Goal: Task Accomplishment & Management: Complete application form

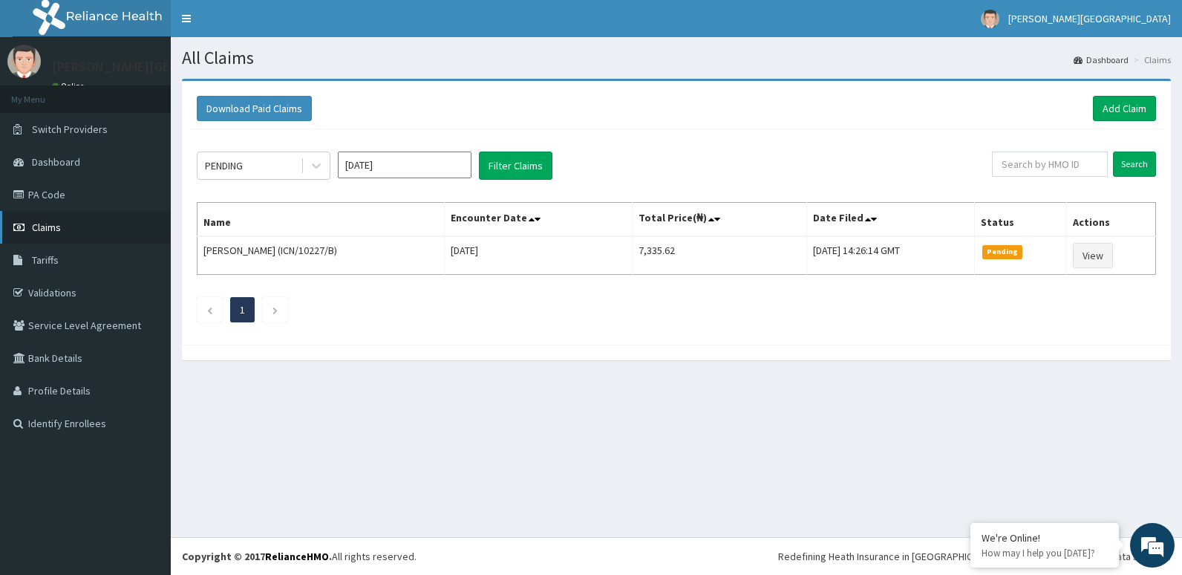
click at [140, 227] on link "Claims" at bounding box center [85, 227] width 171 height 33
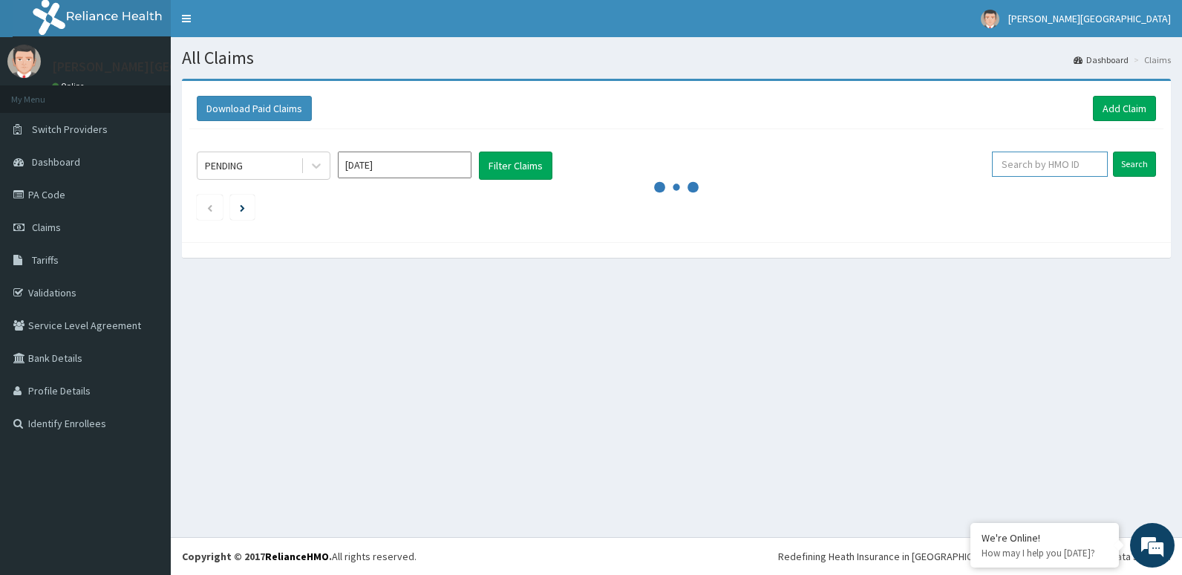
click at [1021, 171] on input "text" at bounding box center [1050, 164] width 116 height 25
click at [1021, 171] on input "N" at bounding box center [1026, 164] width 106 height 25
type input "NBC/10259/A"
click at [1131, 157] on input "Search" at bounding box center [1134, 164] width 43 height 25
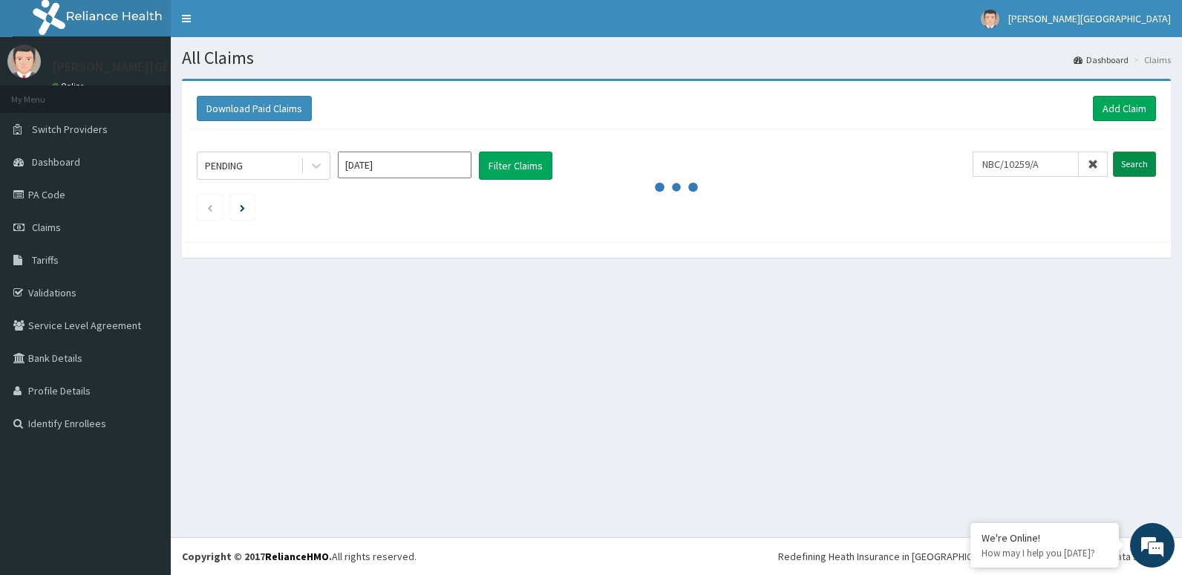
click at [1131, 157] on input "Search" at bounding box center [1134, 164] width 43 height 25
click at [1136, 173] on input "Search" at bounding box center [1134, 164] width 43 height 25
click at [119, 219] on link "Claims" at bounding box center [85, 227] width 171 height 33
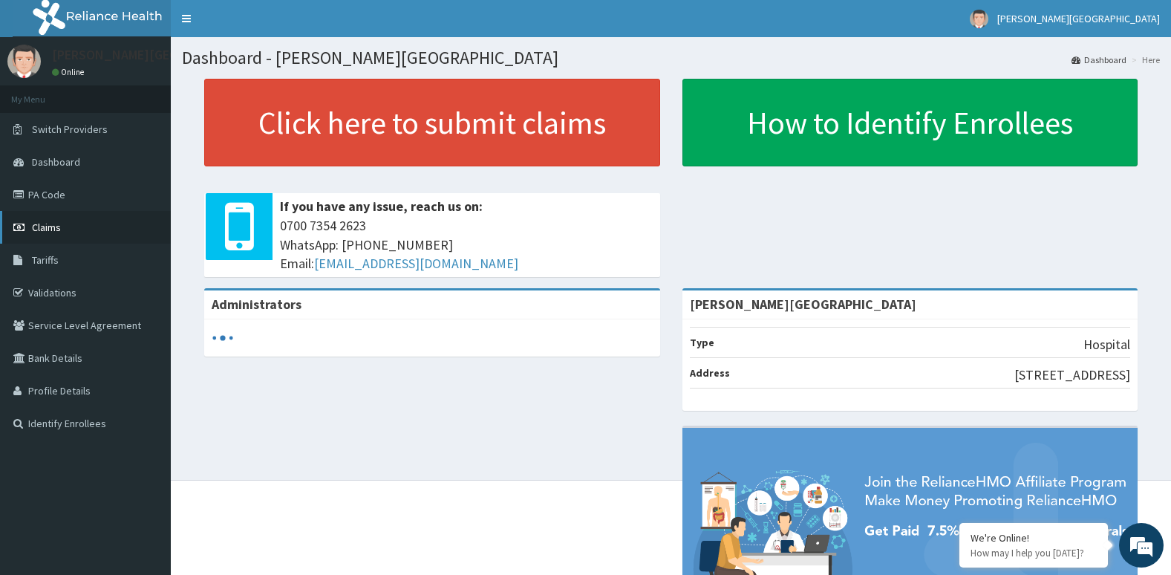
click at [63, 234] on link "Claims" at bounding box center [85, 227] width 171 height 33
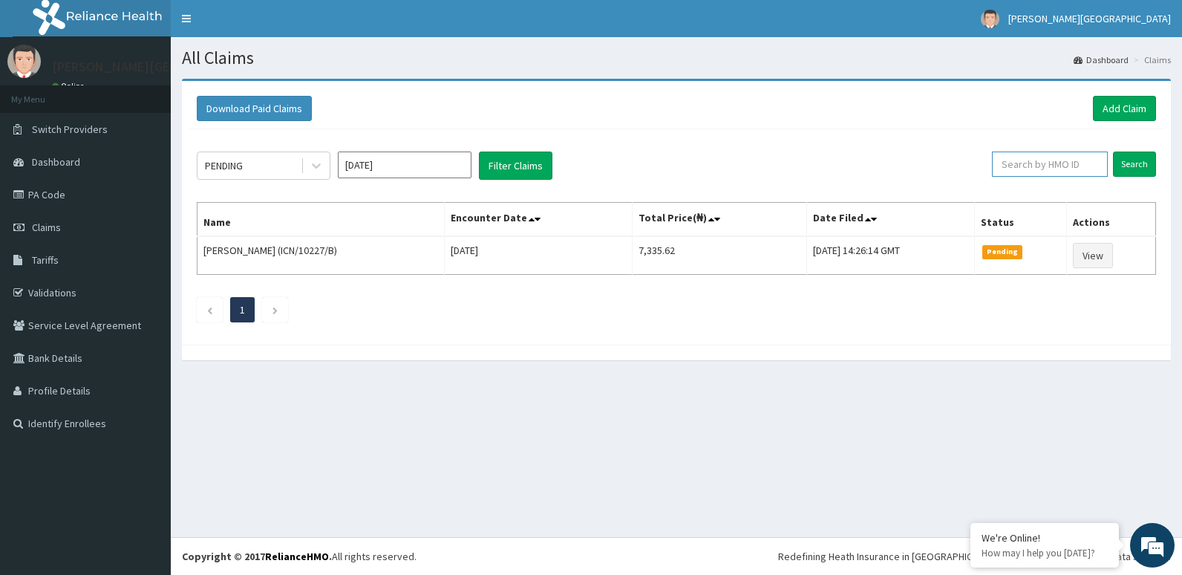
click at [1052, 166] on input "text" at bounding box center [1050, 164] width 116 height 25
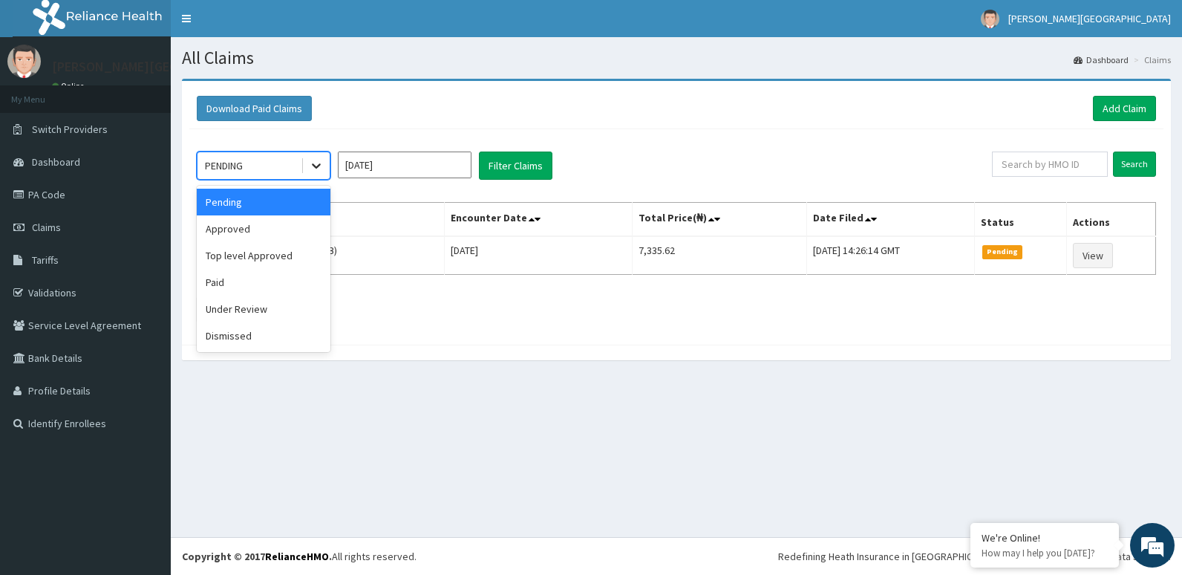
click at [310, 159] on icon at bounding box center [316, 165] width 15 height 15
click at [312, 217] on div "Approved" at bounding box center [264, 228] width 134 height 27
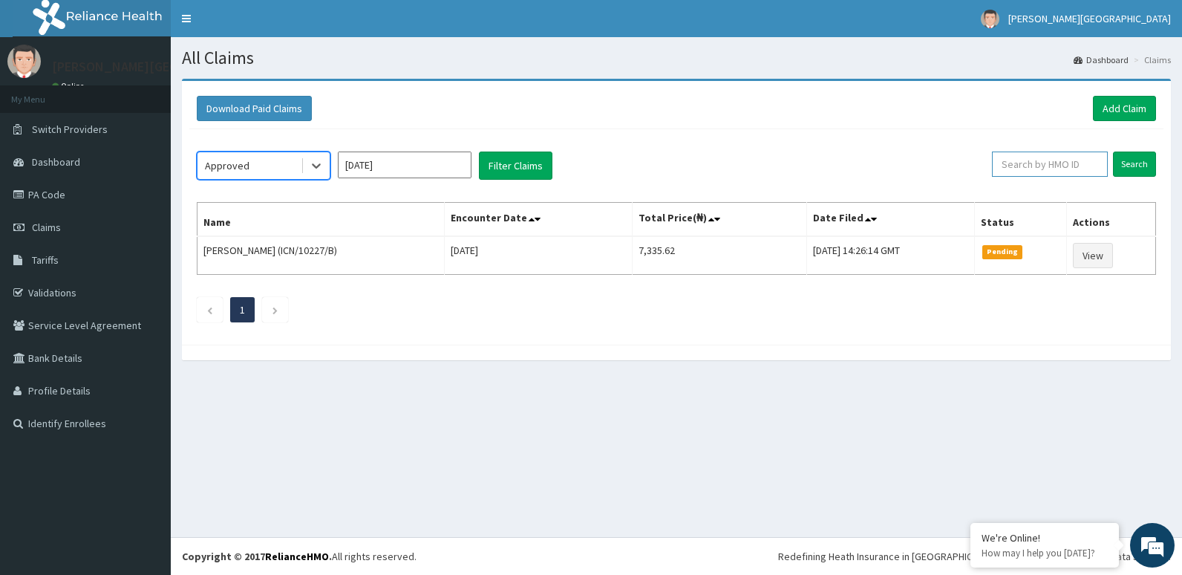
click at [1015, 165] on input "text" at bounding box center [1050, 164] width 116 height 25
type input "NBC/10259/A"
click at [1136, 164] on input "Search" at bounding box center [1134, 164] width 43 height 25
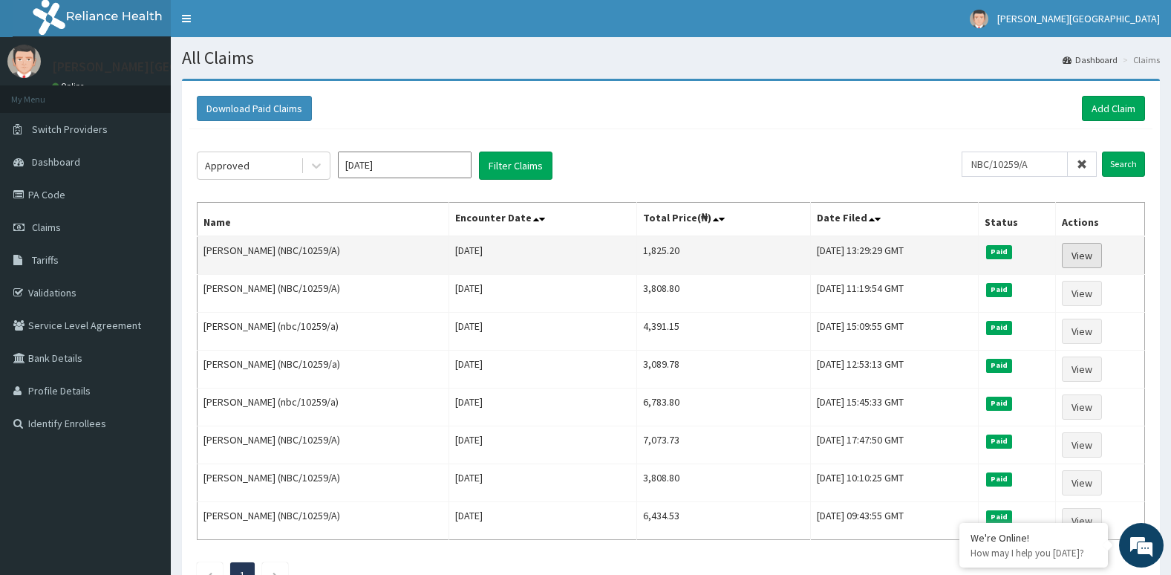
click at [1087, 253] on link "View" at bounding box center [1082, 255] width 40 height 25
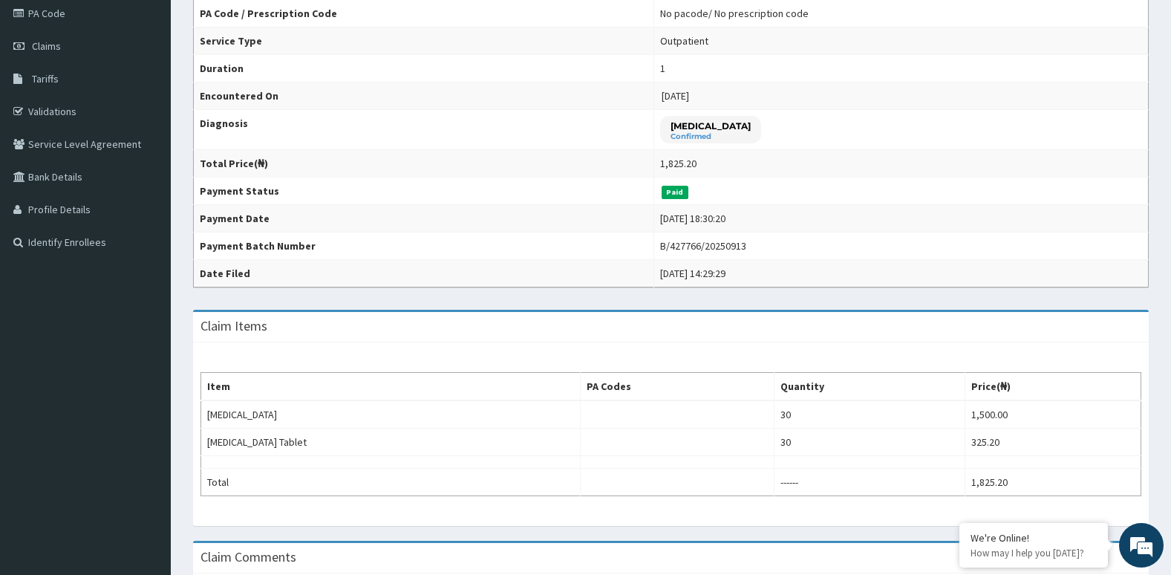
scroll to position [178, 0]
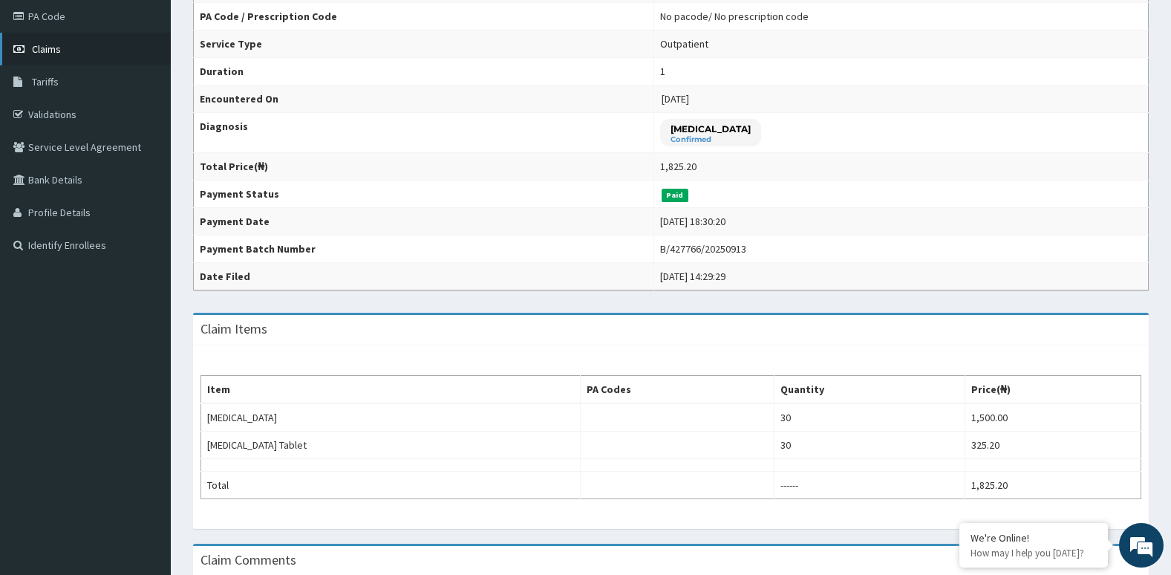
click at [109, 52] on link "Claims" at bounding box center [85, 49] width 171 height 33
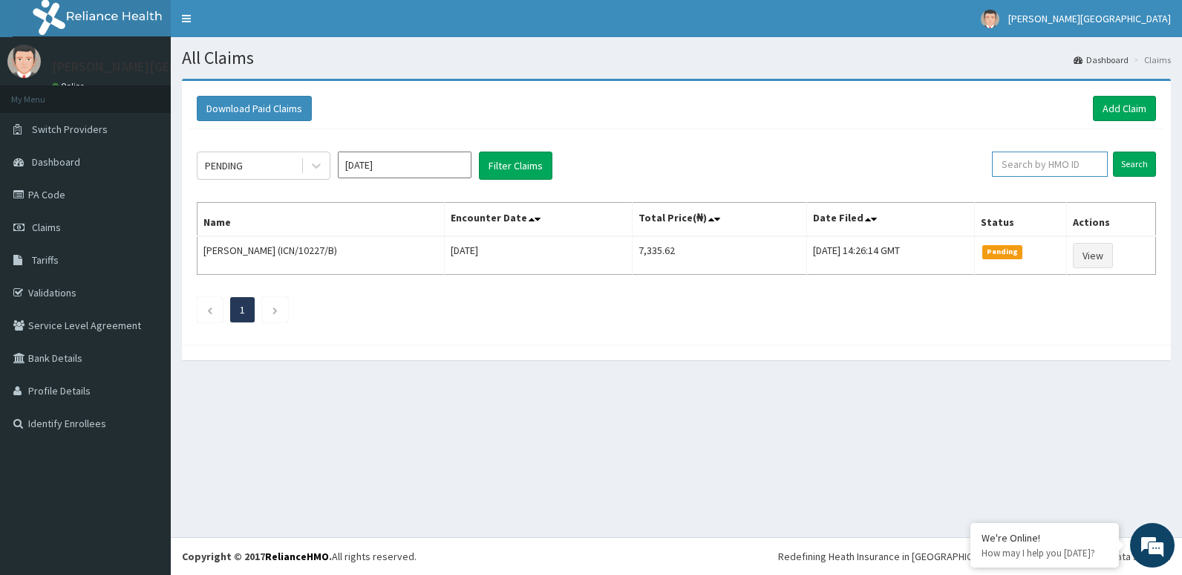
click at [1017, 160] on input "text" at bounding box center [1050, 164] width 116 height 25
type input "NBC/10259/A"
click at [163, 232] on link "Claims" at bounding box center [85, 227] width 171 height 33
click at [1107, 114] on link "Add Claim" at bounding box center [1124, 108] width 63 height 25
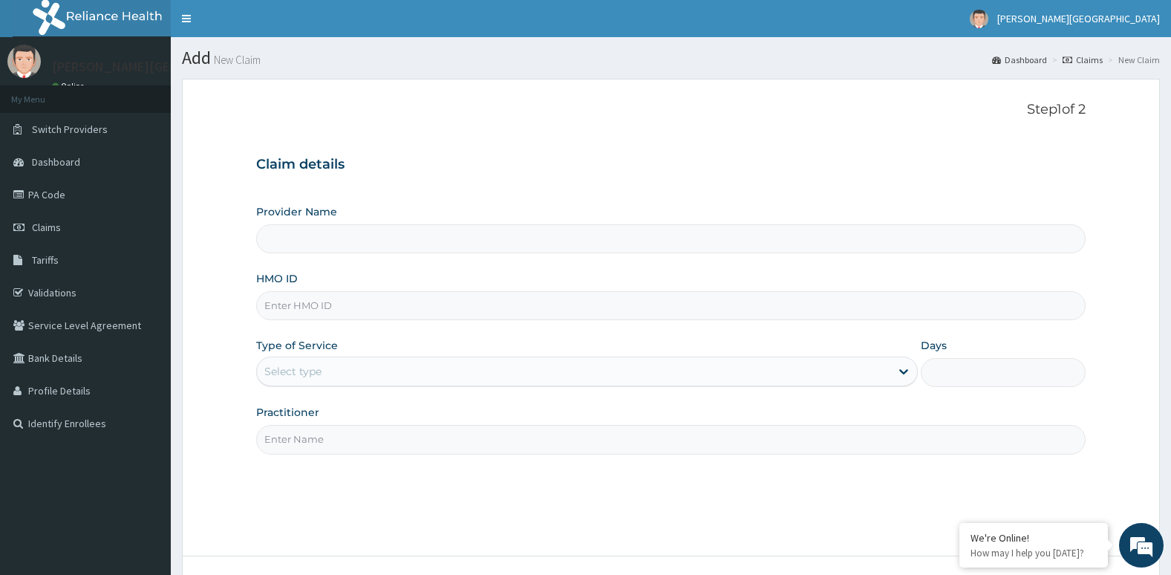
click at [681, 321] on div "Provider Name HMO ID Type of Service Select type Days Practitioner" at bounding box center [671, 329] width 830 height 250
type input "[PERSON_NAME][GEOGRAPHIC_DATA]"
click at [680, 310] on input "HMO ID" at bounding box center [671, 305] width 830 height 29
type input "M"
type input "NBC/10259/A"
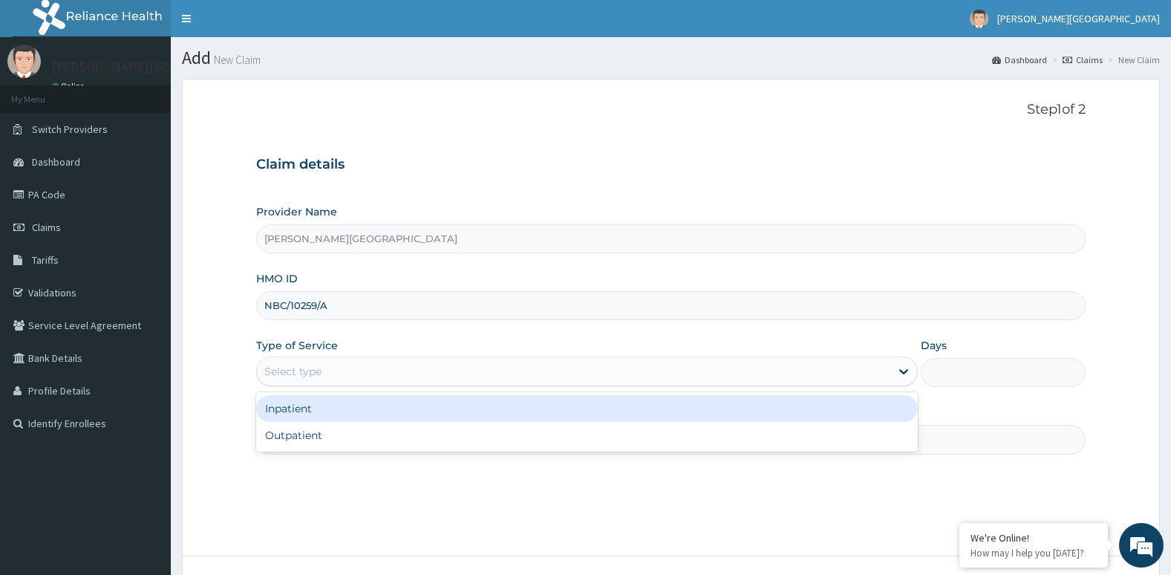
click at [600, 372] on div "Select type" at bounding box center [574, 371] width 634 height 24
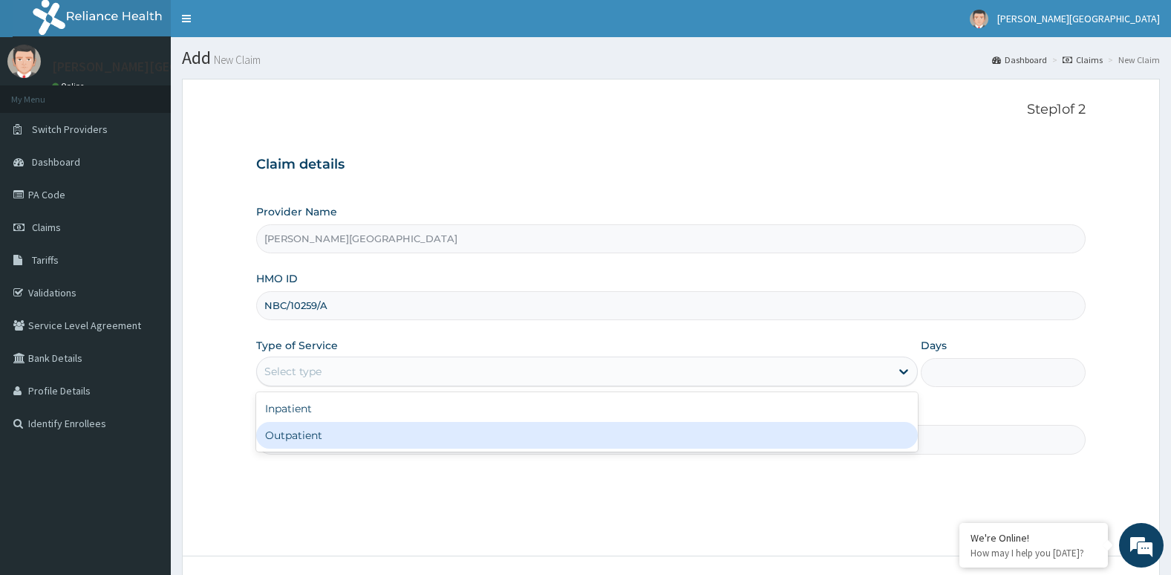
click at [596, 435] on div "Outpatient" at bounding box center [587, 435] width 662 height 27
type input "1"
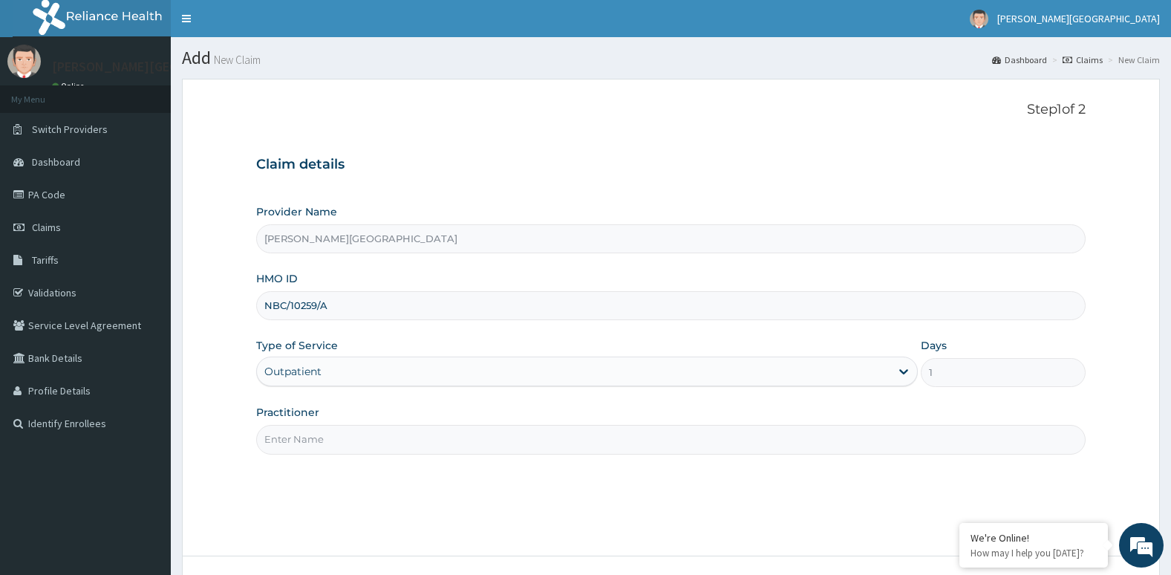
click at [589, 454] on input "Practitioner" at bounding box center [671, 439] width 830 height 29
type input "Dr. Chike"
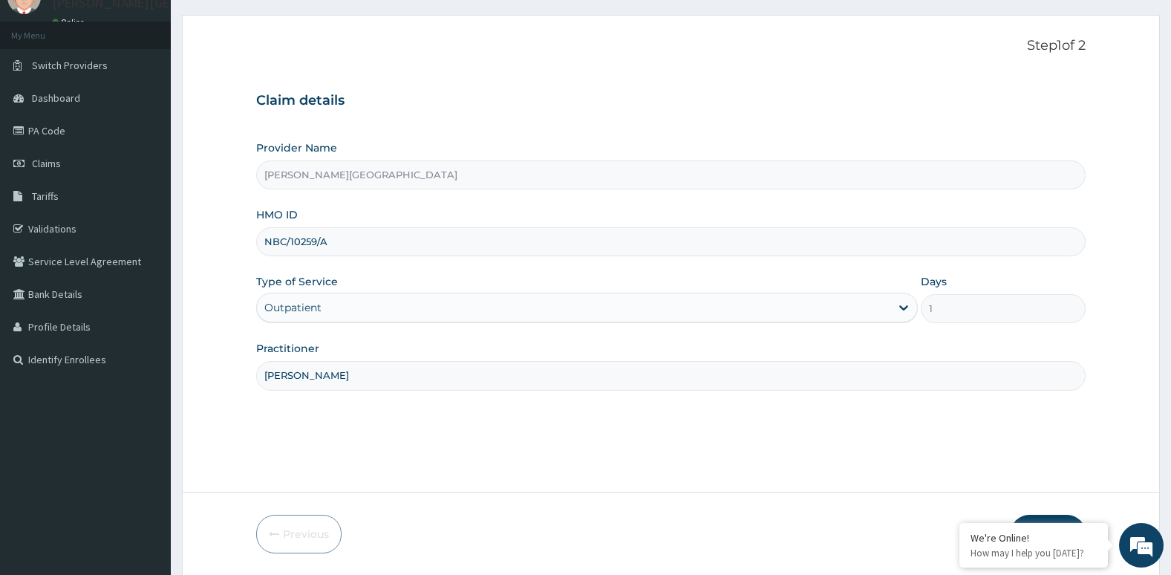
scroll to position [114, 0]
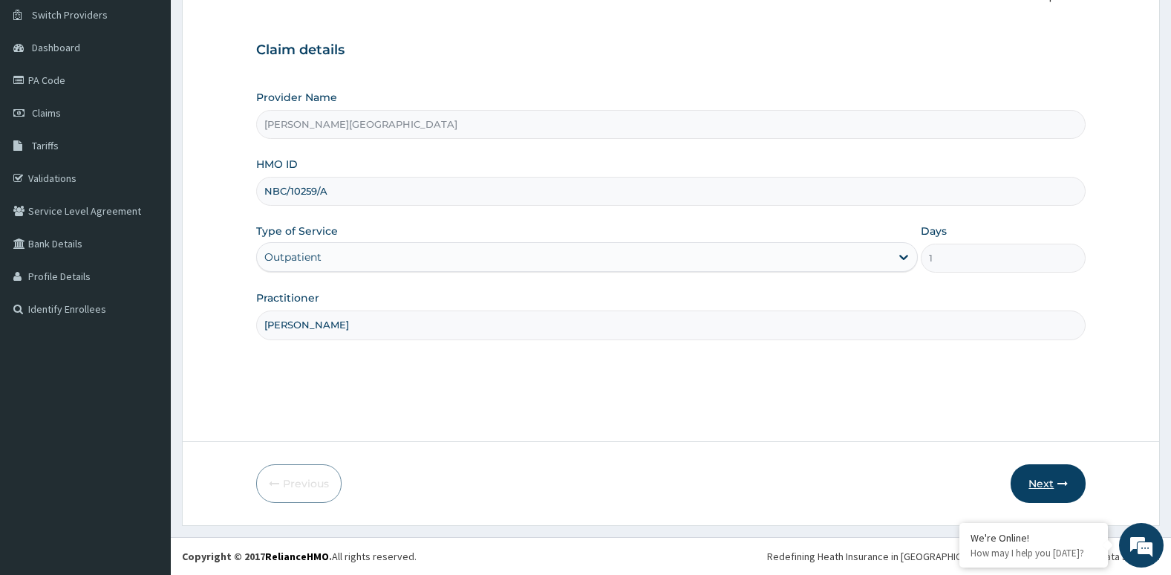
click at [1038, 489] on button "Next" at bounding box center [1048, 483] width 75 height 39
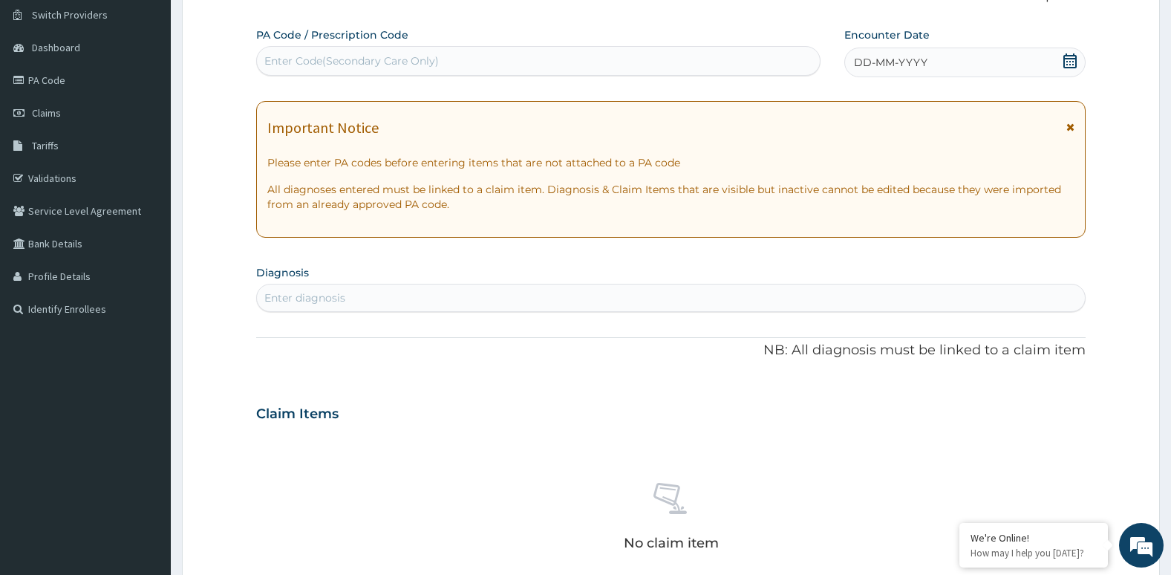
click at [452, 285] on div "Enter diagnosis" at bounding box center [671, 298] width 830 height 28
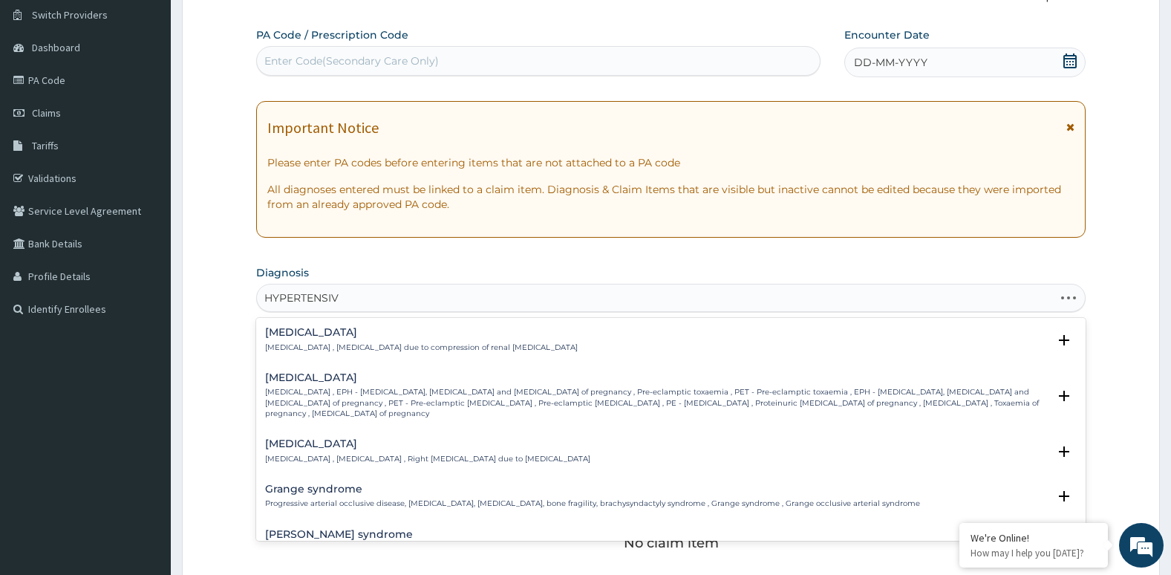
type input "HYPERTENSIVE"
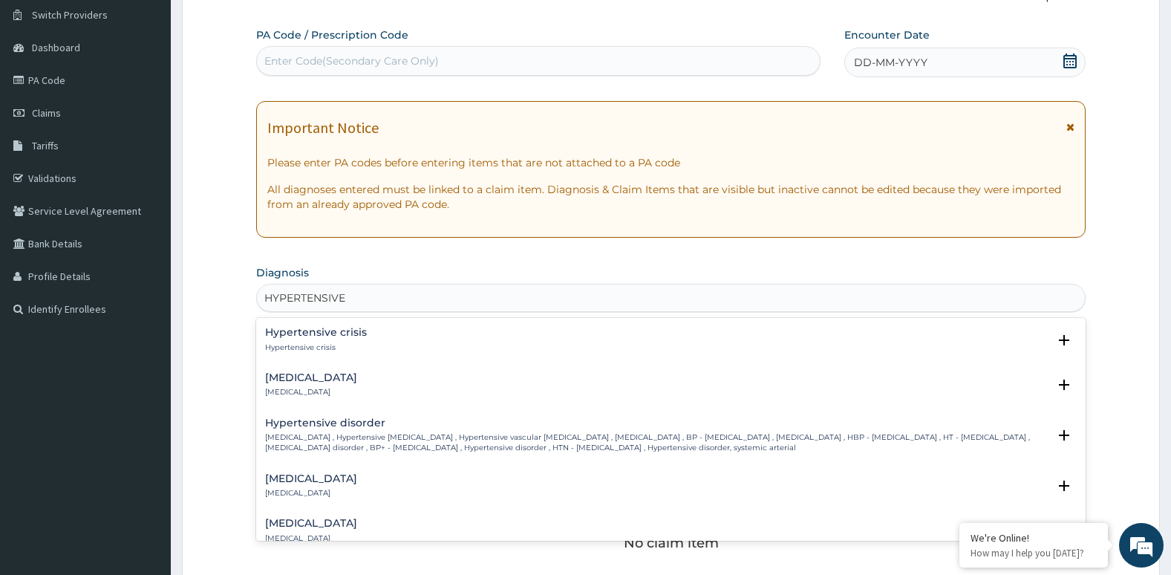
click at [391, 368] on div "Hypertensive urgency Hypertensive urgency Select Status Query Query covers susp…" at bounding box center [671, 388] width 830 height 45
click at [396, 384] on div "Hypertensive urgency Hypertensive urgency" at bounding box center [671, 385] width 813 height 26
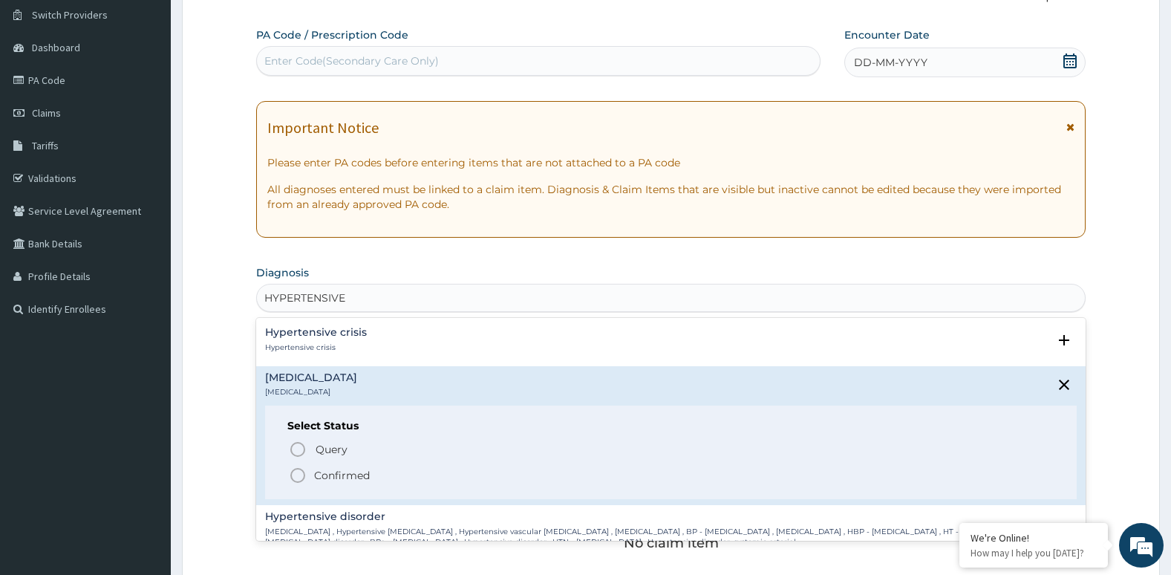
click at [396, 384] on div "Hypertensive urgency Hypertensive urgency" at bounding box center [671, 385] width 813 height 26
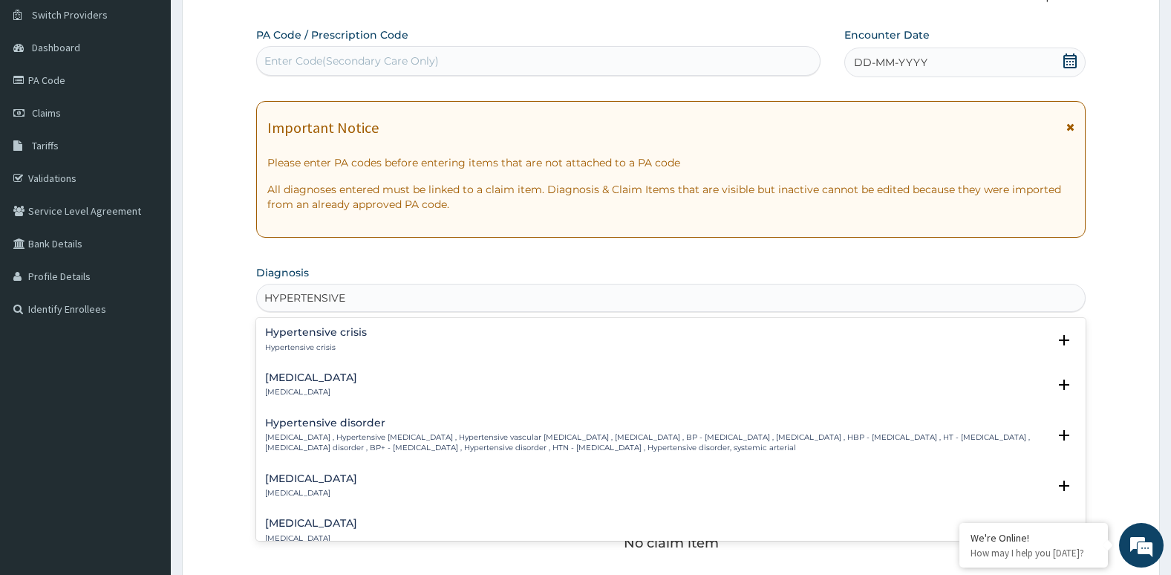
click at [396, 384] on div "Hypertensive urgency Hypertensive urgency" at bounding box center [671, 385] width 813 height 26
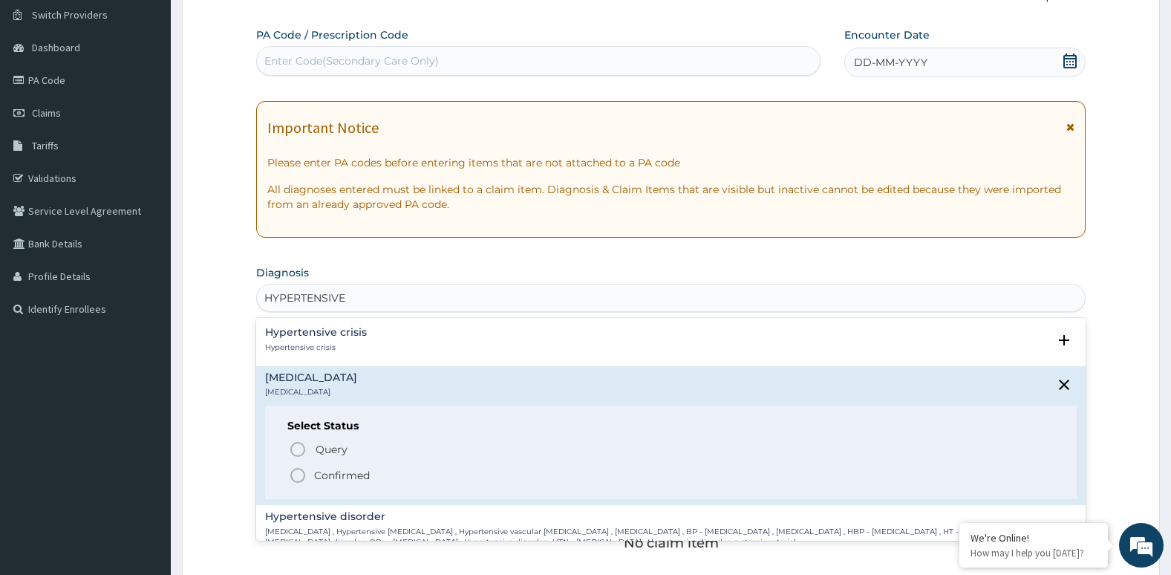
click at [295, 475] on icon "status option filled" at bounding box center [298, 475] width 18 height 18
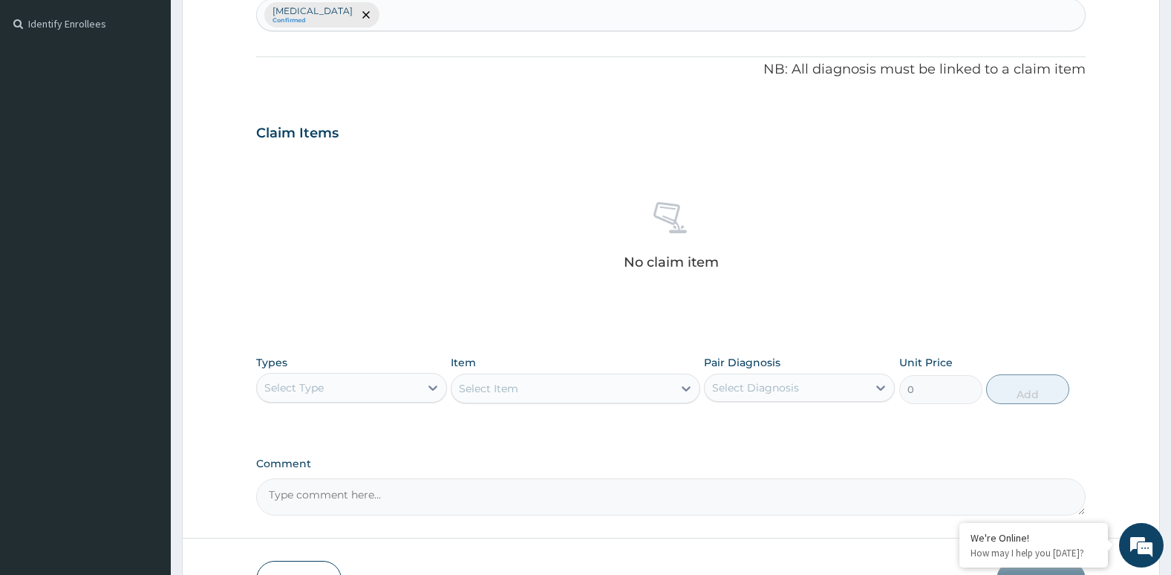
scroll to position [411, 0]
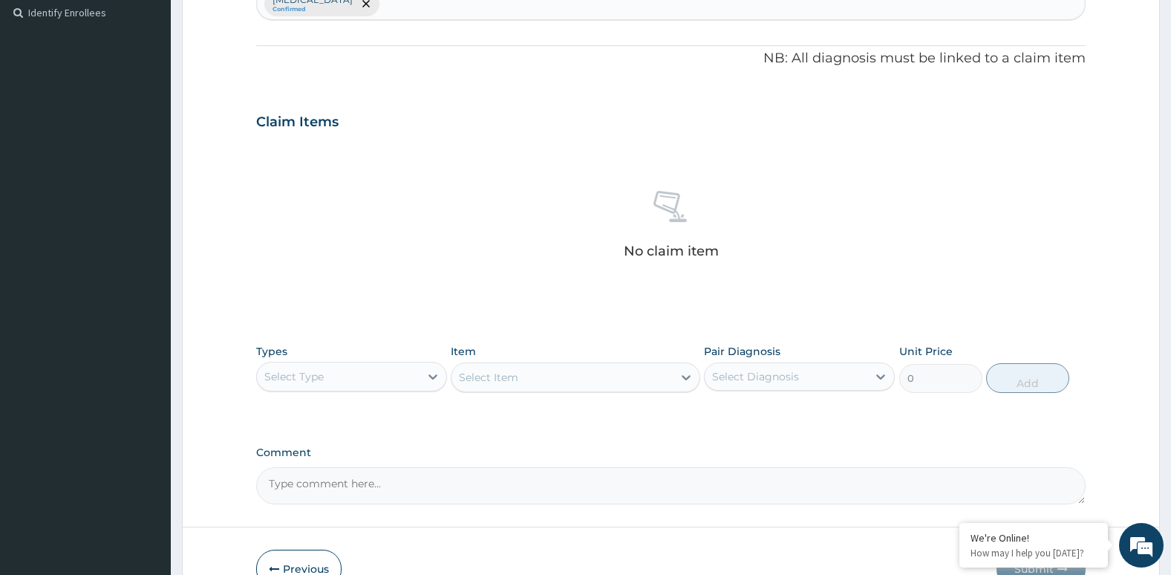
click at [316, 378] on div "Select Type" at bounding box center [293, 376] width 59 height 15
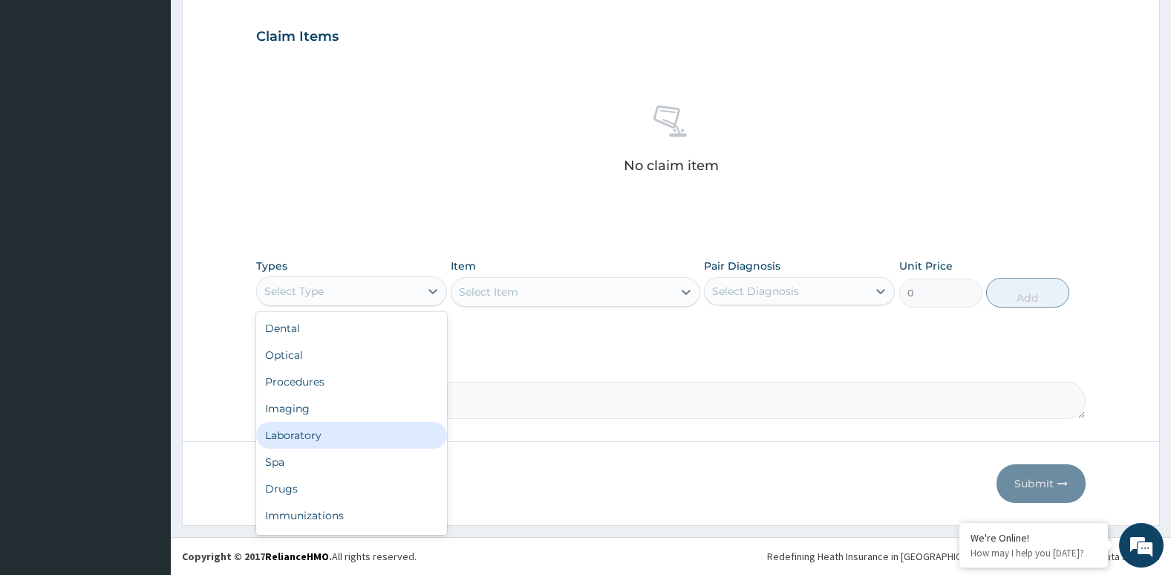
scroll to position [51, 0]
click at [309, 439] on div "Drugs" at bounding box center [351, 438] width 191 height 27
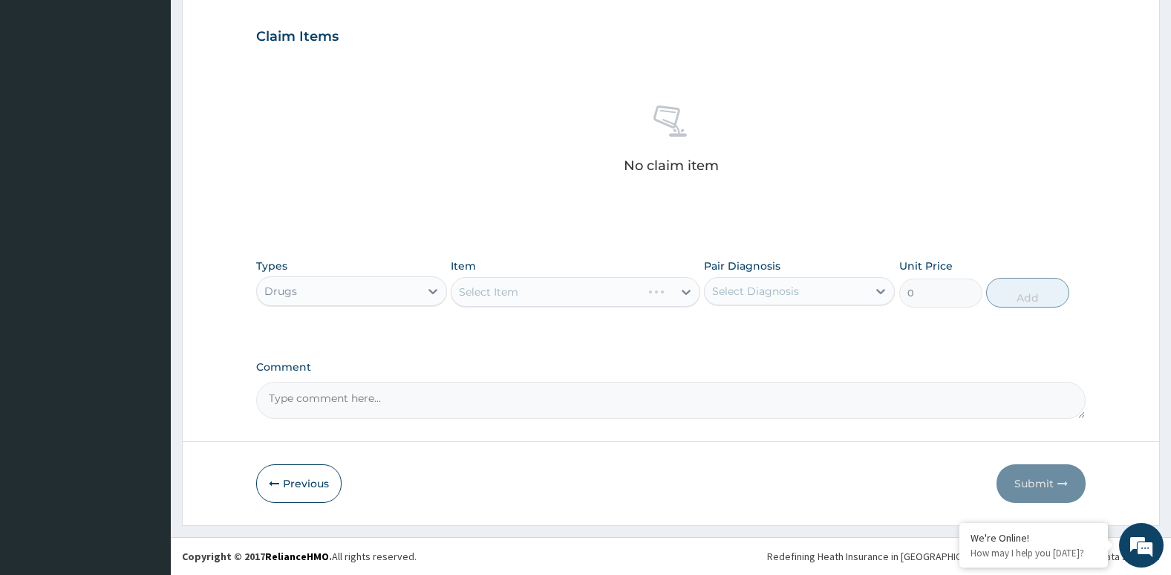
click at [521, 298] on div "Select Item" at bounding box center [575, 292] width 249 height 30
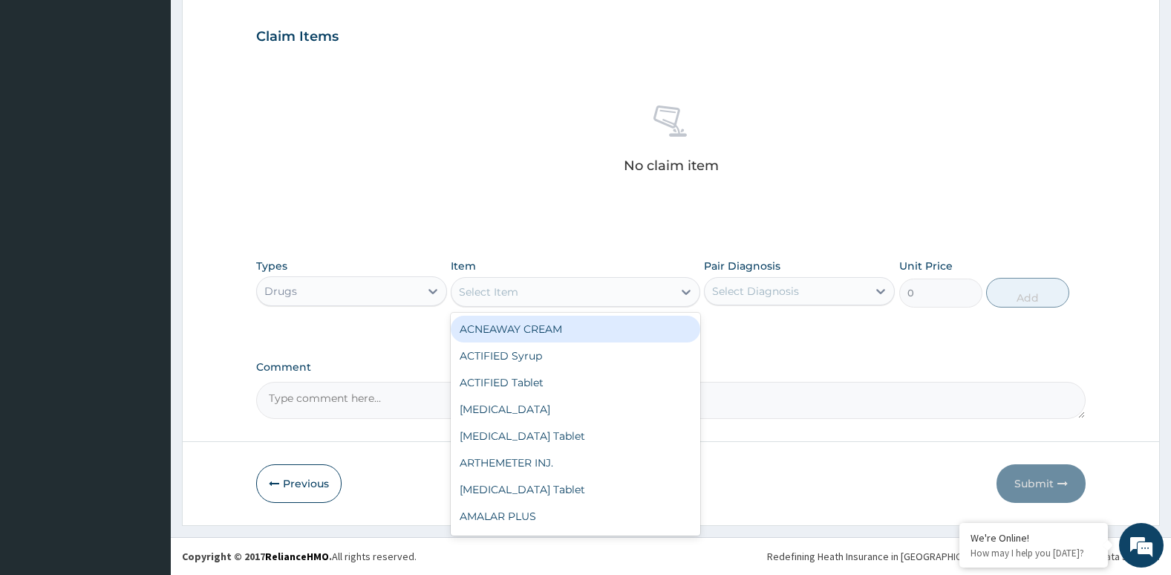
click at [521, 298] on div "Select Item" at bounding box center [562, 292] width 221 height 24
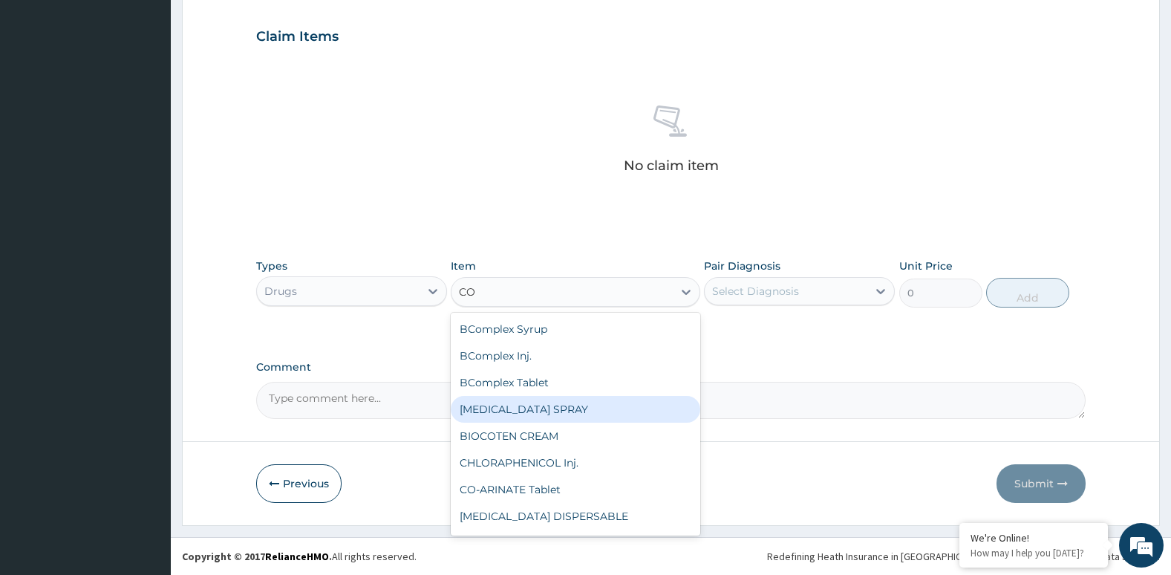
type input "C"
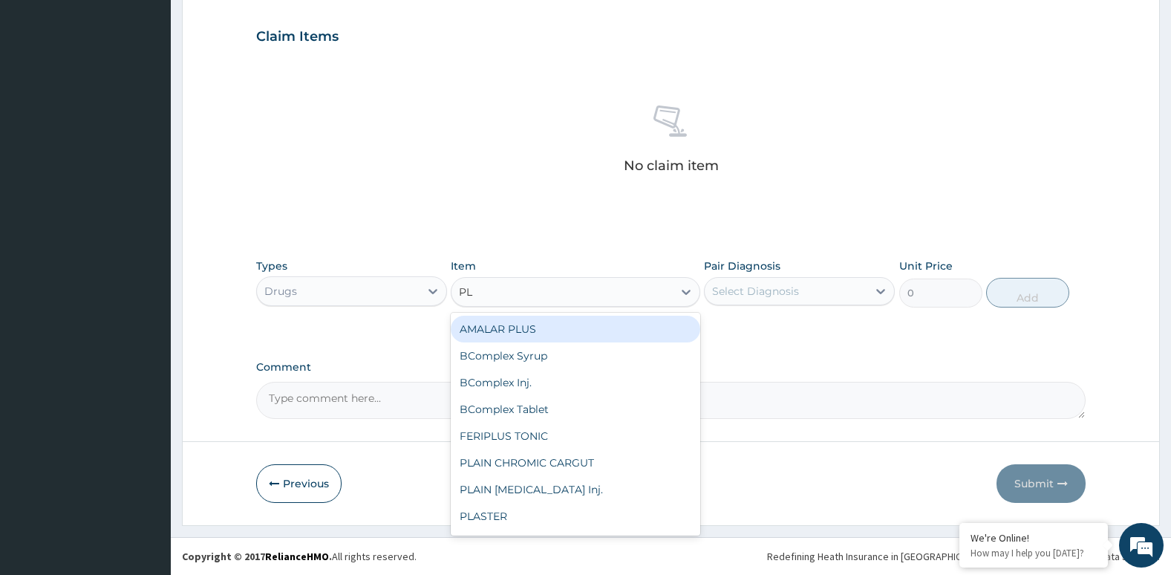
type input "P"
type input "C"
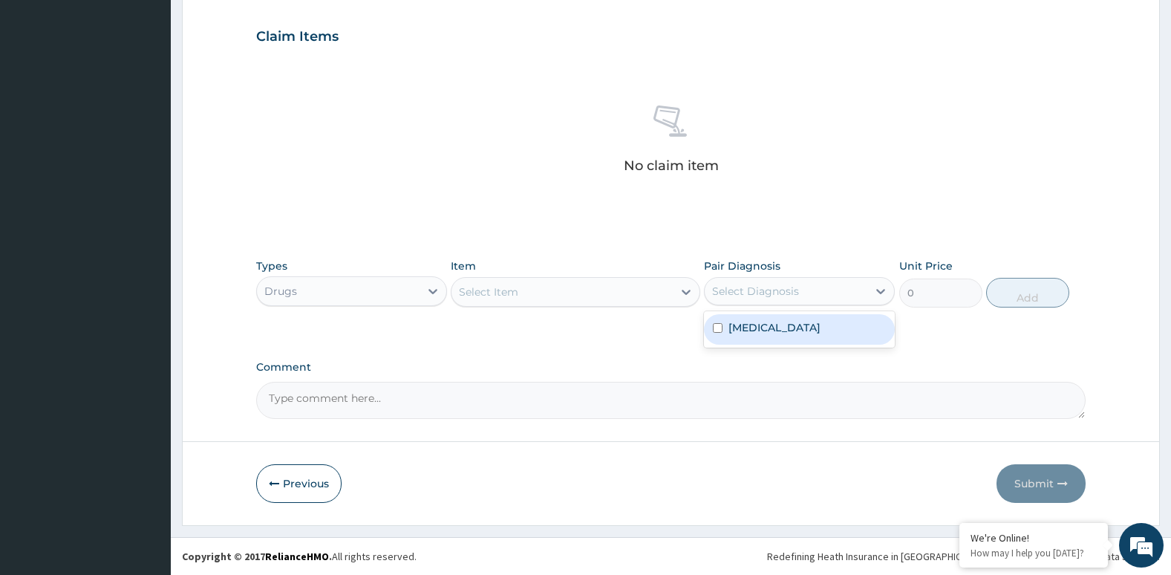
click at [772, 288] on div "Select Diagnosis" at bounding box center [755, 291] width 87 height 15
click at [717, 333] on input "checkbox" at bounding box center [718, 328] width 10 height 10
checkbox input "true"
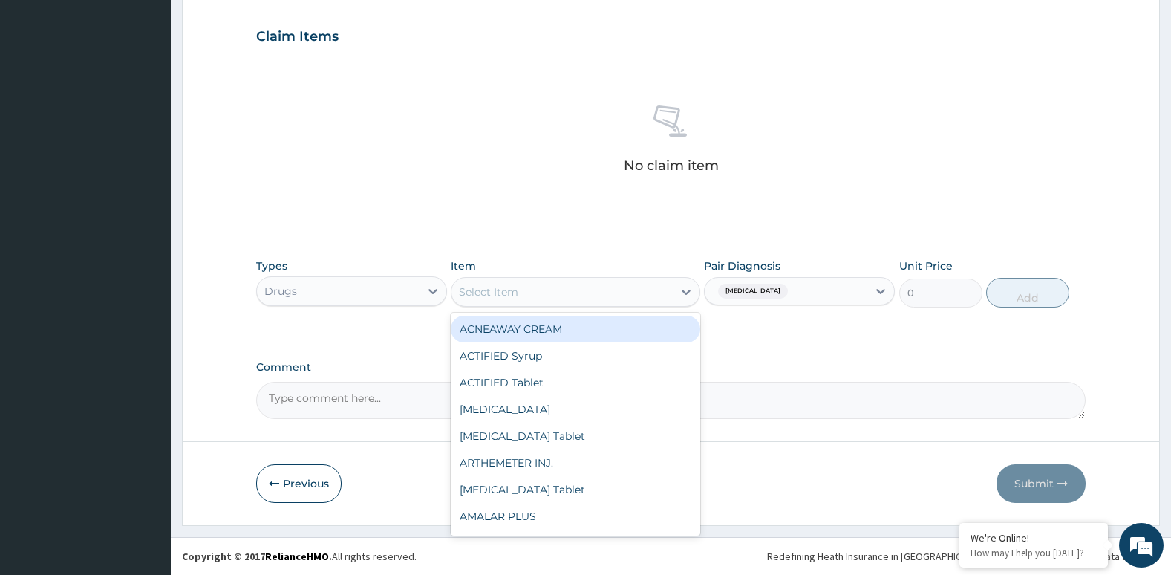
click at [547, 293] on div "Select Item" at bounding box center [562, 292] width 221 height 24
type input "CON"
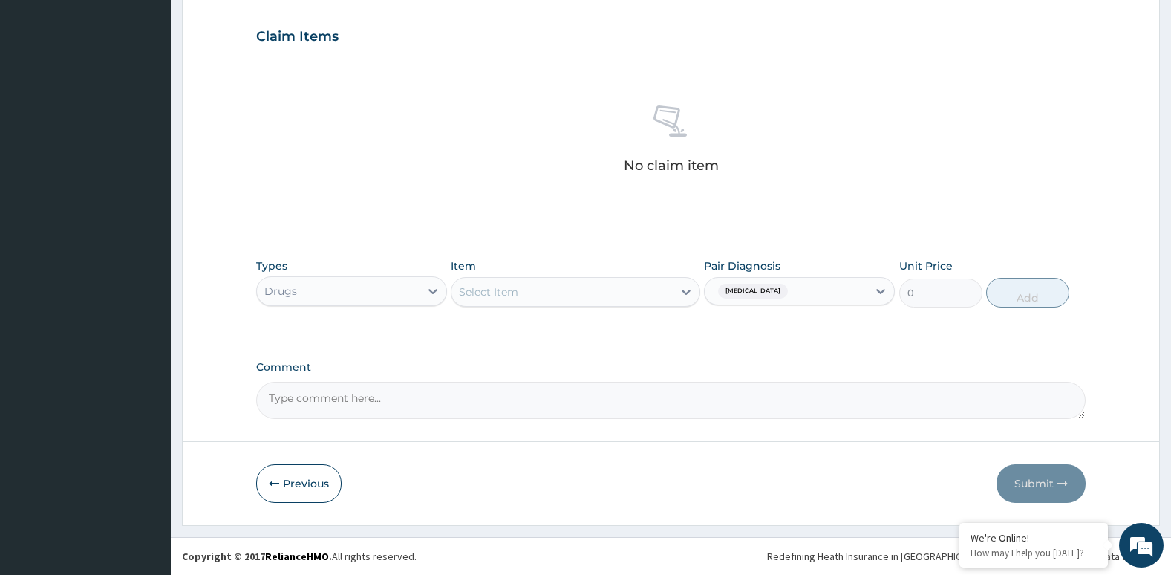
click at [547, 293] on div "Select Item" at bounding box center [562, 292] width 221 height 24
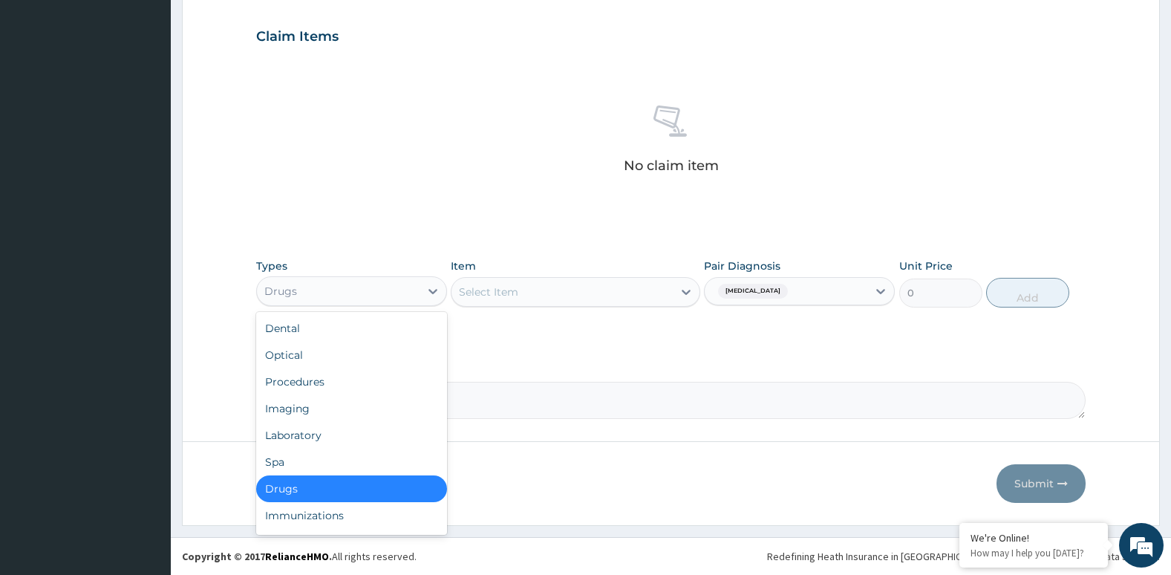
click at [332, 287] on div "Drugs" at bounding box center [338, 291] width 163 height 24
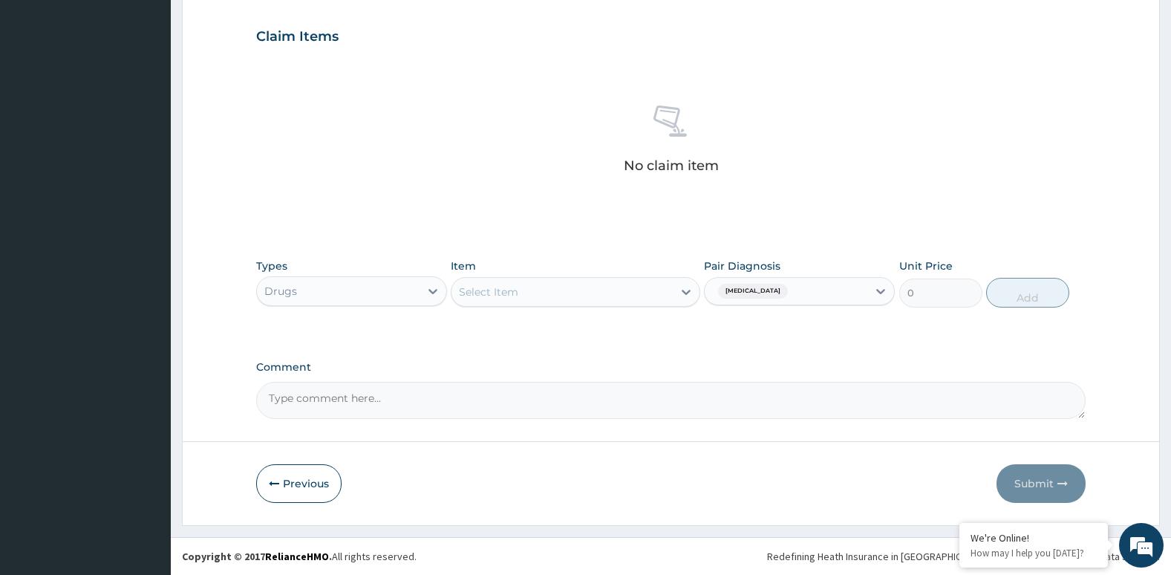
click at [360, 274] on div "Types option Drugs, selected. Select is focused ,type to refine list, press Dow…" at bounding box center [351, 282] width 191 height 49
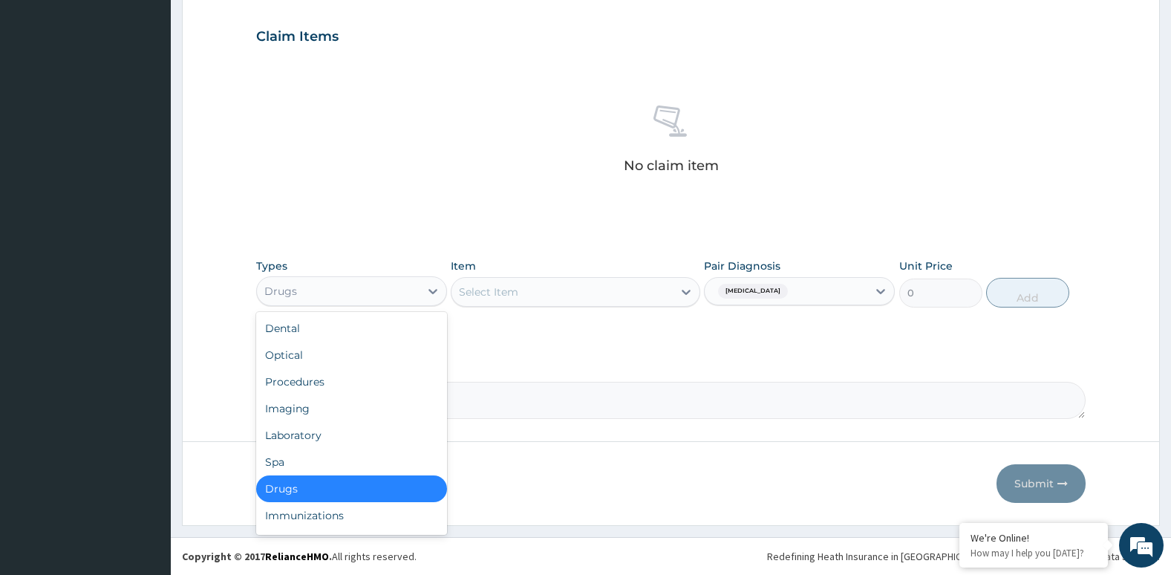
click at [361, 292] on div "Drugs" at bounding box center [338, 291] width 163 height 24
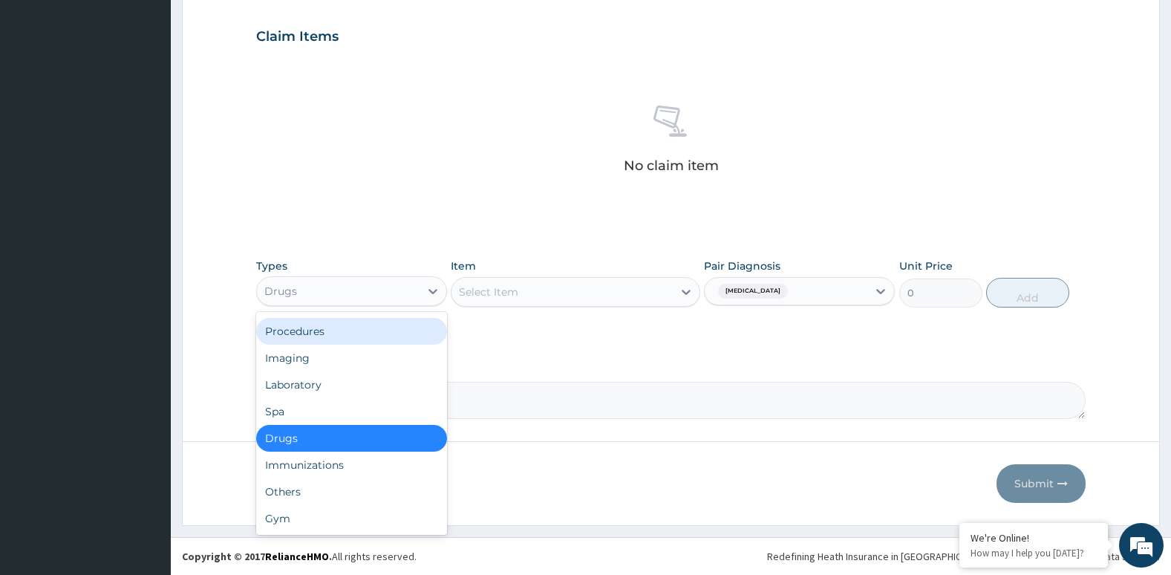
click at [371, 339] on div "Procedures" at bounding box center [351, 331] width 191 height 27
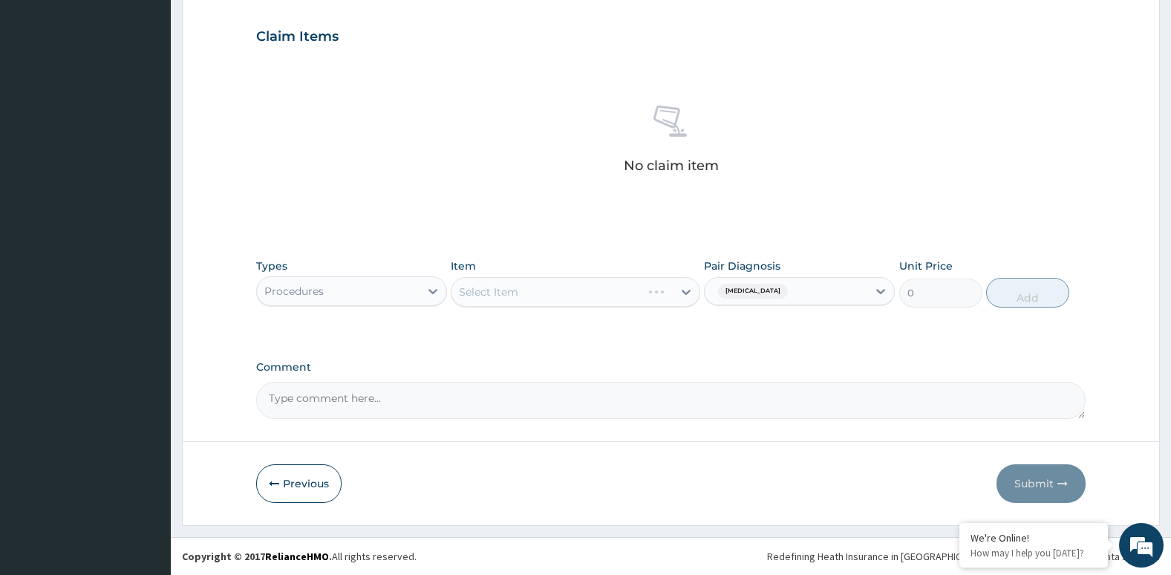
click at [503, 296] on div "Select Item" at bounding box center [575, 292] width 249 height 30
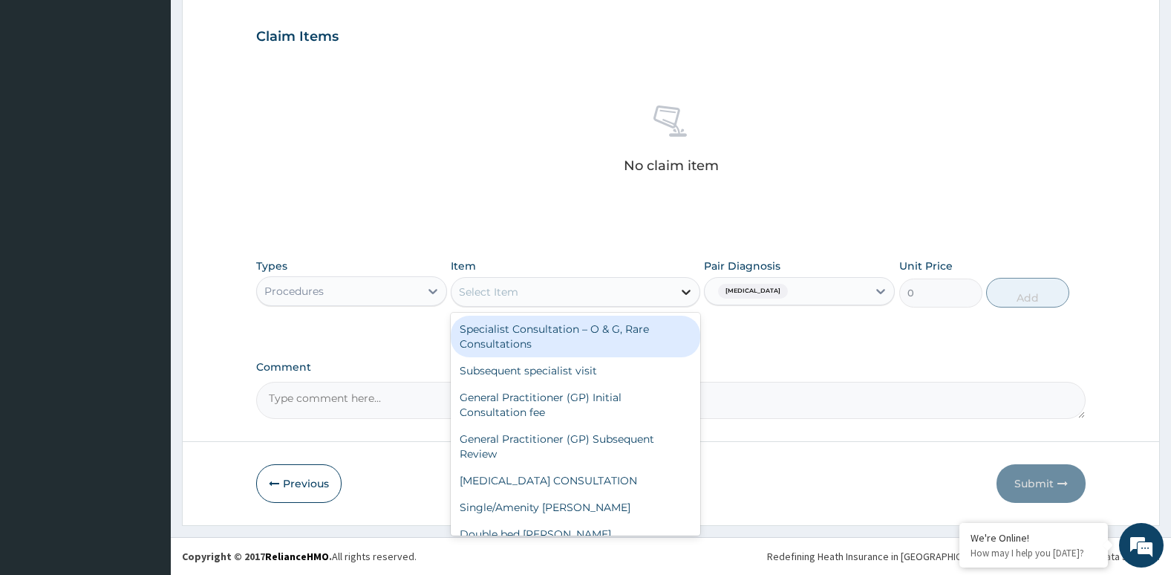
click at [675, 281] on div at bounding box center [686, 292] width 27 height 27
click at [597, 333] on div "Specialist Consultation – O & G, Rare Consultations" at bounding box center [575, 337] width 249 height 42
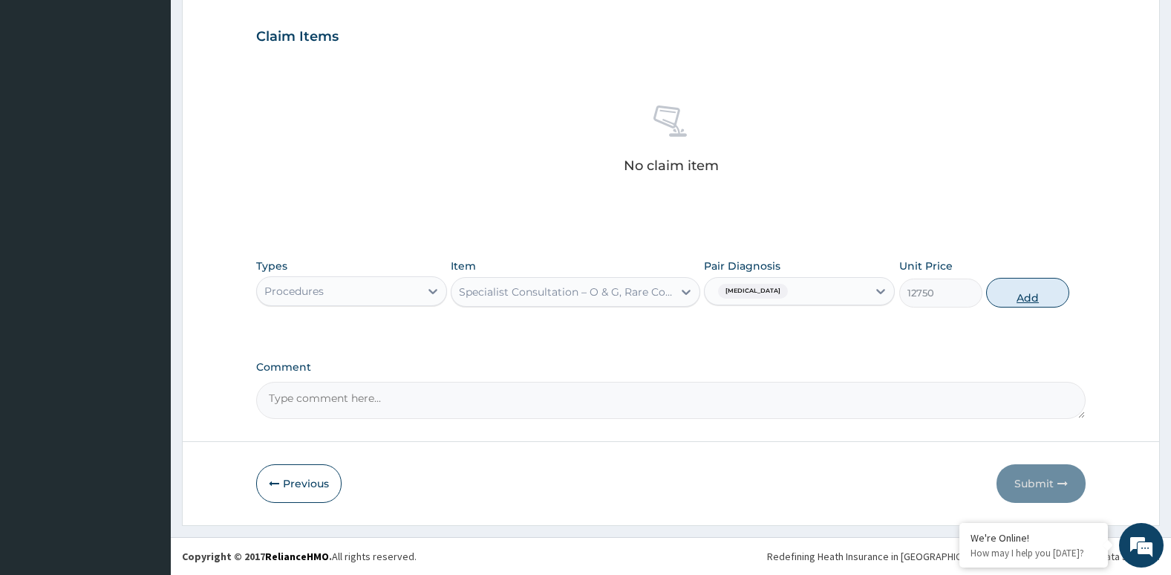
click at [1010, 299] on button "Add" at bounding box center [1027, 293] width 83 height 30
type input "0"
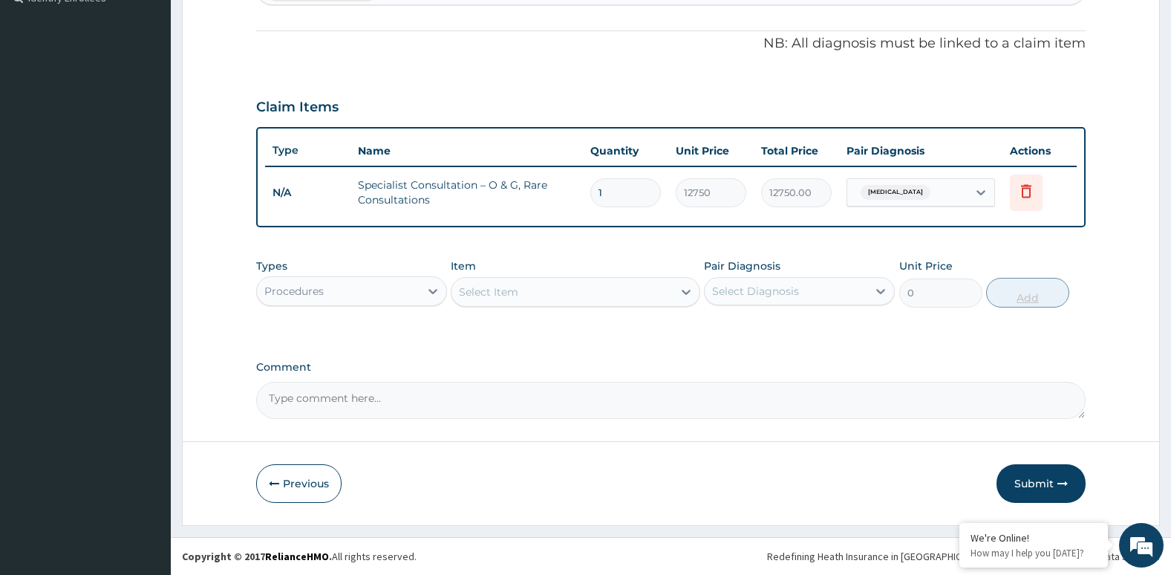
scroll to position [426, 0]
click at [1045, 490] on button "Submit" at bounding box center [1041, 483] width 89 height 39
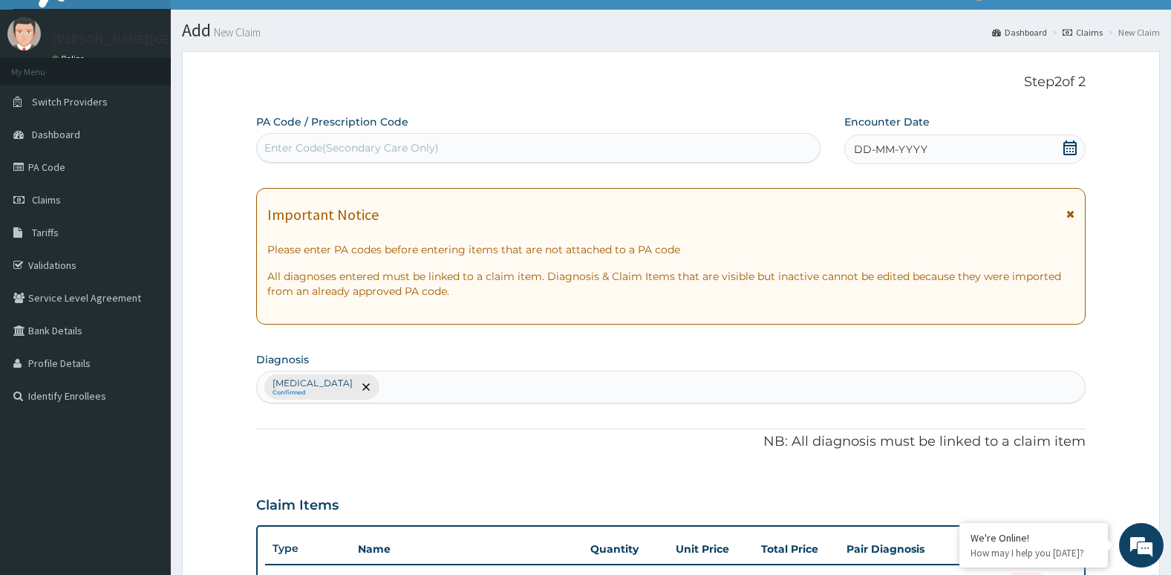
scroll to position [0, 0]
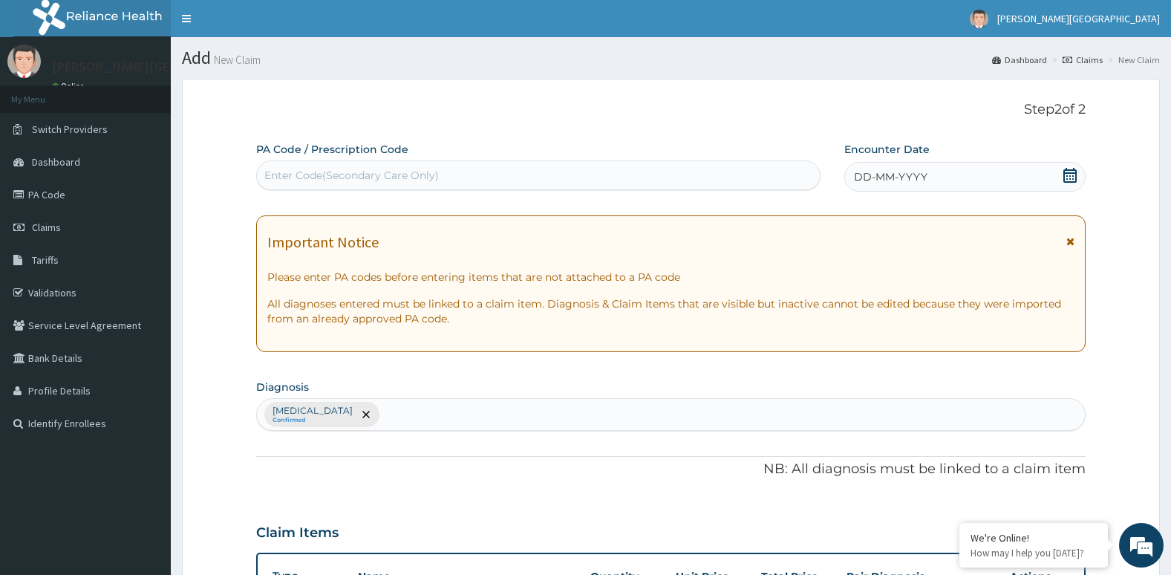
click at [1070, 176] on icon at bounding box center [1070, 175] width 15 height 15
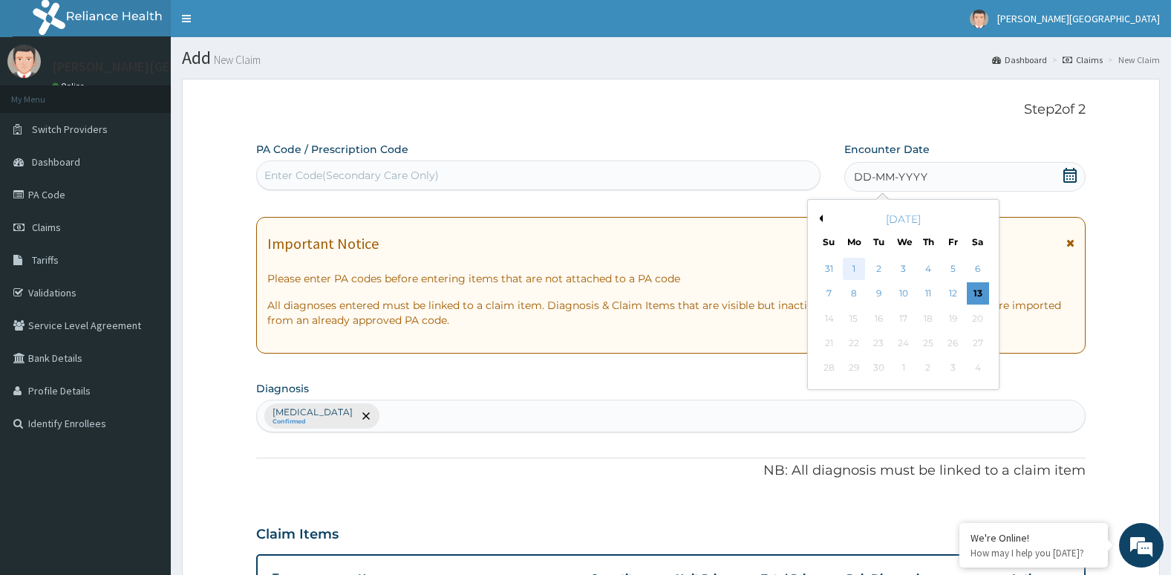
click at [849, 267] on div "1" at bounding box center [854, 269] width 22 height 22
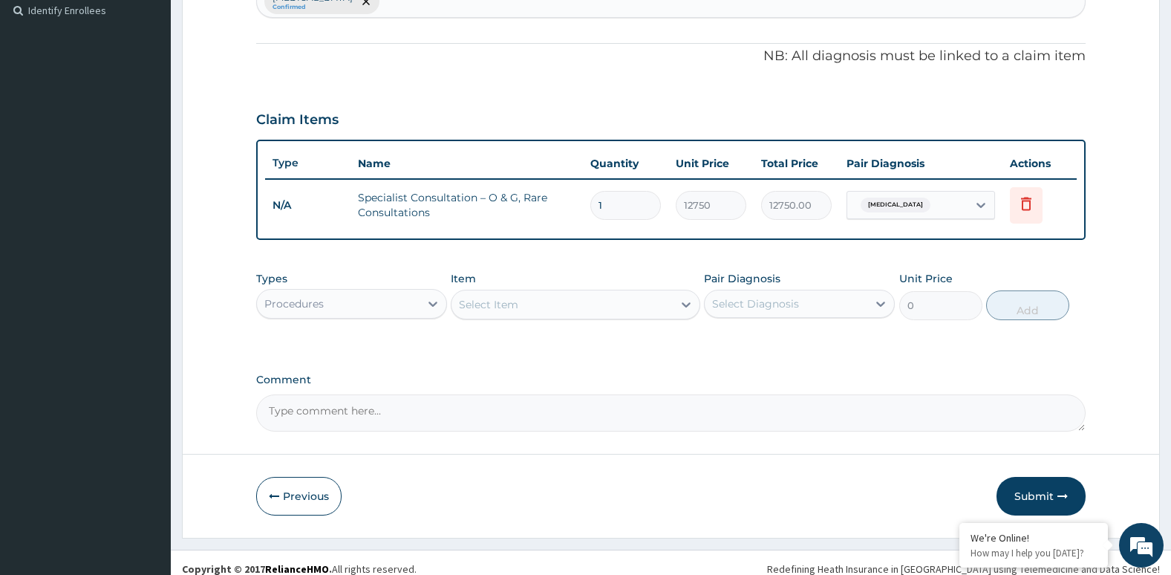
scroll to position [426, 0]
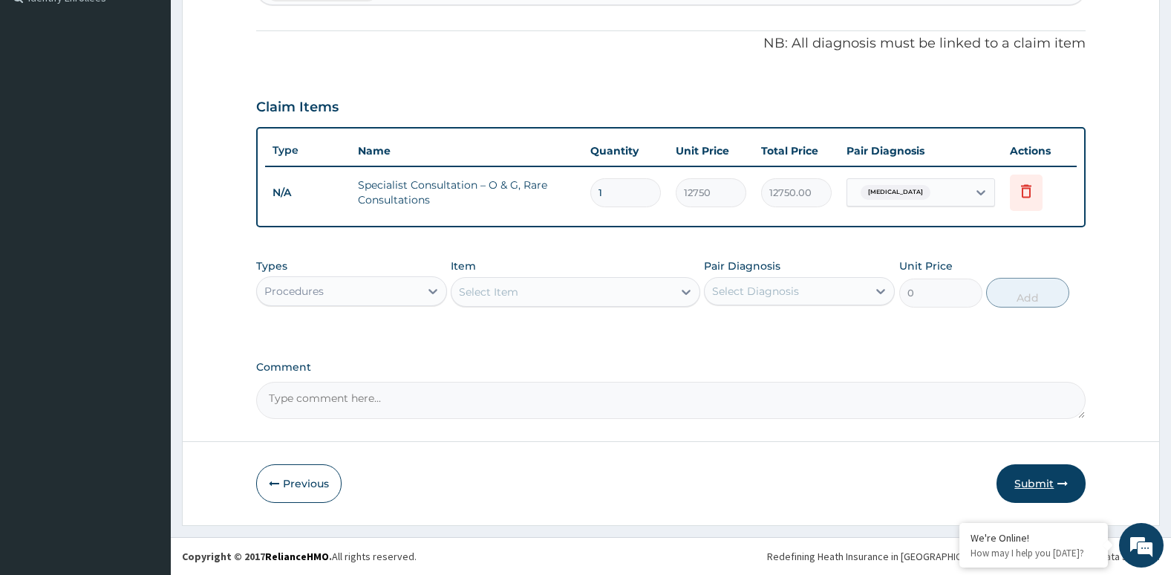
click at [1019, 478] on button "Submit" at bounding box center [1041, 483] width 89 height 39
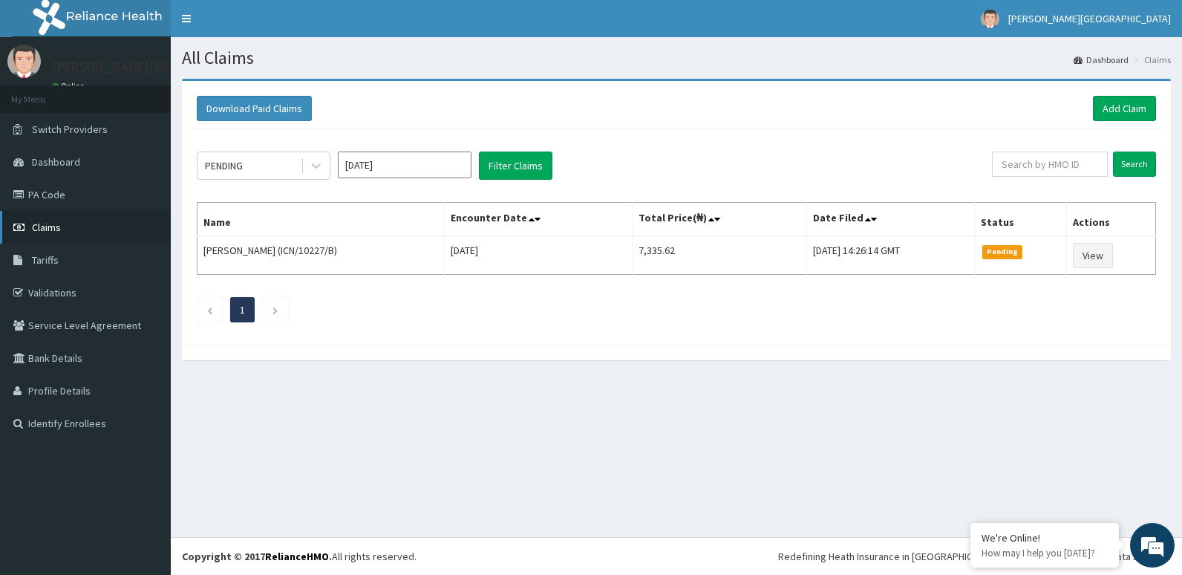
click at [108, 226] on link "Claims" at bounding box center [85, 227] width 171 height 33
click at [1021, 166] on input "text" at bounding box center [1050, 164] width 116 height 25
type input "ICN/10227/B"
click at [1130, 162] on input "Search" at bounding box center [1134, 164] width 43 height 25
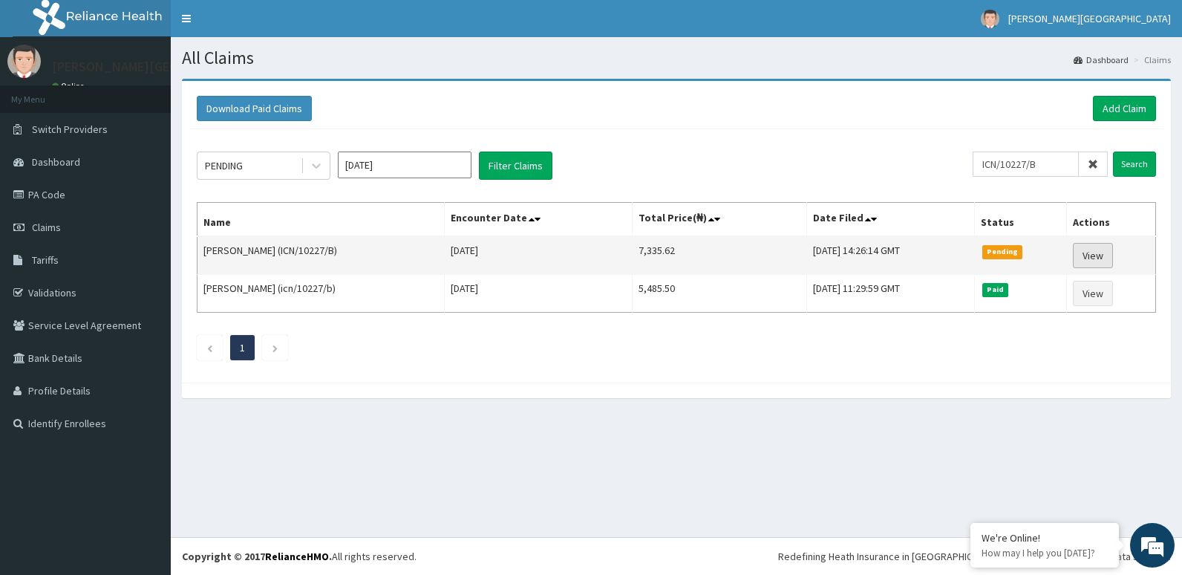
click at [1105, 257] on link "View" at bounding box center [1093, 255] width 40 height 25
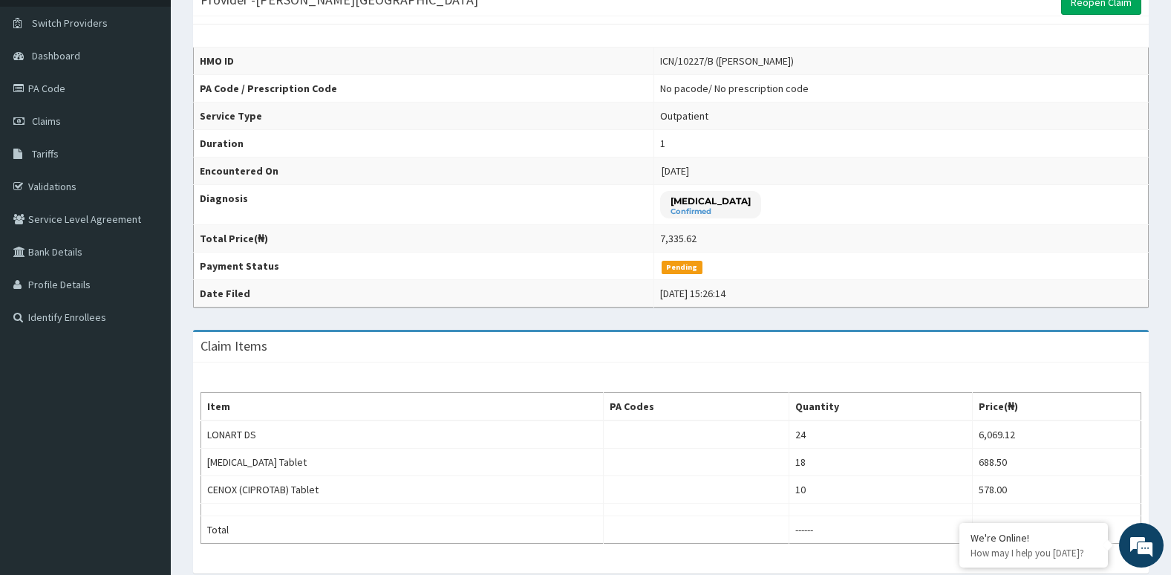
scroll to position [105, 0]
click at [1047, 114] on td "Outpatient" at bounding box center [901, 116] width 495 height 27
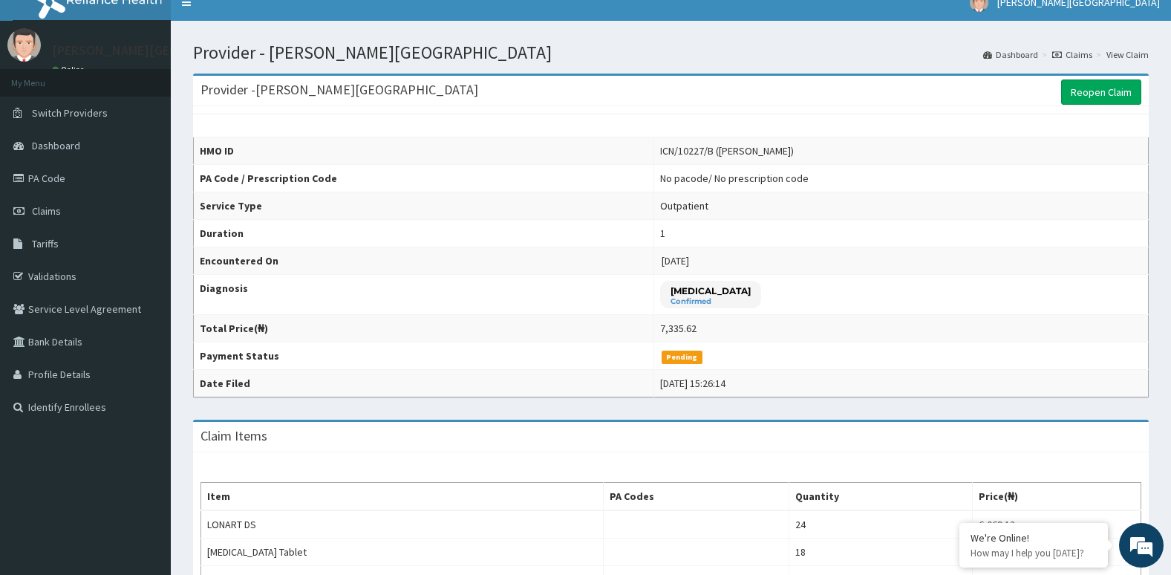
scroll to position [10, 0]
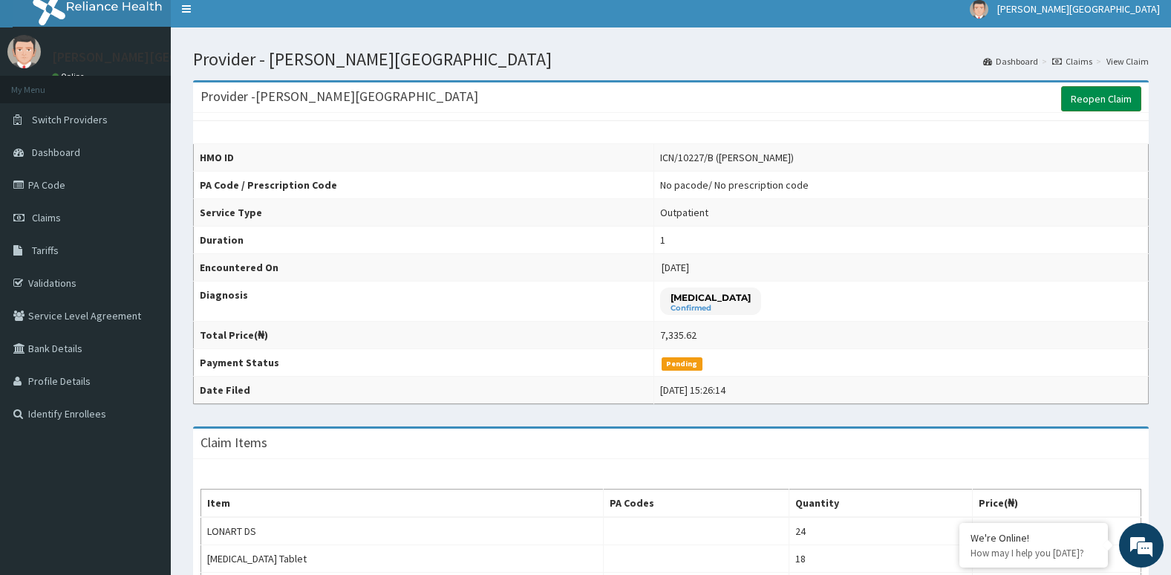
click at [1096, 102] on link "Reopen Claim" at bounding box center [1101, 98] width 80 height 25
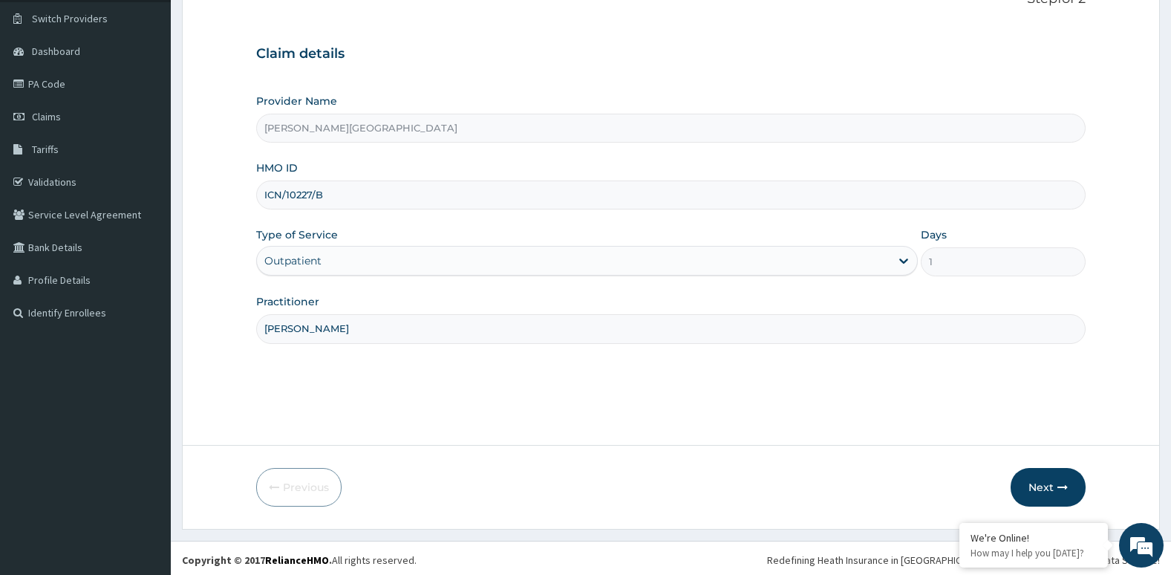
scroll to position [114, 0]
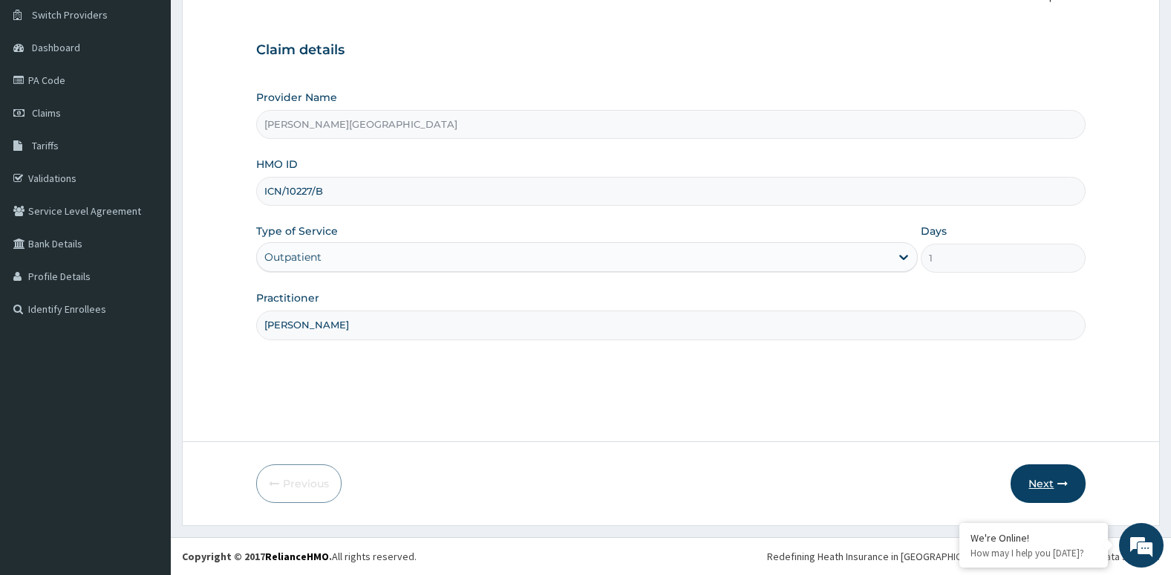
click at [1044, 471] on button "Next" at bounding box center [1048, 483] width 75 height 39
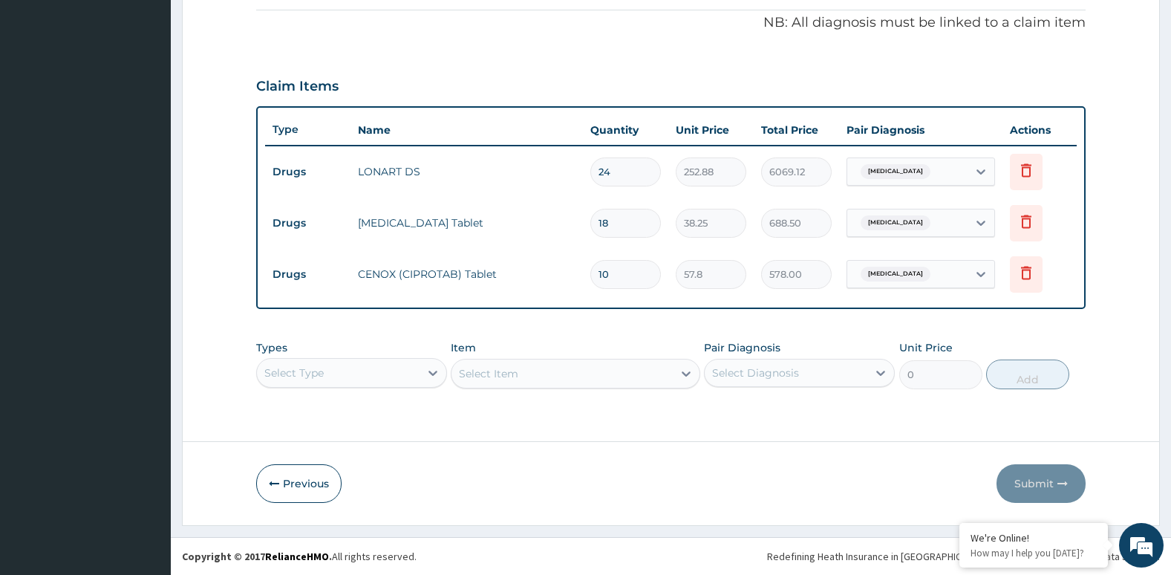
scroll to position [42, 0]
click at [399, 367] on div "Select Type" at bounding box center [351, 373] width 191 height 30
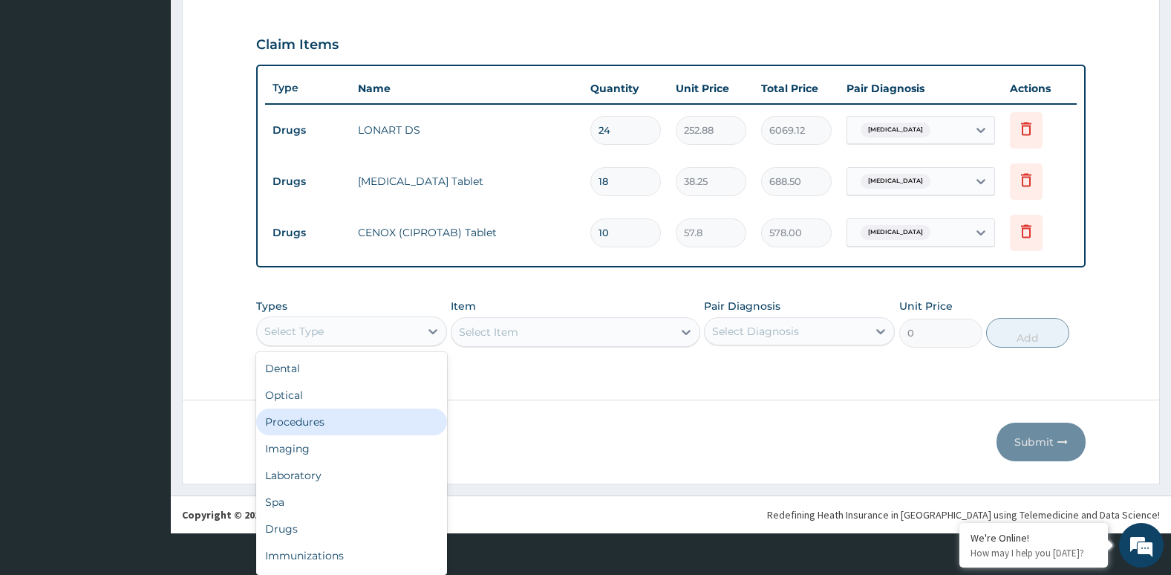
click at [393, 424] on div "Procedures" at bounding box center [351, 422] width 191 height 27
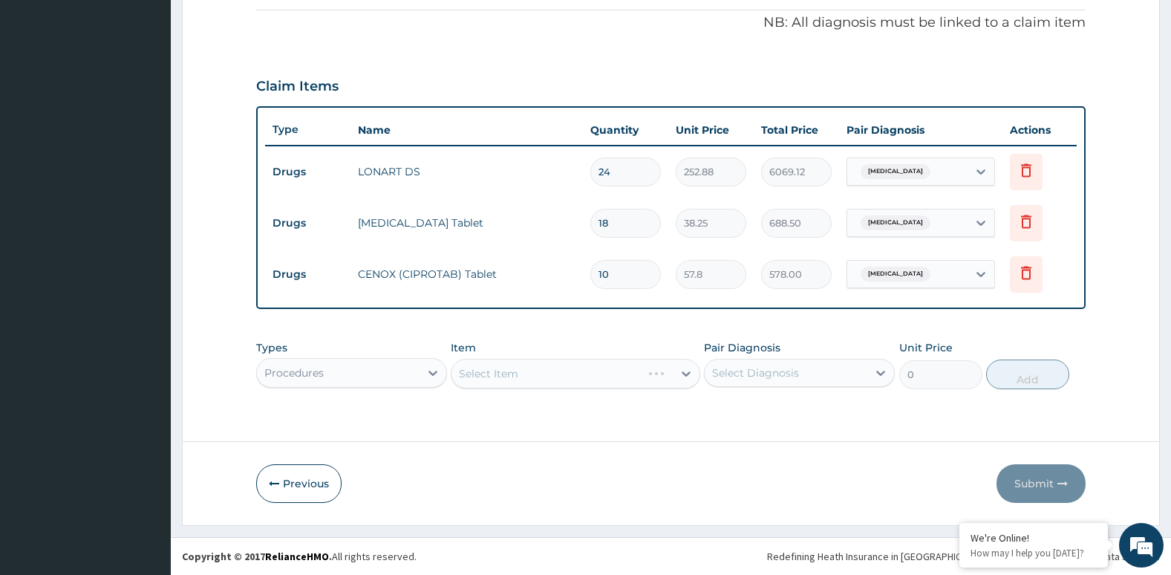
click at [525, 371] on div "Select Item" at bounding box center [575, 374] width 249 height 30
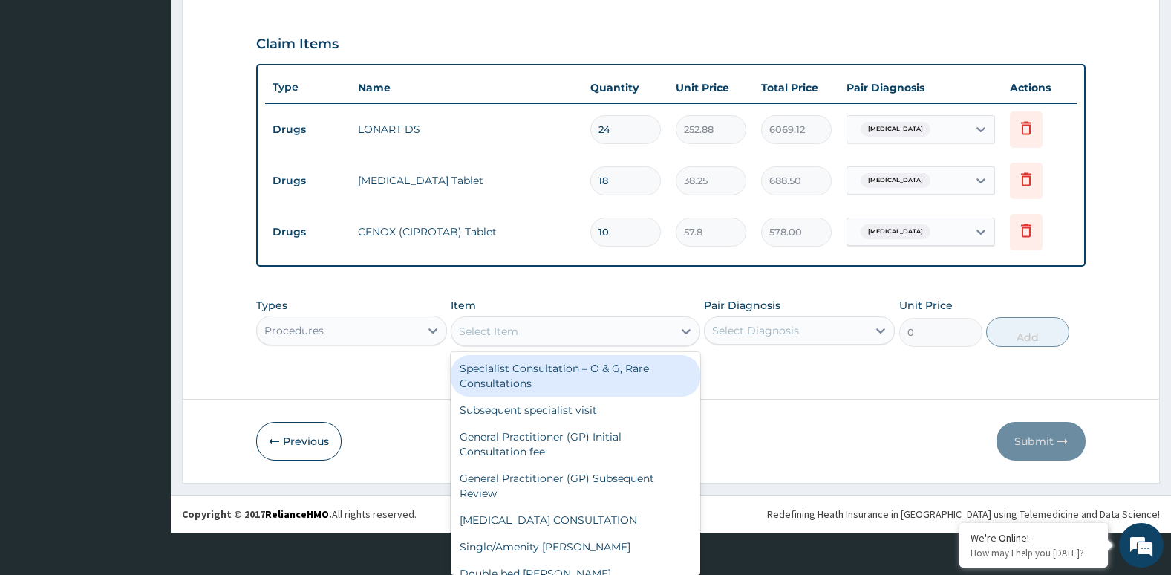
click at [525, 346] on div "option Specialist Consultation – O & G, Rare Consultations focused, 1 of 66. 66…" at bounding box center [575, 331] width 249 height 30
click at [525, 371] on div "Specialist Consultation – O & G, Rare Consultations" at bounding box center [575, 376] width 249 height 42
type input "12750"
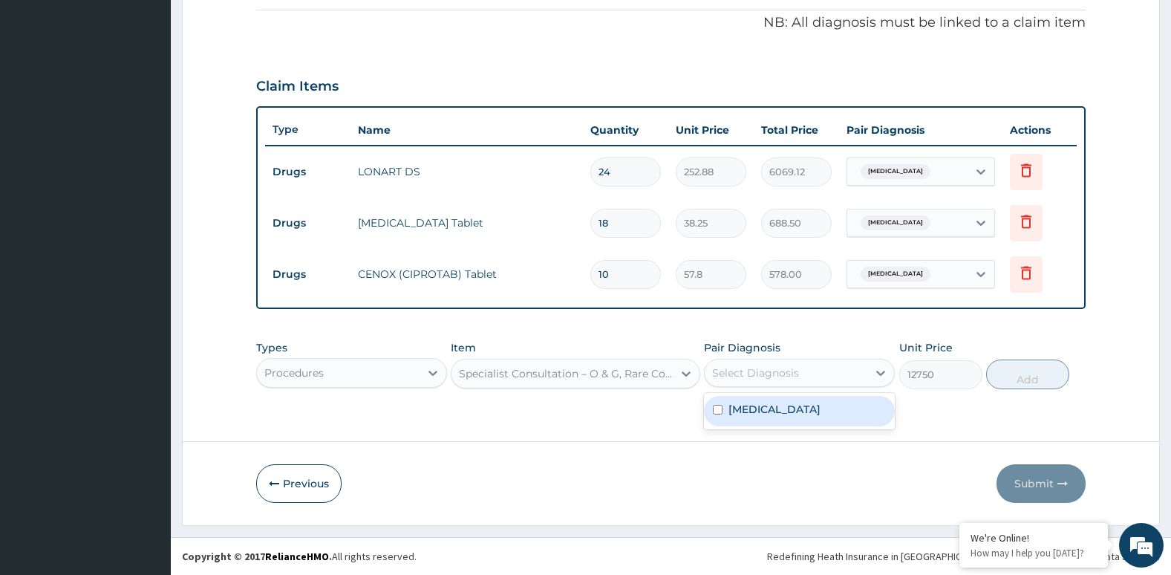
click at [778, 371] on div "Select Diagnosis" at bounding box center [755, 372] width 87 height 15
click at [718, 409] on input "checkbox" at bounding box center [718, 410] width 10 height 10
checkbox input "true"
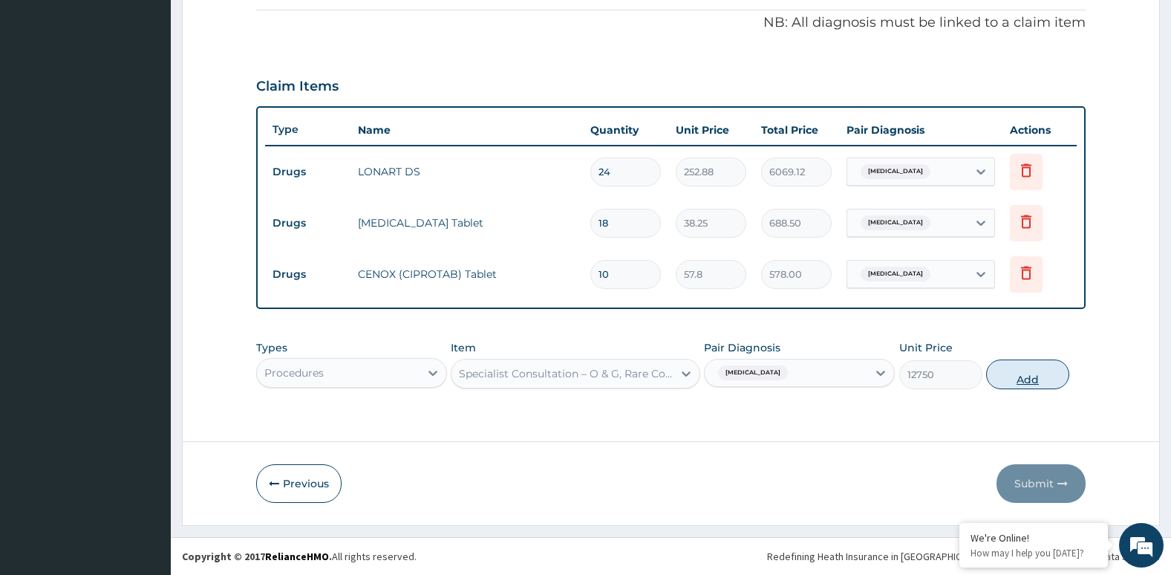
click at [1026, 375] on button "Add" at bounding box center [1027, 374] width 83 height 30
type input "0"
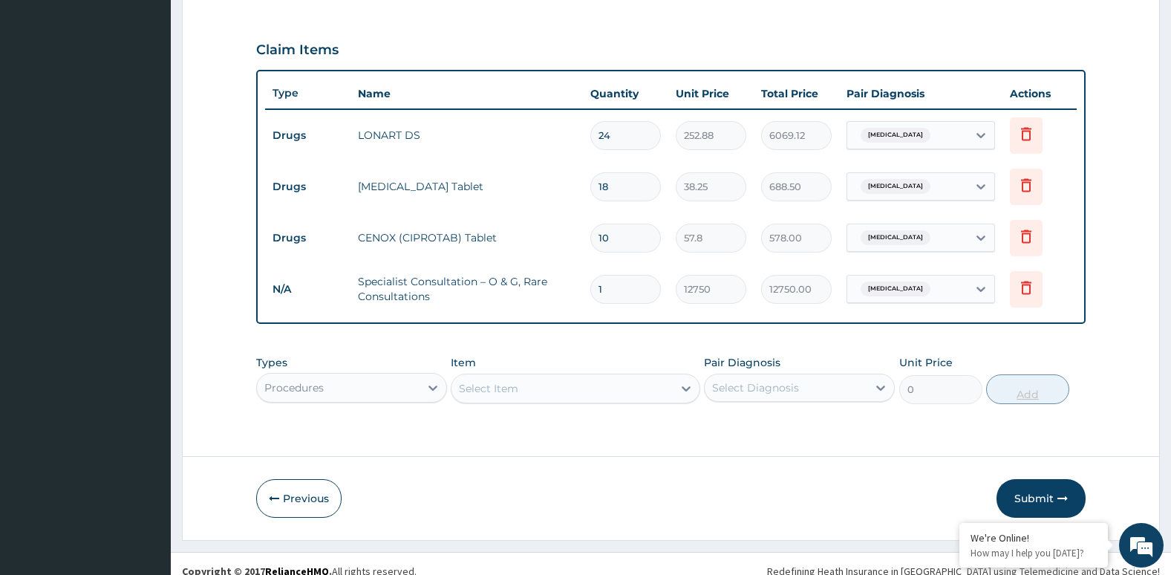
scroll to position [498, 0]
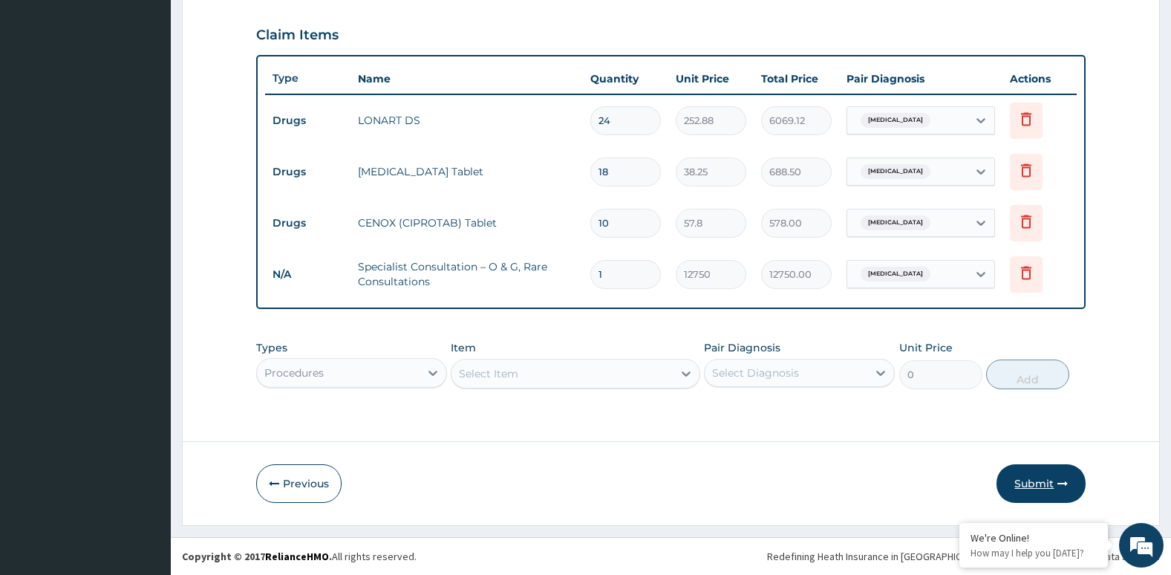
click at [1040, 482] on button "Submit" at bounding box center [1041, 483] width 89 height 39
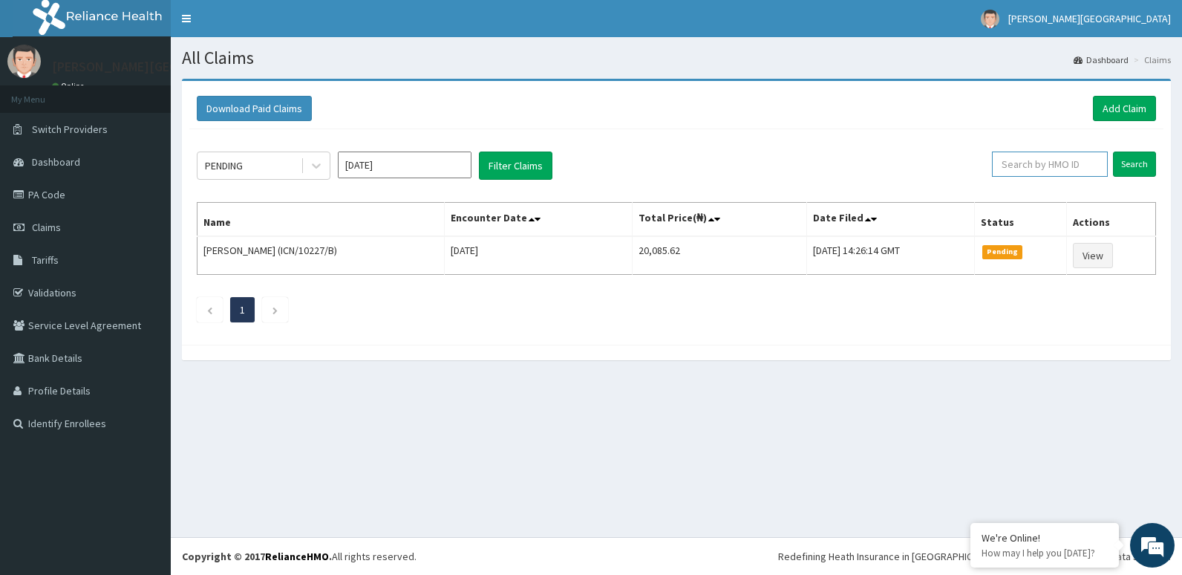
click at [1084, 171] on input "text" at bounding box center [1050, 164] width 116 height 25
type input "ICN/10227/E"
click at [1142, 166] on input "Search" at bounding box center [1134, 164] width 43 height 25
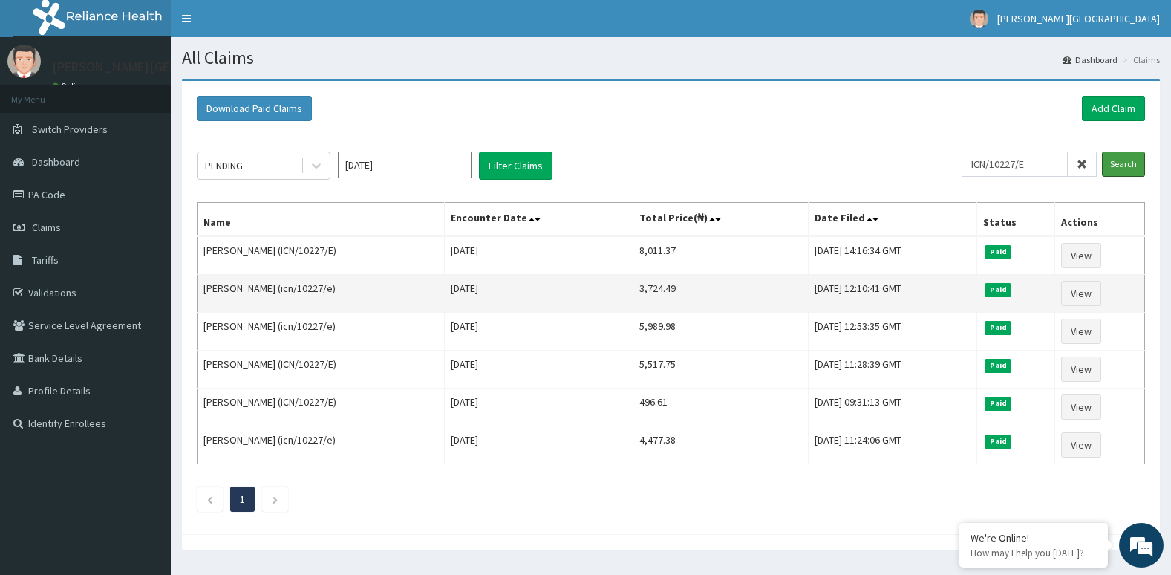
scroll to position [39, 0]
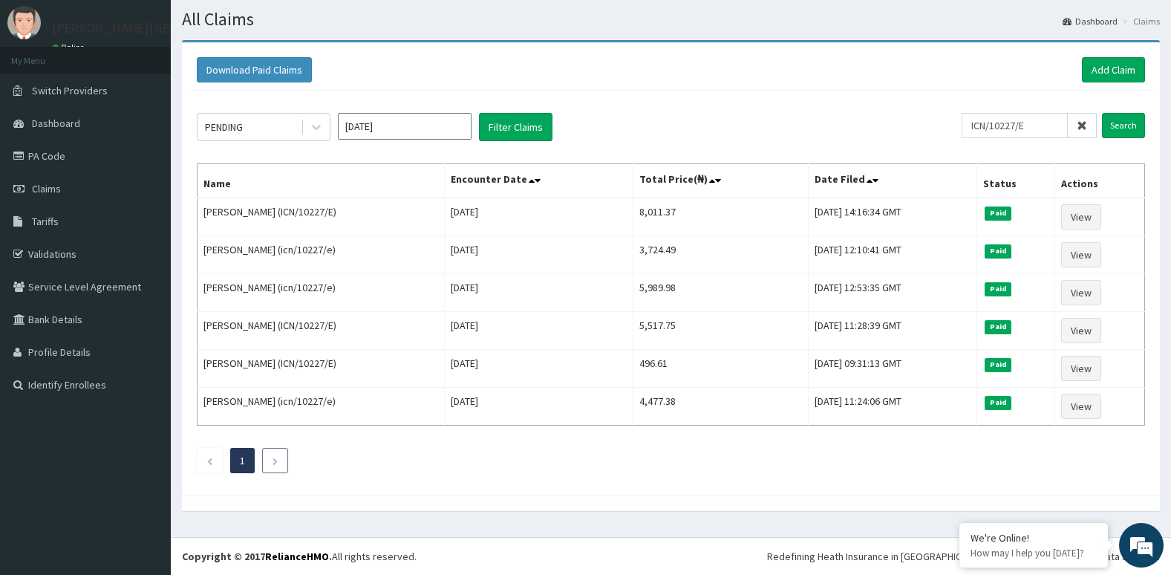
click at [276, 465] on icon "Next page" at bounding box center [275, 461] width 7 height 9
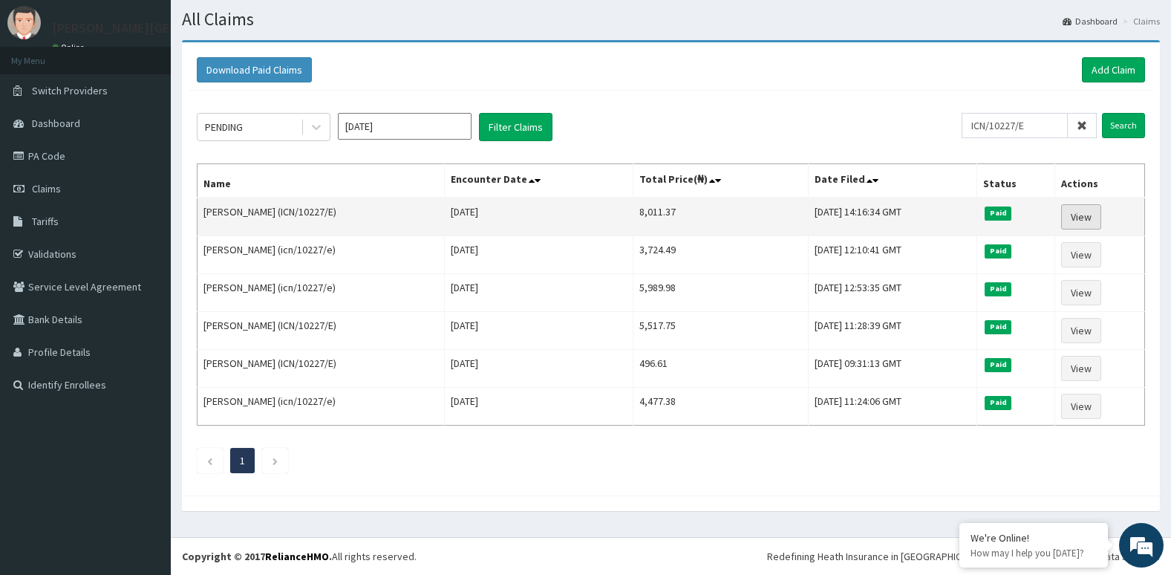
click at [1091, 220] on link "View" at bounding box center [1081, 216] width 40 height 25
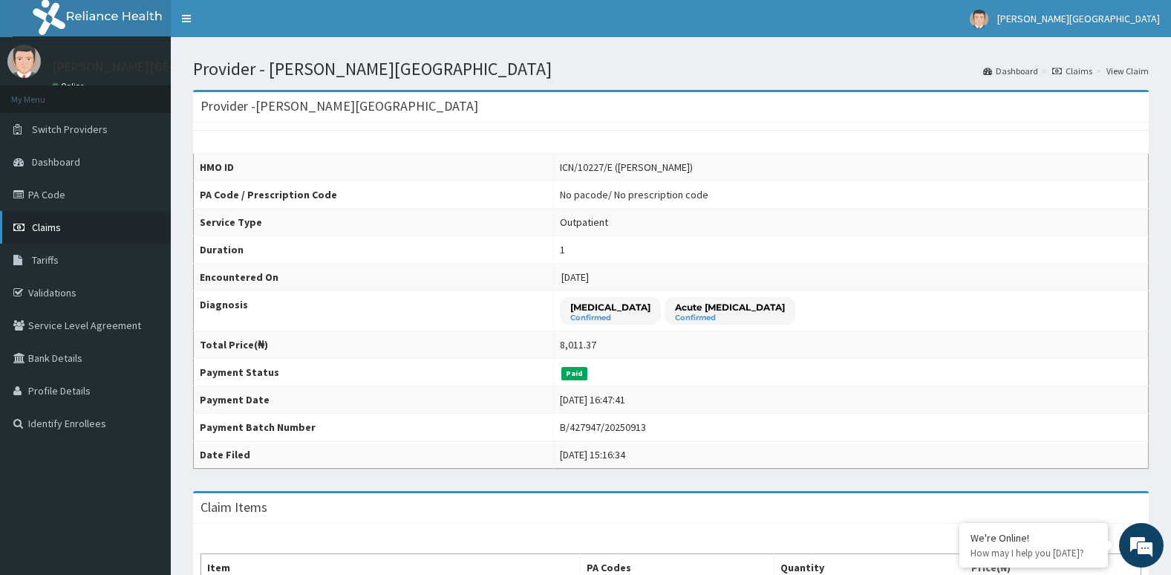
click at [116, 225] on link "Claims" at bounding box center [85, 227] width 171 height 33
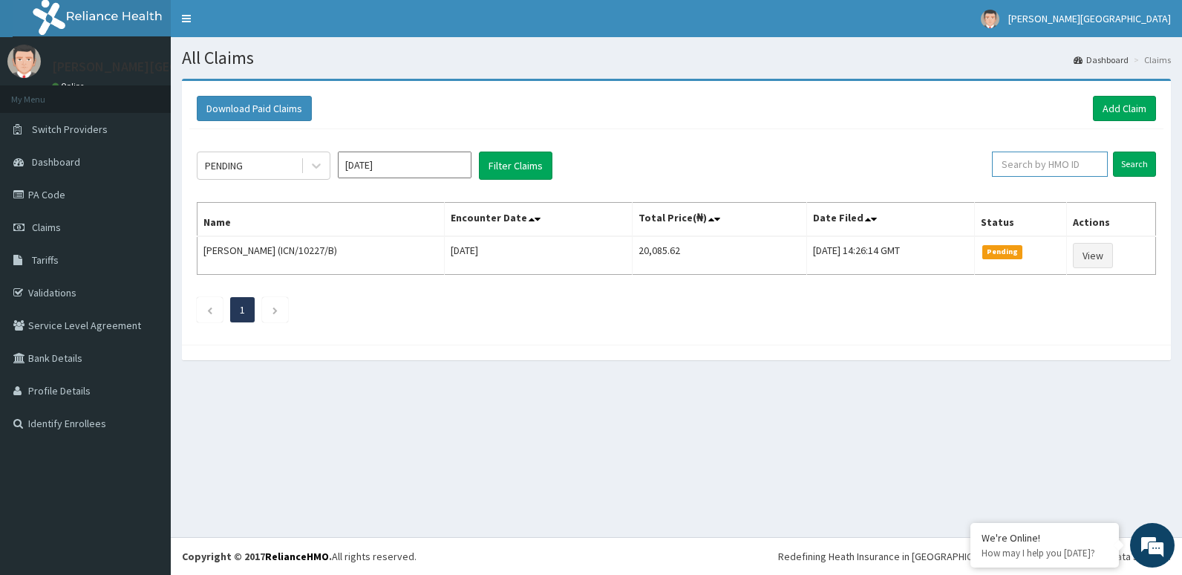
click at [1066, 166] on input "text" at bounding box center [1050, 164] width 116 height 25
type input "ICN/10227/E"
click at [1132, 152] on input "Search" at bounding box center [1134, 164] width 43 height 25
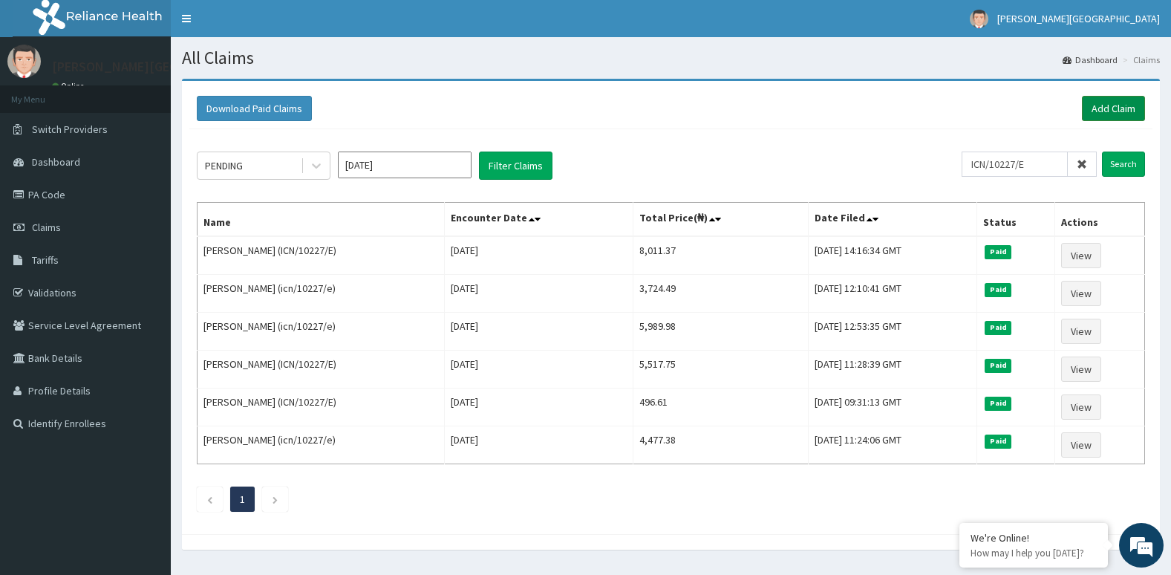
click at [1122, 104] on link "Add Claim" at bounding box center [1113, 108] width 63 height 25
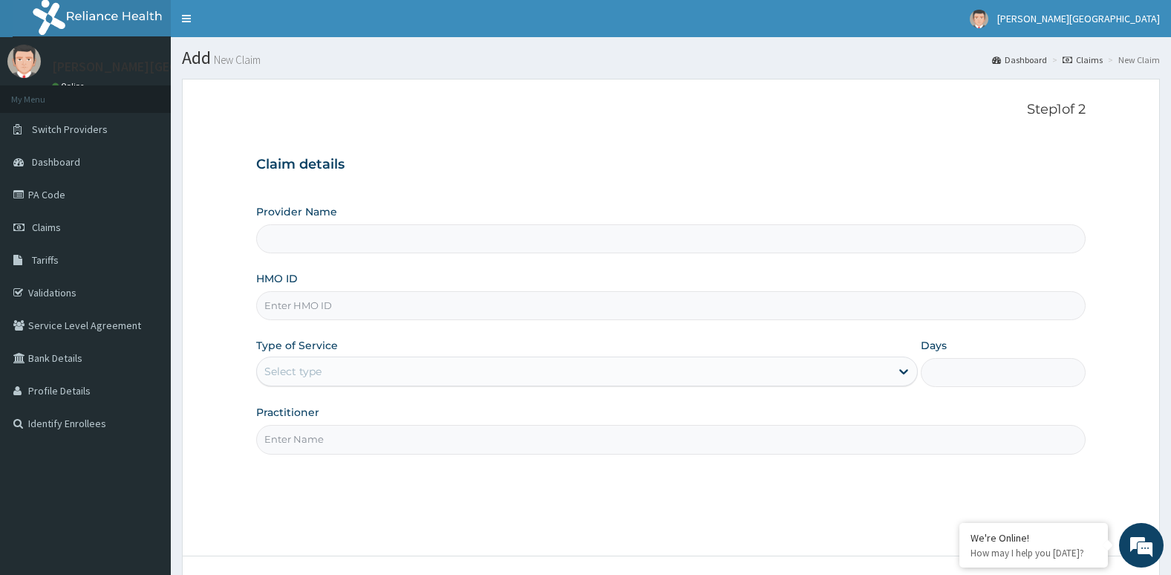
click at [699, 308] on input "HMO ID" at bounding box center [671, 305] width 830 height 29
type input "[PERSON_NAME][GEOGRAPHIC_DATA]"
type input "ICN/10227/E"
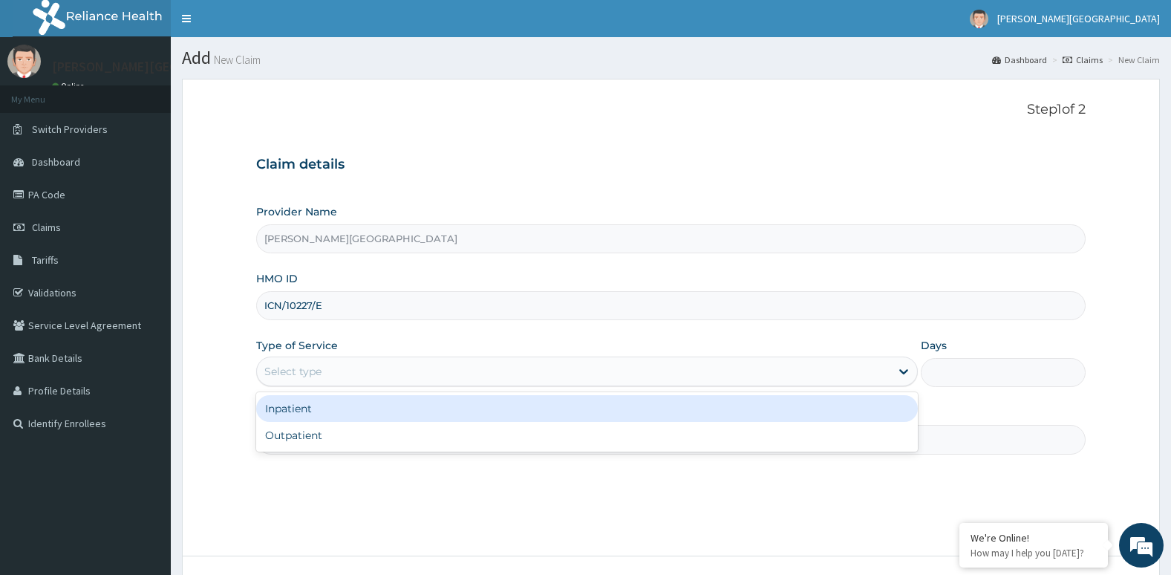
click at [682, 382] on div "Select type" at bounding box center [574, 371] width 634 height 24
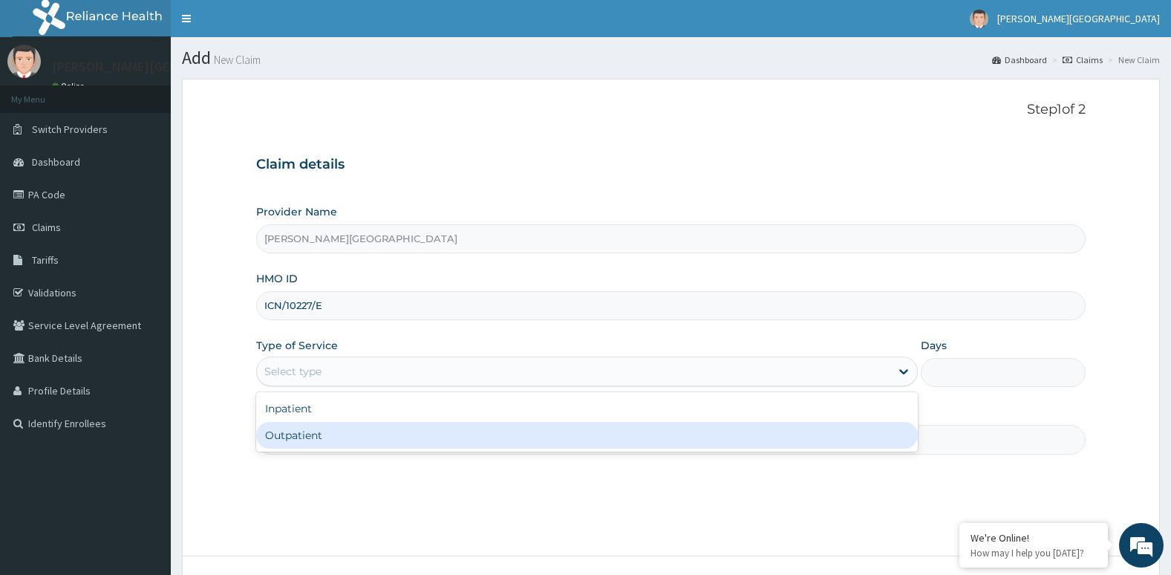
click at [677, 434] on div "Outpatient" at bounding box center [587, 435] width 662 height 27
type input "1"
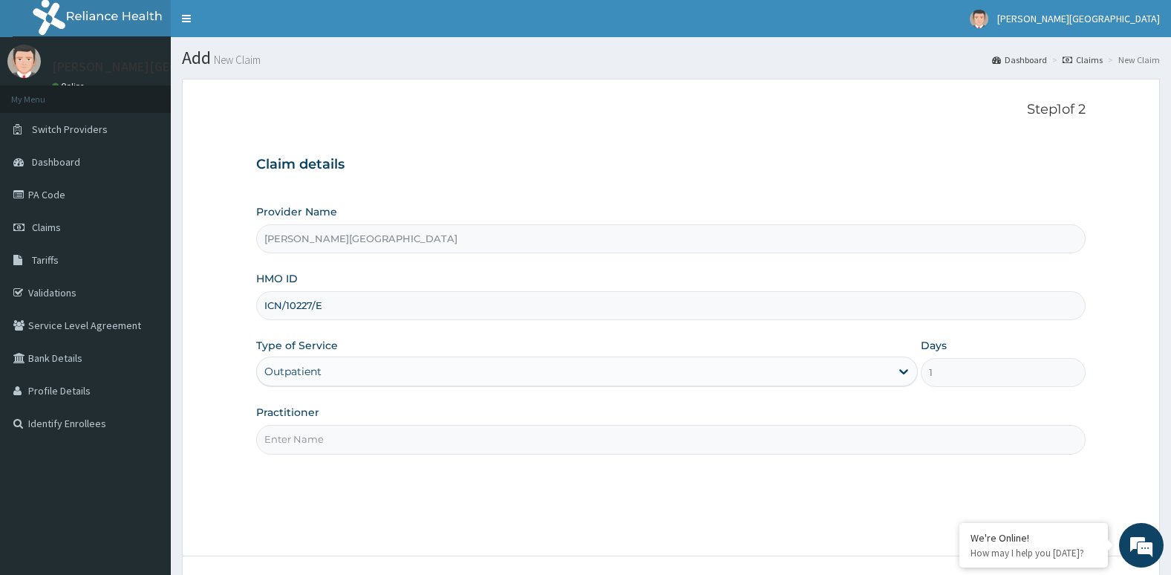
click at [672, 438] on input "Practitioner" at bounding box center [671, 439] width 830 height 29
type input "[PERSON_NAME]"
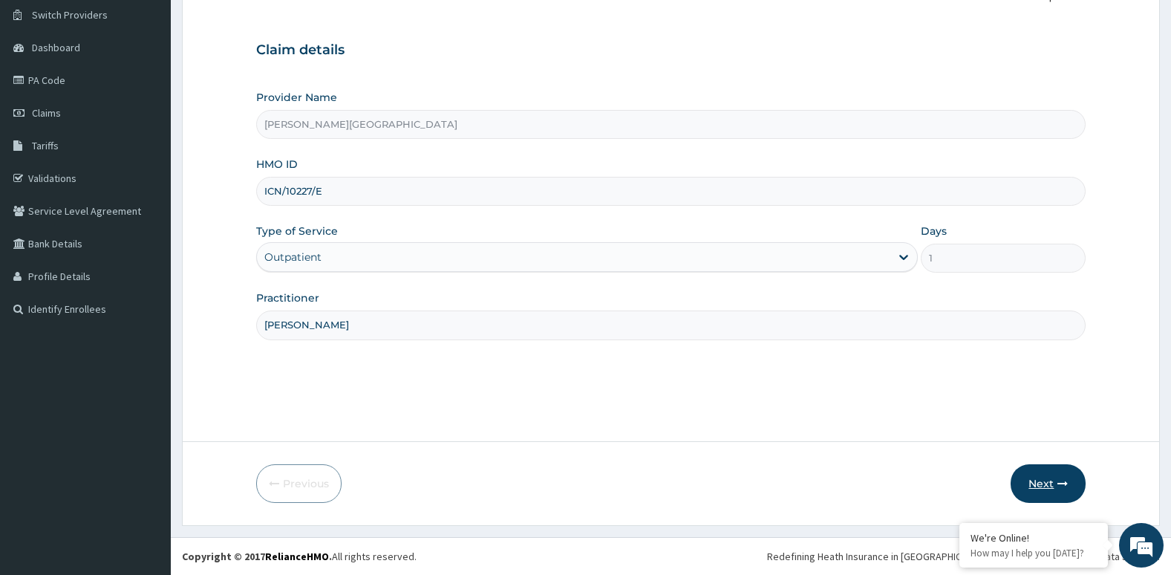
click at [1041, 489] on button "Next" at bounding box center [1048, 483] width 75 height 39
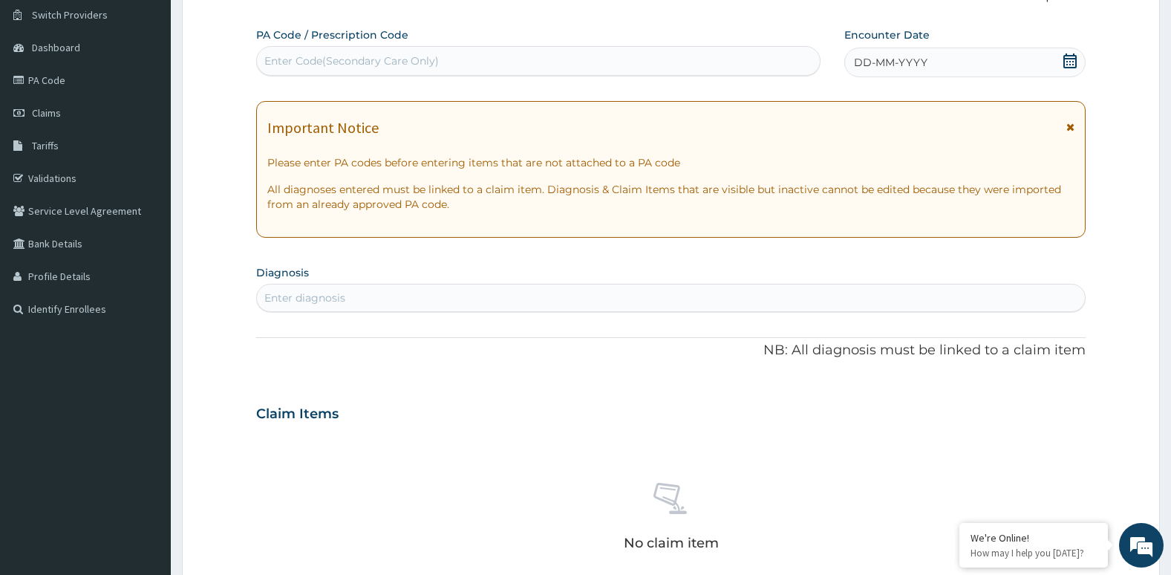
click at [677, 306] on div "Enter diagnosis" at bounding box center [671, 298] width 829 height 24
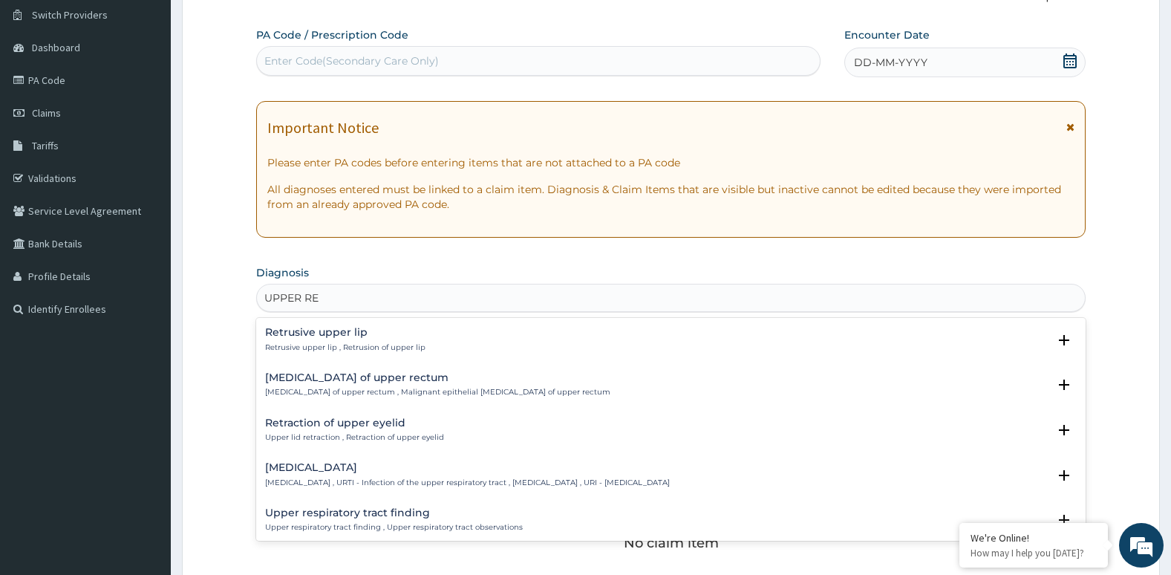
type input "UPPER RES"
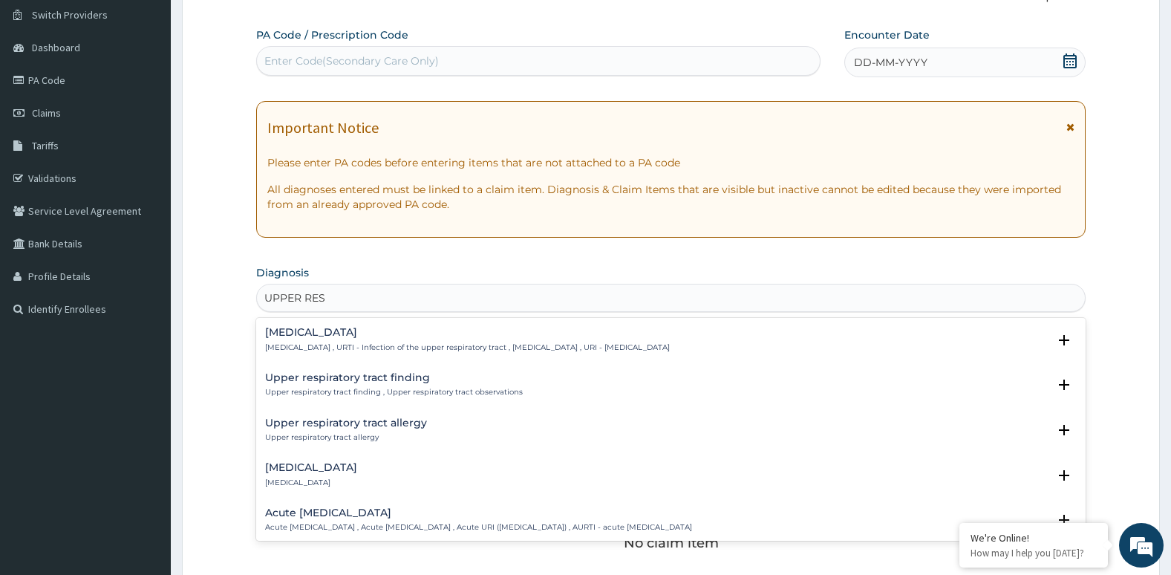
click at [664, 348] on p "[MEDICAL_DATA] , URTI - Infection of the upper respiratory tract , [MEDICAL_DAT…" at bounding box center [467, 347] width 405 height 10
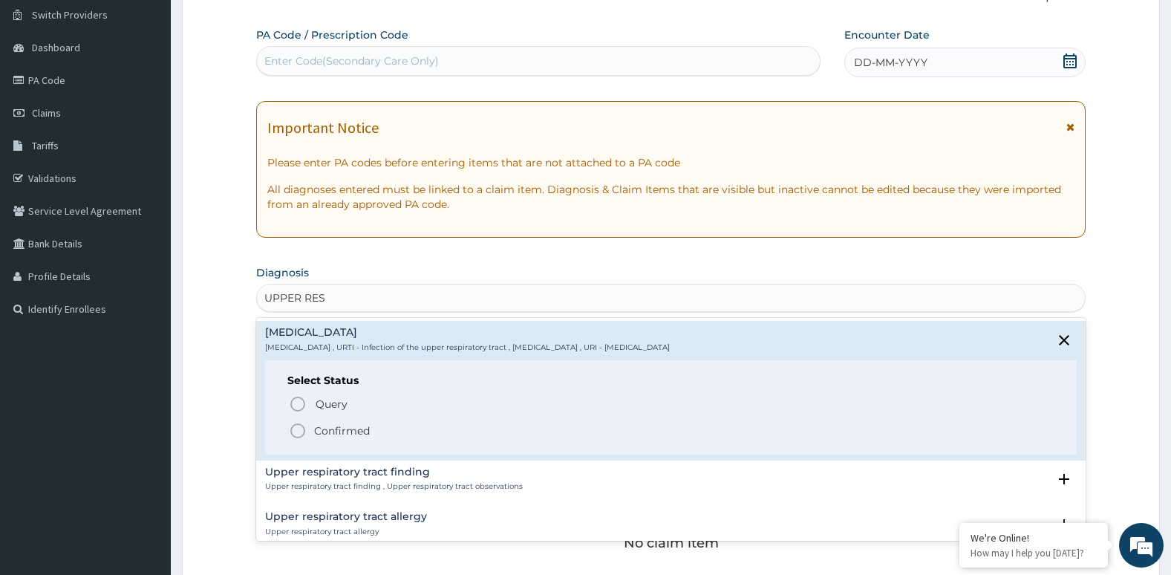
click at [296, 434] on icon "status option filled" at bounding box center [298, 431] width 18 height 18
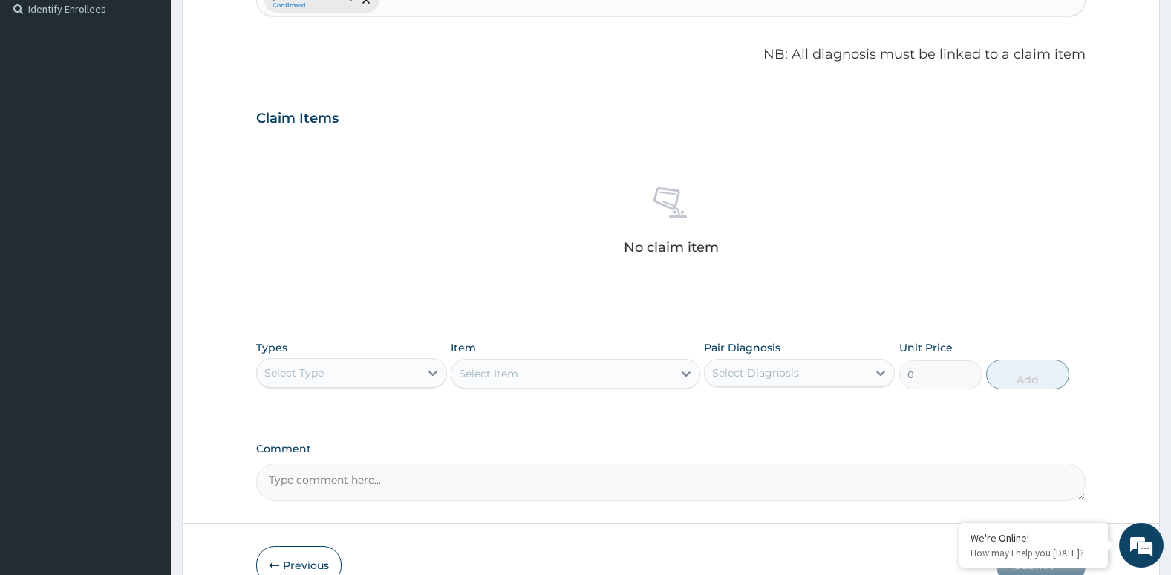
scroll to position [415, 0]
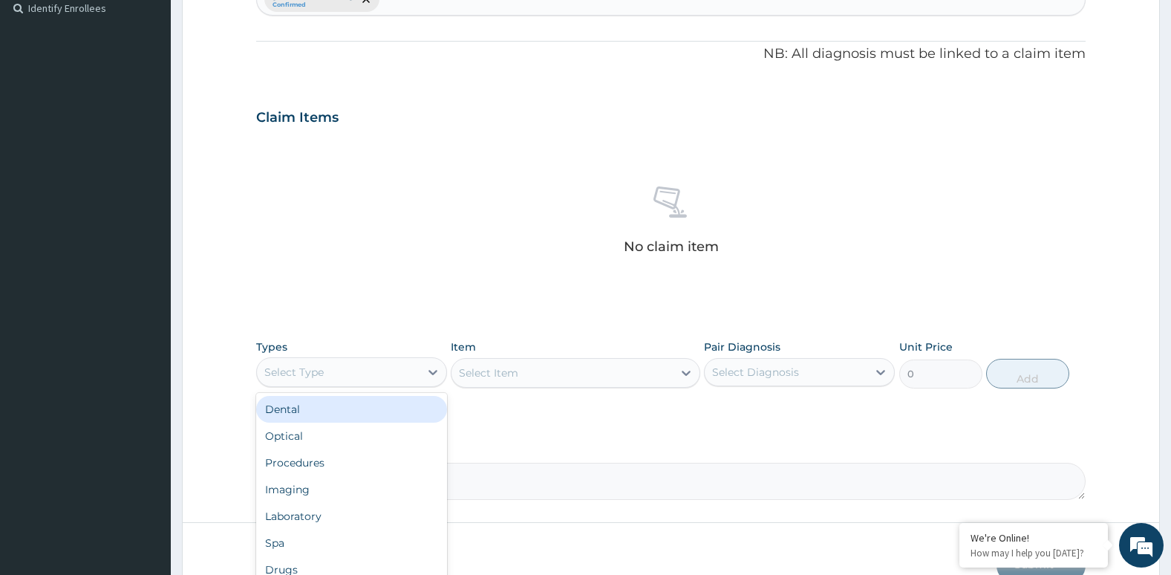
click at [316, 367] on div "Select Type" at bounding box center [293, 372] width 59 height 15
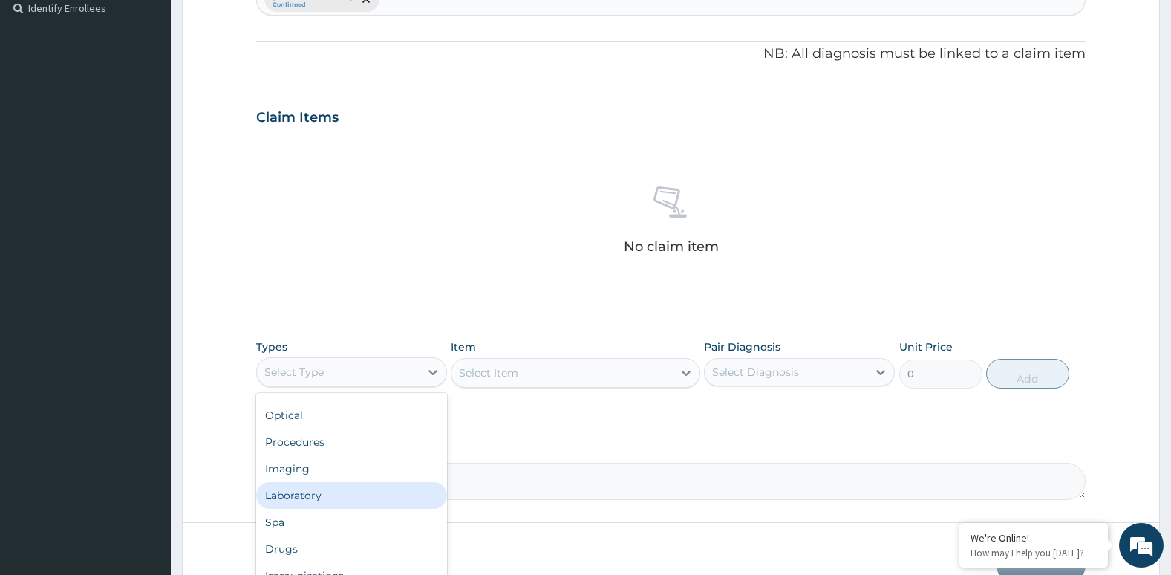
scroll to position [20, 0]
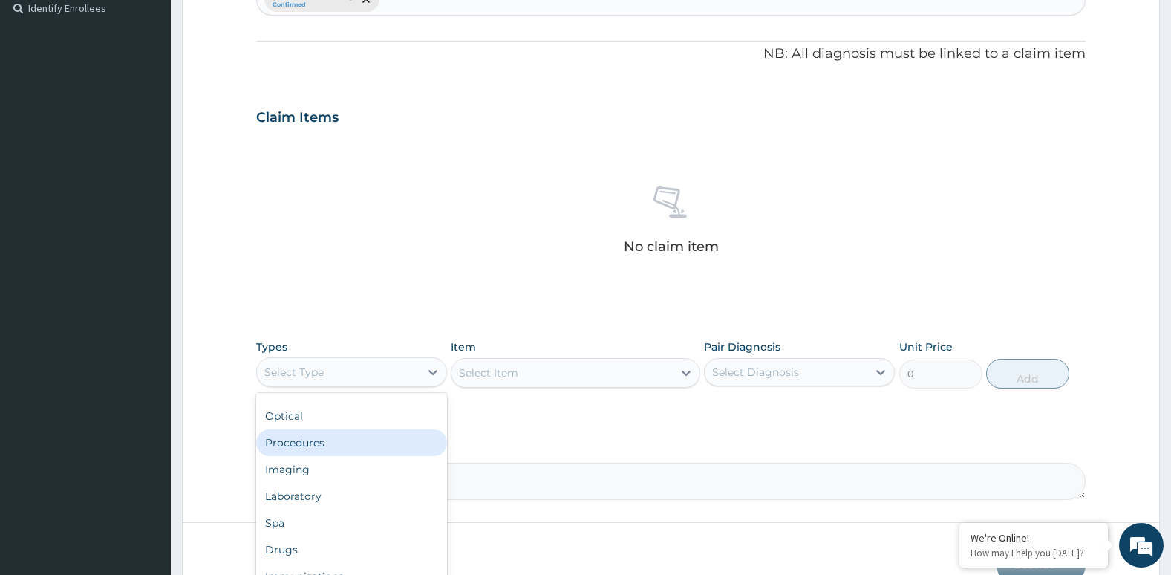
click at [310, 445] on div "Procedures" at bounding box center [351, 442] width 191 height 27
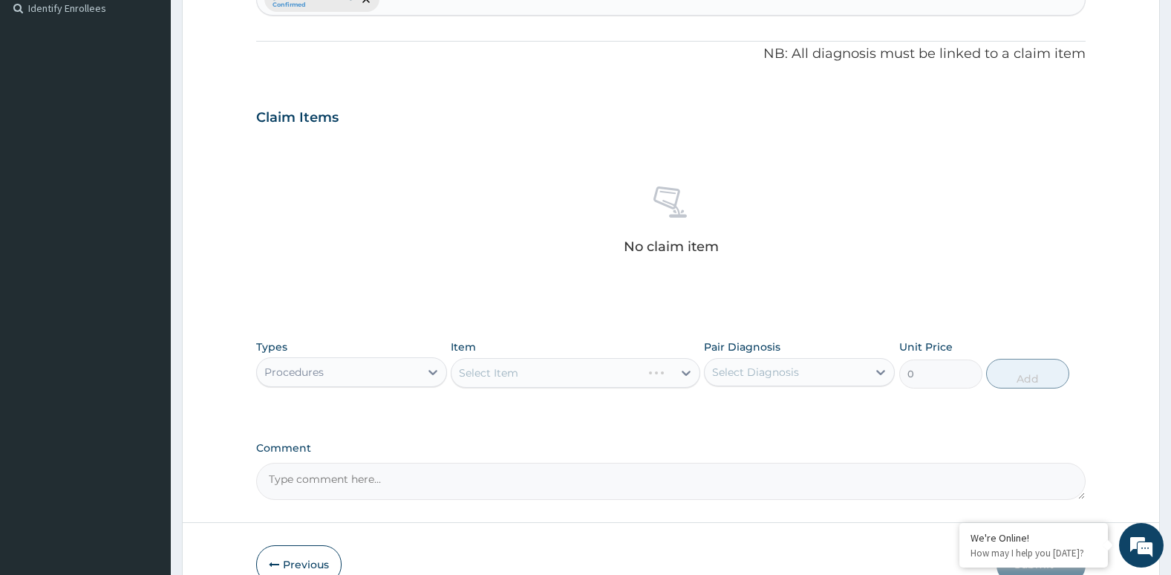
click at [501, 374] on div "Select Item" at bounding box center [575, 373] width 249 height 30
click at [501, 374] on div "Select Item" at bounding box center [488, 372] width 59 height 15
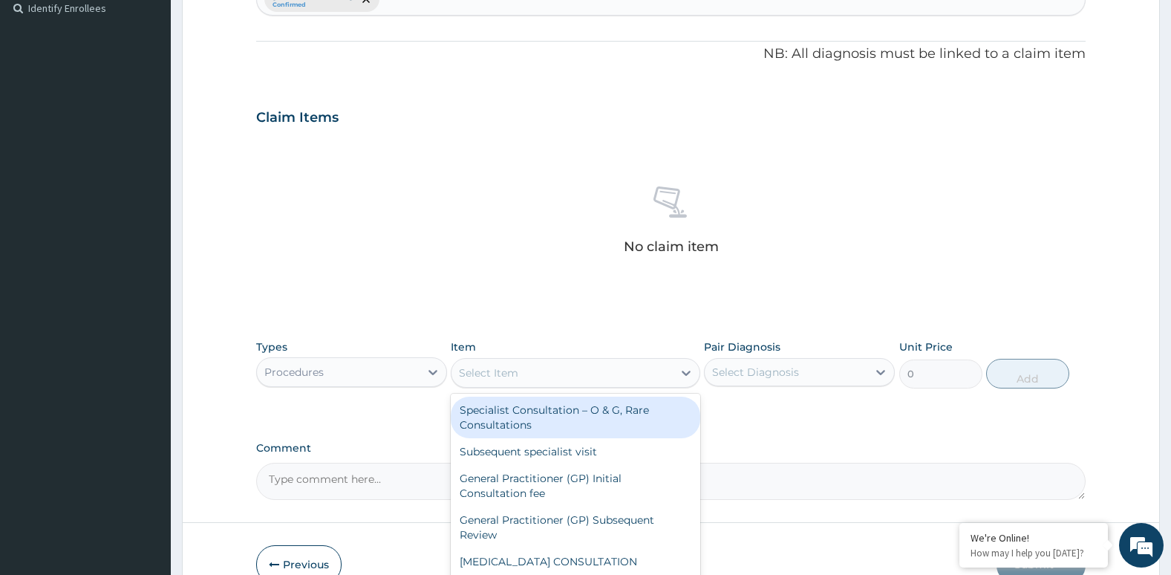
click at [536, 416] on div "Specialist Consultation – O & G, Rare Consultations" at bounding box center [575, 418] width 249 height 42
type input "12750"
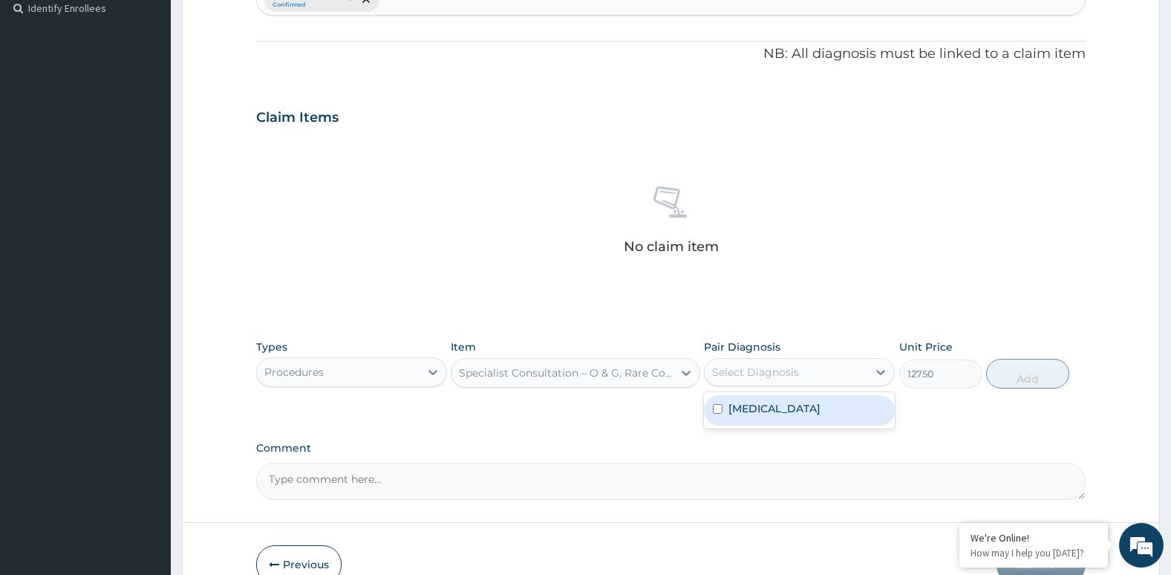
click at [741, 372] on div "Select Diagnosis" at bounding box center [755, 372] width 87 height 15
click at [717, 410] on input "checkbox" at bounding box center [718, 409] width 10 height 10
checkbox input "true"
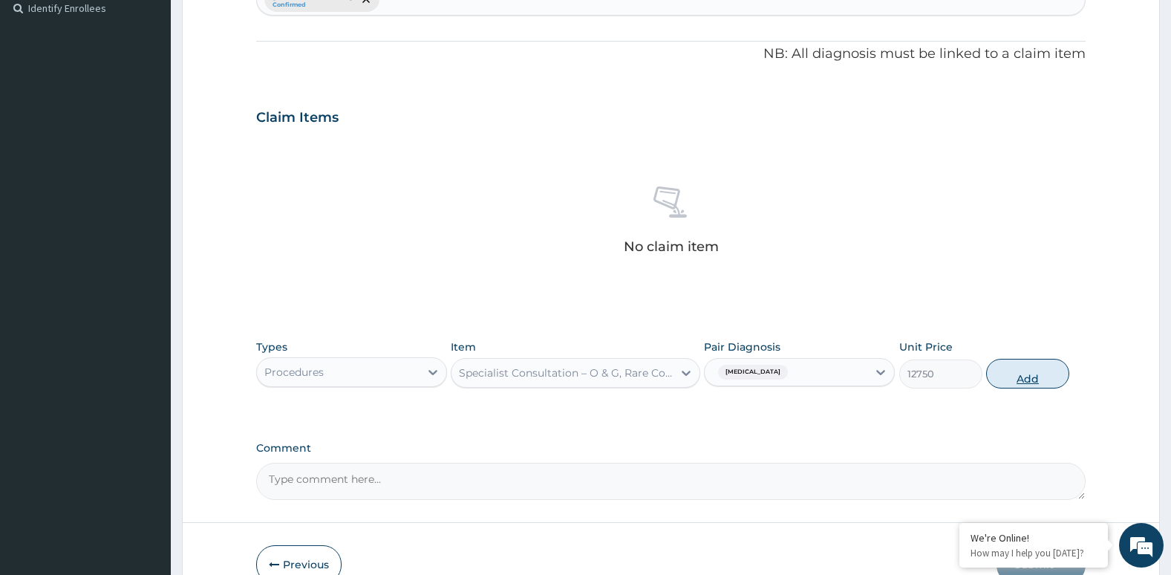
click at [1026, 384] on button "Add" at bounding box center [1027, 374] width 83 height 30
type input "0"
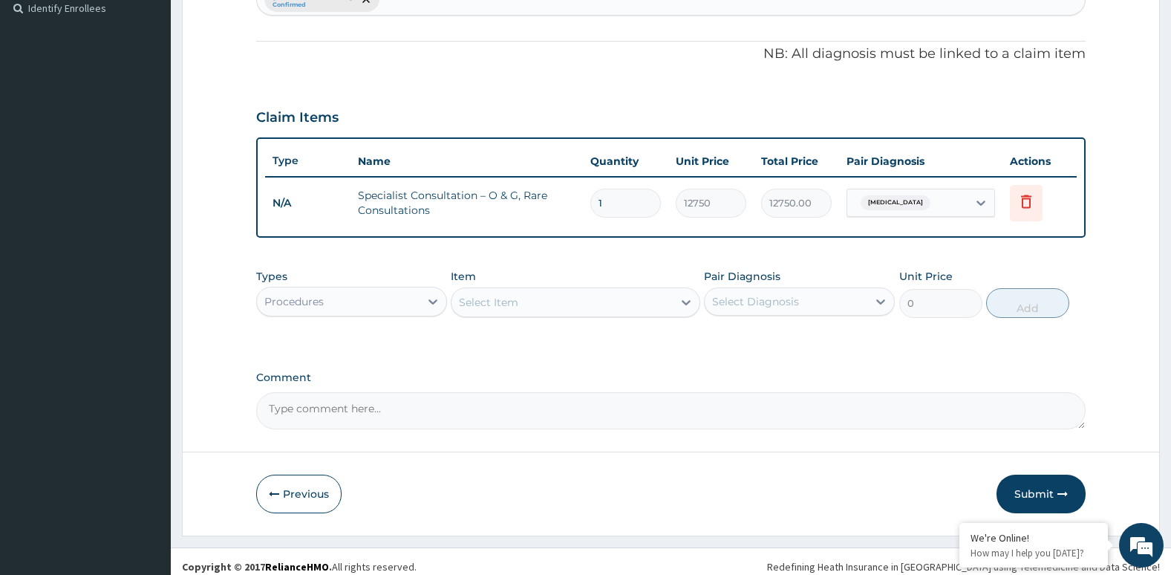
scroll to position [426, 0]
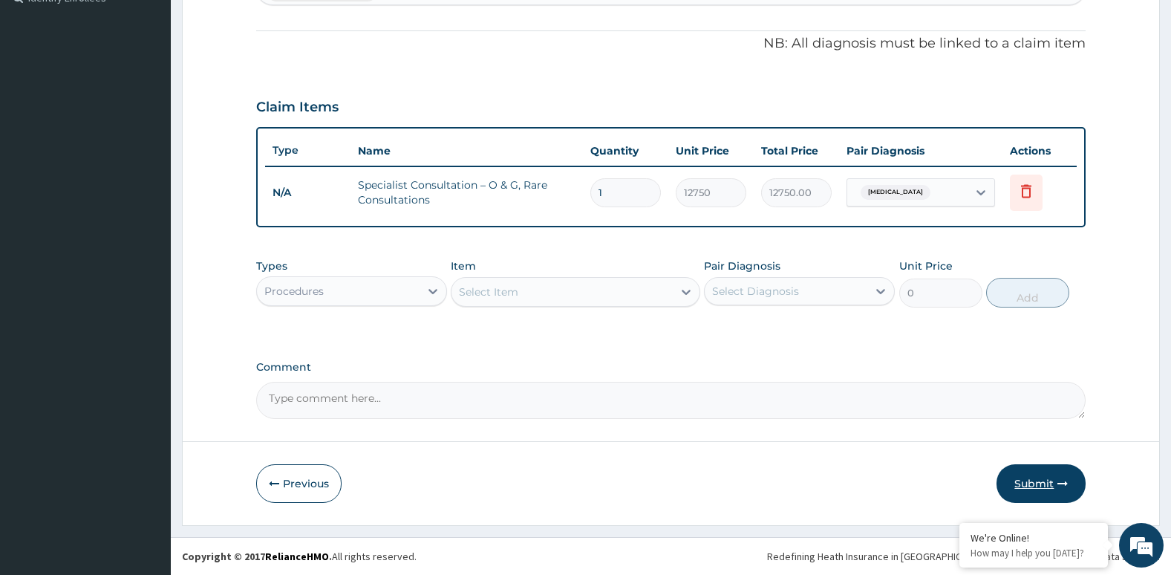
click at [1016, 484] on button "Submit" at bounding box center [1041, 483] width 89 height 39
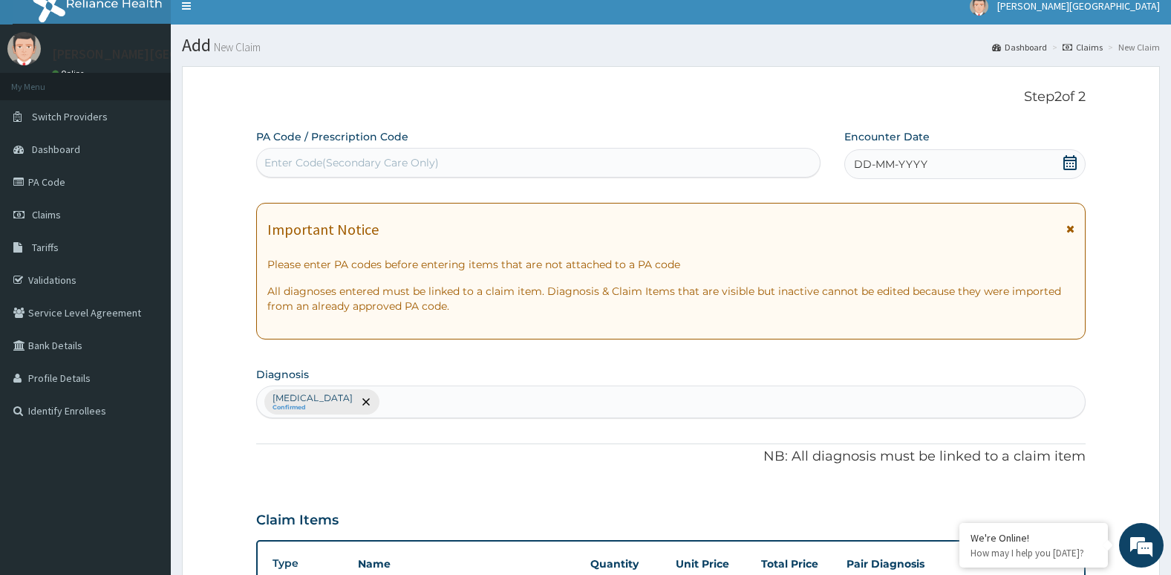
scroll to position [0, 0]
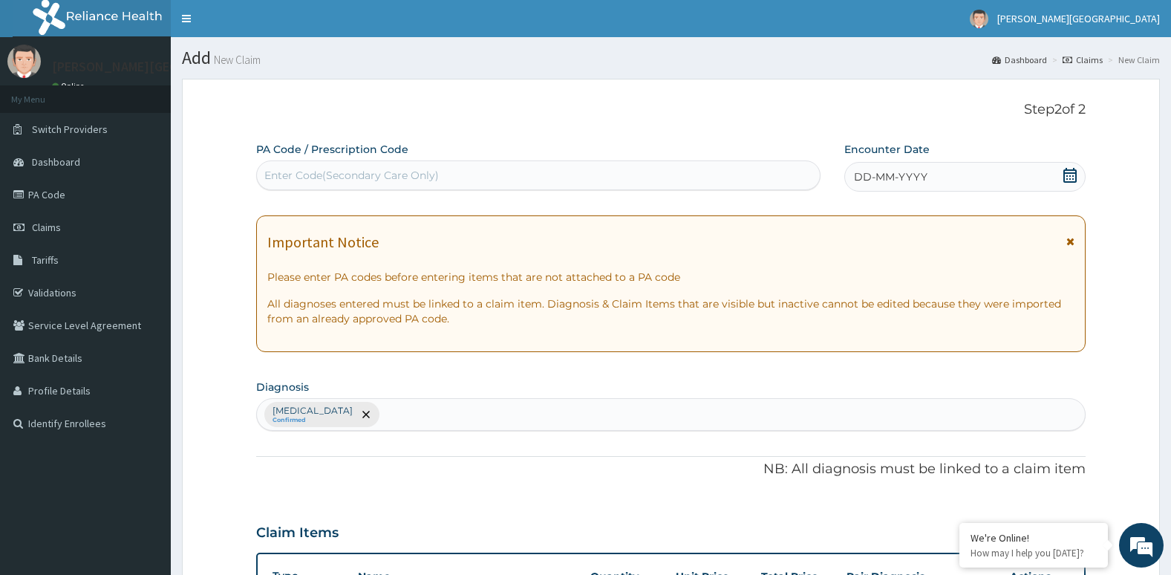
click at [1068, 183] on span at bounding box center [1070, 177] width 15 height 19
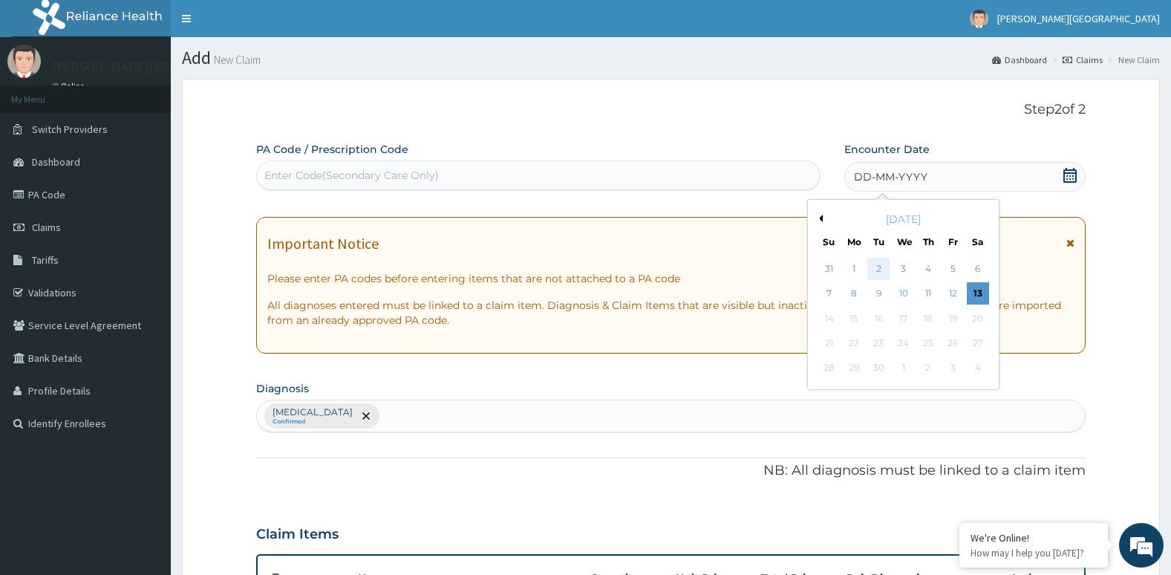
click at [882, 267] on div "2" at bounding box center [879, 269] width 22 height 22
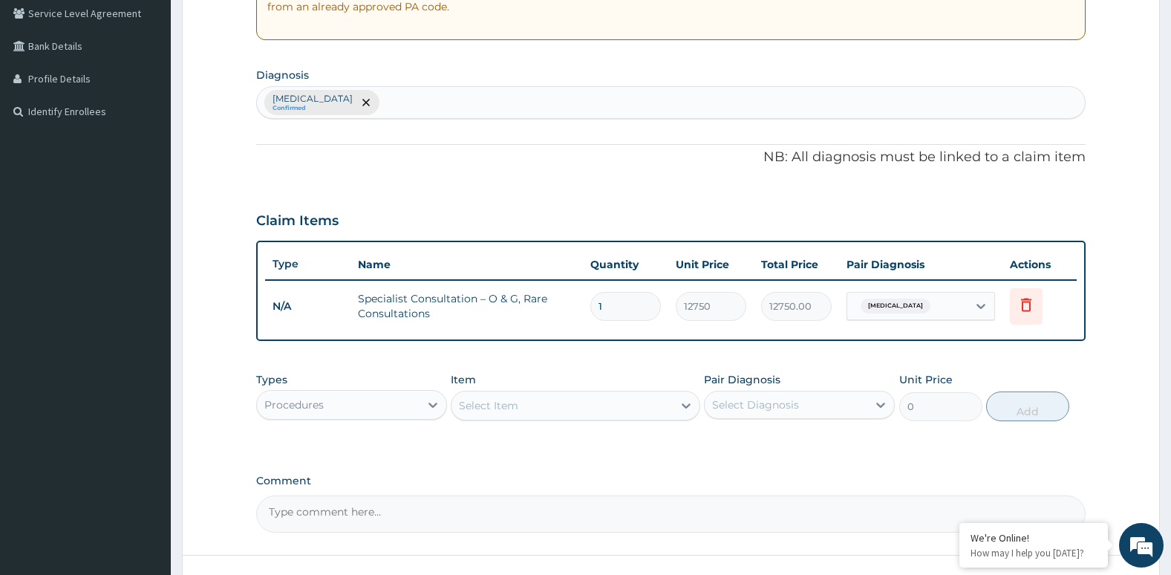
scroll to position [426, 0]
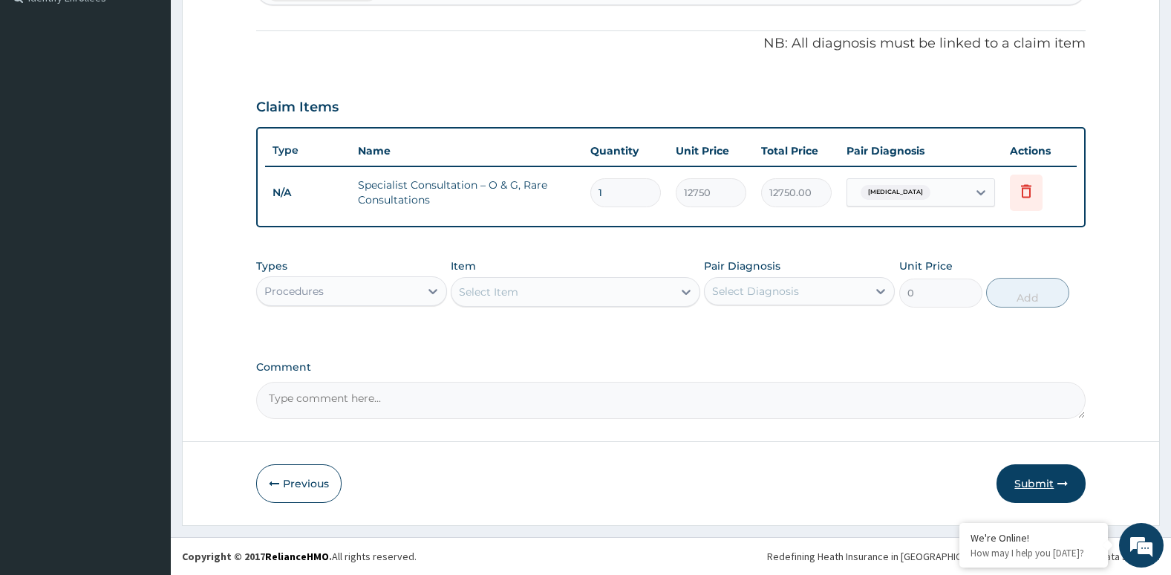
click at [1013, 485] on button "Submit" at bounding box center [1041, 483] width 89 height 39
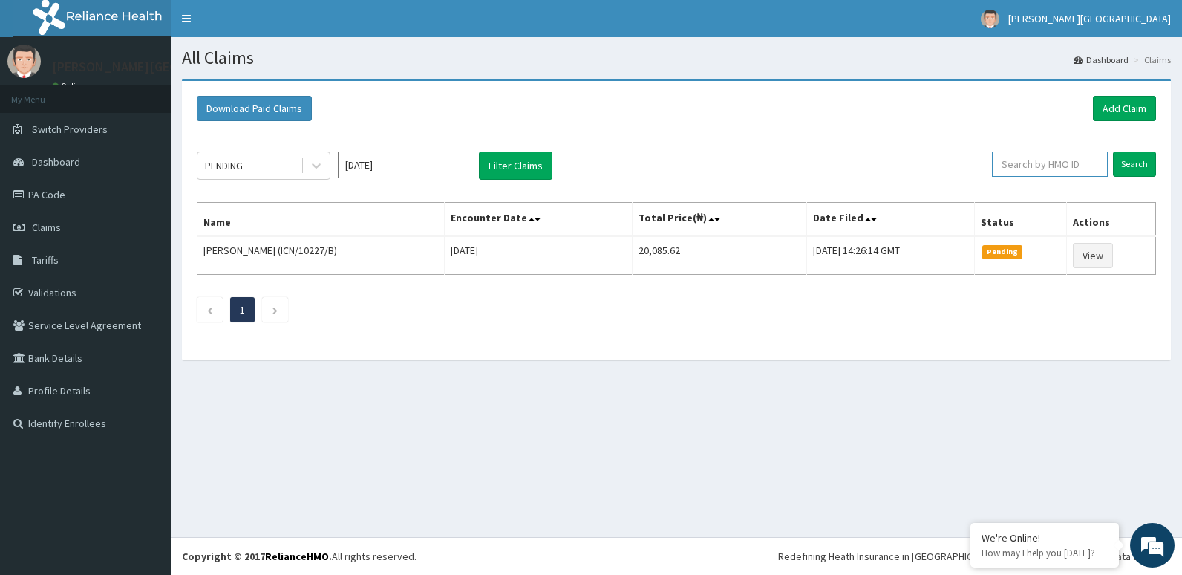
click at [1033, 166] on input "text" at bounding box center [1050, 164] width 116 height 25
type input "ICN/10227/C"
click at [1134, 169] on input "Search" at bounding box center [1134, 164] width 43 height 25
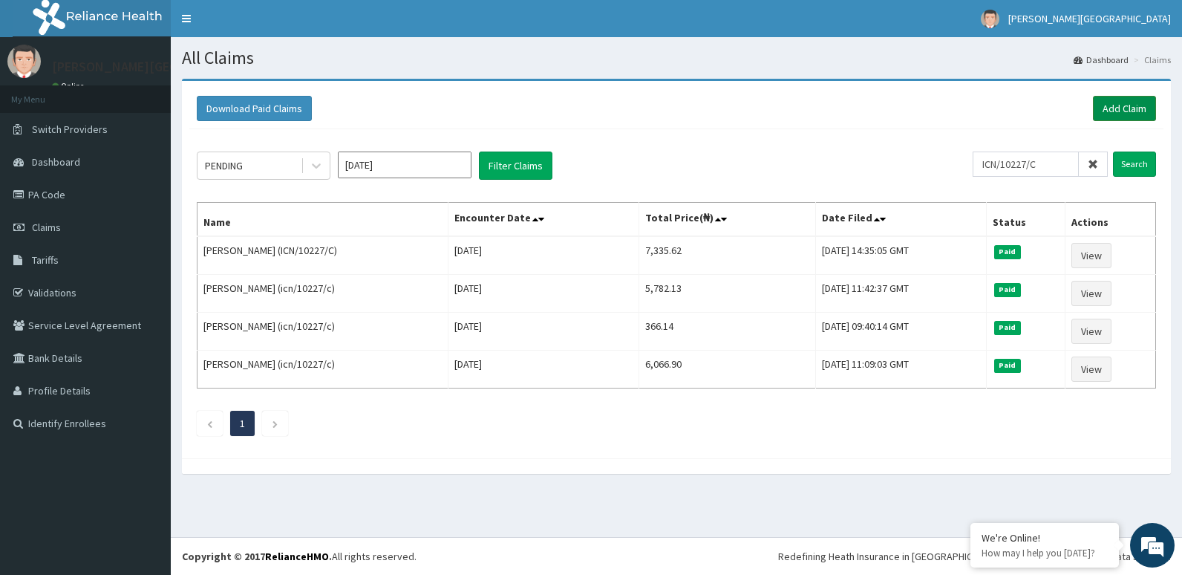
click at [1128, 111] on link "Add Claim" at bounding box center [1124, 108] width 63 height 25
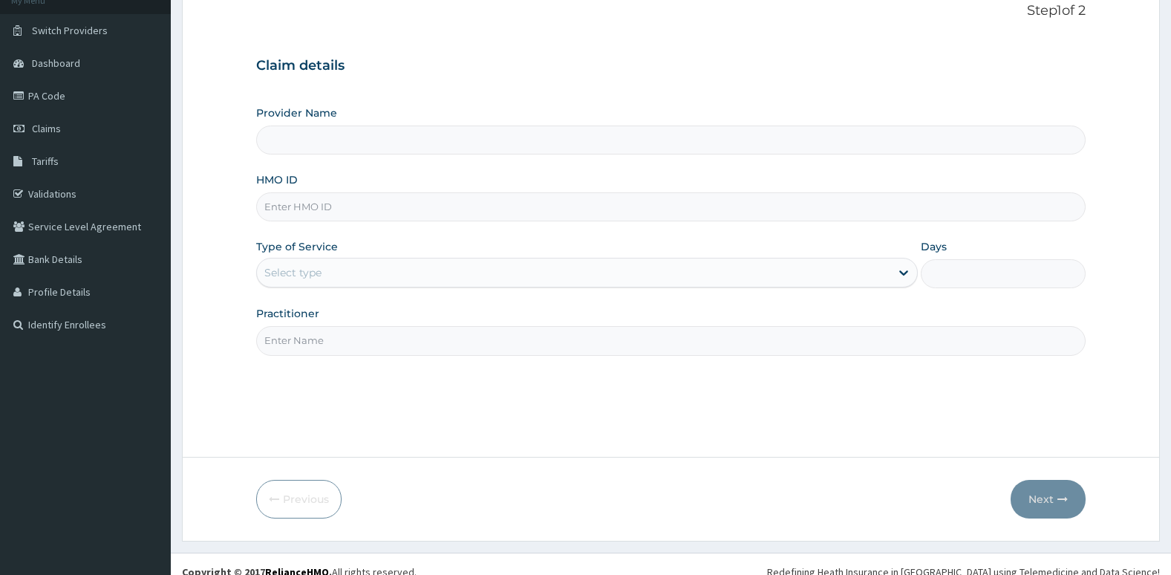
scroll to position [114, 0]
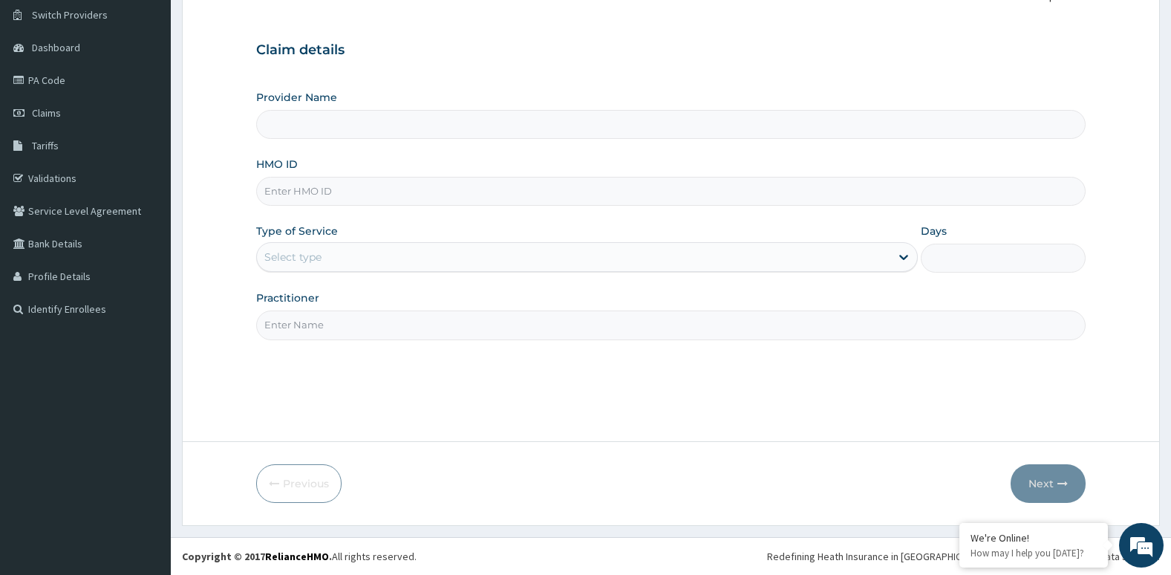
type input "[PERSON_NAME][GEOGRAPHIC_DATA]"
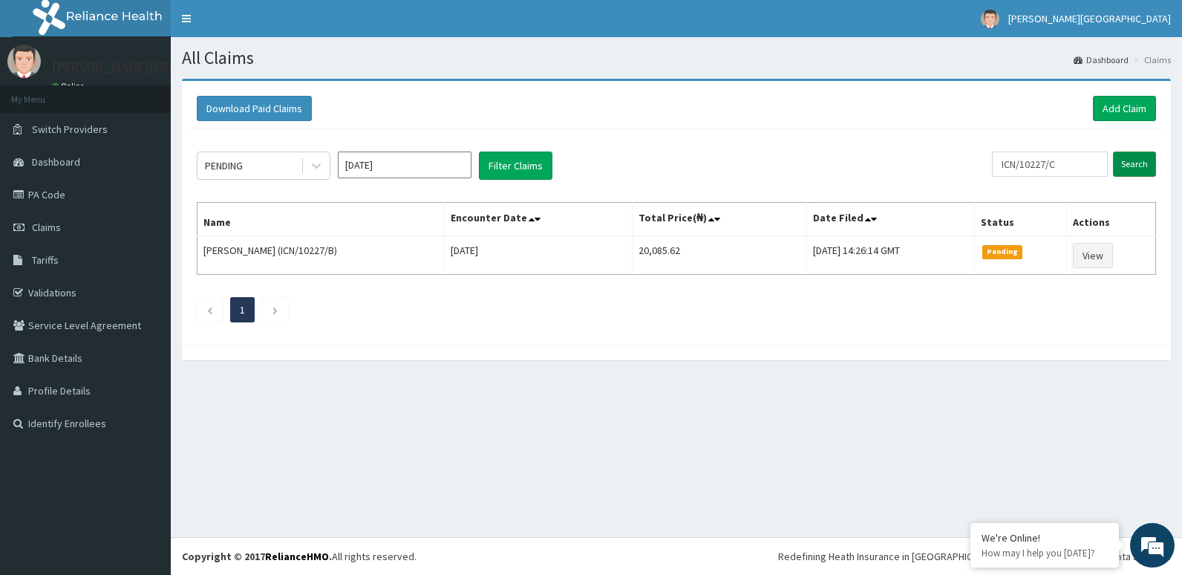
click at [1139, 168] on input "Search" at bounding box center [1134, 164] width 43 height 25
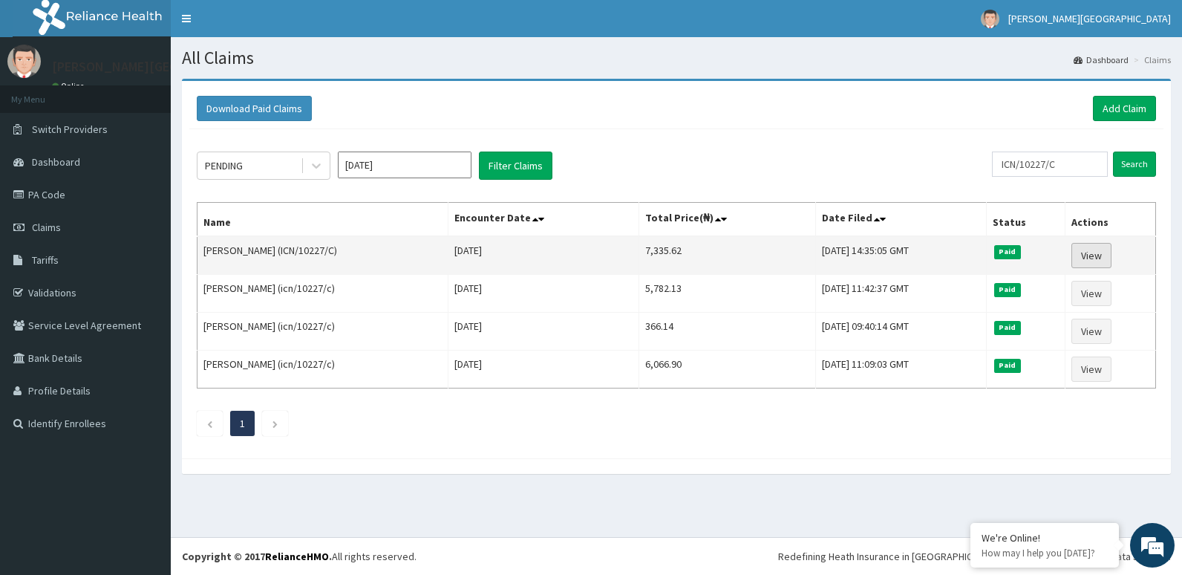
click at [1084, 261] on link "View" at bounding box center [1092, 255] width 40 height 25
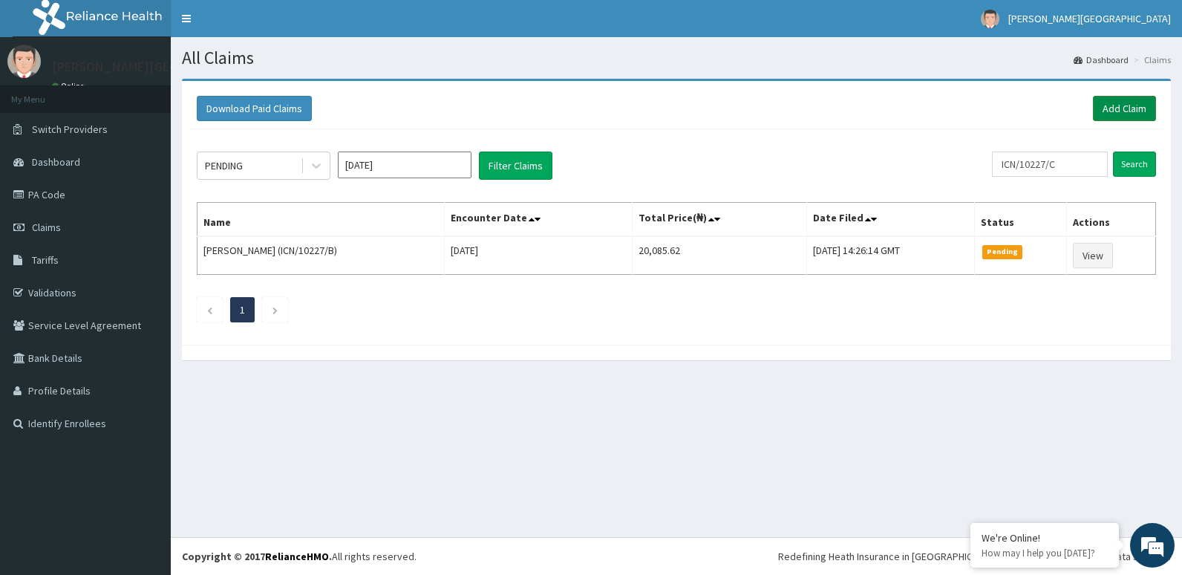
click at [1110, 107] on link "Add Claim" at bounding box center [1124, 108] width 63 height 25
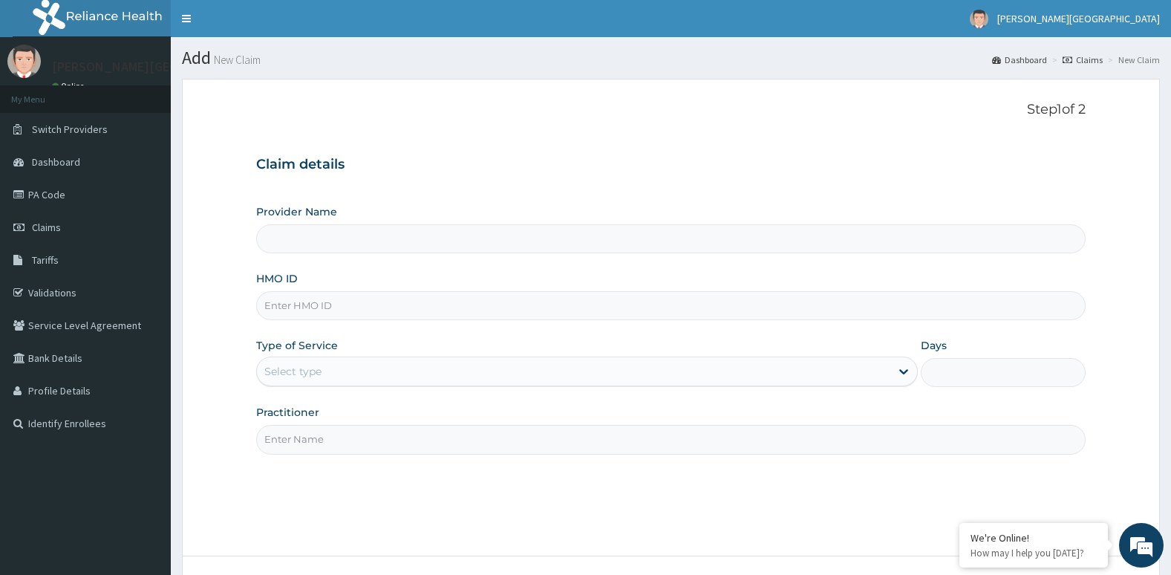
click at [533, 319] on input "HMO ID" at bounding box center [671, 305] width 830 height 29
type input "[PERSON_NAME][GEOGRAPHIC_DATA]"
type input "ICN/10227/C"
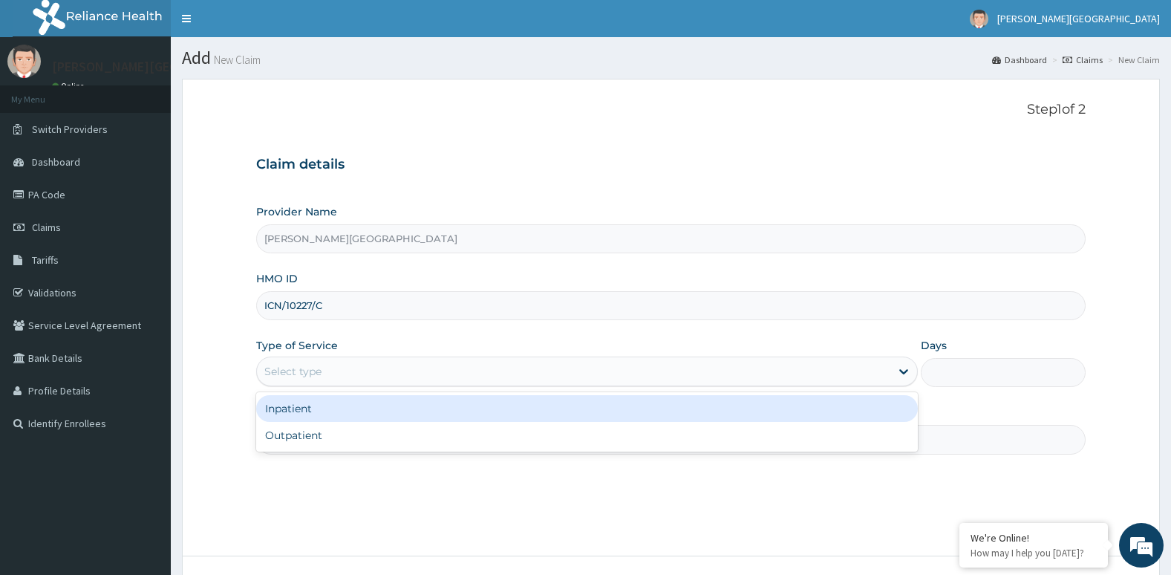
click at [413, 362] on div "Select type" at bounding box center [574, 371] width 634 height 24
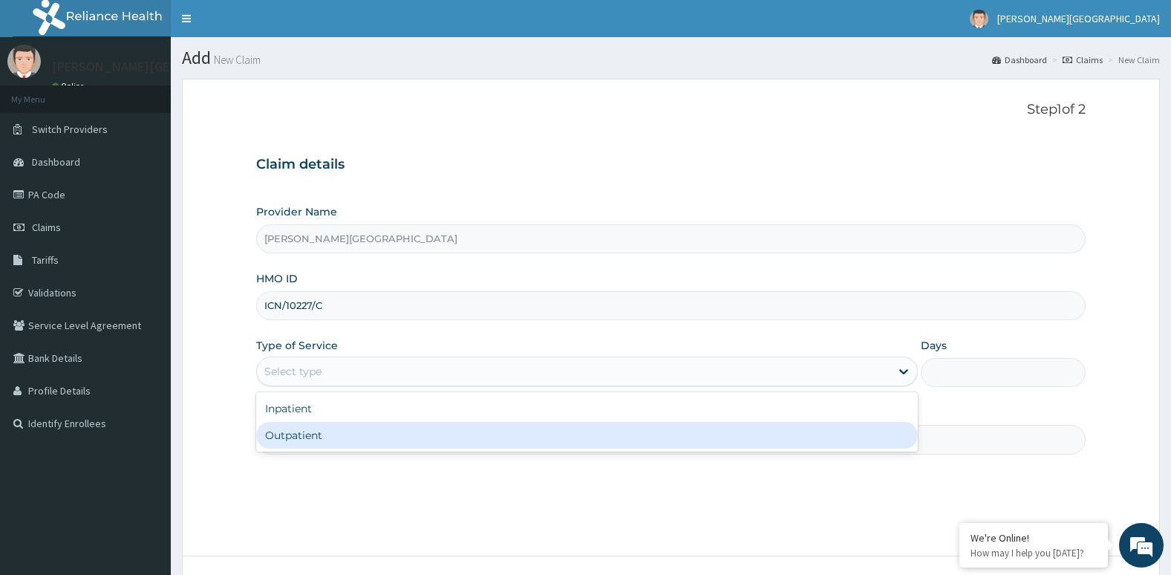
click at [407, 429] on div "Outpatient" at bounding box center [587, 435] width 662 height 27
type input "1"
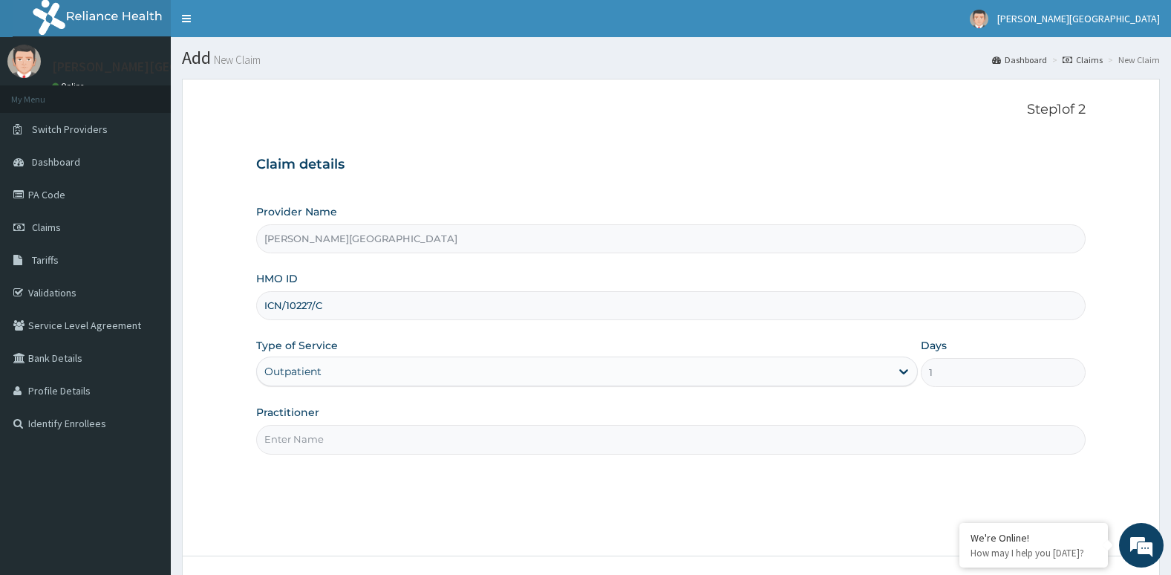
click at [409, 449] on input "Practitioner" at bounding box center [671, 439] width 830 height 29
type input "[PERSON_NAME]"
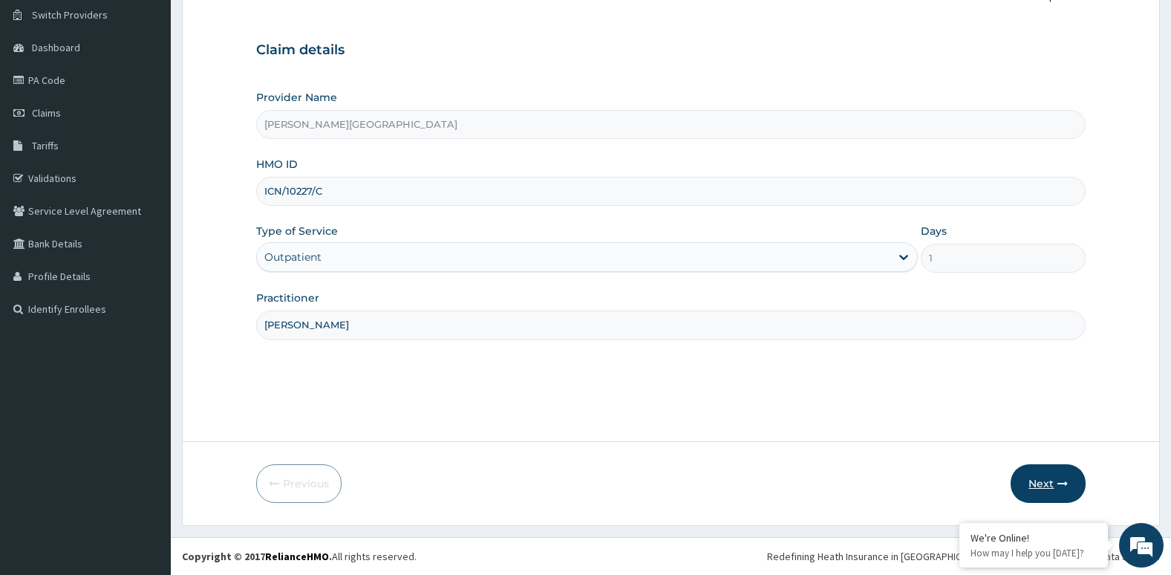
click at [1043, 487] on button "Next" at bounding box center [1048, 483] width 75 height 39
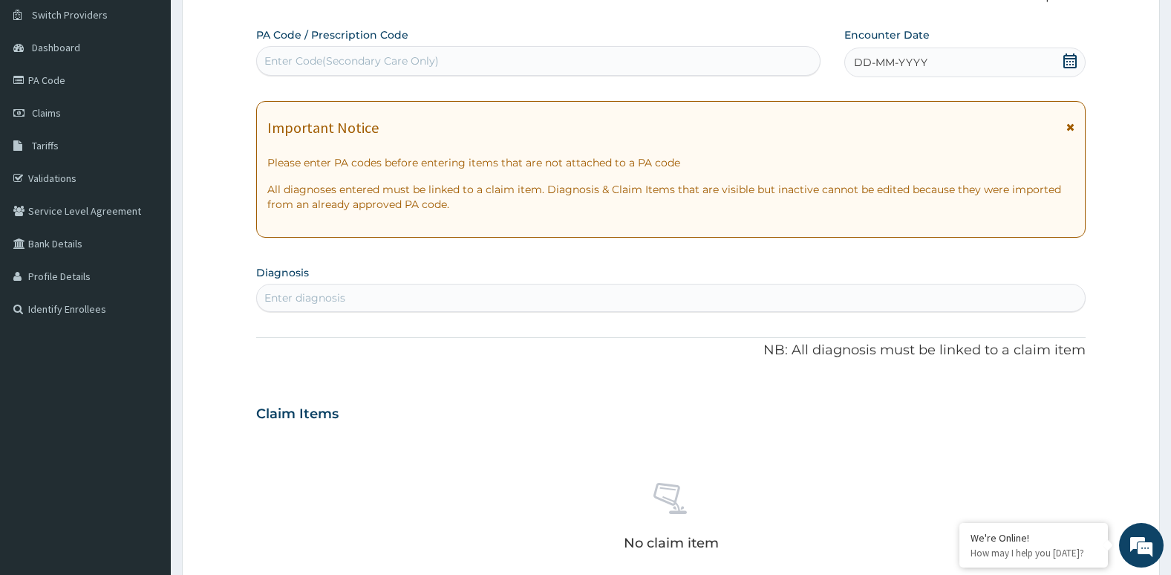
click at [550, 305] on div "Enter diagnosis" at bounding box center [671, 298] width 829 height 24
click at [525, 292] on div "Enter diagnosis" at bounding box center [671, 298] width 829 height 24
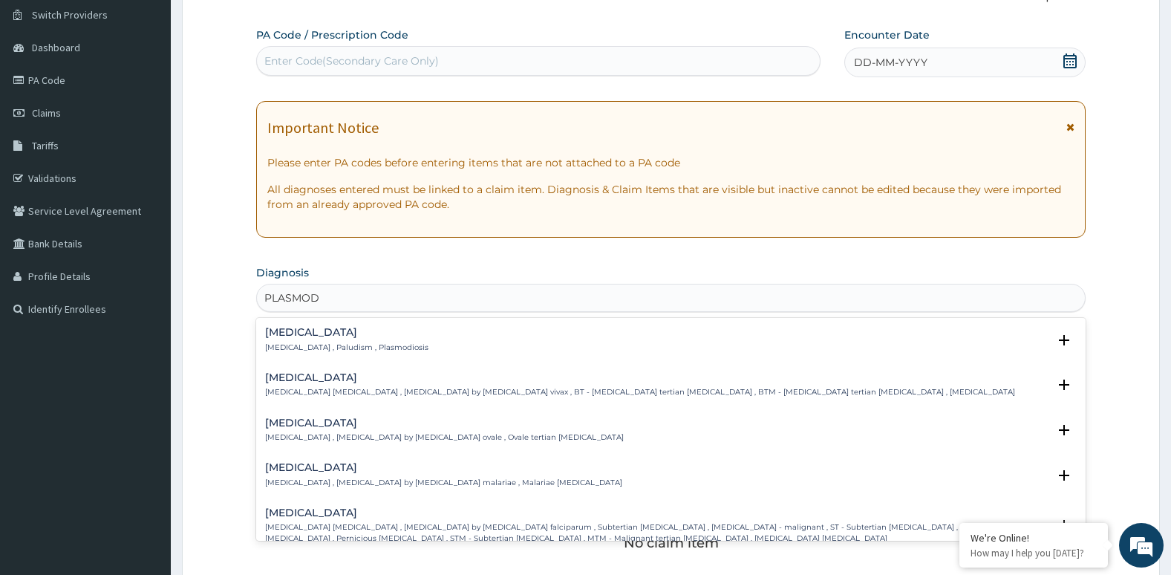
type input "PLASMODI"
click at [423, 512] on h4 "[MEDICAL_DATA]" at bounding box center [657, 512] width 784 height 11
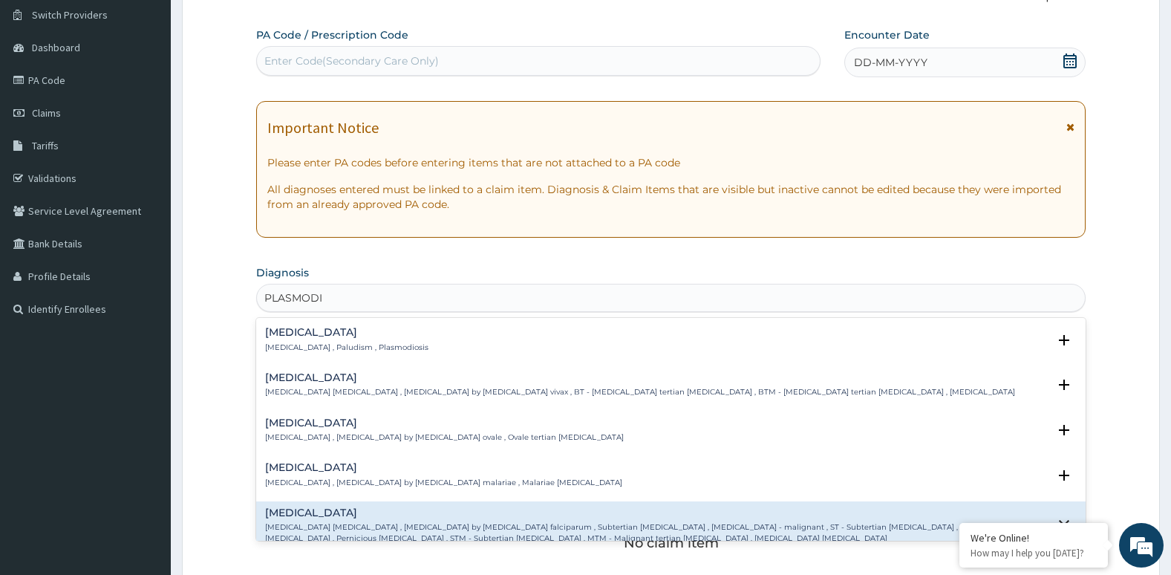
click at [423, 512] on h4 "Falciparum malaria" at bounding box center [657, 512] width 784 height 11
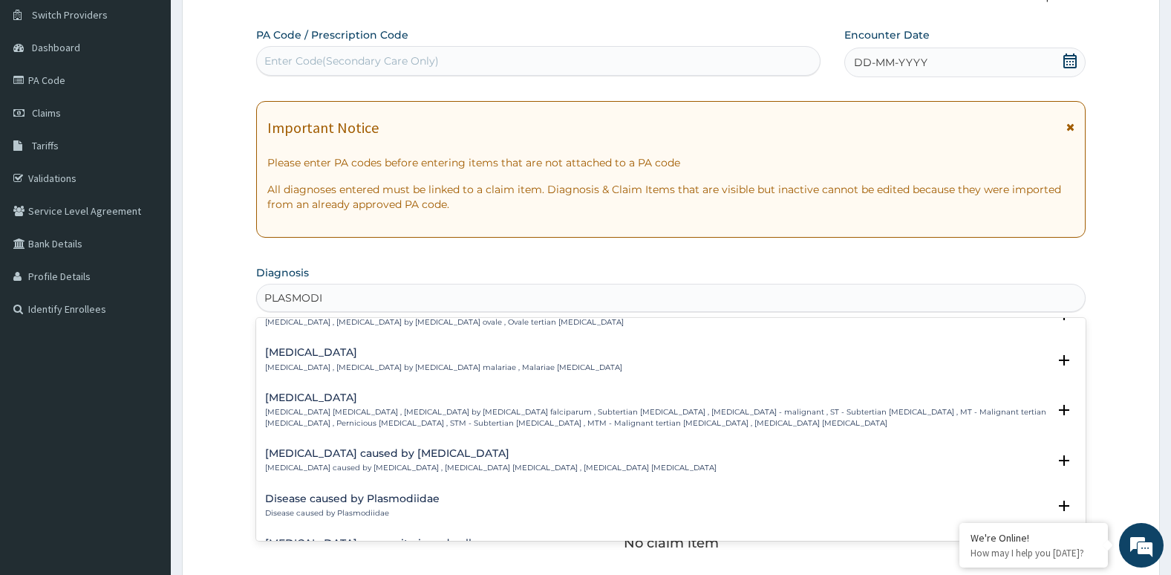
scroll to position [120, 0]
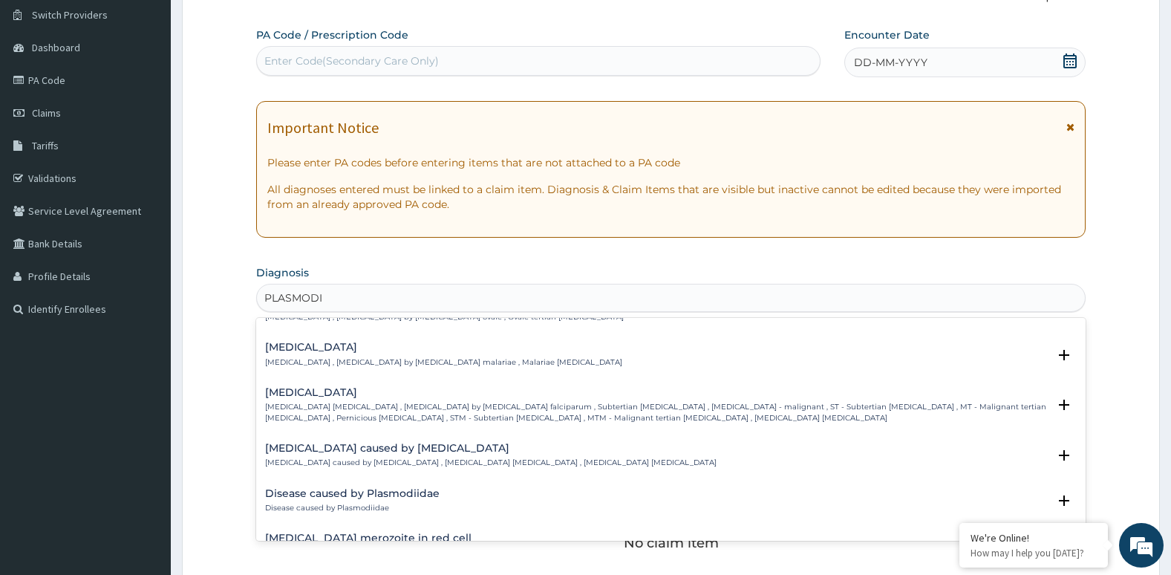
click at [436, 400] on div "Falciparum malaria Falciparum malaria , Malignant tertian malaria , Malaria by …" at bounding box center [657, 405] width 784 height 36
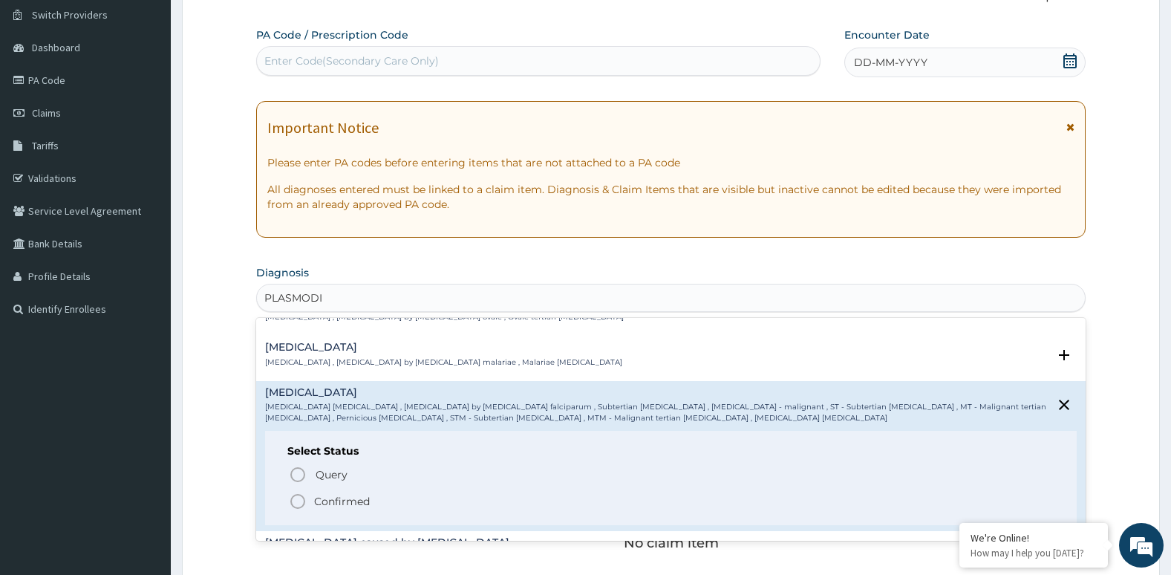
click at [436, 400] on div "Falciparum malaria Falciparum malaria , Malignant tertian malaria , Malaria by …" at bounding box center [657, 405] width 784 height 36
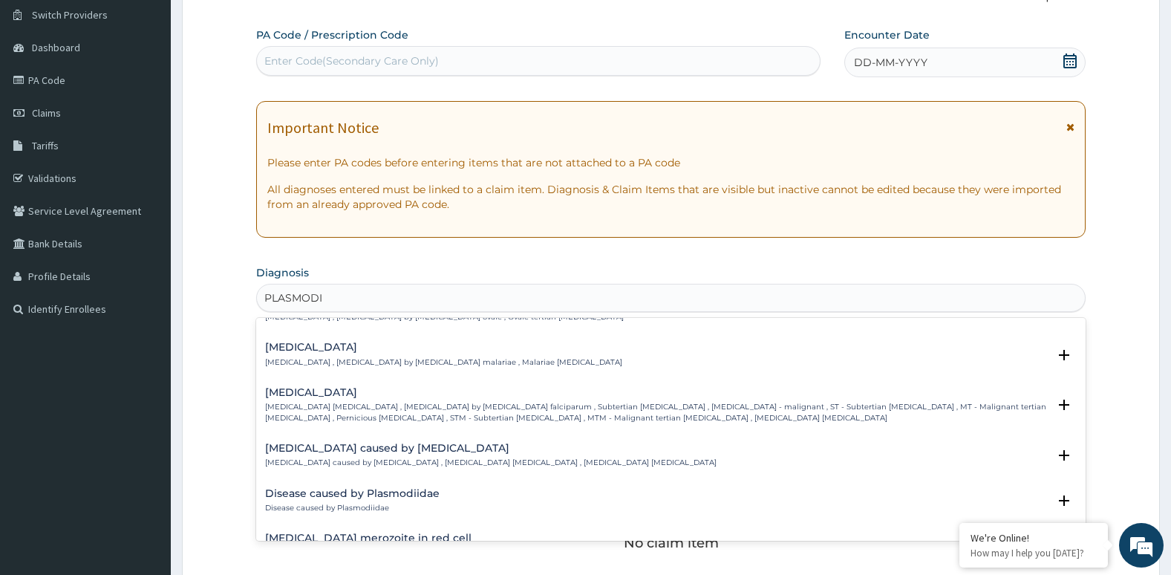
click at [436, 400] on div "Falciparum malaria Falciparum malaria , Malignant tertian malaria , Malaria by …" at bounding box center [657, 405] width 784 height 36
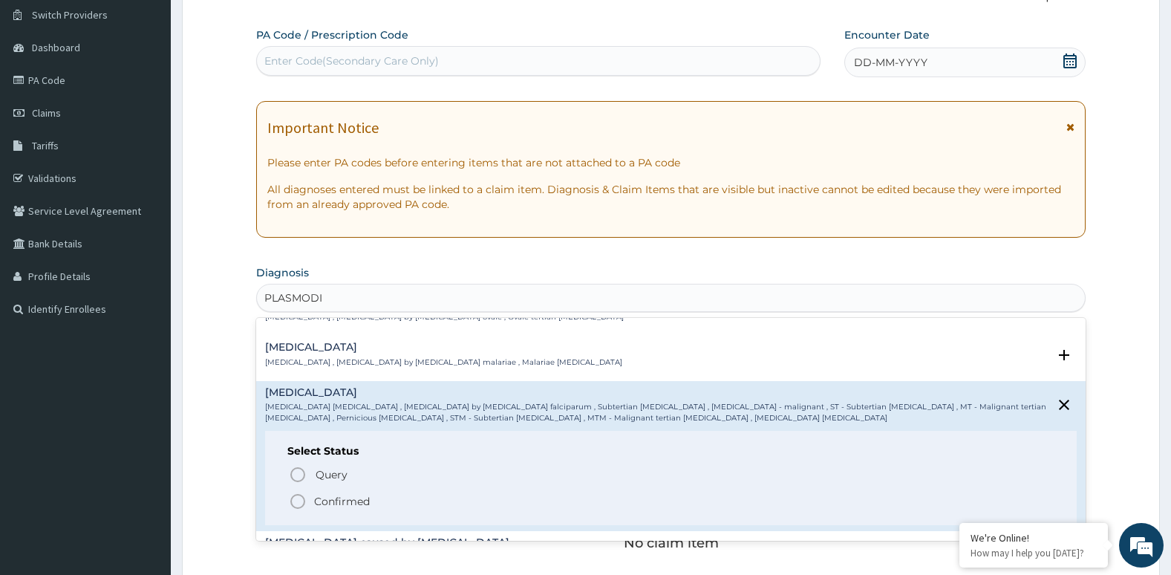
click at [290, 501] on icon "status option filled" at bounding box center [298, 501] width 18 height 18
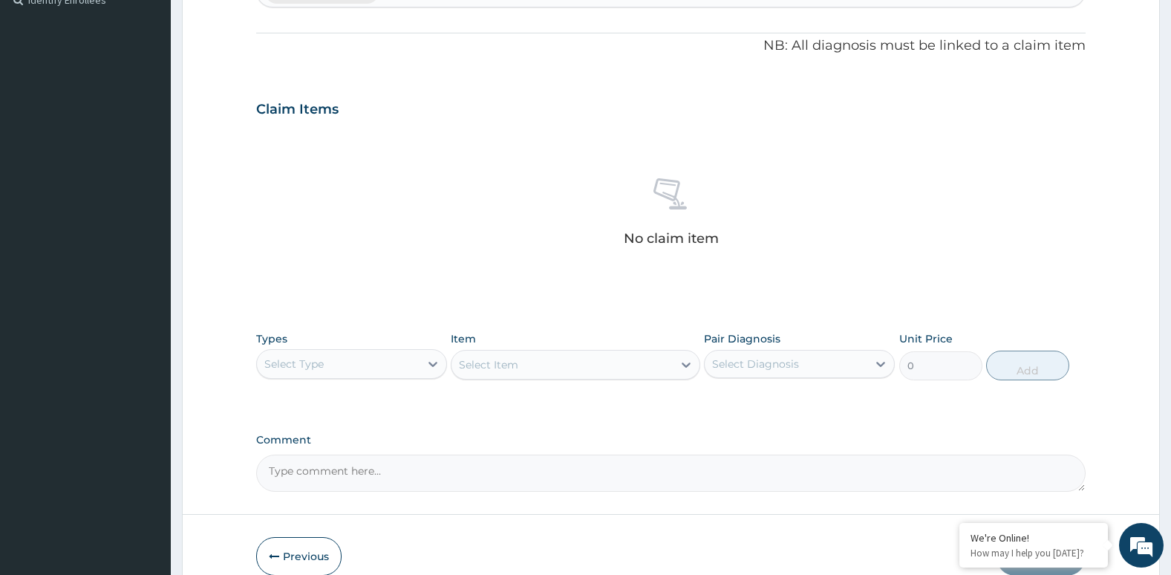
scroll to position [424, 0]
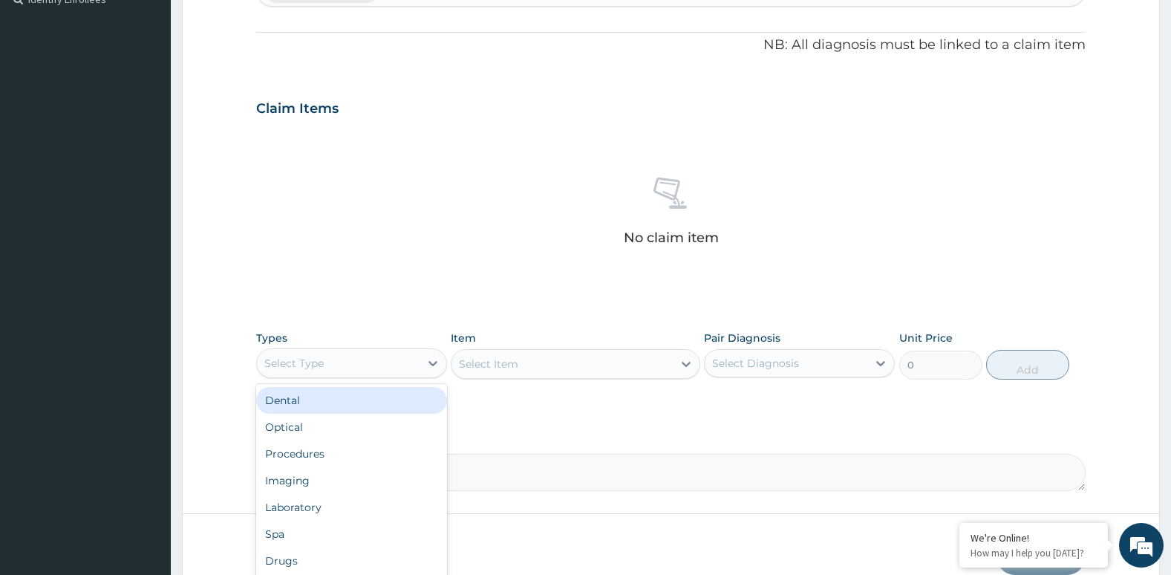
click at [344, 368] on div "Select Type" at bounding box center [338, 363] width 163 height 24
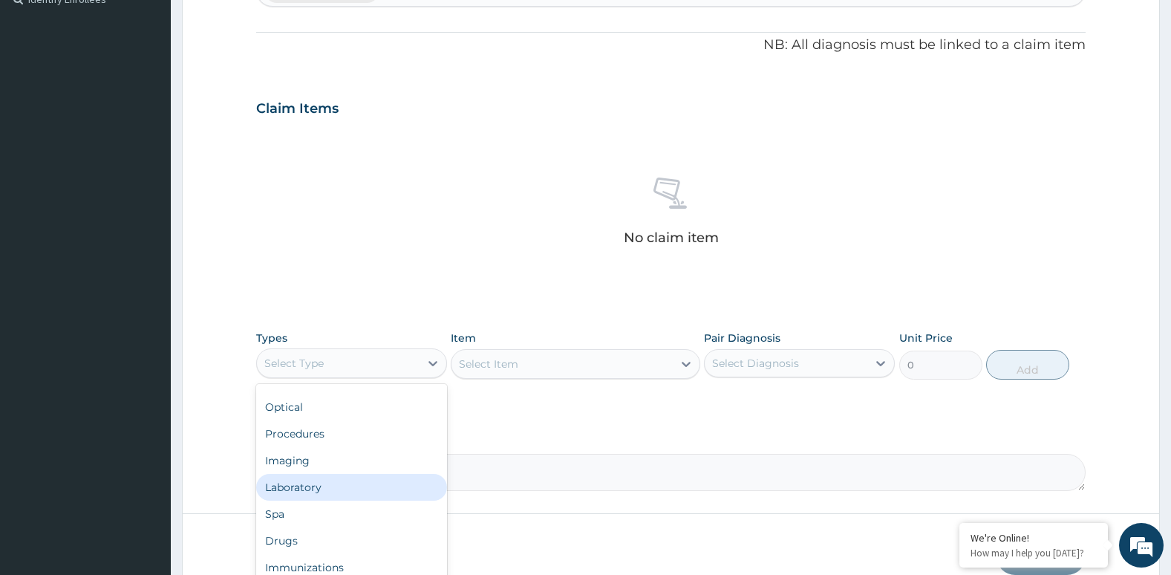
scroll to position [21, 0]
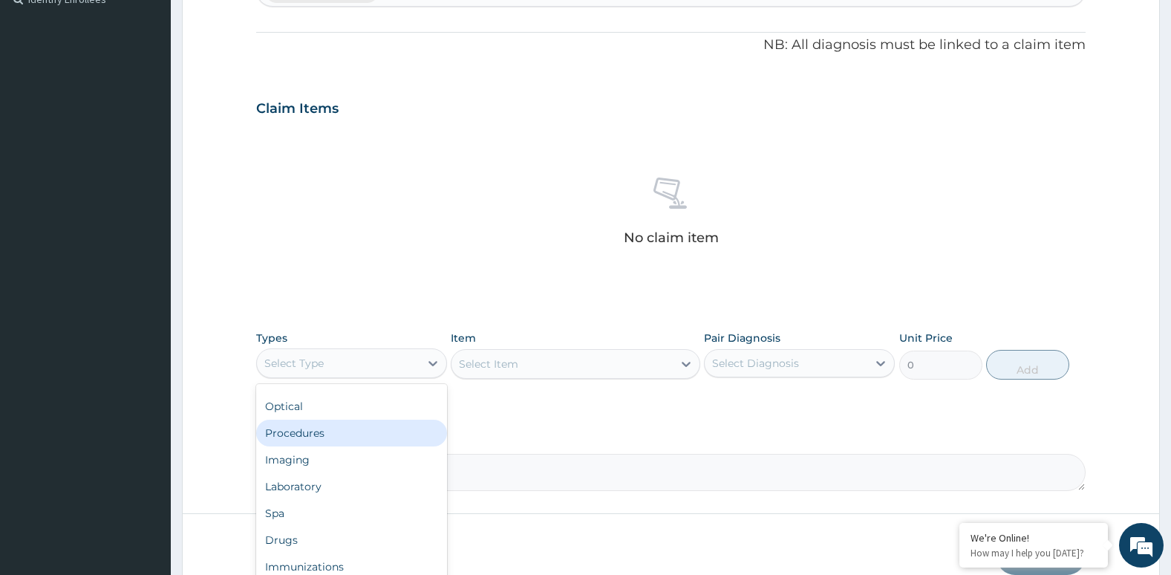
click at [342, 438] on div "Procedures" at bounding box center [351, 433] width 191 height 27
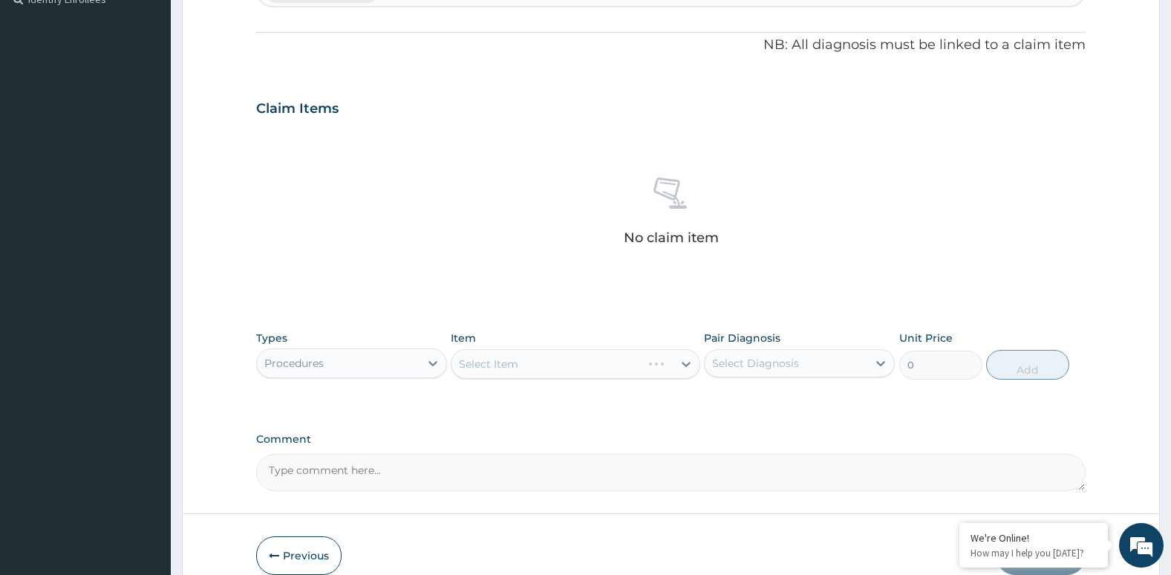
click at [535, 359] on div "Select Item" at bounding box center [575, 364] width 249 height 30
click at [535, 359] on div "Select Item" at bounding box center [562, 364] width 221 height 24
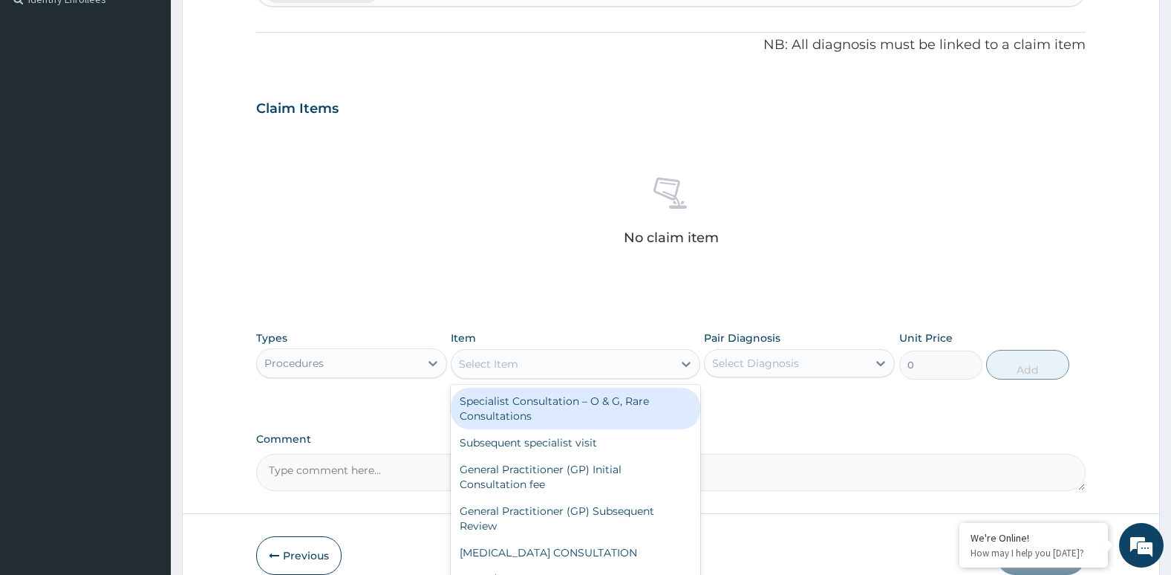
click at [530, 407] on div "Specialist Consultation – O & G, Rare Consultations" at bounding box center [575, 409] width 249 height 42
type input "12750"
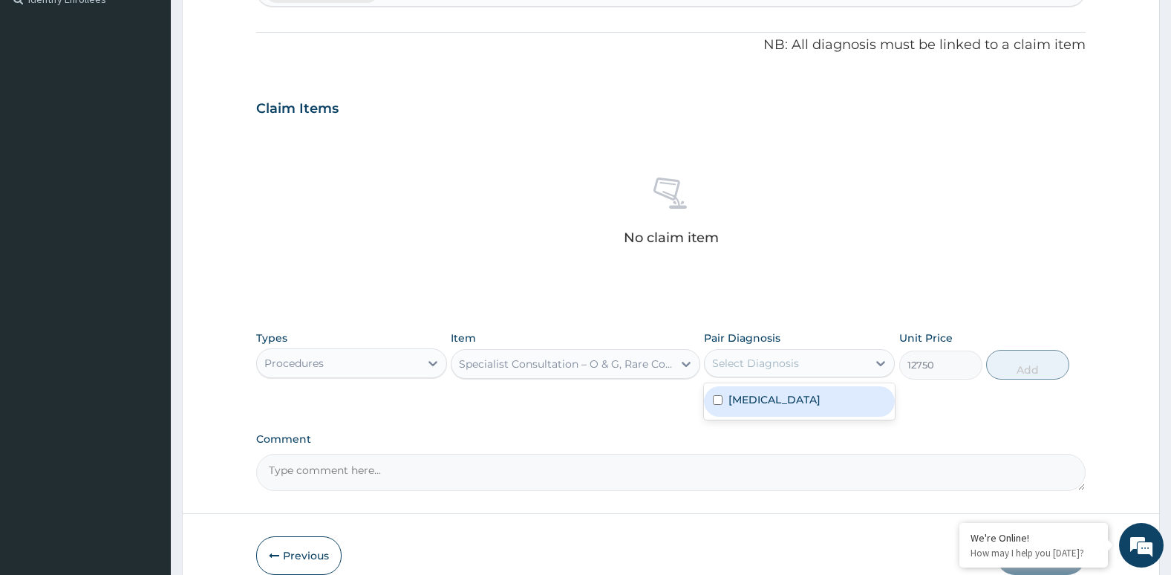
click at [752, 359] on div "Select Diagnosis" at bounding box center [755, 363] width 87 height 15
click at [725, 406] on div "Falciparum malaria" at bounding box center [799, 401] width 191 height 30
checkbox input "true"
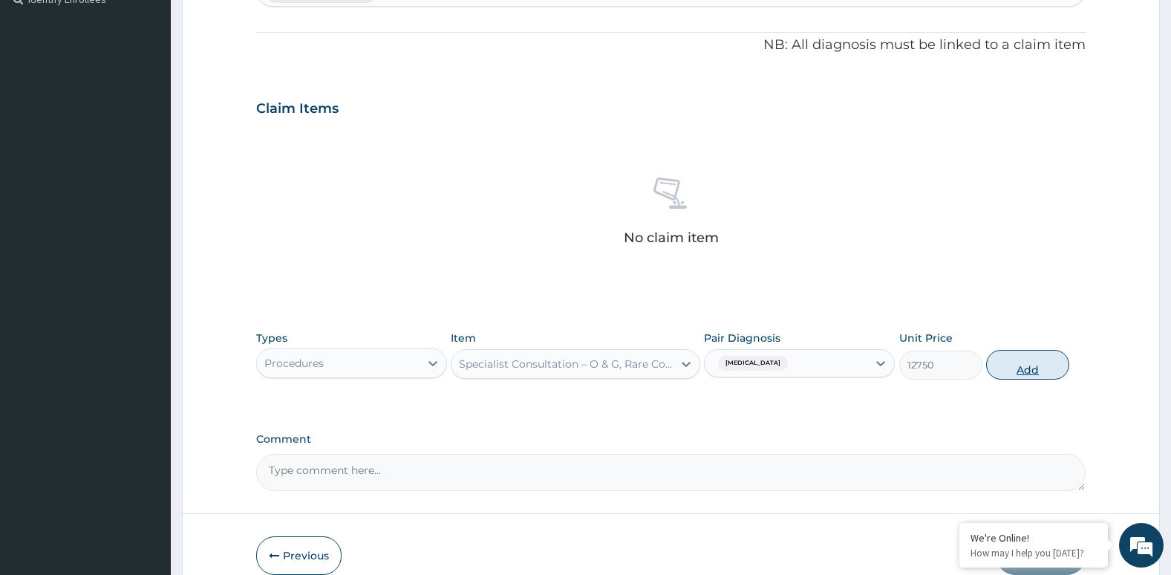
click at [1022, 375] on button "Add" at bounding box center [1027, 365] width 83 height 30
type input "0"
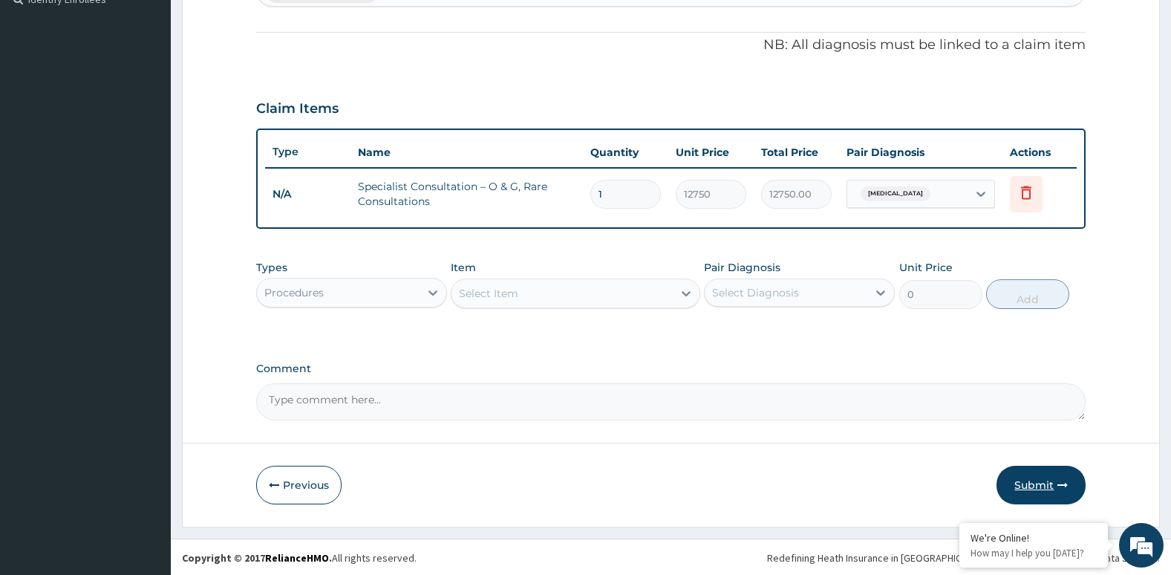
click at [1032, 484] on button "Submit" at bounding box center [1041, 485] width 89 height 39
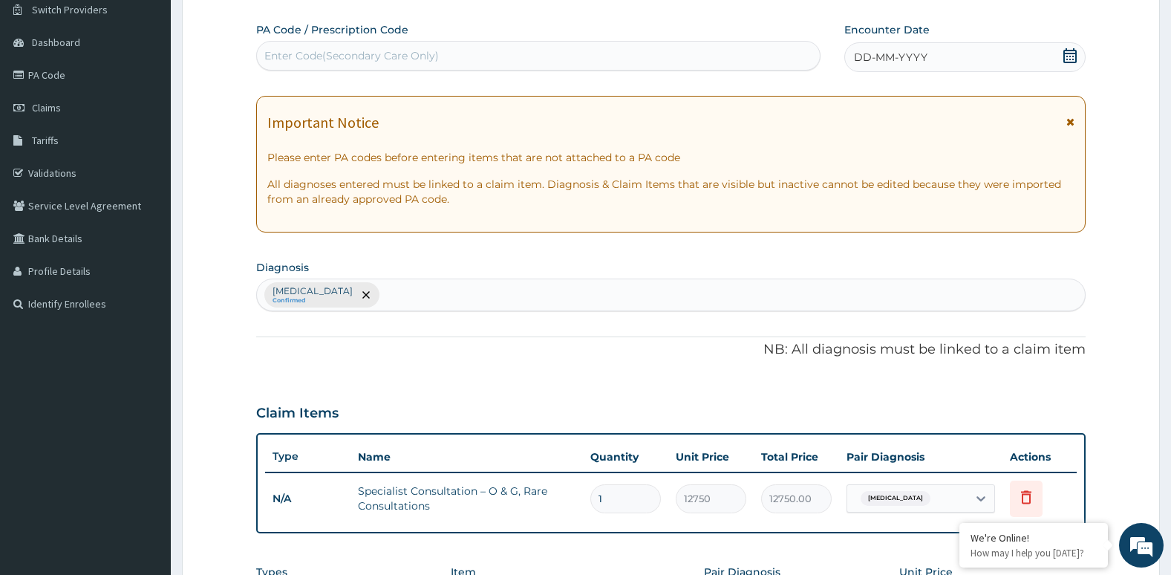
scroll to position [119, 0]
click at [1064, 53] on icon at bounding box center [1070, 56] width 15 height 15
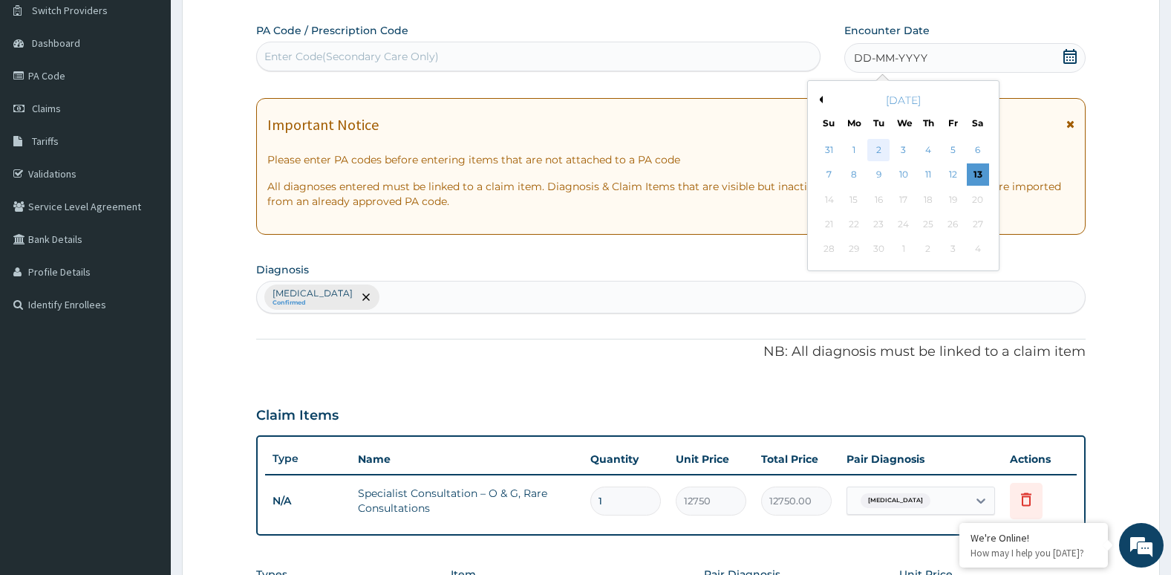
click at [875, 145] on div "2" at bounding box center [879, 150] width 22 height 22
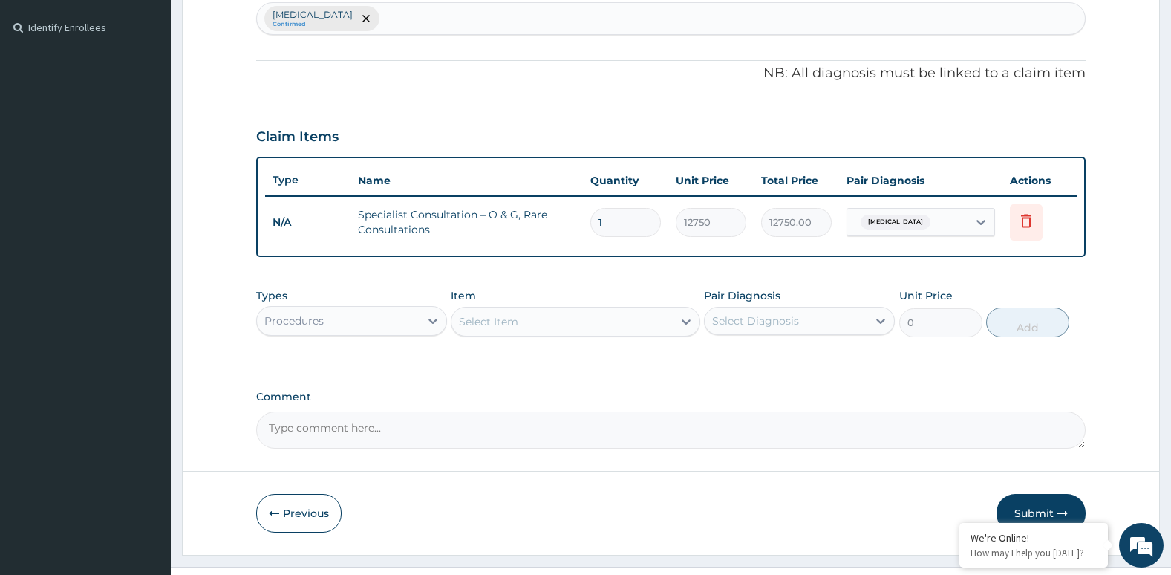
scroll to position [426, 0]
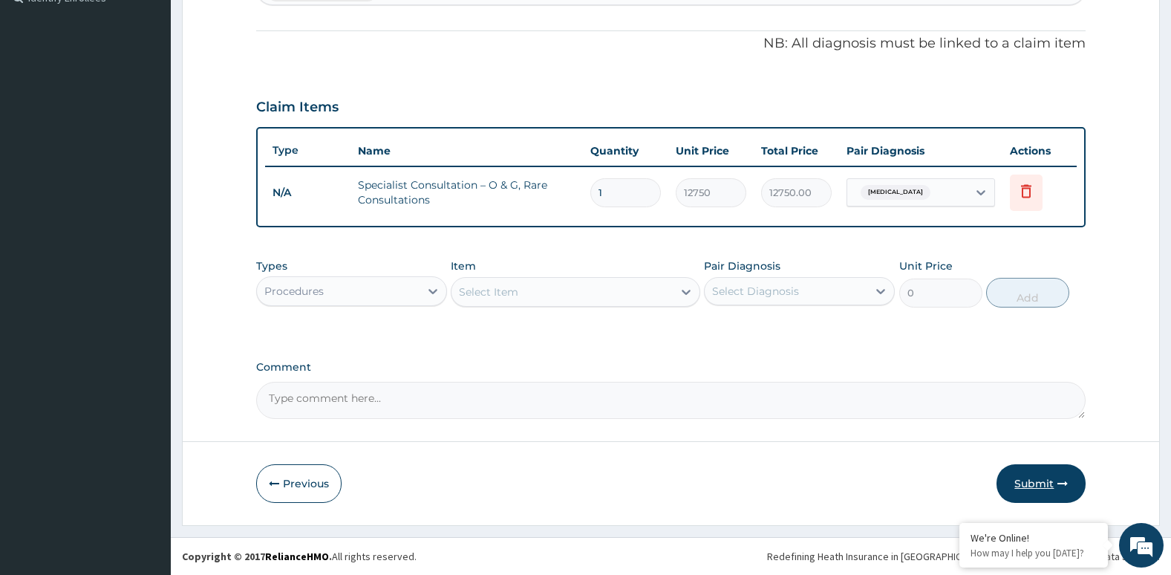
click at [1035, 476] on button "Submit" at bounding box center [1041, 483] width 89 height 39
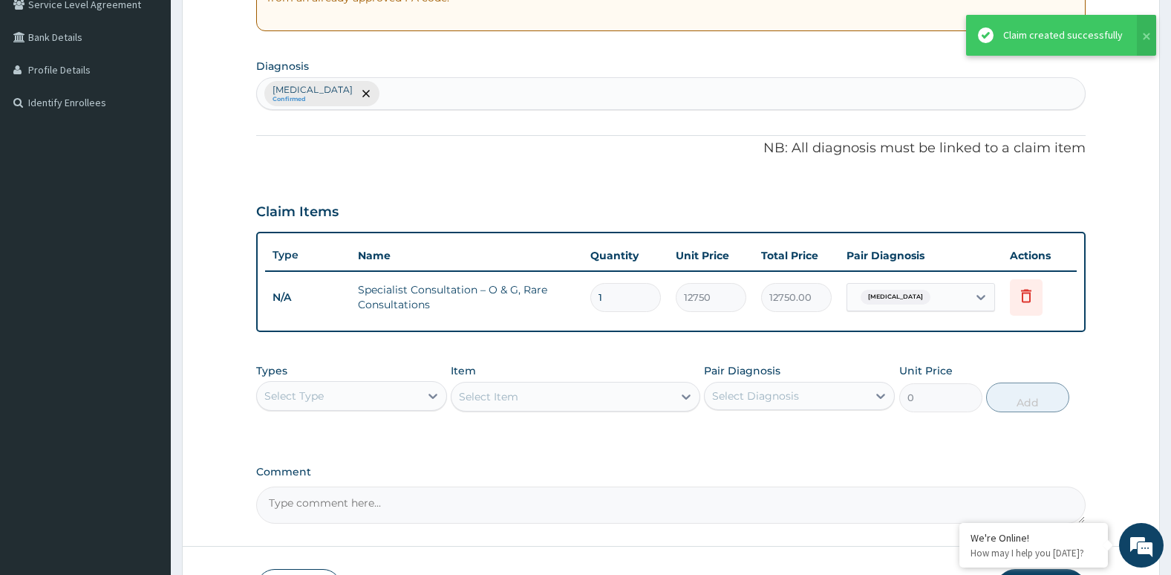
scroll to position [205, 0]
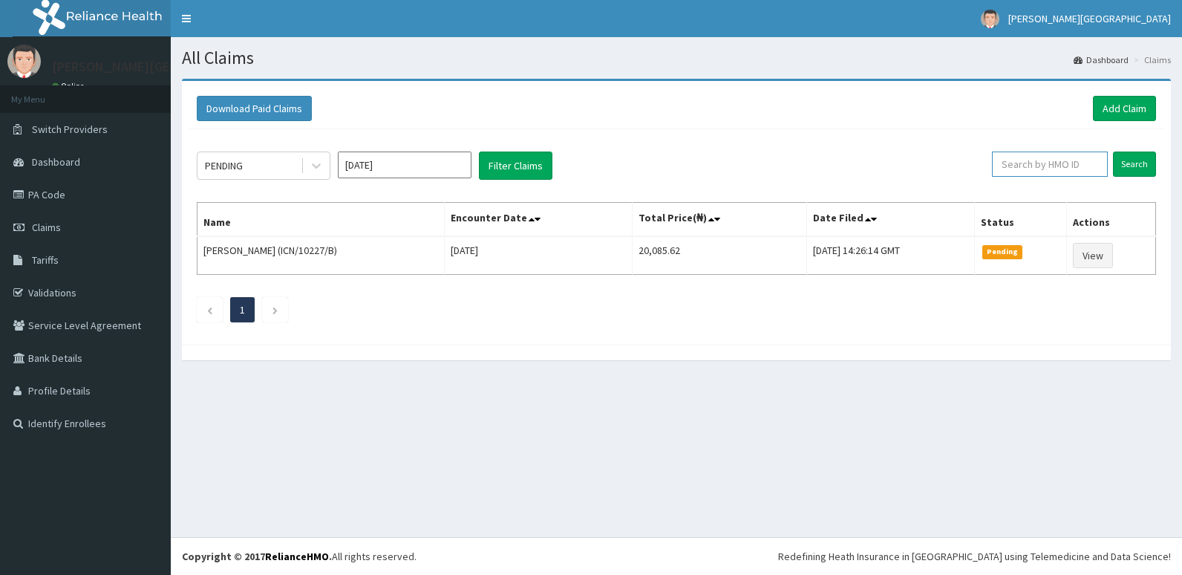
click at [1079, 167] on input "text" at bounding box center [1050, 164] width 116 height 25
type input "ICN/10227/D"
click at [1147, 163] on input "Search" at bounding box center [1134, 164] width 43 height 25
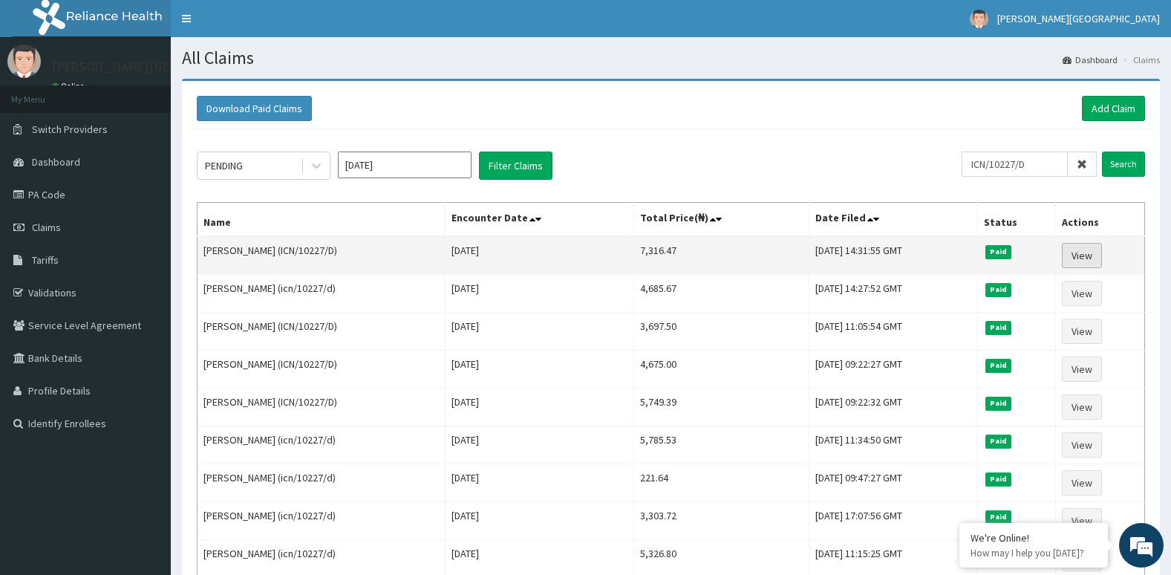
click at [1085, 253] on link "View" at bounding box center [1082, 255] width 40 height 25
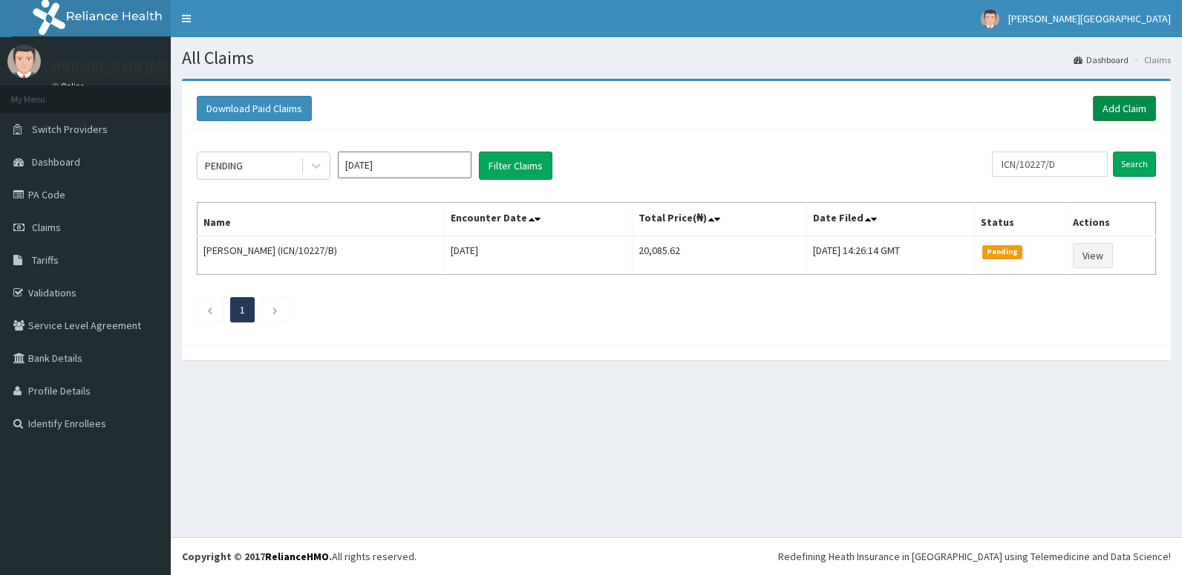
drag, startPoint x: 0, startPoint y: 0, endPoint x: 1110, endPoint y: 110, distance: 1115.8
click at [1110, 110] on link "Add Claim" at bounding box center [1124, 108] width 63 height 25
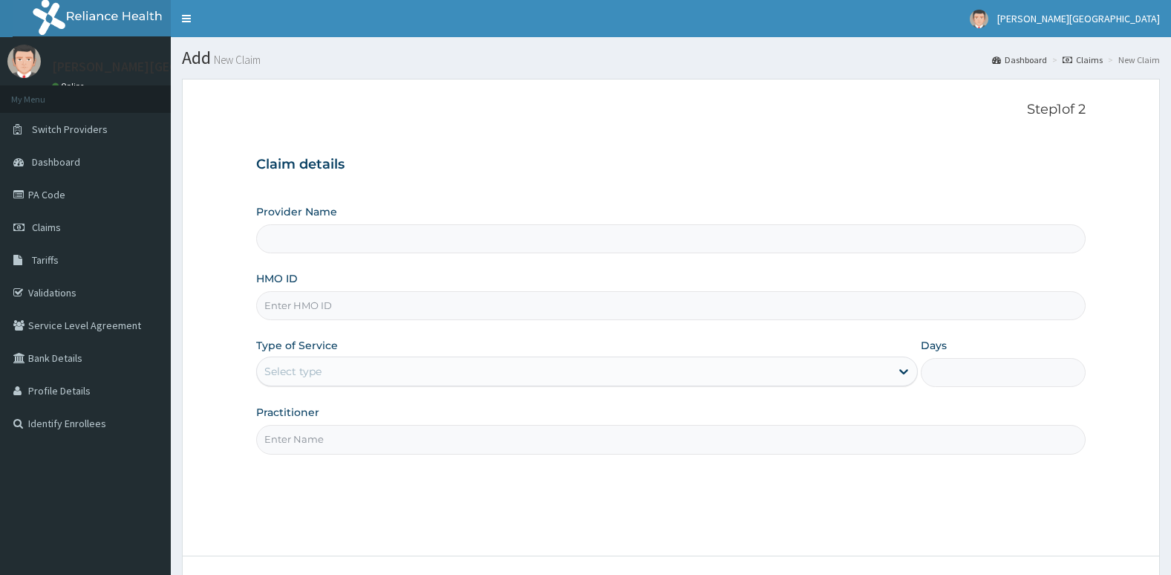
scroll to position [95, 0]
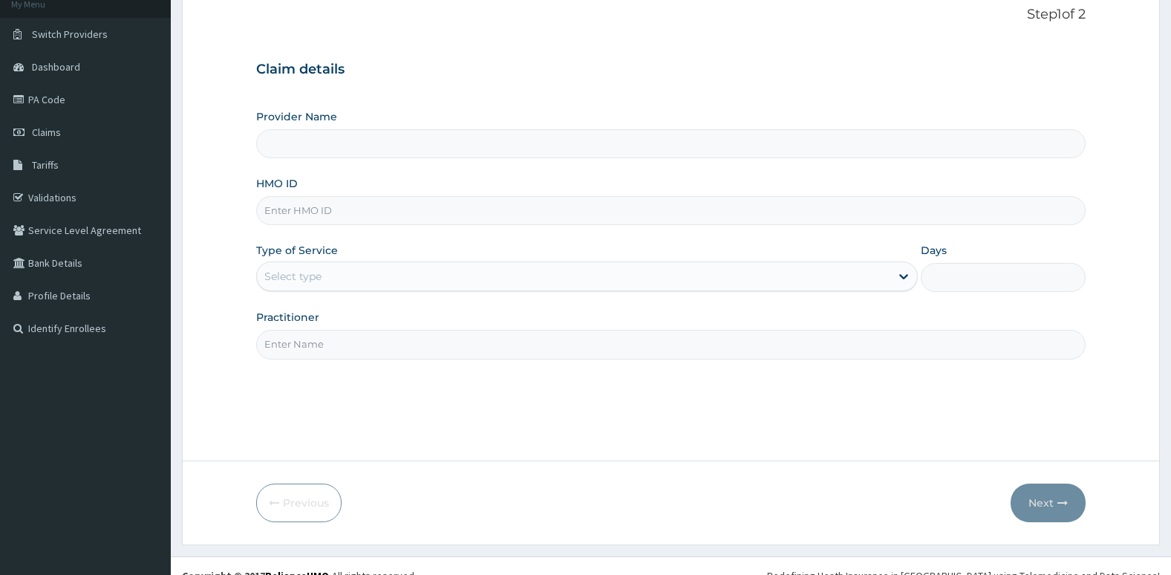
type input "[PERSON_NAME][GEOGRAPHIC_DATA]"
click at [438, 215] on input "HMO ID" at bounding box center [671, 210] width 830 height 29
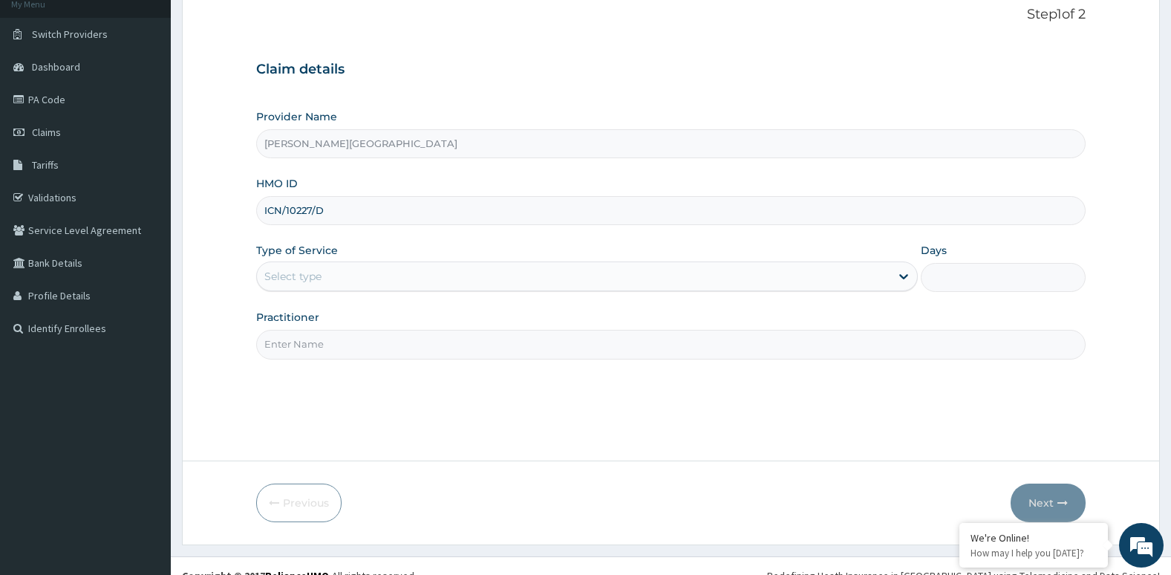
type input "ICN/10227/D"
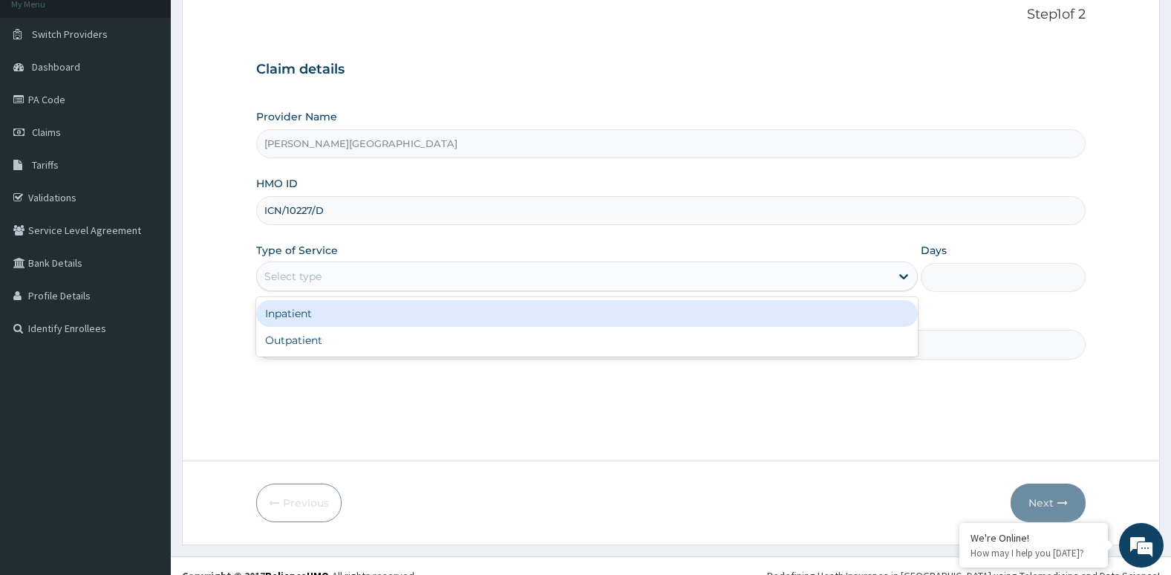
click at [406, 271] on div "Select type" at bounding box center [574, 276] width 634 height 24
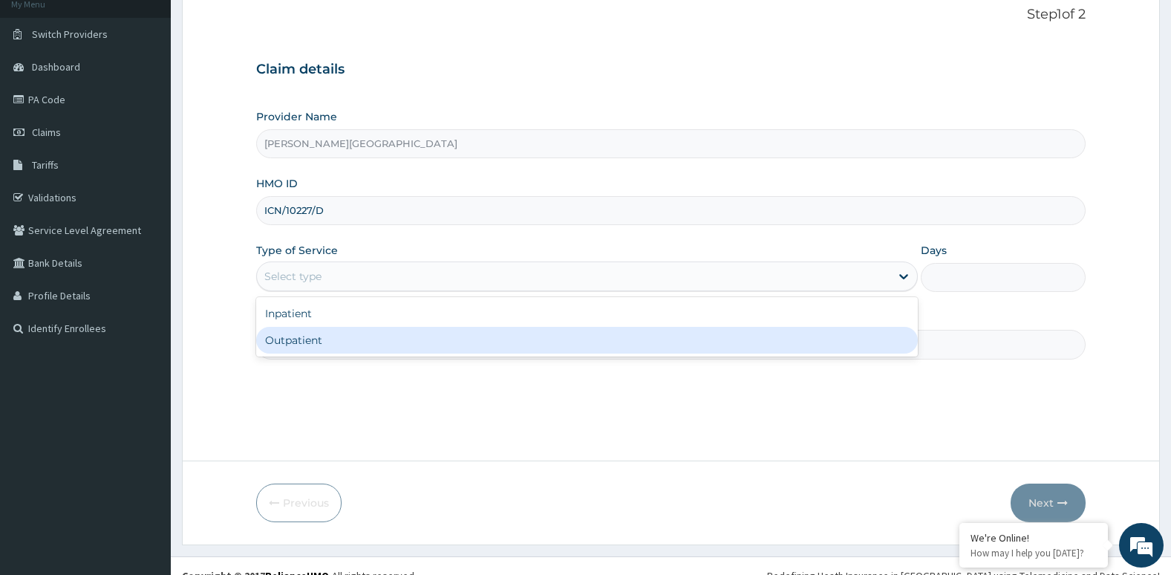
click at [394, 336] on div "Outpatient" at bounding box center [587, 340] width 662 height 27
type input "1"
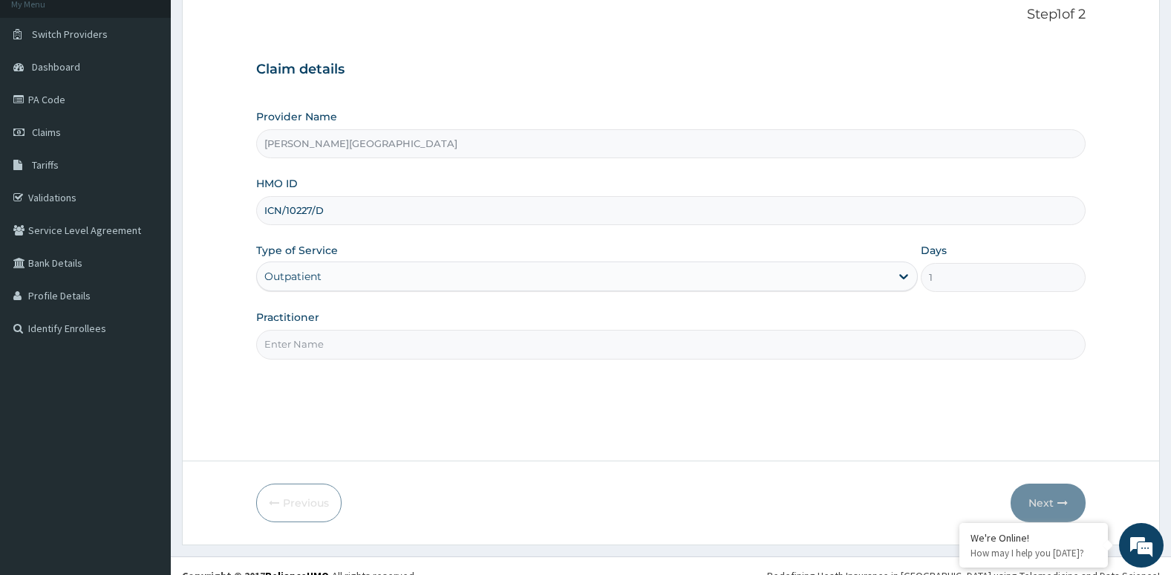
click at [391, 348] on input "Practitioner" at bounding box center [671, 344] width 830 height 29
type input "[PERSON_NAME]"
click at [1055, 498] on button "Next" at bounding box center [1048, 503] width 75 height 39
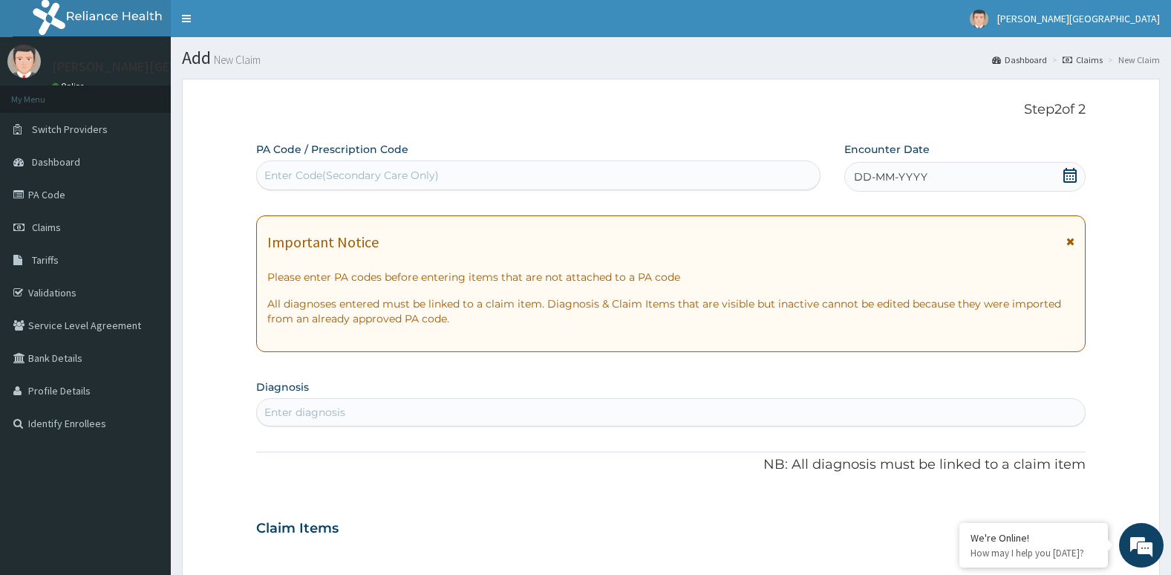
click at [1071, 175] on icon at bounding box center [1070, 175] width 15 height 15
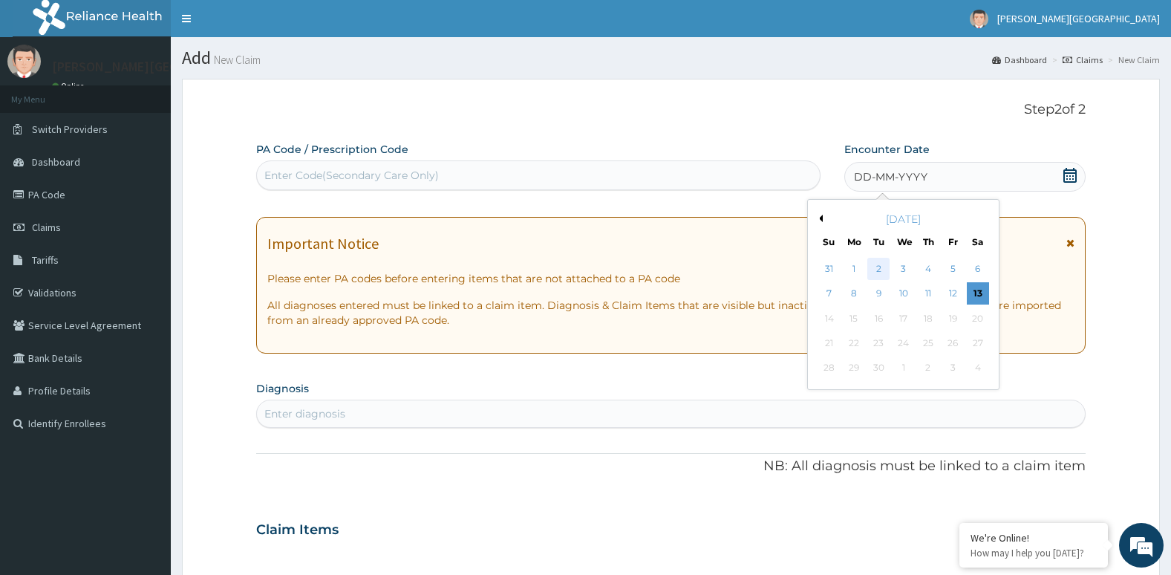
click at [878, 266] on div "2" at bounding box center [879, 269] width 22 height 22
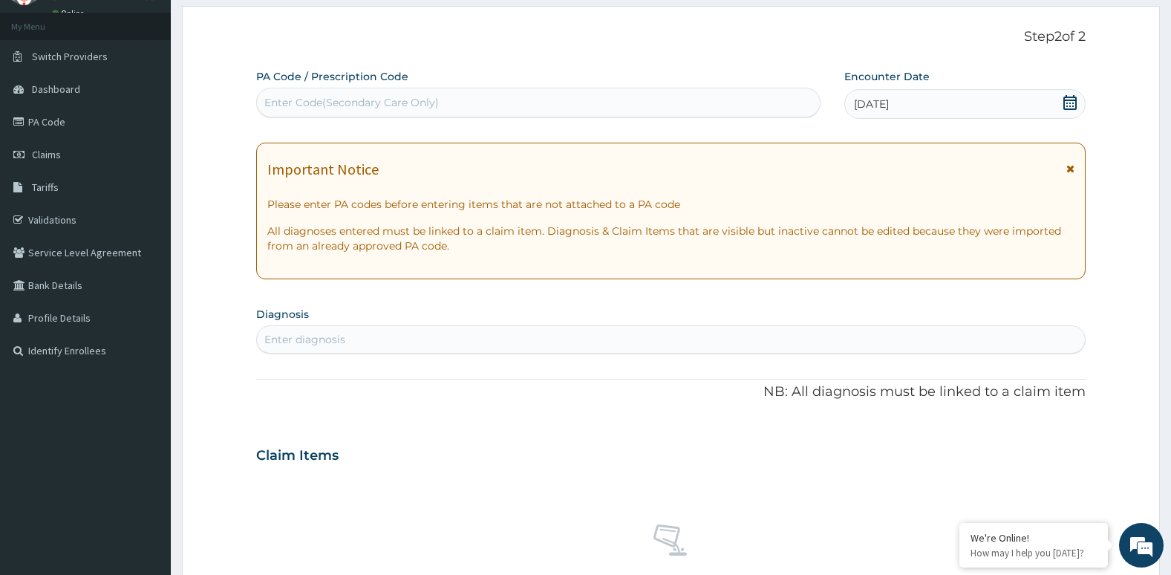
scroll to position [77, 0]
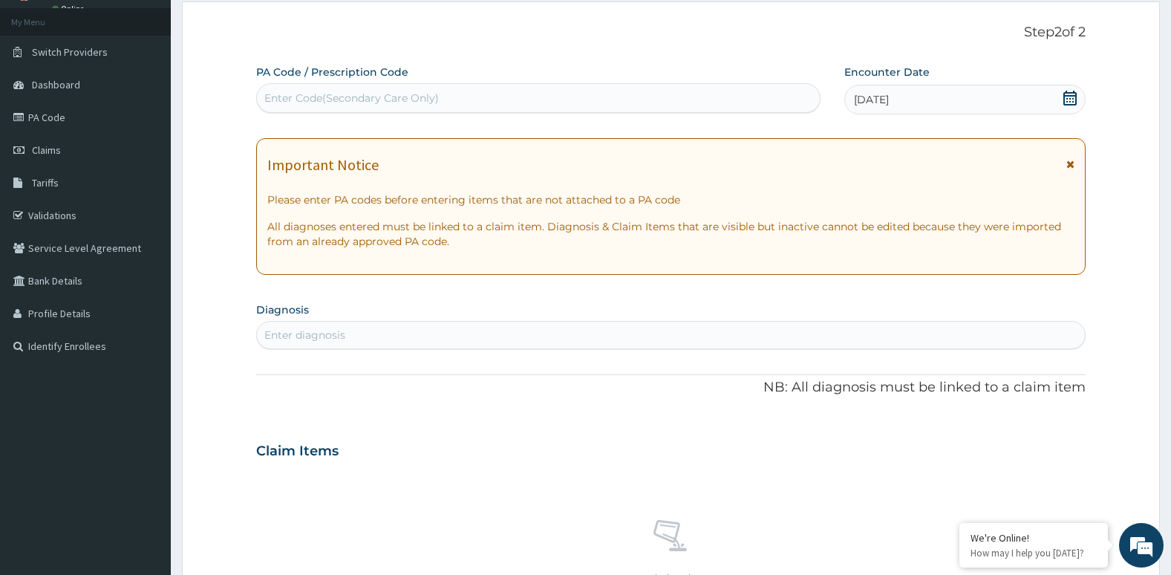
click at [772, 351] on div "PA Code / Prescription Code Enter Code(Secondary Care Only) Encounter Date 02-0…" at bounding box center [671, 449] width 830 height 769
click at [363, 338] on div "Enter diagnosis" at bounding box center [671, 335] width 829 height 24
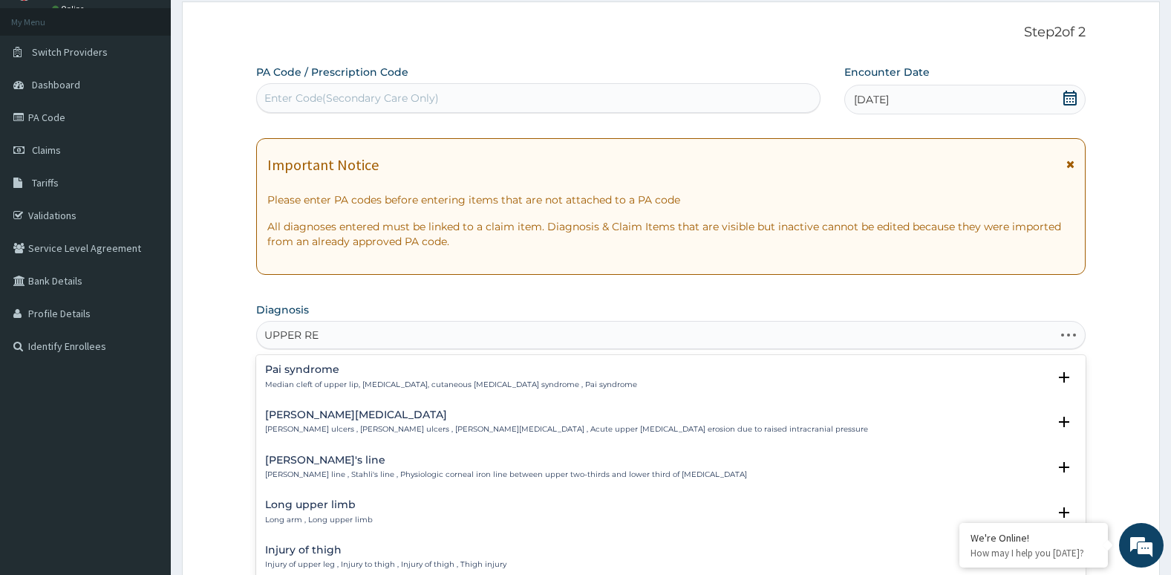
type input "UPPER RES"
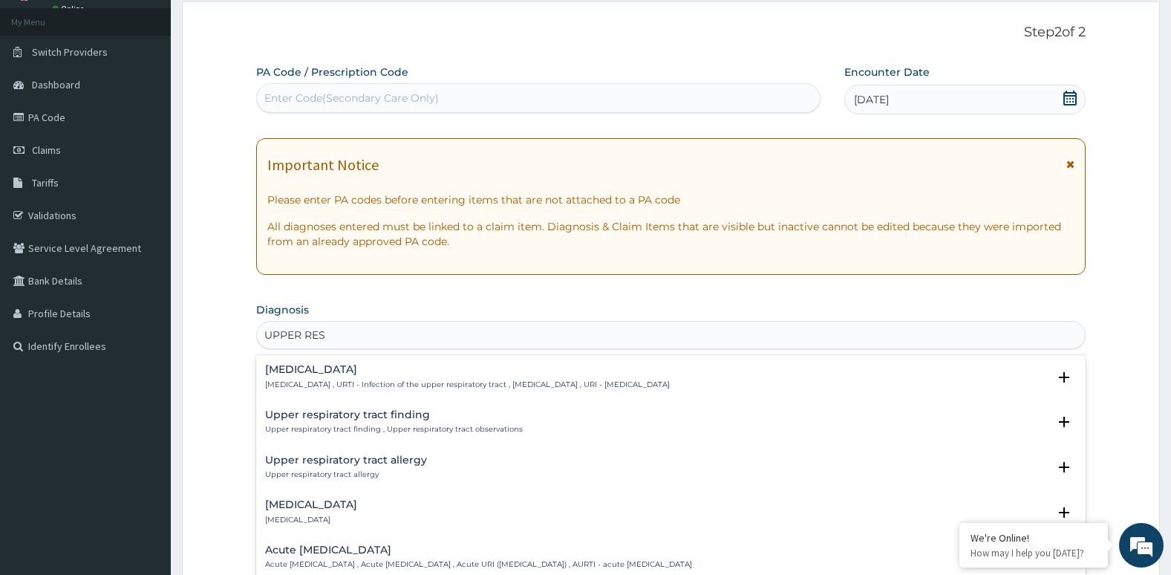
click at [366, 382] on p "Upper respiratory infection , URTI - Infection of the upper respiratory tract ,…" at bounding box center [467, 385] width 405 height 10
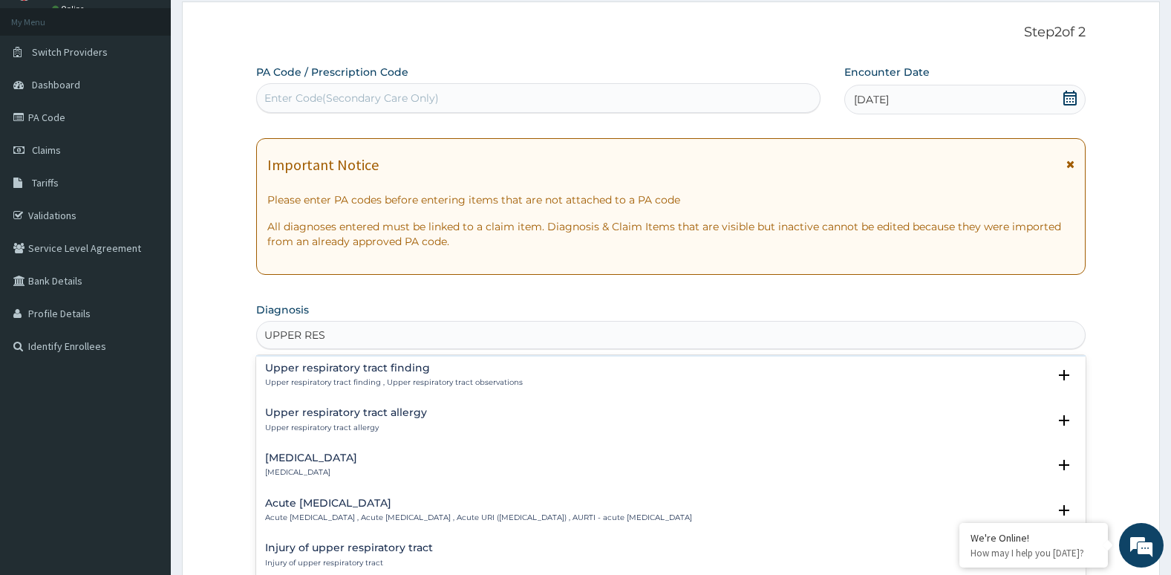
scroll to position [143, 0]
click at [354, 508] on div "Acute upper respiratory infection Acute upper respiratory infection , Acute upp…" at bounding box center [478, 509] width 427 height 26
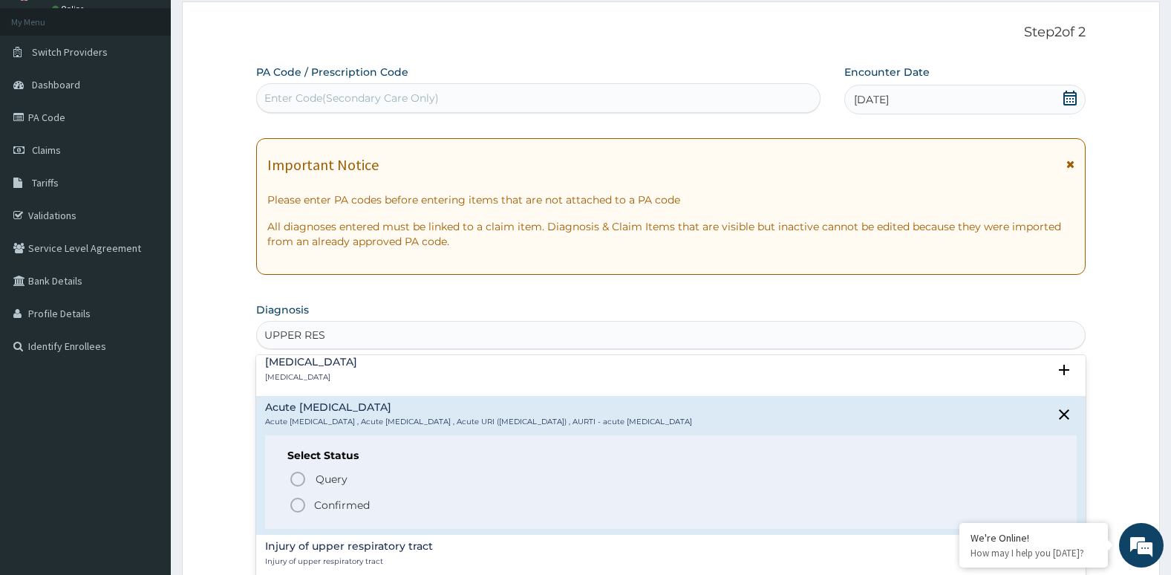
click at [295, 506] on icon "status option filled" at bounding box center [298, 505] width 18 height 18
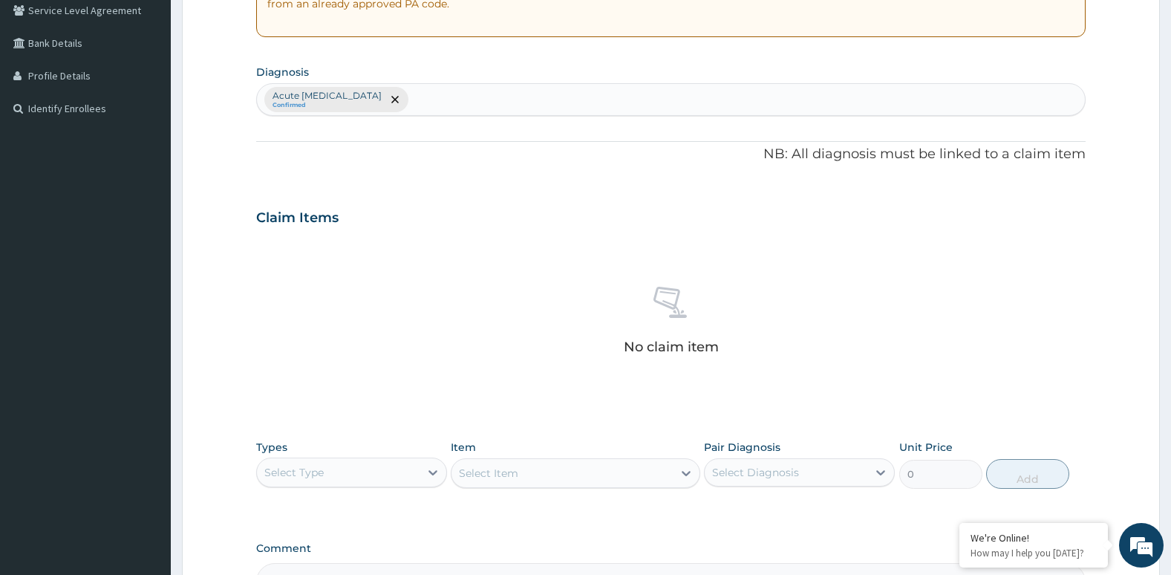
scroll to position [316, 0]
click at [403, 477] on div "Select Type" at bounding box center [338, 472] width 163 height 24
click at [397, 505] on div "Procedures" at bounding box center [351, 511] width 191 height 27
click at [544, 478] on div "Select Item" at bounding box center [575, 473] width 249 height 30
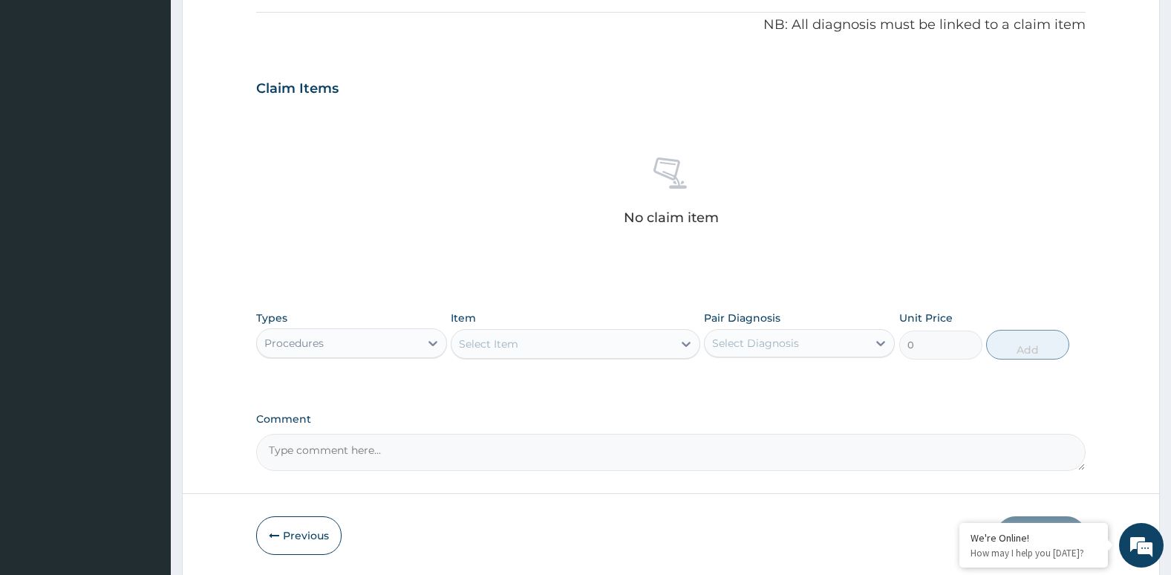
scroll to position [445, 0]
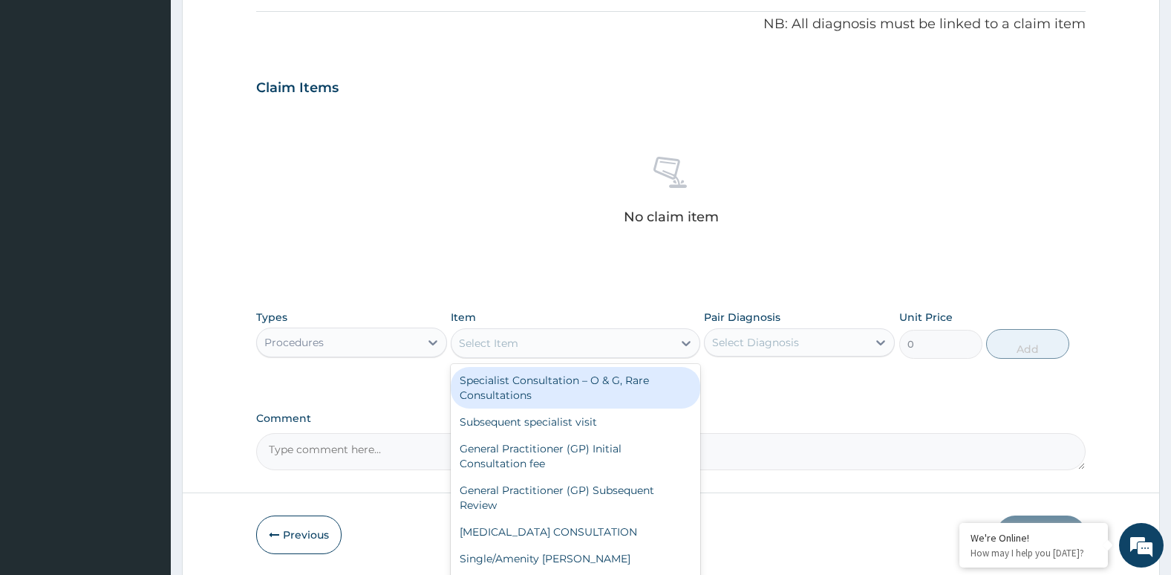
click at [582, 341] on div "Select Item" at bounding box center [562, 343] width 221 height 24
click at [593, 396] on div "Specialist Consultation – O & G, Rare Consultations" at bounding box center [575, 388] width 249 height 42
type input "12750"
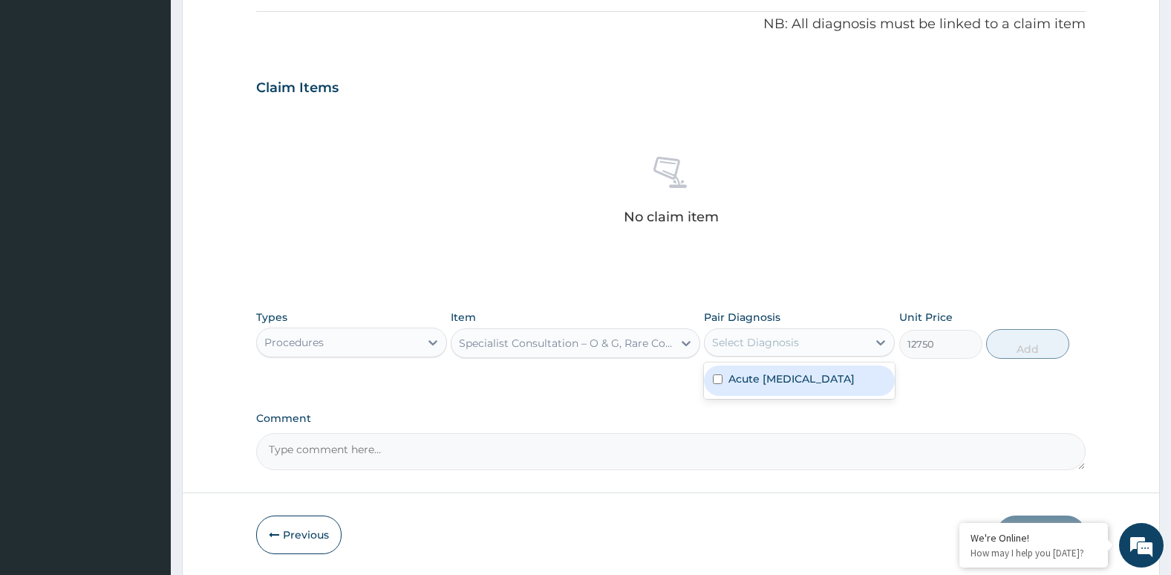
click at [769, 348] on div "Select Diagnosis" at bounding box center [755, 342] width 87 height 15
click at [722, 381] on div "Acute upper respiratory infection" at bounding box center [799, 380] width 191 height 30
checkbox input "true"
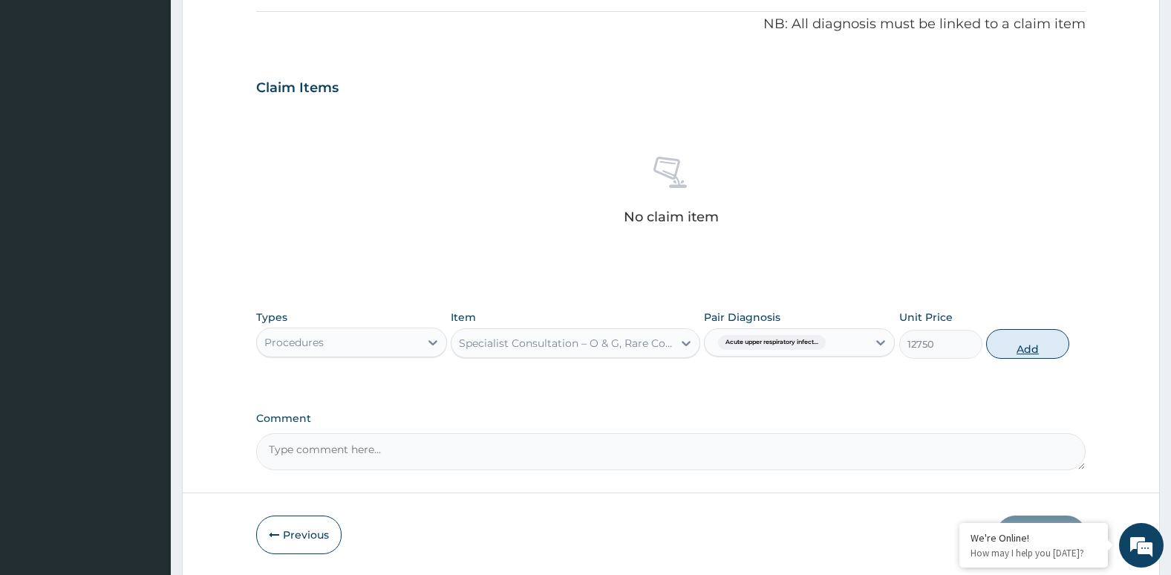
click at [1032, 354] on button "Add" at bounding box center [1027, 344] width 83 height 30
type input "0"
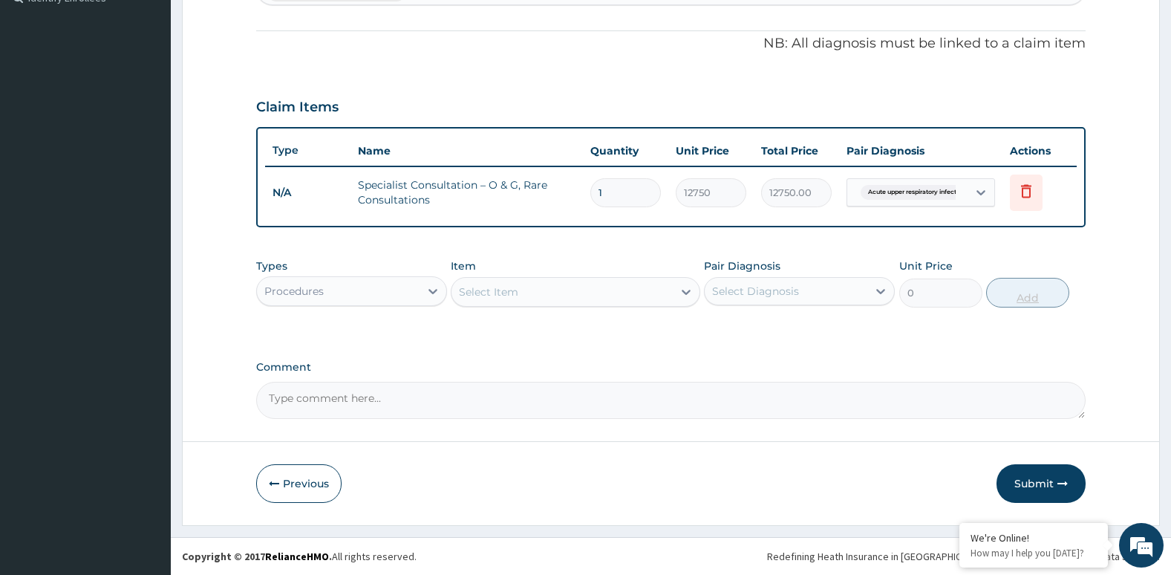
scroll to position [426, 0]
click at [1016, 482] on button "Submit" at bounding box center [1041, 483] width 89 height 39
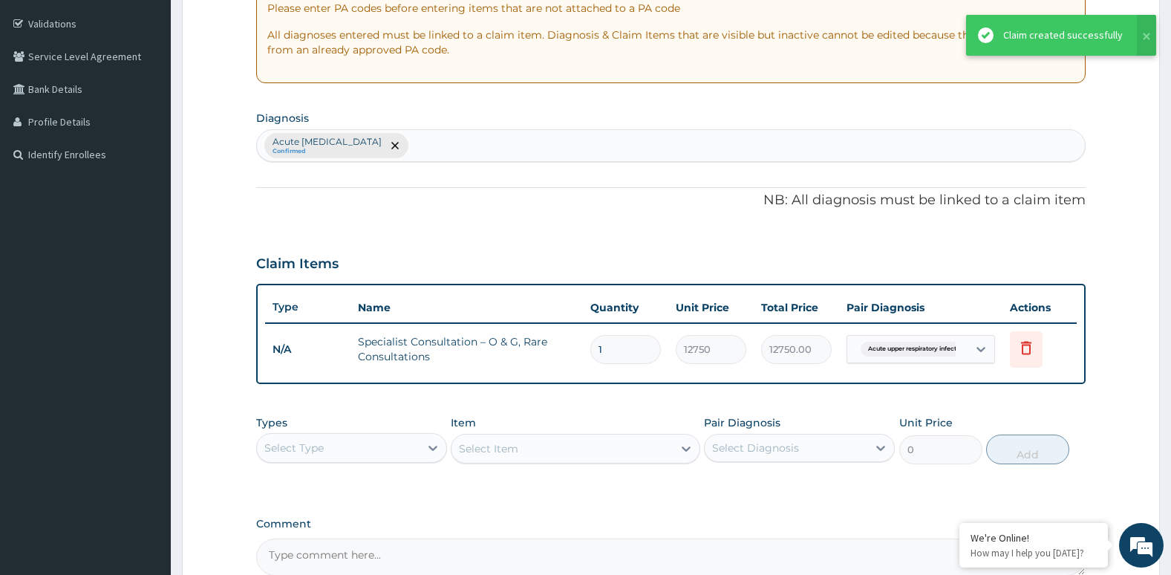
scroll to position [245, 0]
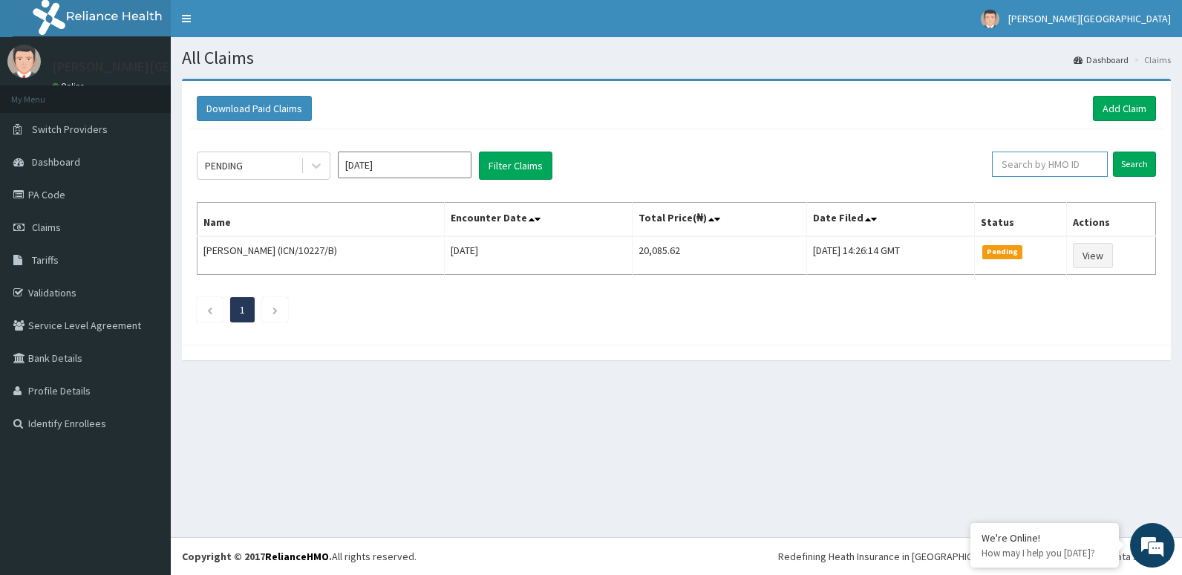
click at [1021, 167] on input "text" at bounding box center [1050, 164] width 116 height 25
type input "FBL/10352/A"
click at [1126, 163] on input "Search" at bounding box center [1134, 164] width 43 height 25
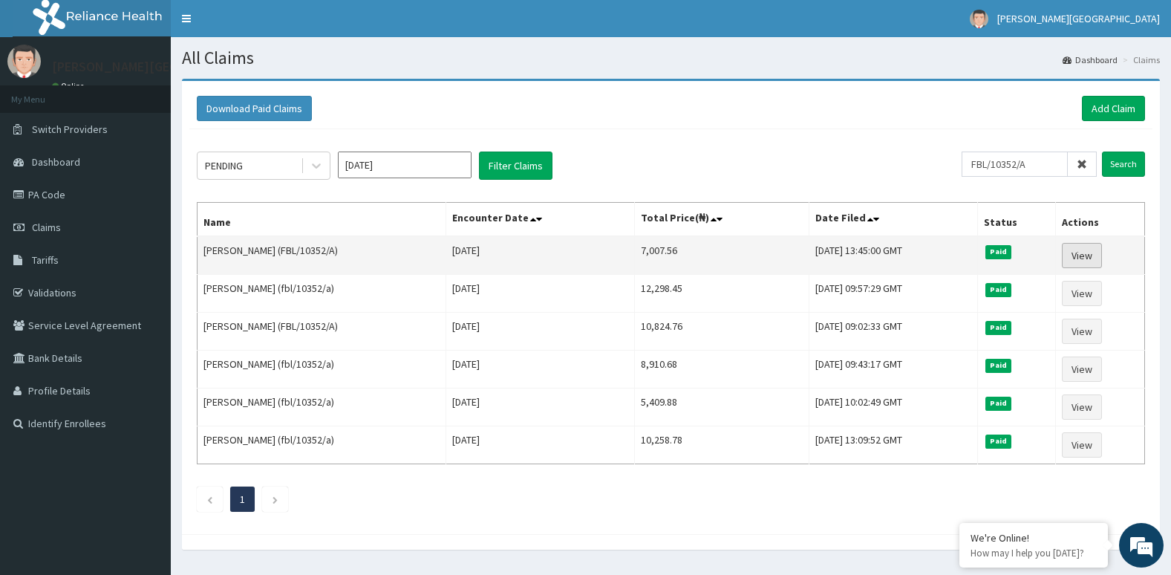
click at [1099, 251] on link "View" at bounding box center [1082, 255] width 40 height 25
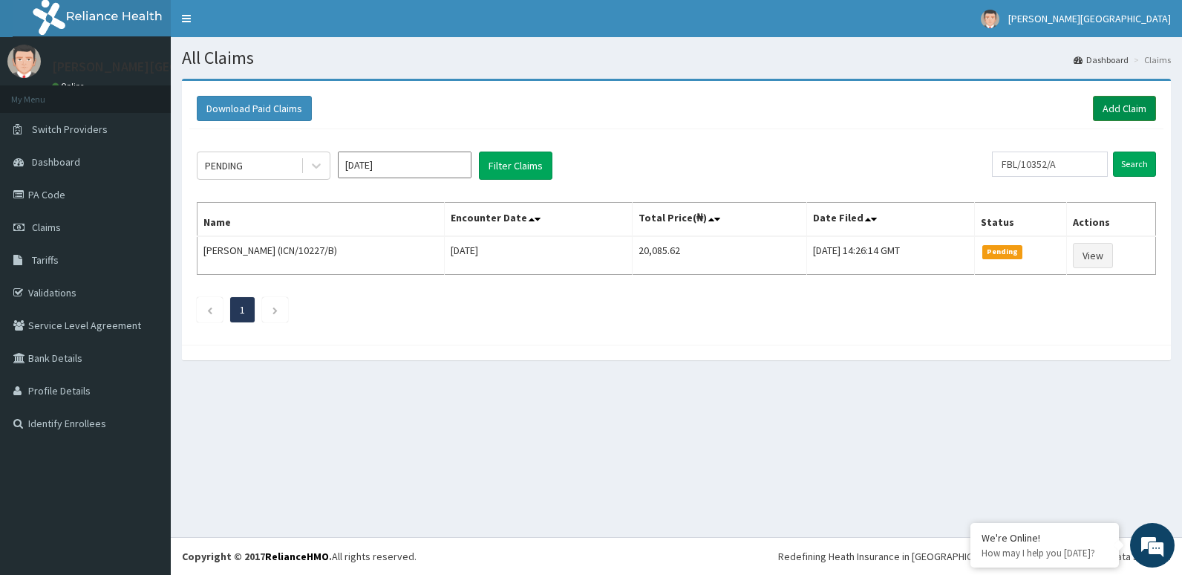
click at [1113, 109] on link "Add Claim" at bounding box center [1124, 108] width 63 height 25
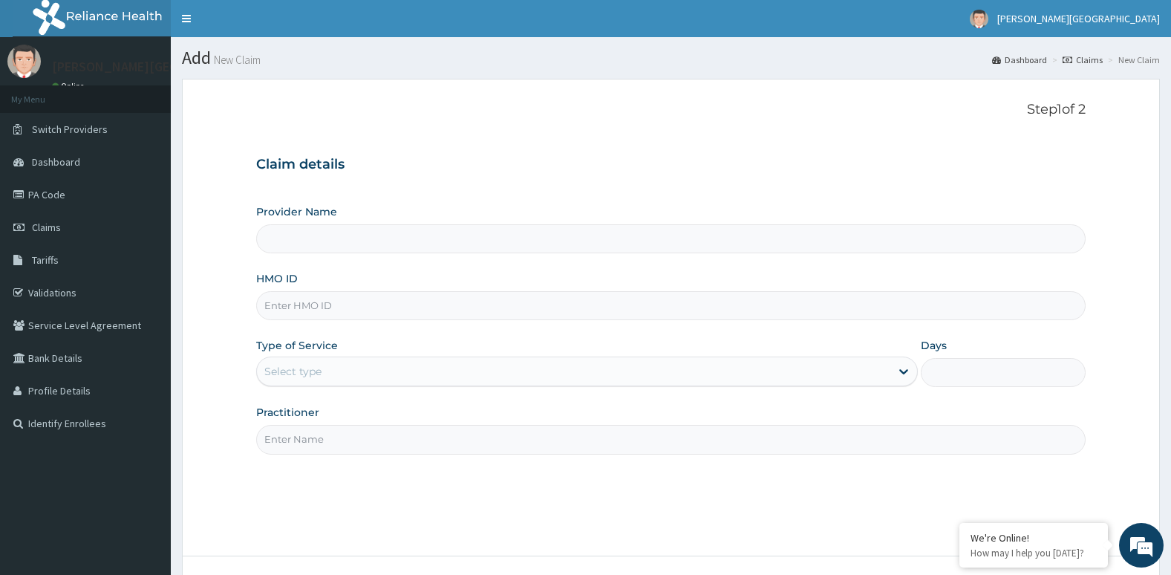
click at [619, 296] on input "HMO ID" at bounding box center [671, 305] width 830 height 29
type input "[PERSON_NAME][GEOGRAPHIC_DATA]"
click at [592, 307] on input "HMO ID" at bounding box center [671, 305] width 830 height 29
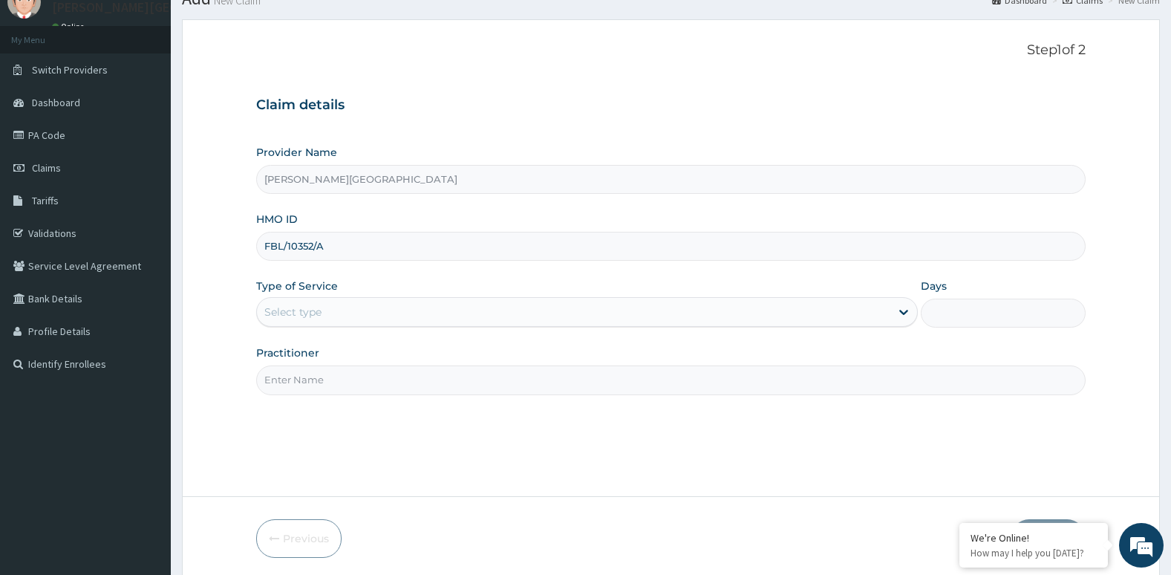
scroll to position [65, 0]
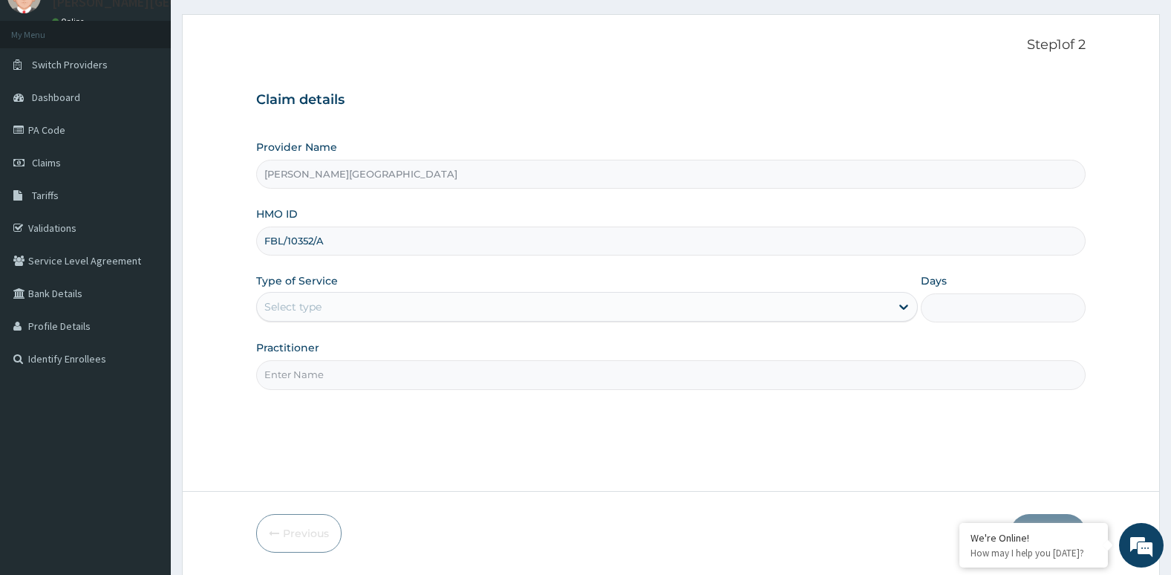
type input "FBL/10352/A"
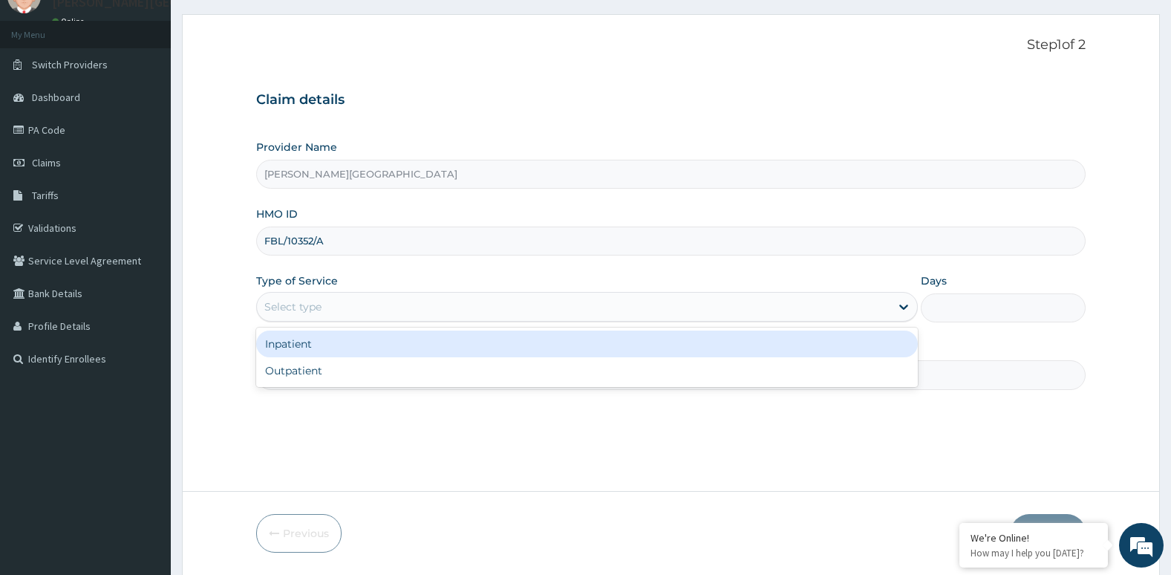
click at [592, 309] on div "Select type" at bounding box center [574, 307] width 634 height 24
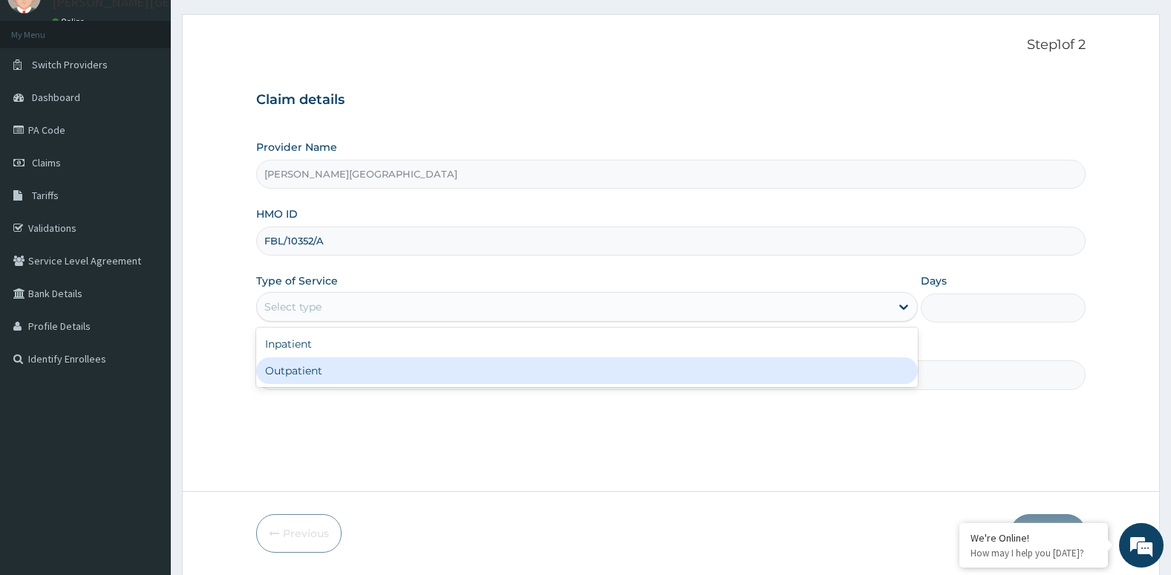
click at [577, 368] on div "Outpatient" at bounding box center [587, 370] width 662 height 27
type input "1"
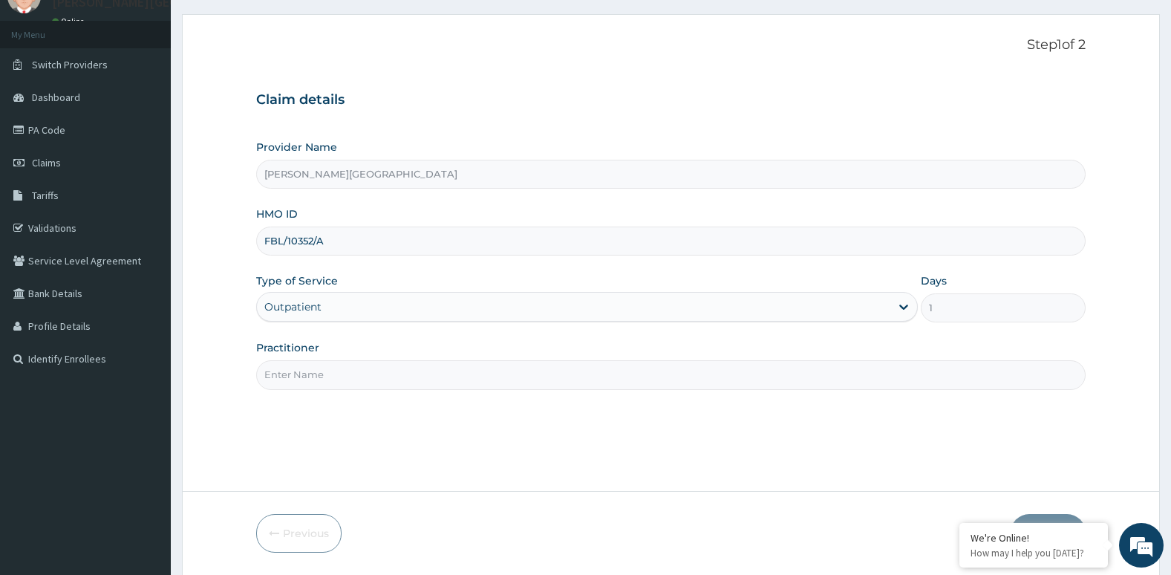
click at [561, 387] on input "Practitioner" at bounding box center [671, 374] width 830 height 29
type input "Dr. Chike"
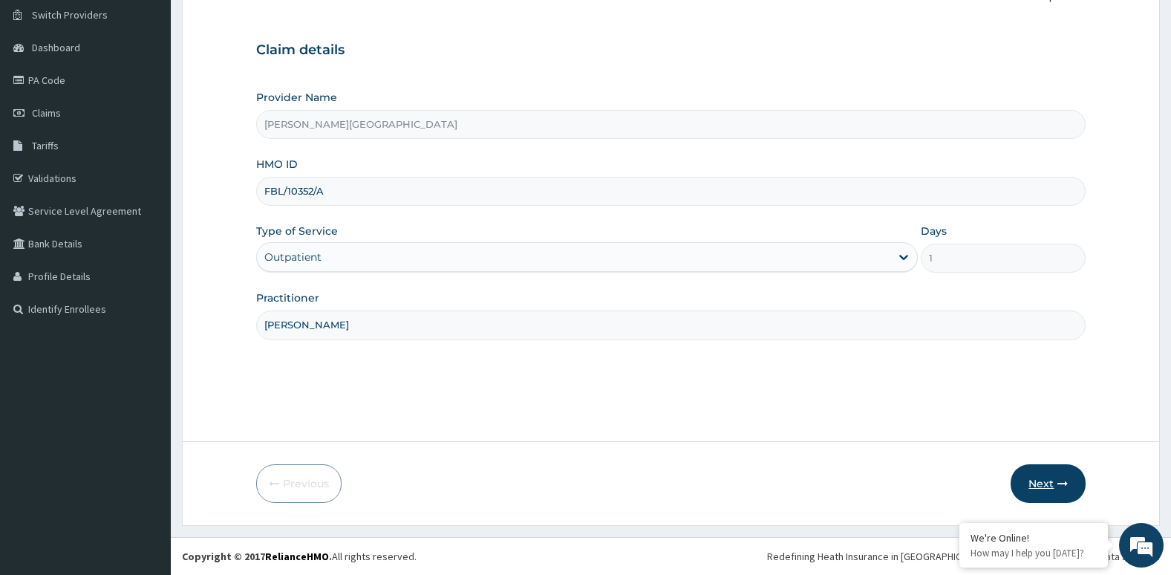
click at [1057, 475] on button "Next" at bounding box center [1048, 483] width 75 height 39
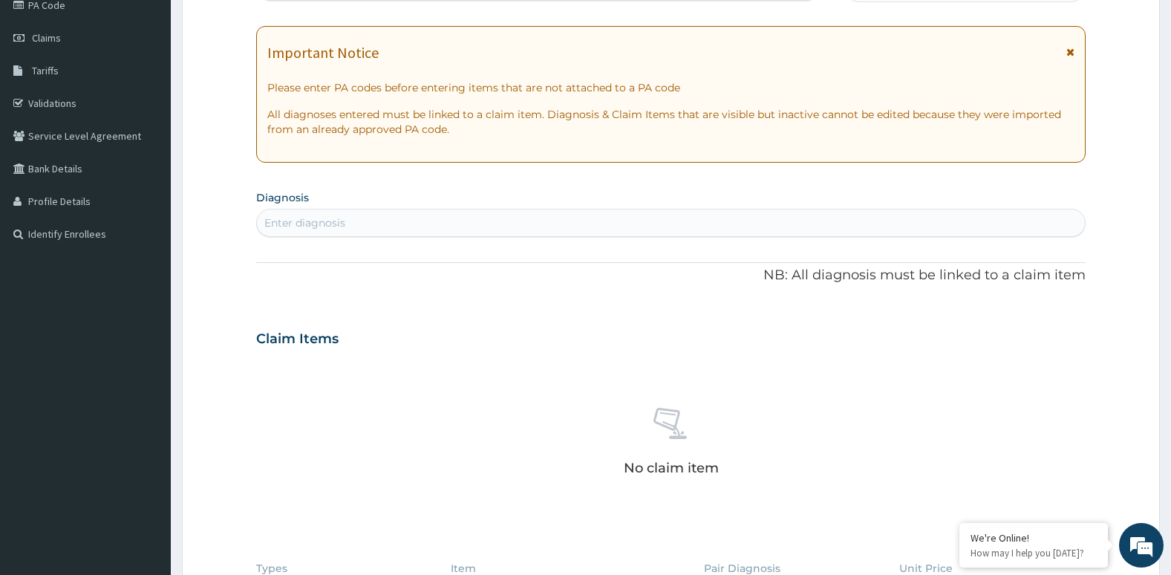
scroll to position [190, 0]
click at [642, 220] on div "Enter diagnosis" at bounding box center [671, 222] width 829 height 24
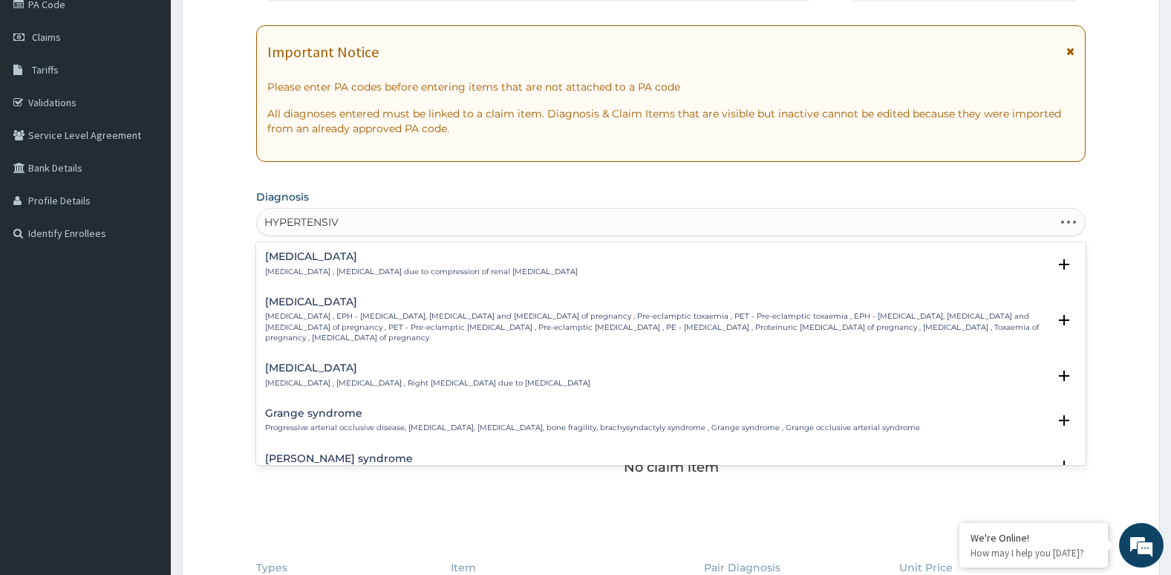
type input "HYPERTENSIVE"
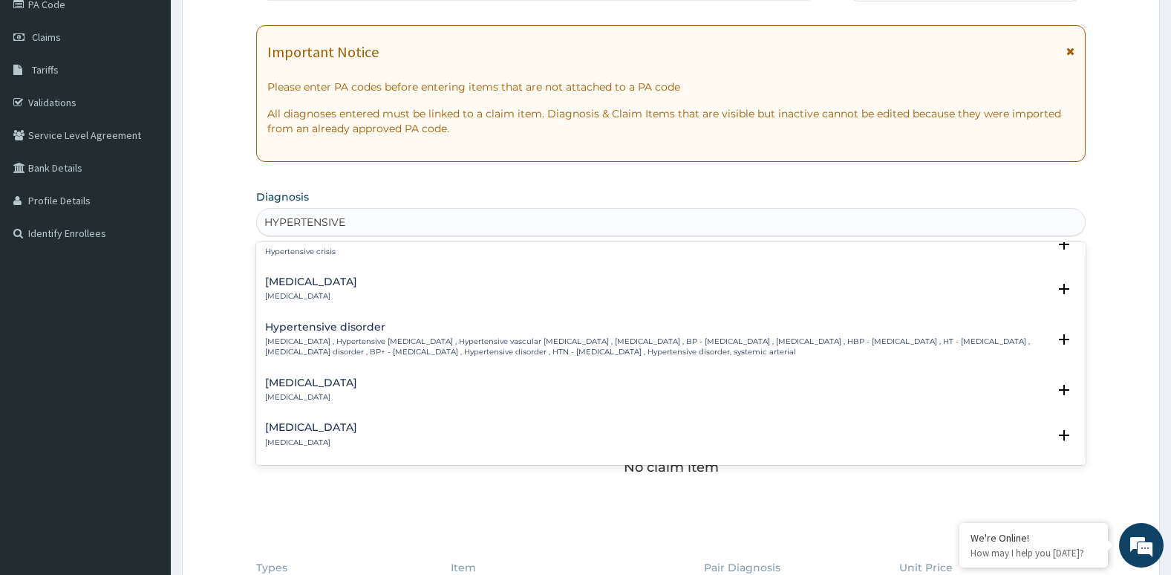
scroll to position [19, 0]
click at [479, 295] on div "Hypertensive urgency Hypertensive urgency" at bounding box center [671, 290] width 813 height 26
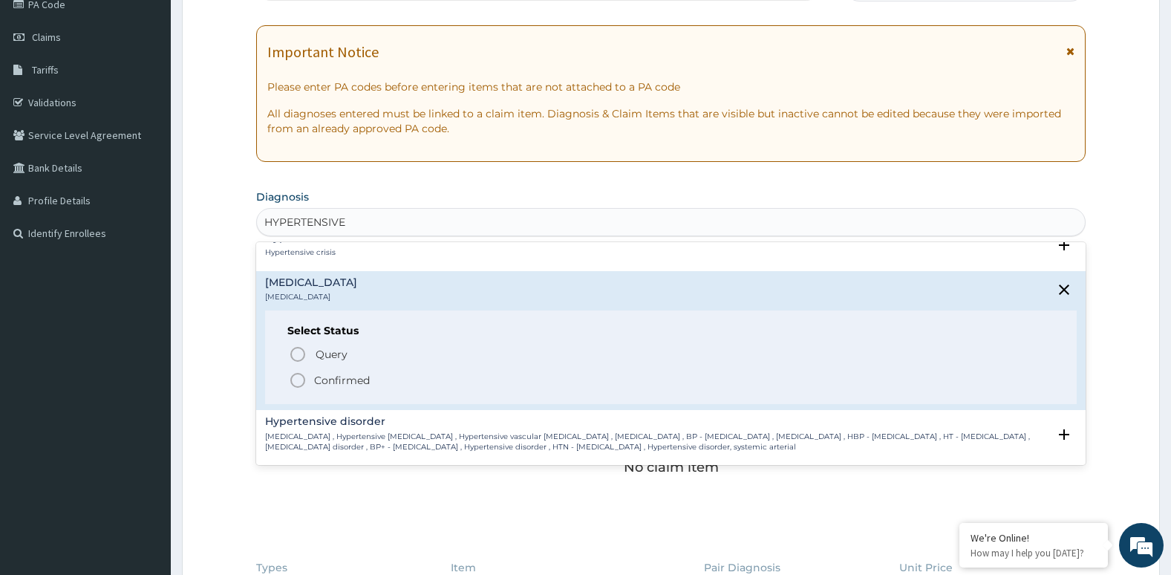
click at [296, 379] on icon "status option filled" at bounding box center [298, 380] width 18 height 18
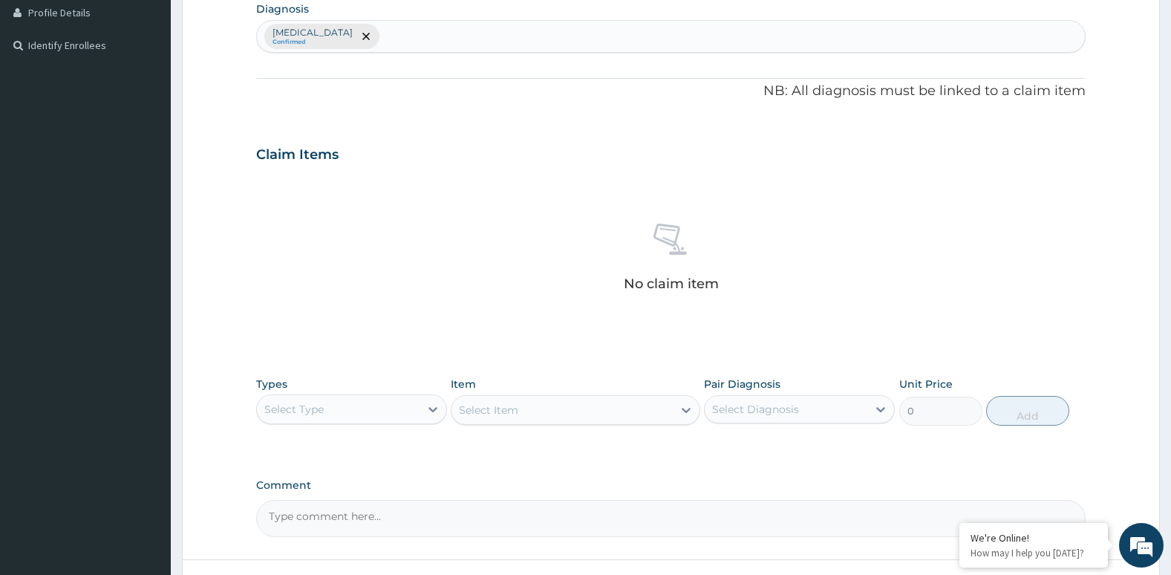
scroll to position [387, 0]
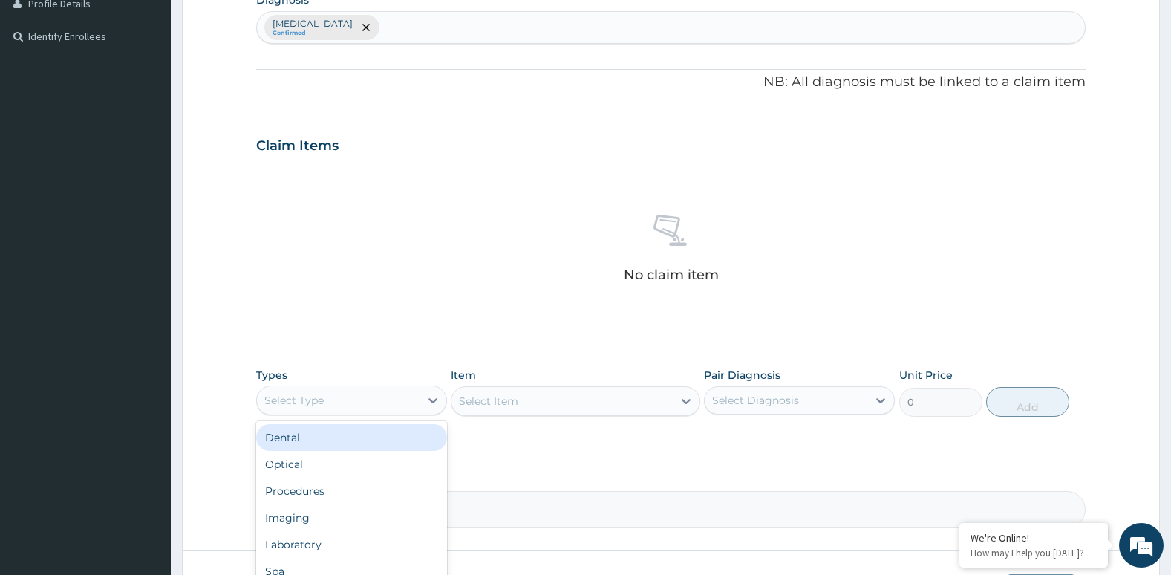
click at [296, 403] on div "Select Type" at bounding box center [293, 400] width 59 height 15
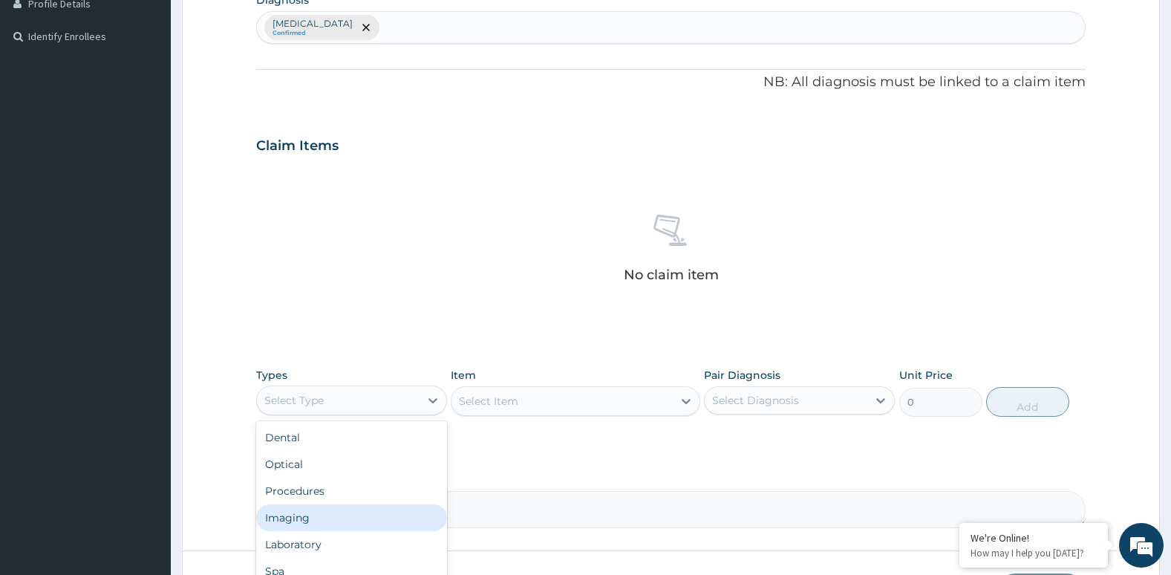
scroll to position [42, 0]
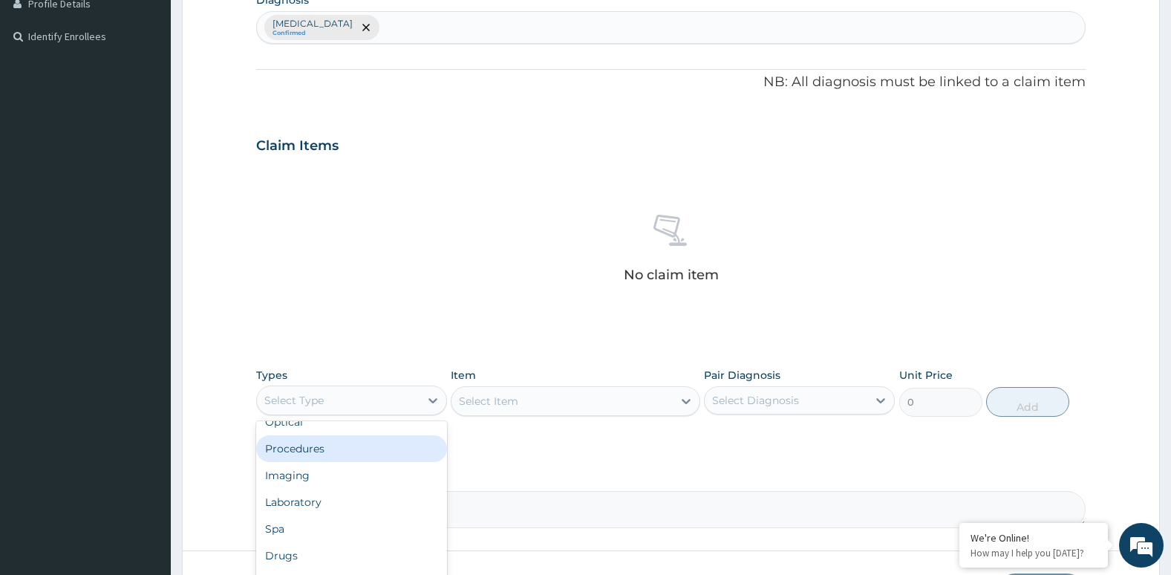
click at [315, 453] on div "Procedures" at bounding box center [351, 448] width 191 height 27
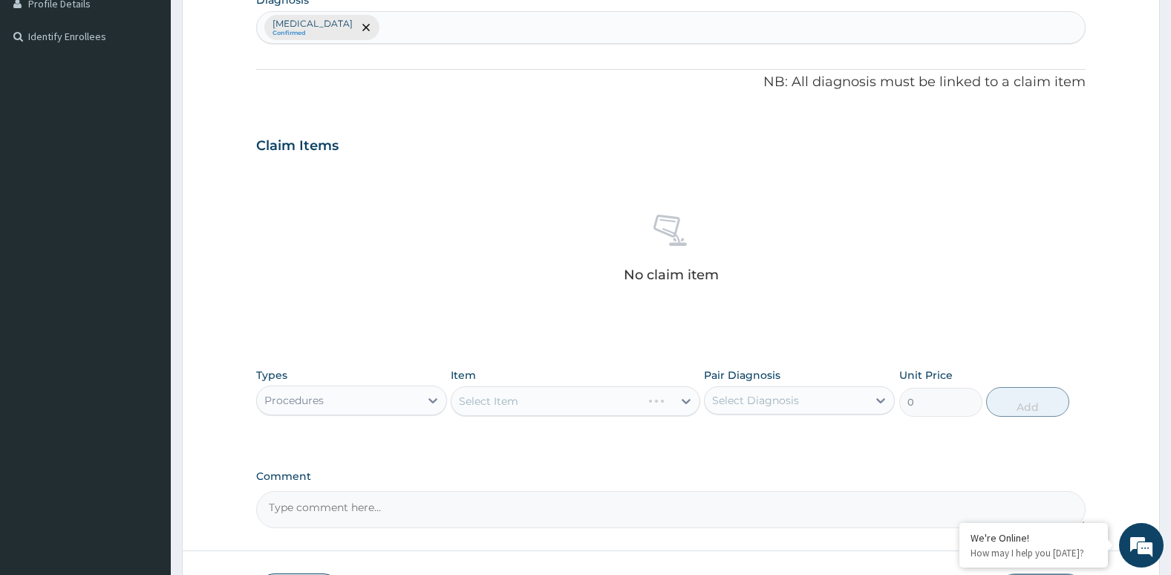
click at [512, 411] on div "Select Item" at bounding box center [575, 401] width 249 height 30
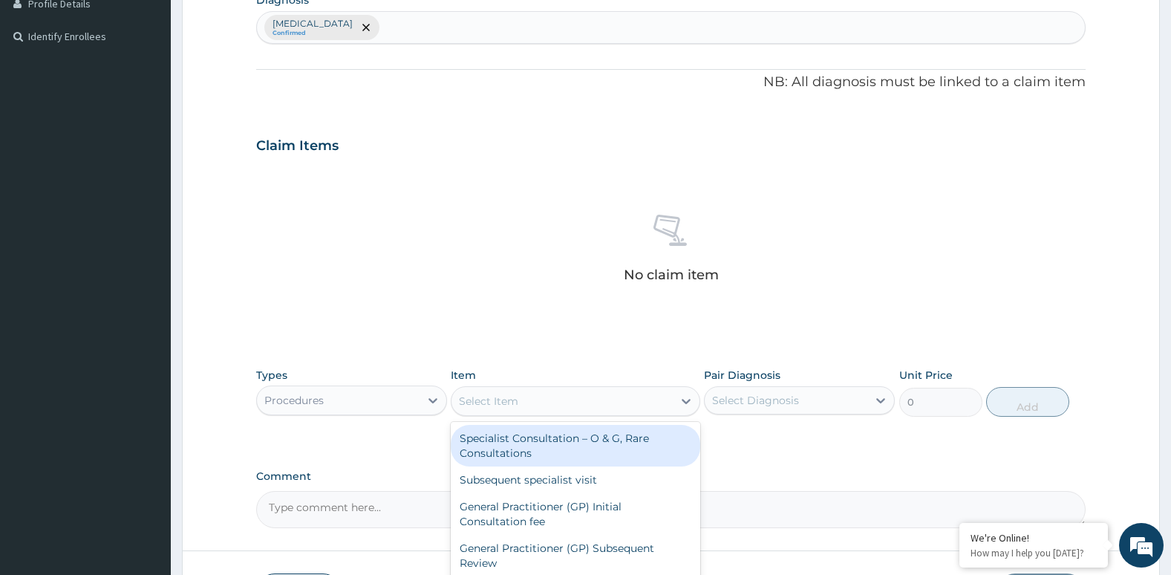
click at [534, 398] on div "Select Item" at bounding box center [562, 401] width 221 height 24
click at [527, 443] on div "Specialist Consultation – O & G, Rare Consultations" at bounding box center [575, 446] width 249 height 42
type input "12750"
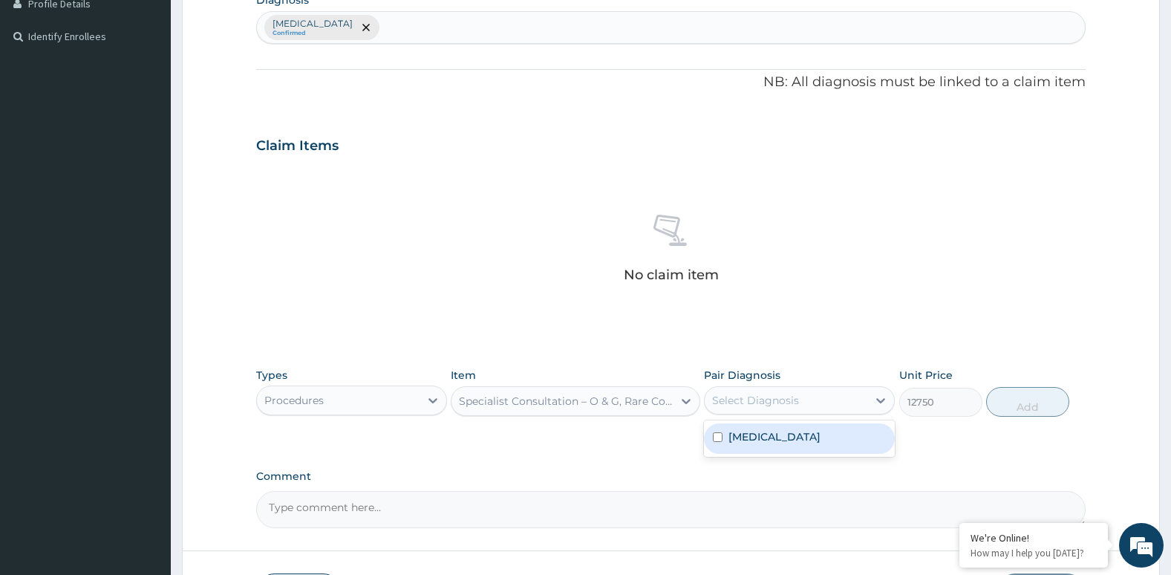
click at [813, 402] on div "Select Diagnosis" at bounding box center [786, 400] width 163 height 24
click at [805, 434] on label "Hypertensive urgency" at bounding box center [775, 436] width 92 height 15
checkbox input "true"
click at [1028, 403] on button "Add" at bounding box center [1027, 402] width 83 height 30
type input "0"
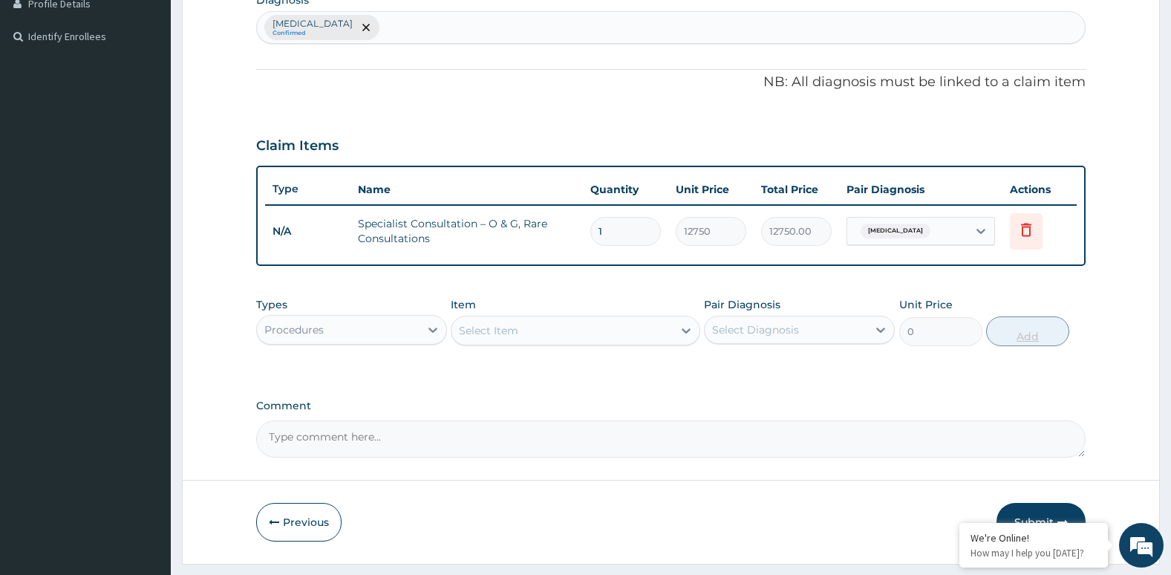
scroll to position [426, 0]
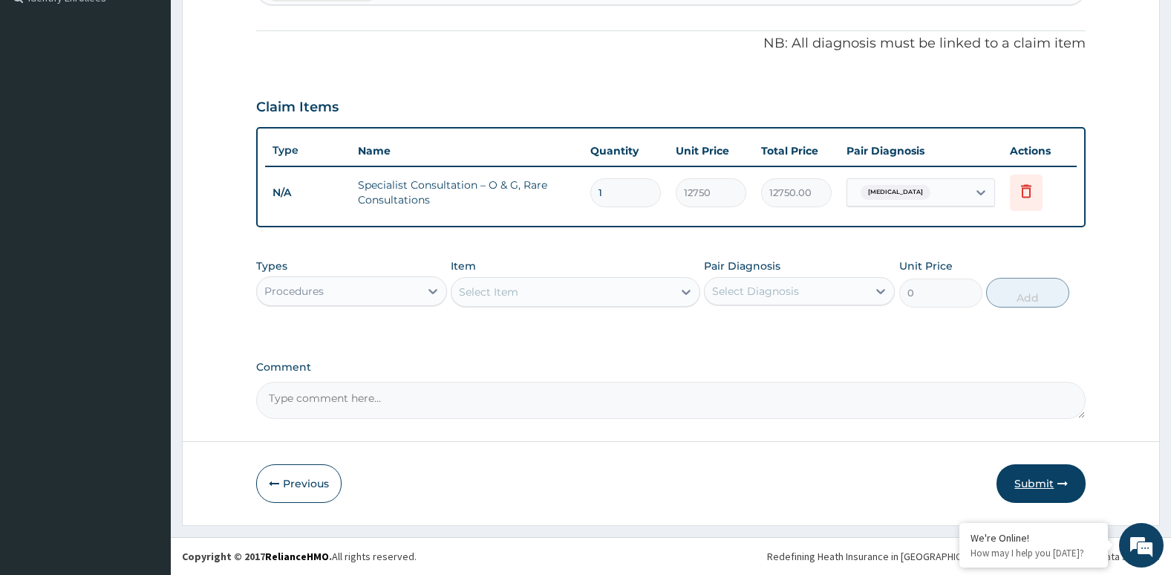
click at [1039, 475] on button "Submit" at bounding box center [1041, 483] width 89 height 39
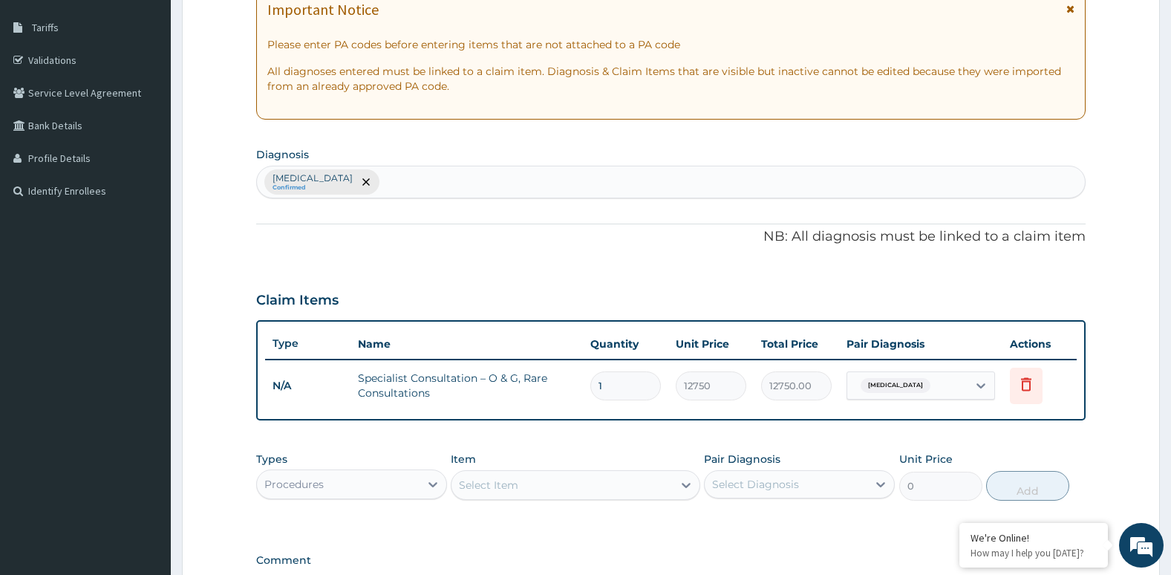
scroll to position [0, 0]
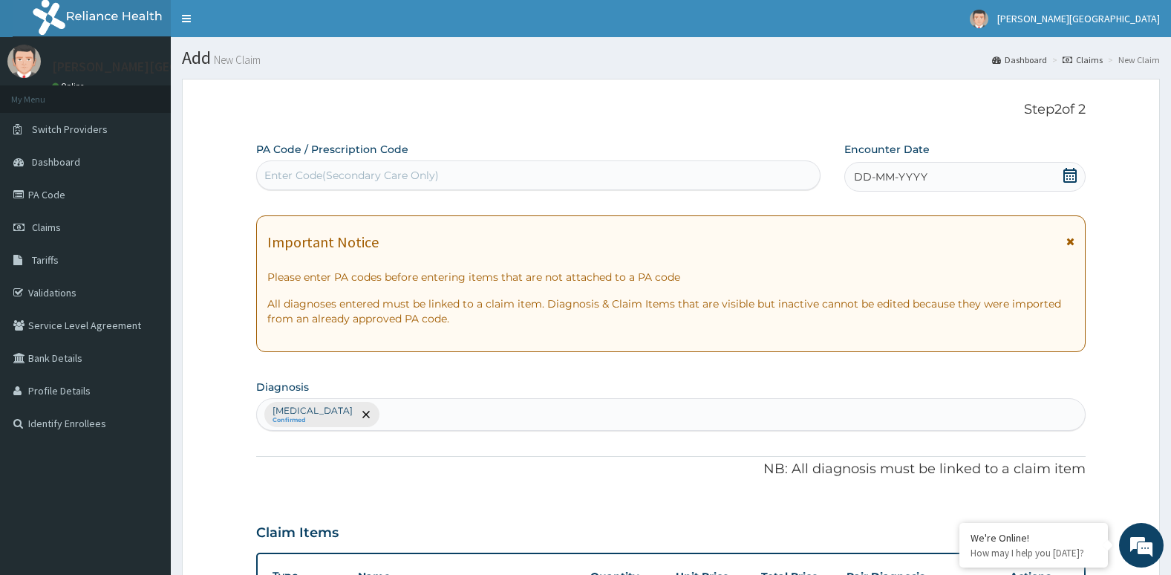
click at [1067, 179] on icon at bounding box center [1070, 175] width 13 height 15
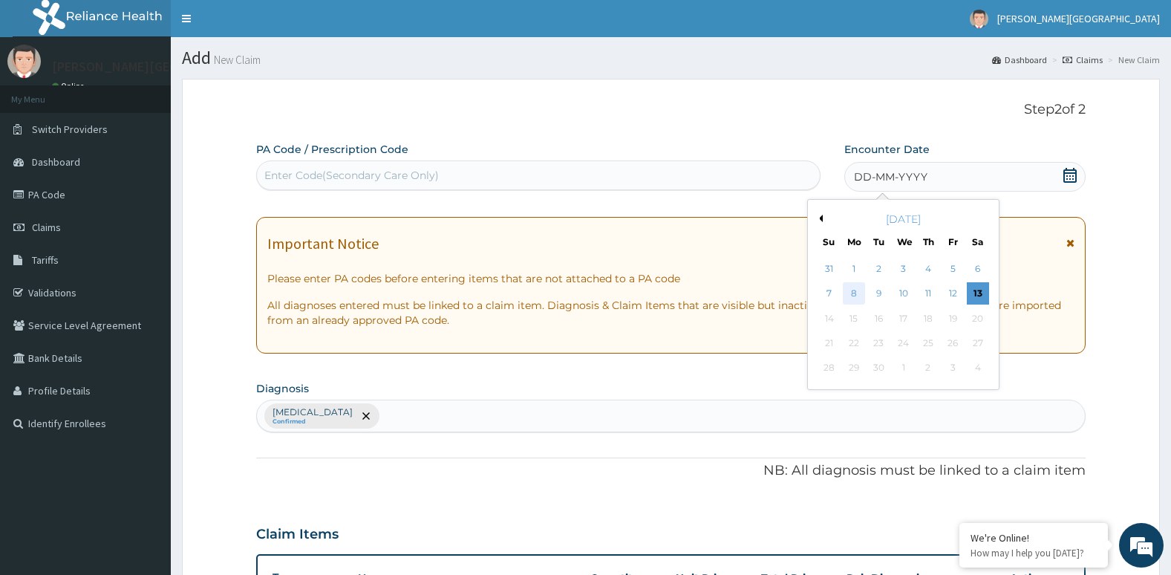
click at [858, 296] on div "8" at bounding box center [854, 294] width 22 height 22
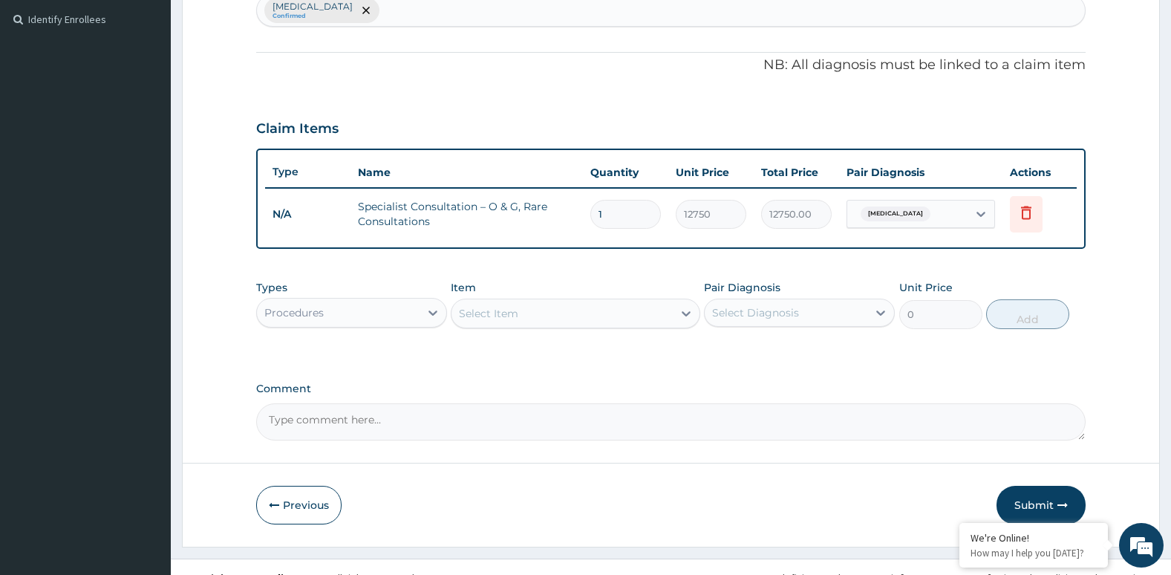
scroll to position [426, 0]
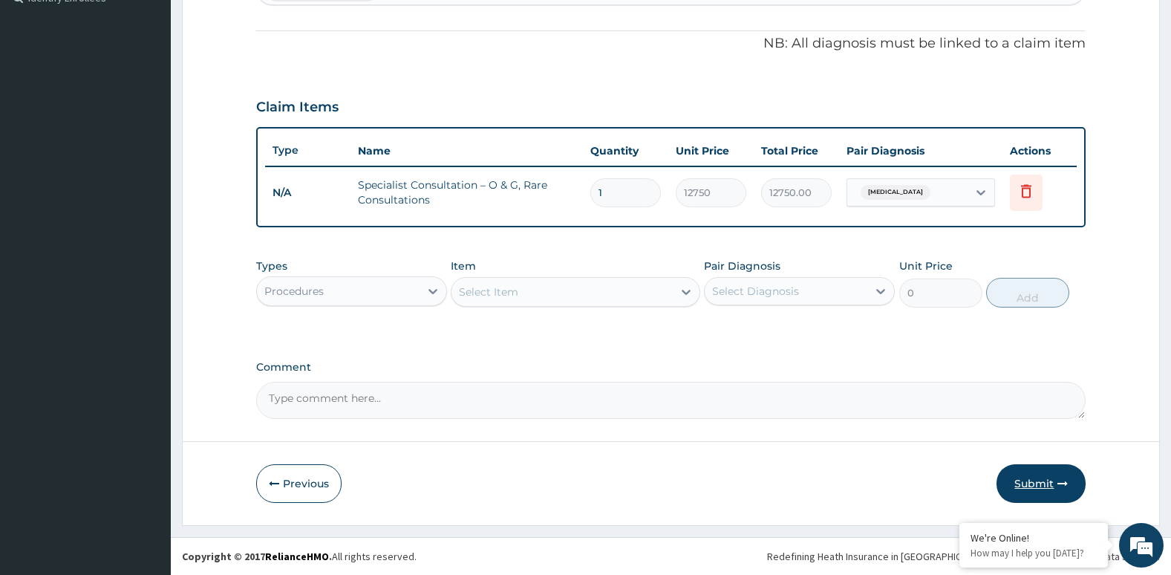
click at [1020, 478] on button "Submit" at bounding box center [1041, 483] width 89 height 39
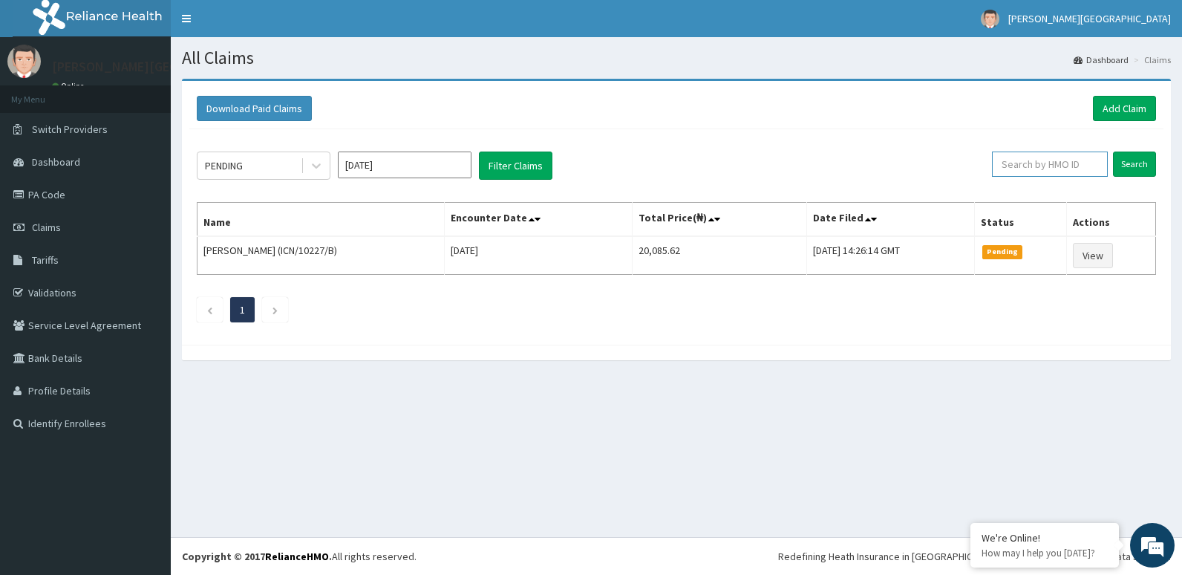
click at [1068, 162] on input "text" at bounding box center [1050, 164] width 116 height 25
type input "NEL/10034/E"
click at [1130, 156] on input "Search" at bounding box center [1134, 164] width 43 height 25
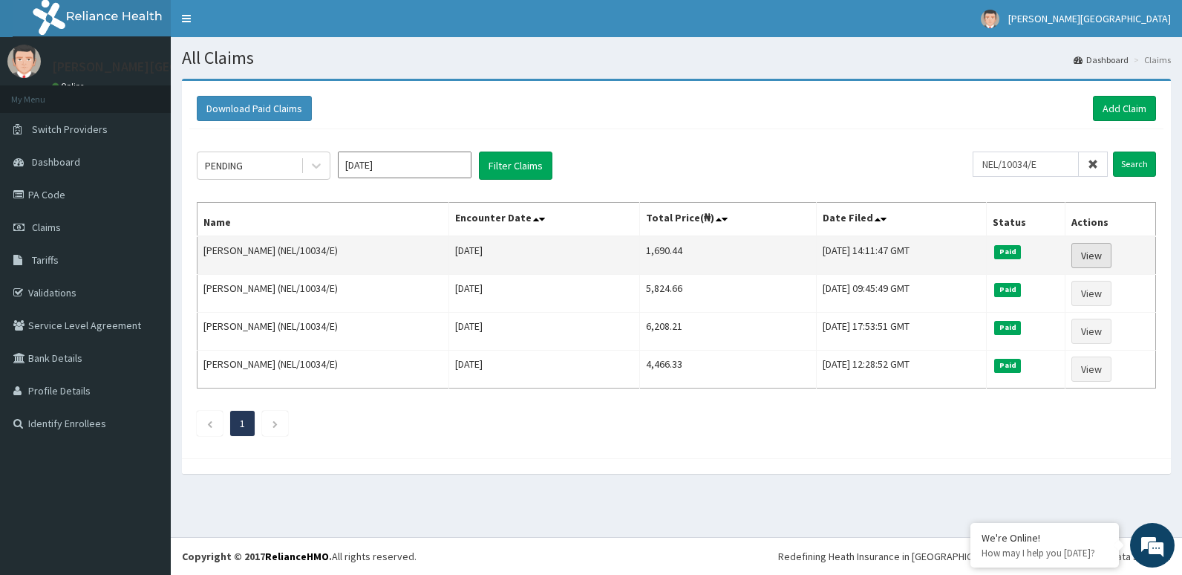
click at [1090, 251] on link "View" at bounding box center [1092, 255] width 40 height 25
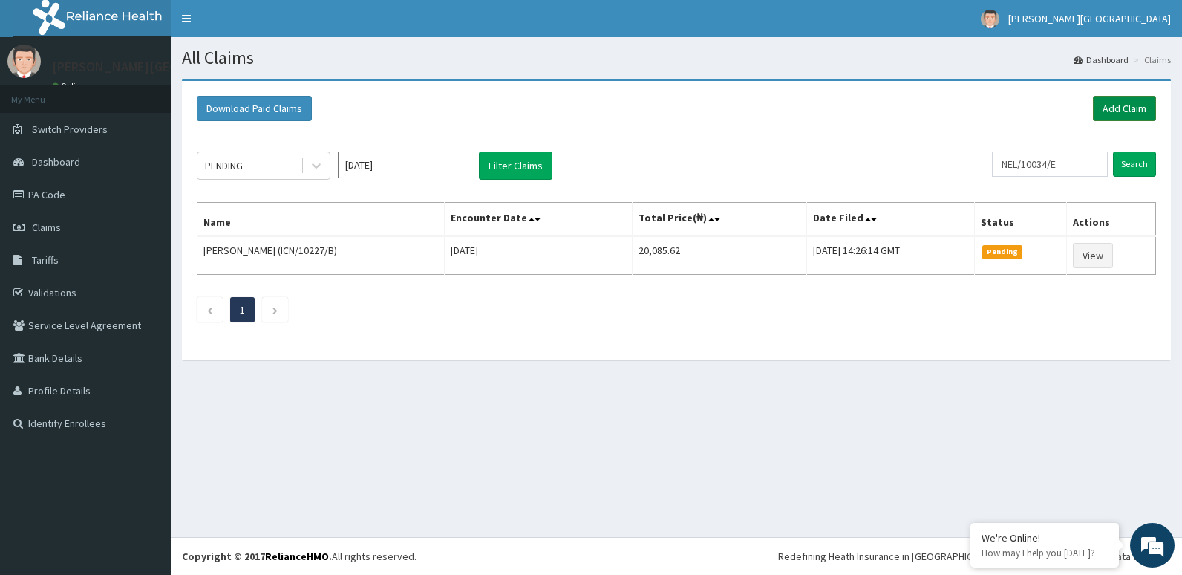
click at [1109, 109] on link "Add Claim" at bounding box center [1124, 108] width 63 height 25
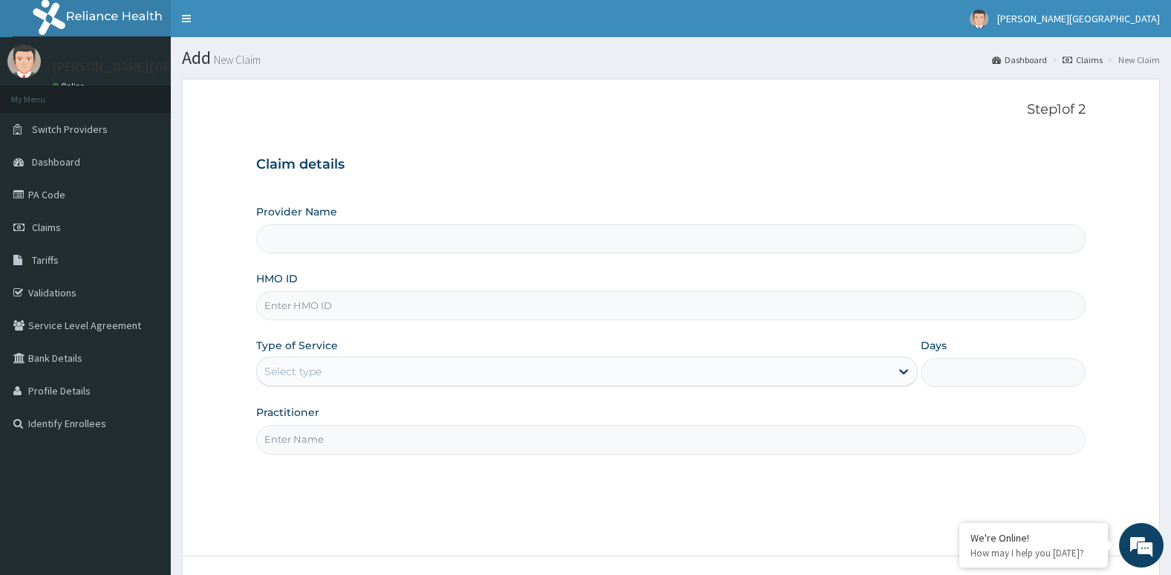
click at [559, 296] on input "HMO ID" at bounding box center [671, 305] width 830 height 29
type input "Aruna Ogun Memorial Specialist Hospital"
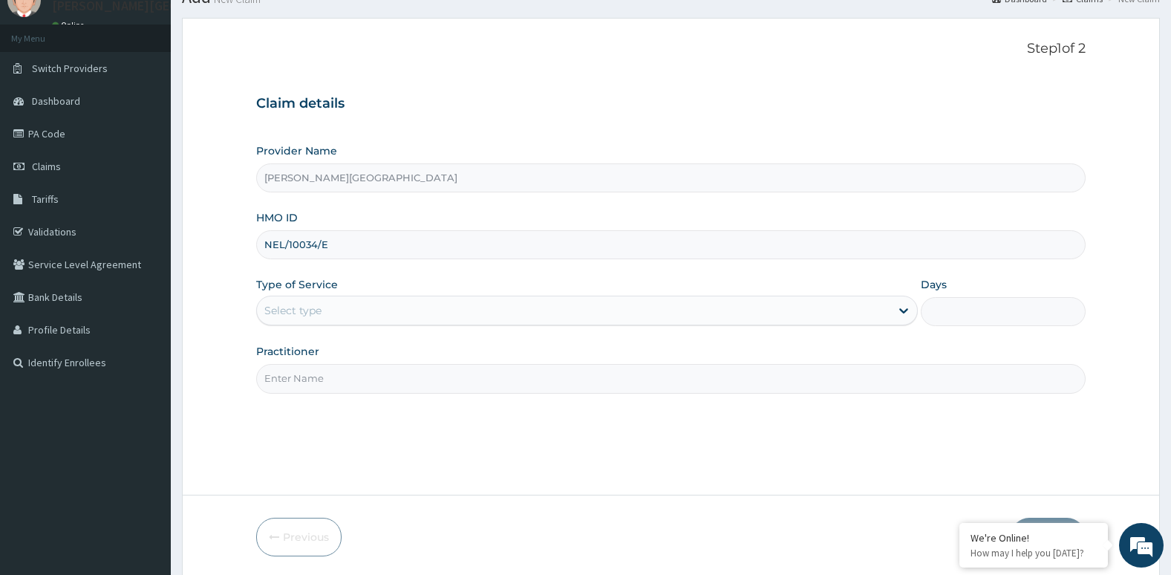
scroll to position [62, 0]
type input "NEL/10034/E"
click at [550, 308] on div "Select type" at bounding box center [574, 310] width 634 height 24
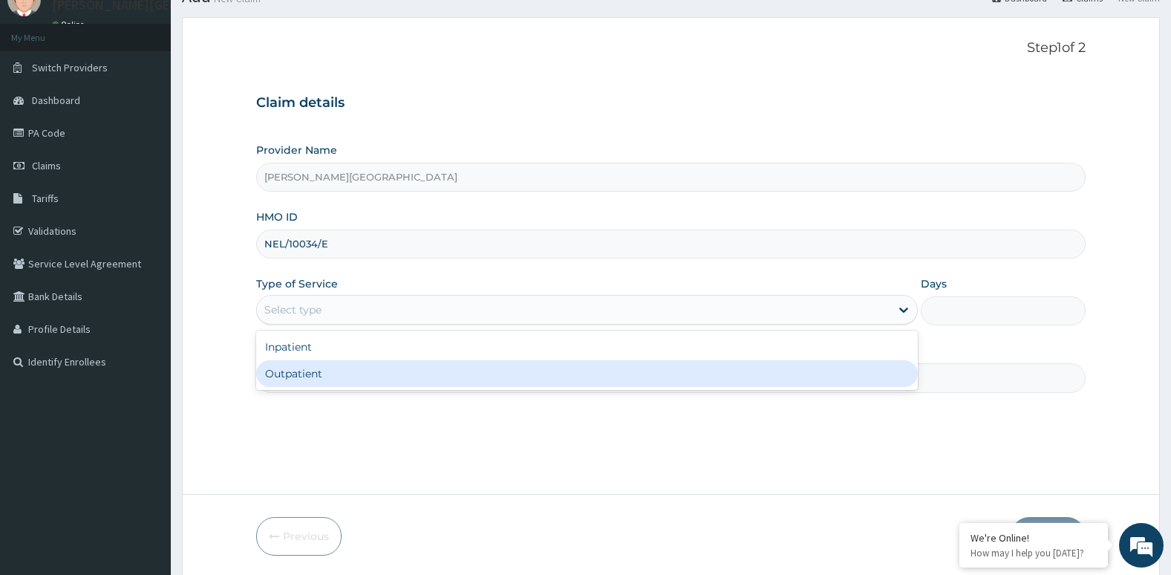
click at [536, 367] on div "Outpatient" at bounding box center [587, 373] width 662 height 27
type input "1"
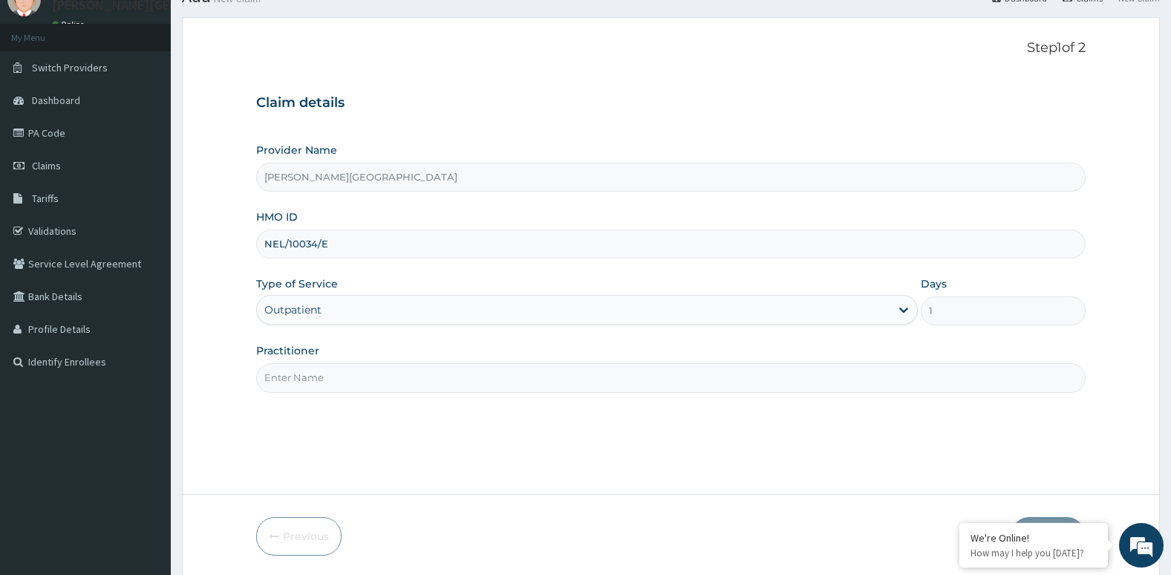
click at [533, 382] on input "Practitioner" at bounding box center [671, 377] width 830 height 29
type input "Dr. Oni"
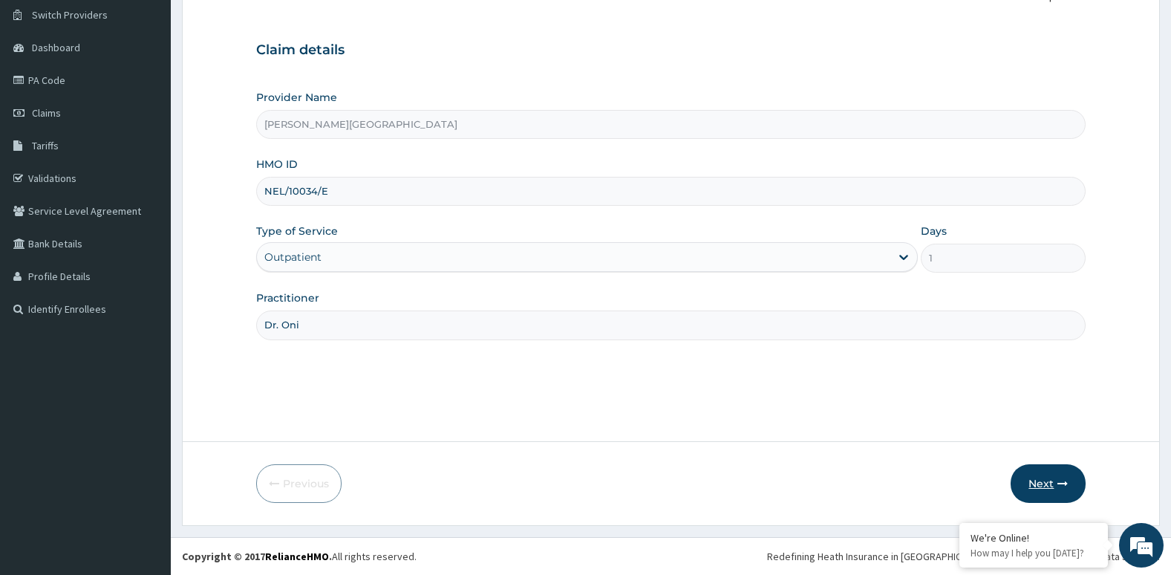
click at [1024, 482] on button "Next" at bounding box center [1048, 483] width 75 height 39
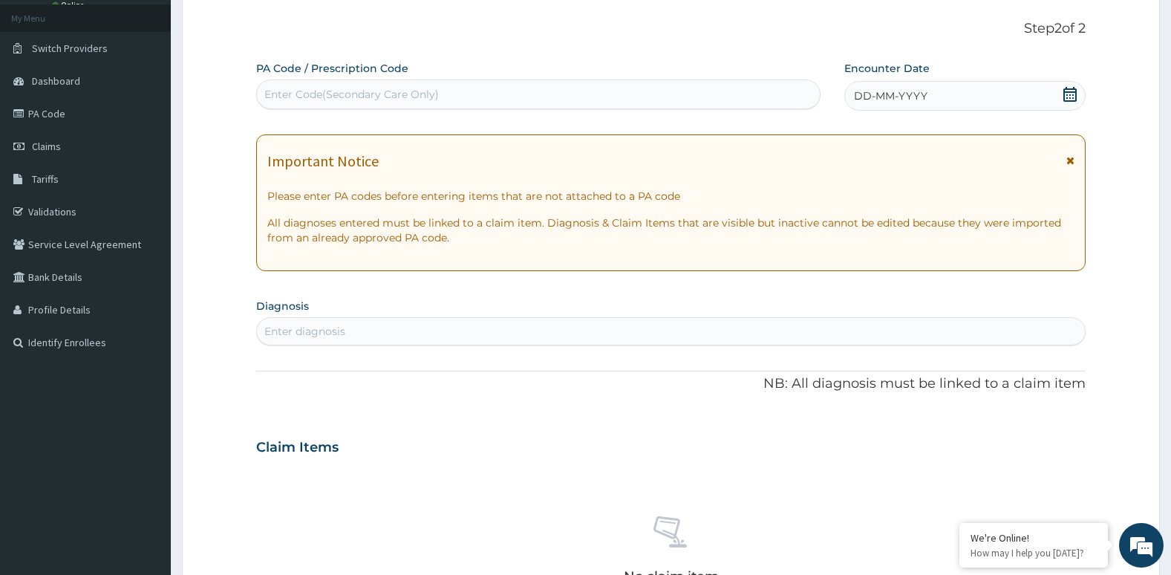
scroll to position [79, 0]
click at [775, 354] on div "PA Code / Prescription Code Enter Code(Secondary Care Only) Encounter Date DD-M…" at bounding box center [671, 446] width 830 height 769
click at [694, 339] on div "Enter diagnosis" at bounding box center [671, 333] width 829 height 24
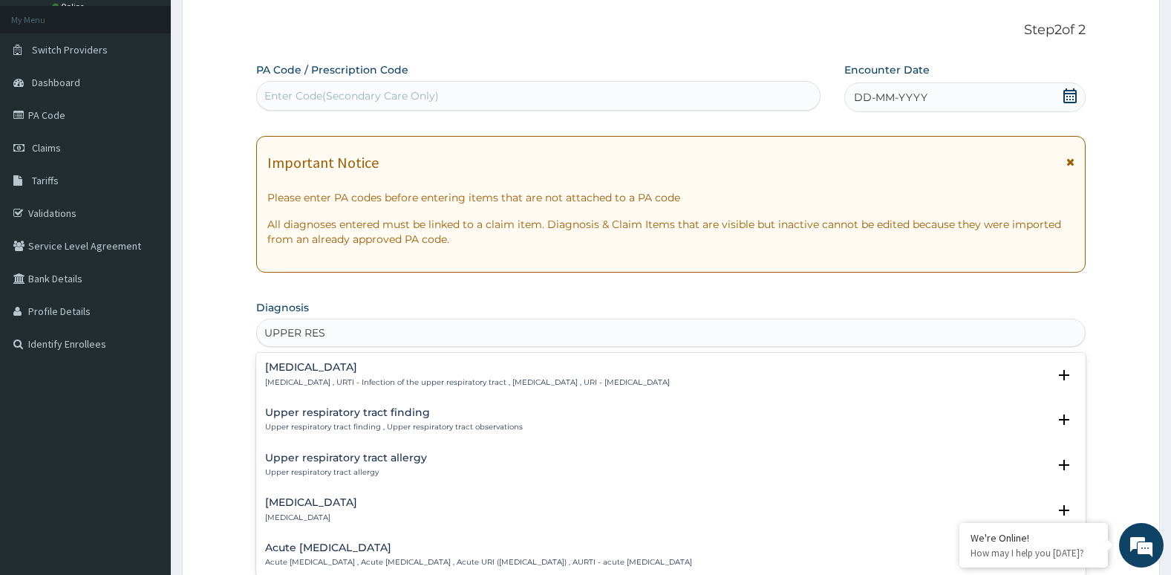
type input "UPPER RESP"
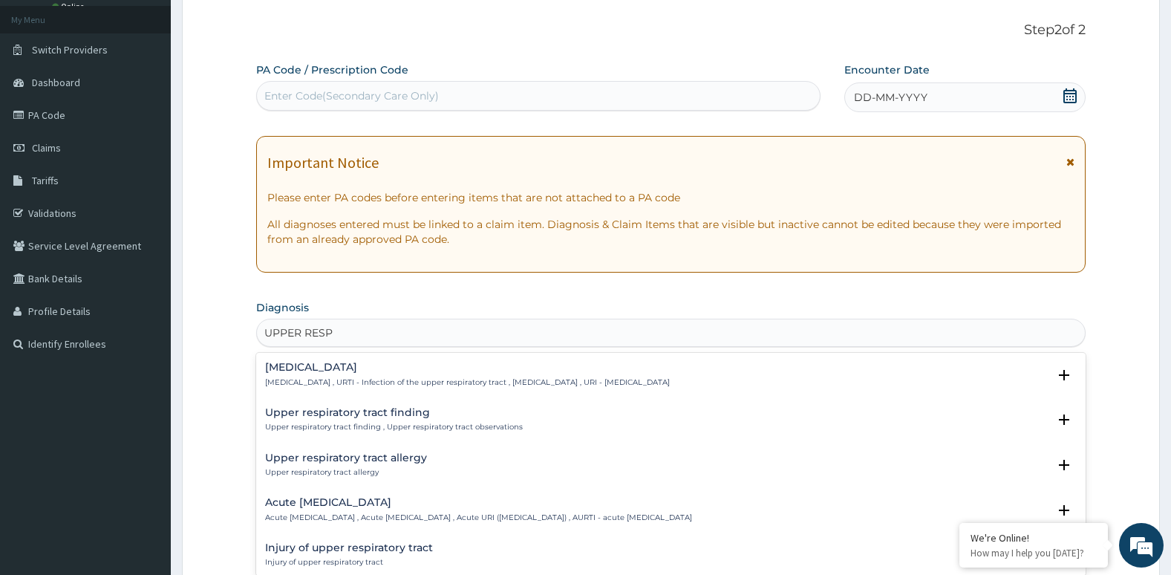
click at [596, 503] on h4 "Acute upper respiratory infection" at bounding box center [478, 502] width 427 height 11
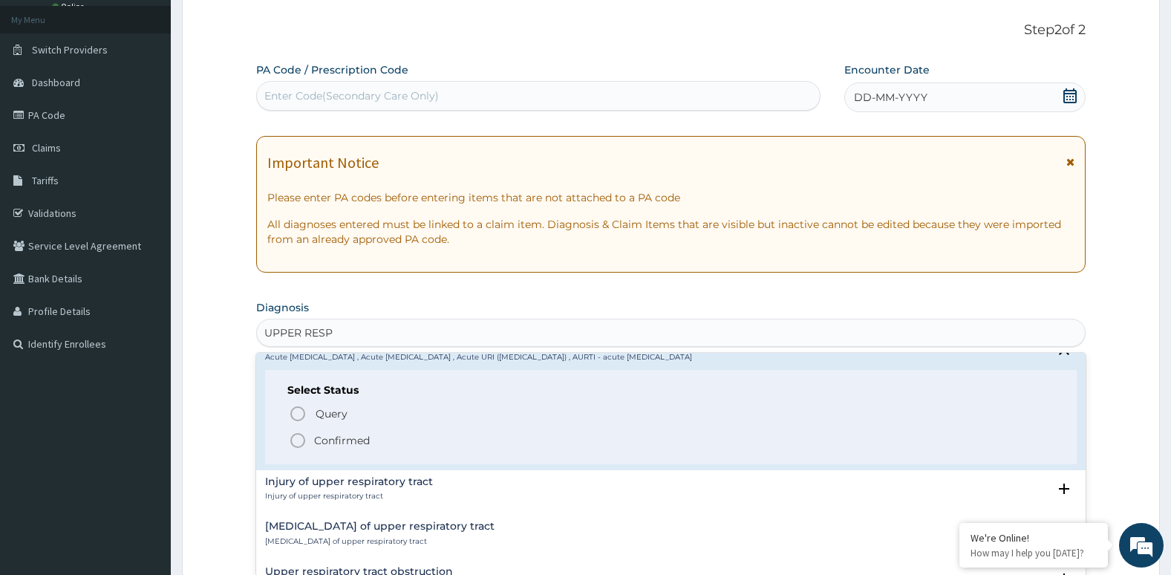
scroll to position [161, 0]
click at [296, 439] on icon "status option filled" at bounding box center [298, 440] width 18 height 18
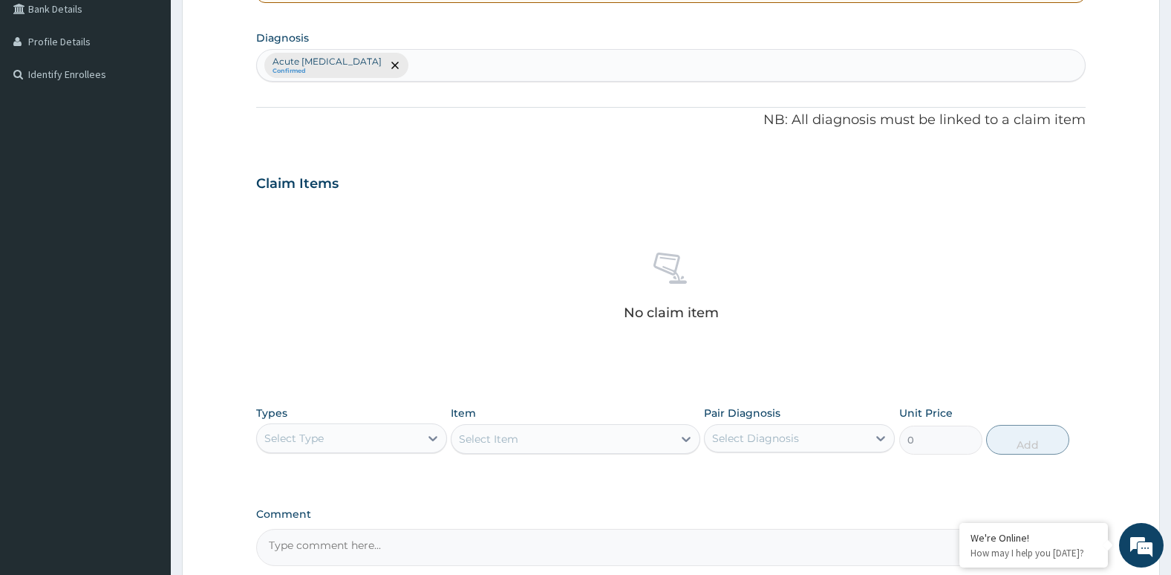
scroll to position [350, 0]
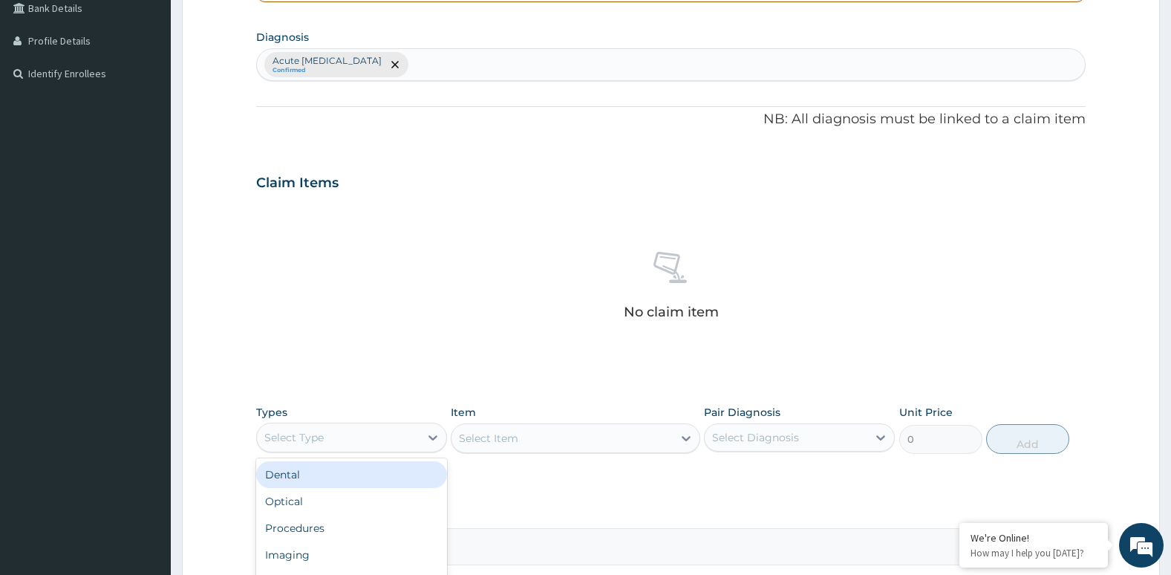
click at [296, 439] on div "Select Type" at bounding box center [293, 437] width 59 height 15
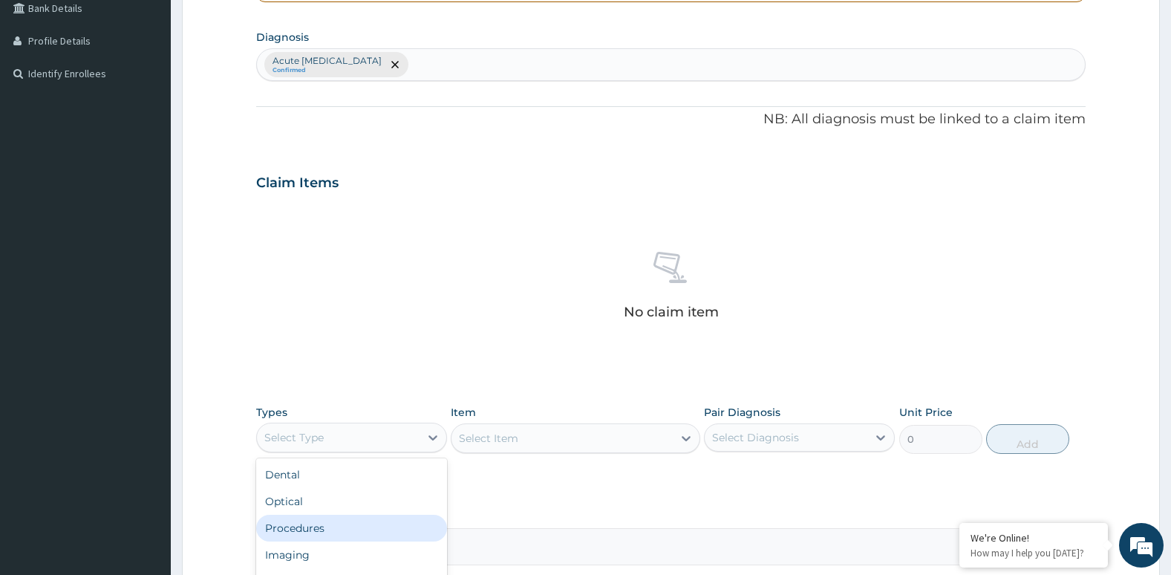
click at [290, 533] on div "Procedures" at bounding box center [351, 528] width 191 height 27
click at [509, 435] on div "Select Item" at bounding box center [575, 438] width 249 height 30
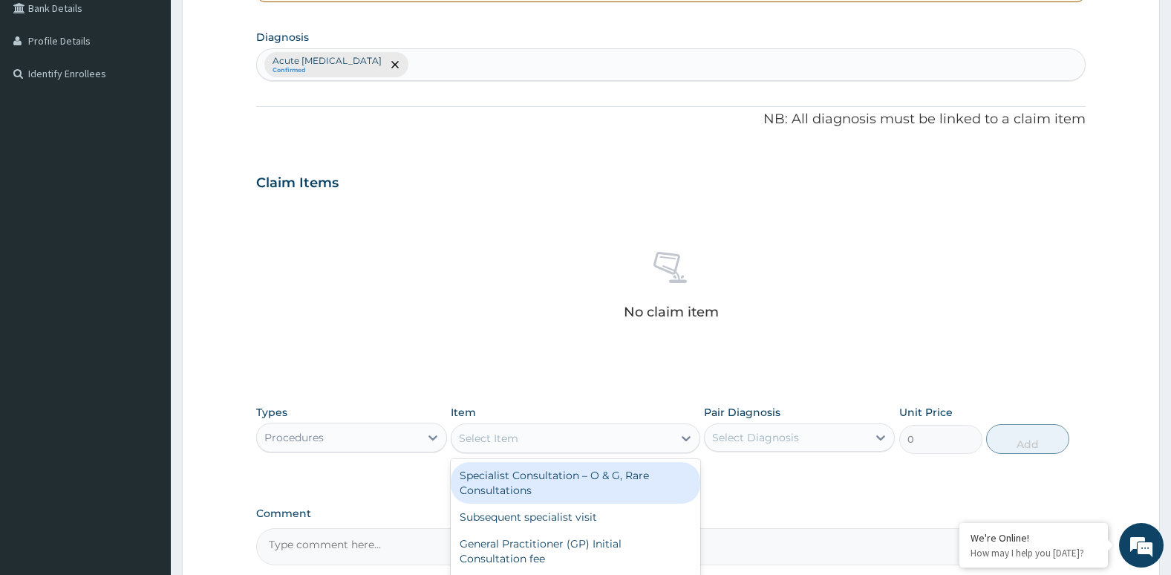
click at [509, 435] on div "Select Item" at bounding box center [488, 438] width 59 height 15
click at [554, 481] on div "Specialist Consultation – O & G, Rare Consultations" at bounding box center [575, 483] width 249 height 42
type input "12750"
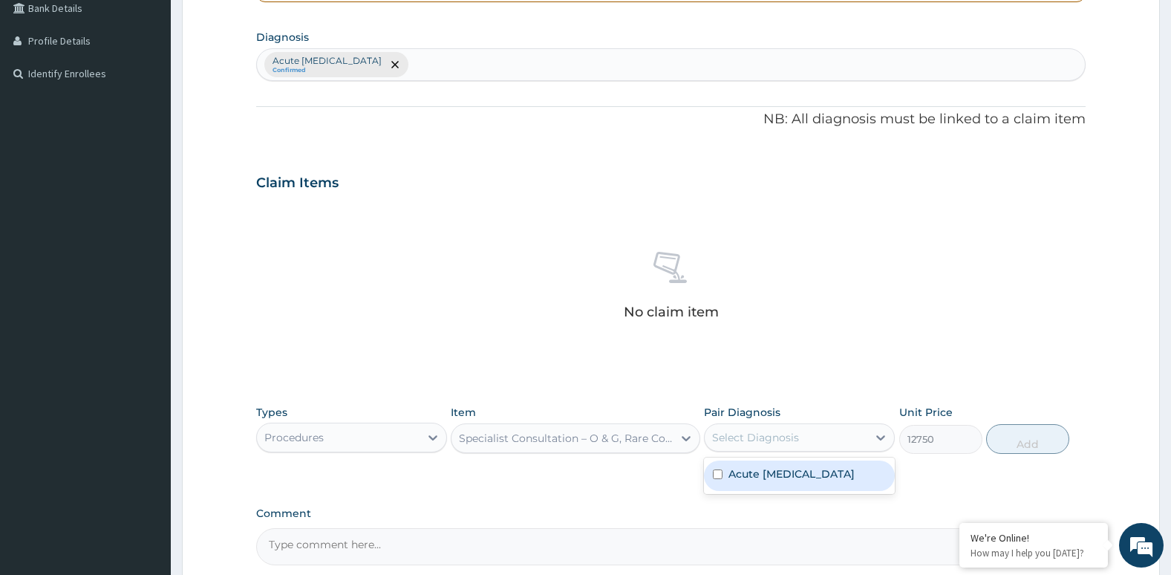
click at [760, 440] on div "Select Diagnosis" at bounding box center [755, 437] width 87 height 15
click at [738, 479] on label "Acute upper respiratory infection" at bounding box center [792, 473] width 126 height 15
checkbox input "true"
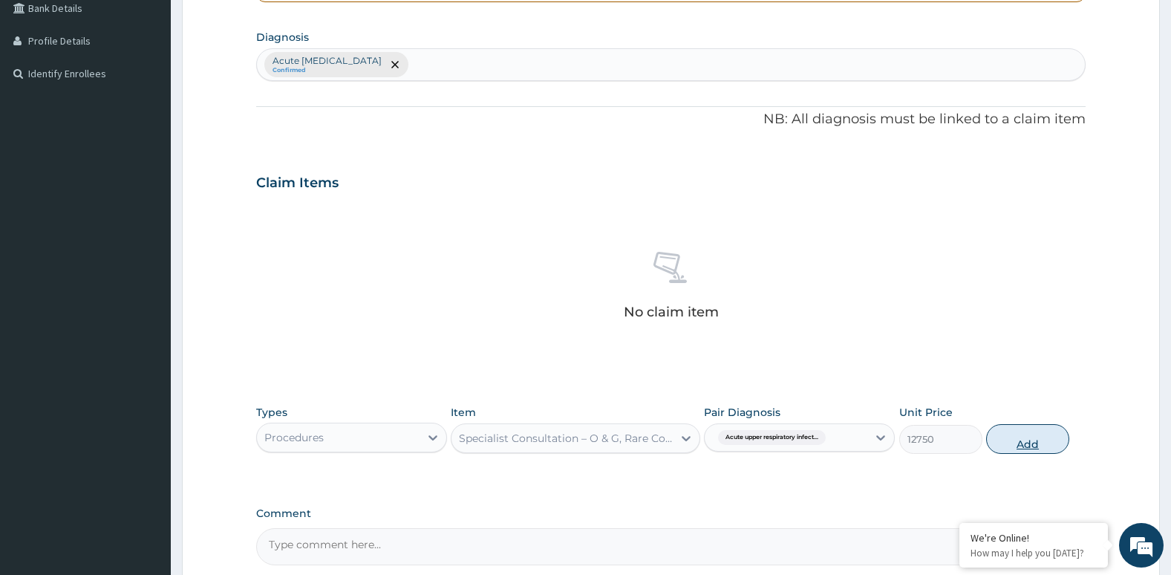
click at [1015, 444] on button "Add" at bounding box center [1027, 439] width 83 height 30
type input "0"
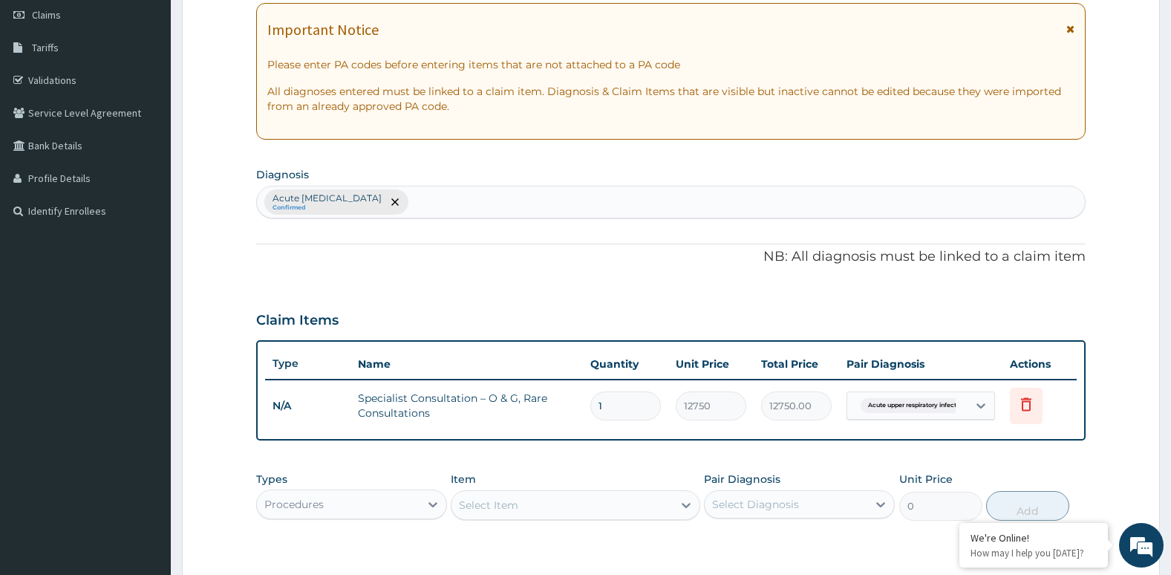
scroll to position [0, 0]
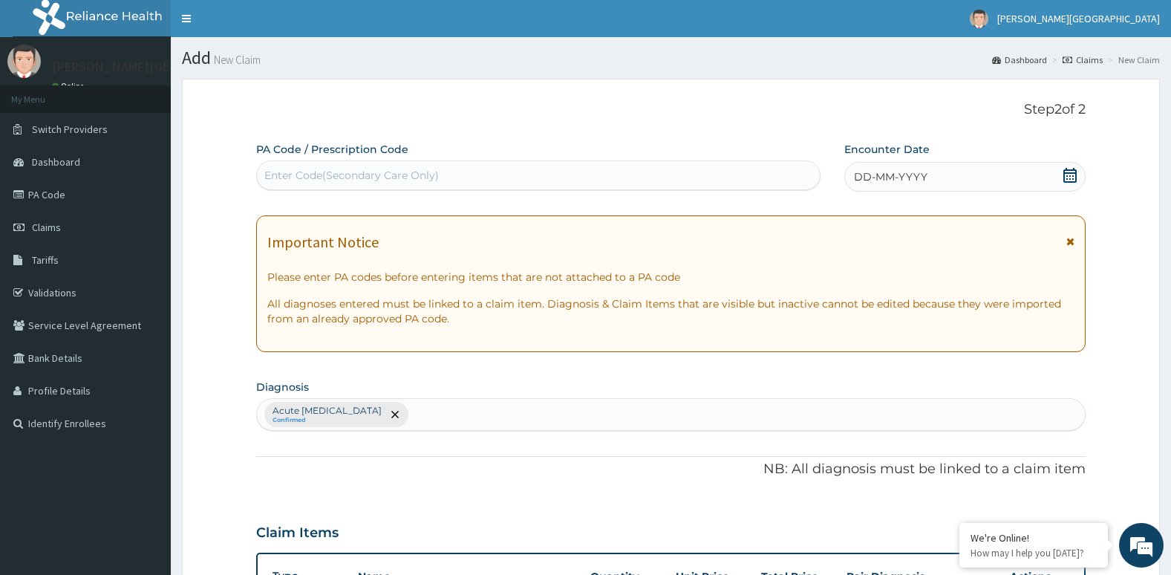
click at [1062, 171] on div "DD-MM-YYYY" at bounding box center [965, 177] width 242 height 30
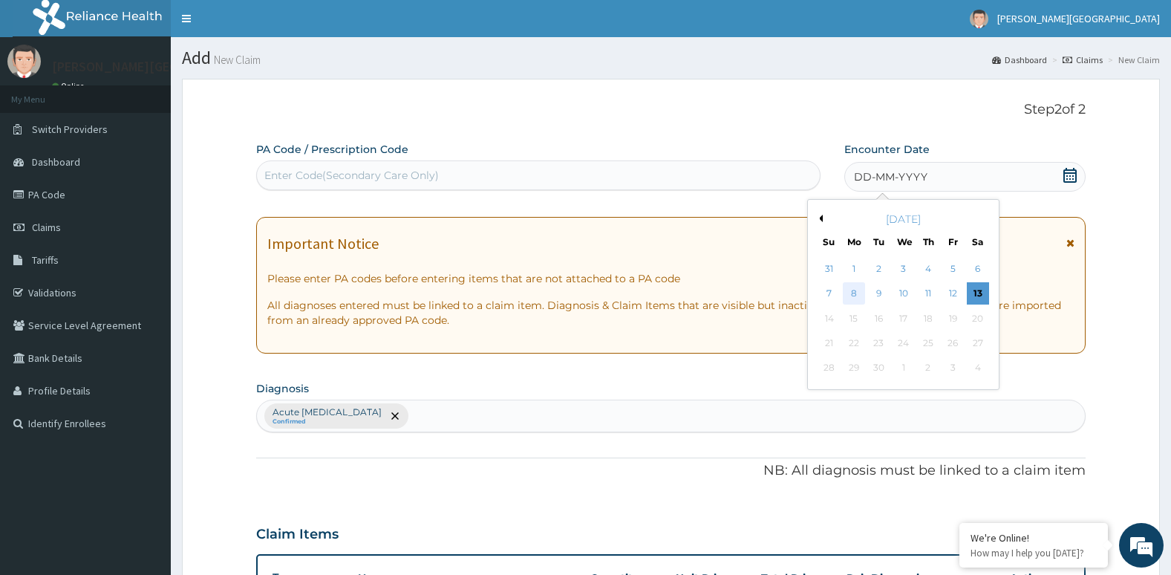
click at [848, 298] on div "8" at bounding box center [854, 294] width 22 height 22
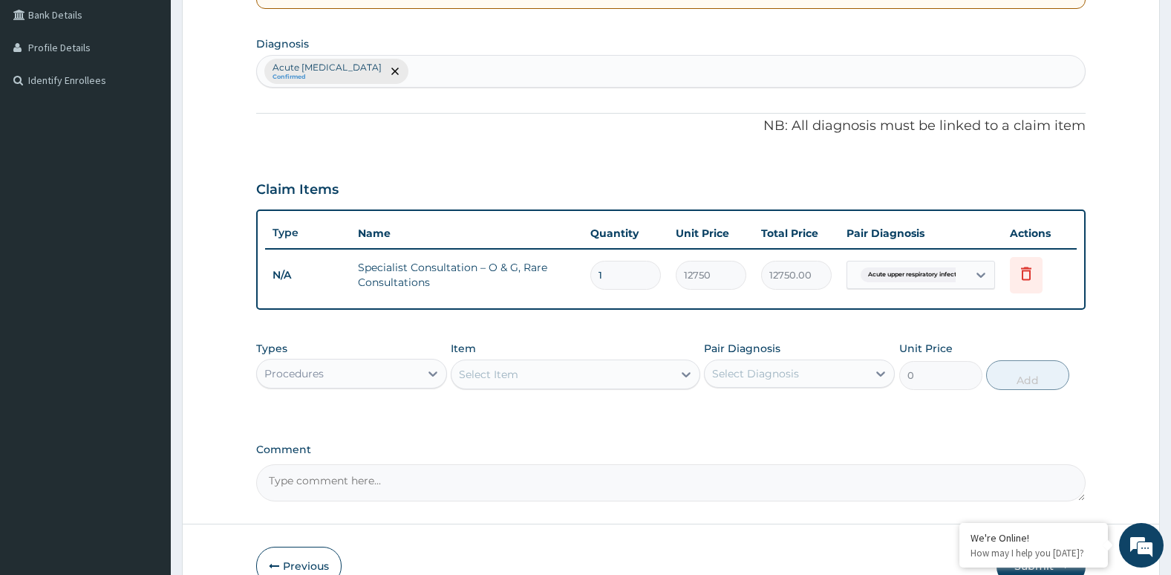
scroll to position [426, 0]
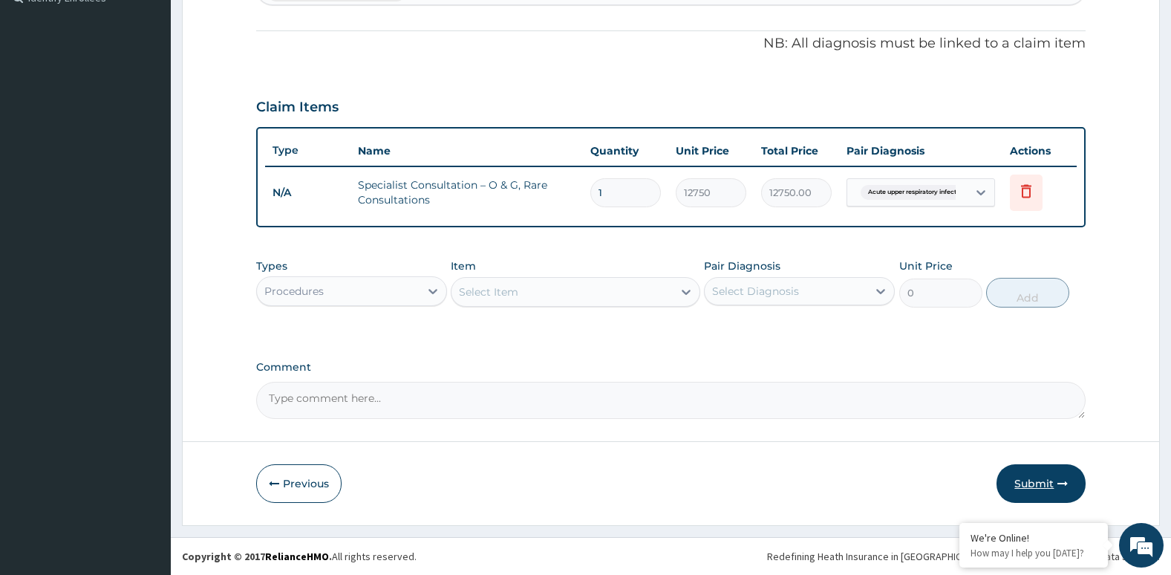
click at [1026, 481] on button "Submit" at bounding box center [1041, 483] width 89 height 39
click at [1029, 486] on button "Submit" at bounding box center [1041, 483] width 89 height 39
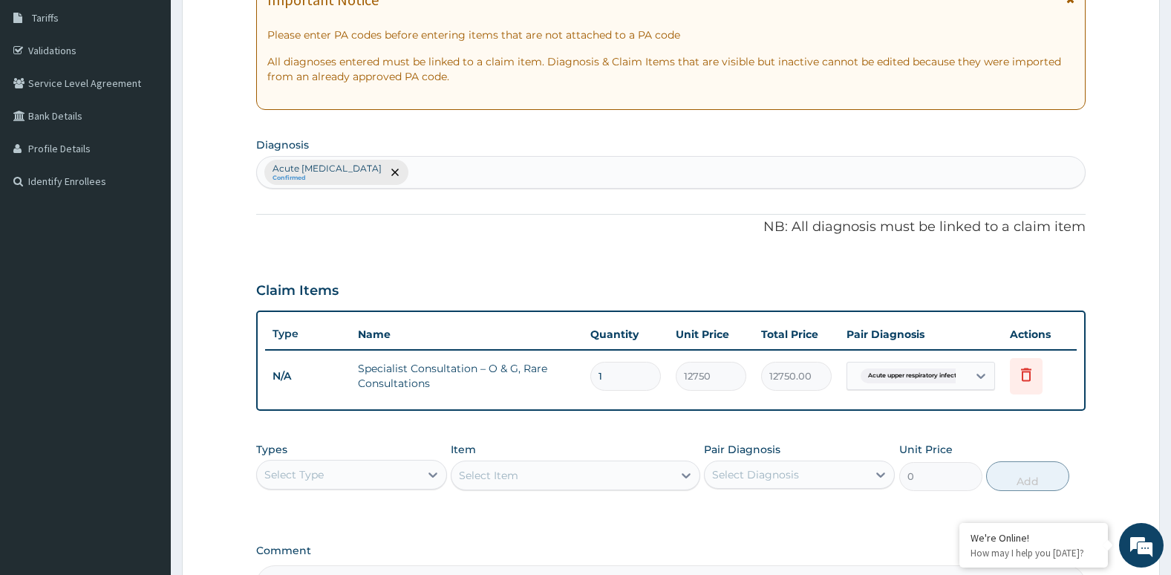
scroll to position [241, 0]
click at [399, 171] on icon "remove selection option" at bounding box center [394, 172] width 7 height 7
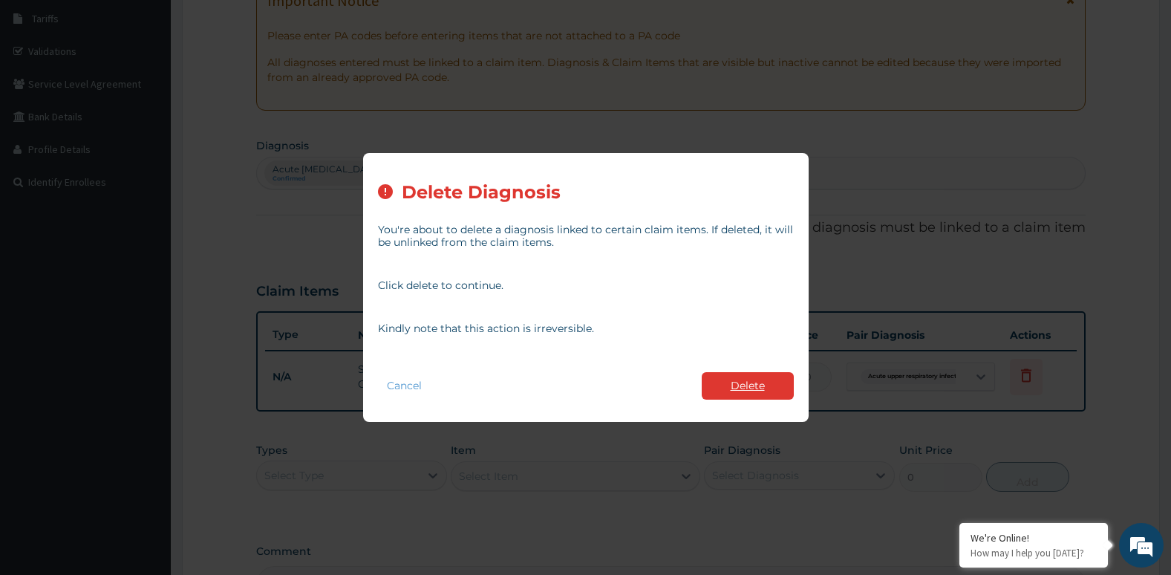
click at [729, 380] on button "Delete" at bounding box center [748, 385] width 92 height 27
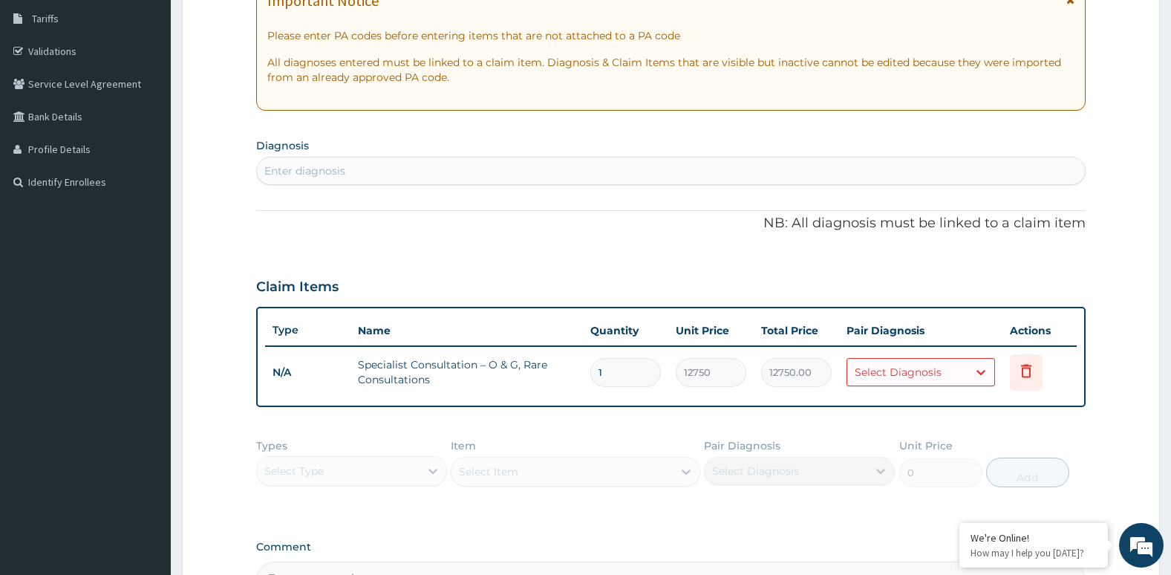
click at [460, 164] on div "Enter diagnosis" at bounding box center [671, 171] width 829 height 24
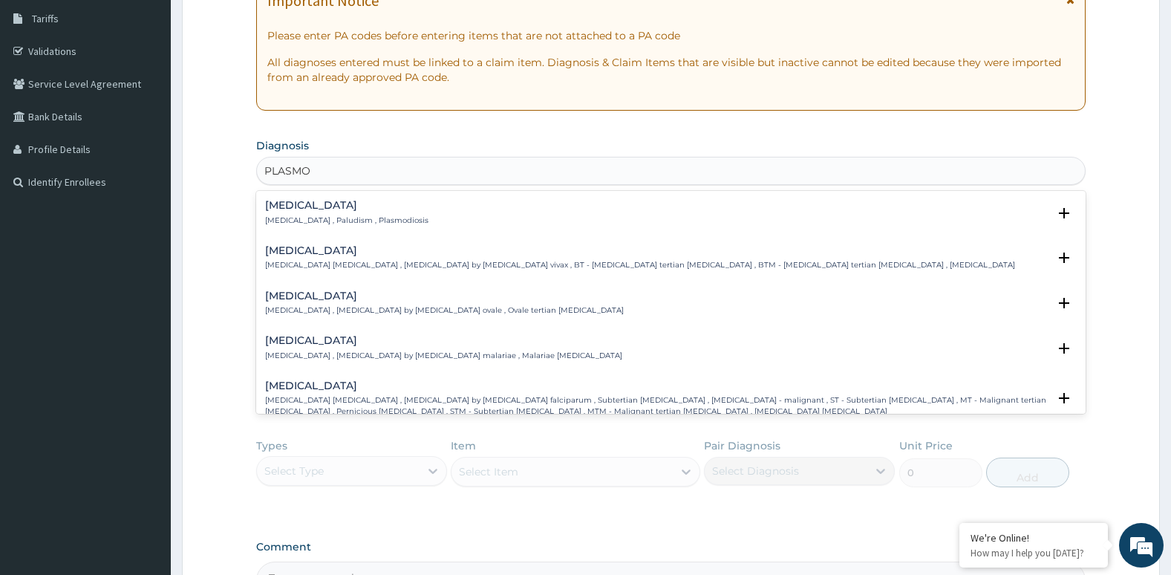
type input "PLASMOD"
click at [414, 383] on h4 "Falciparum malaria" at bounding box center [657, 385] width 784 height 11
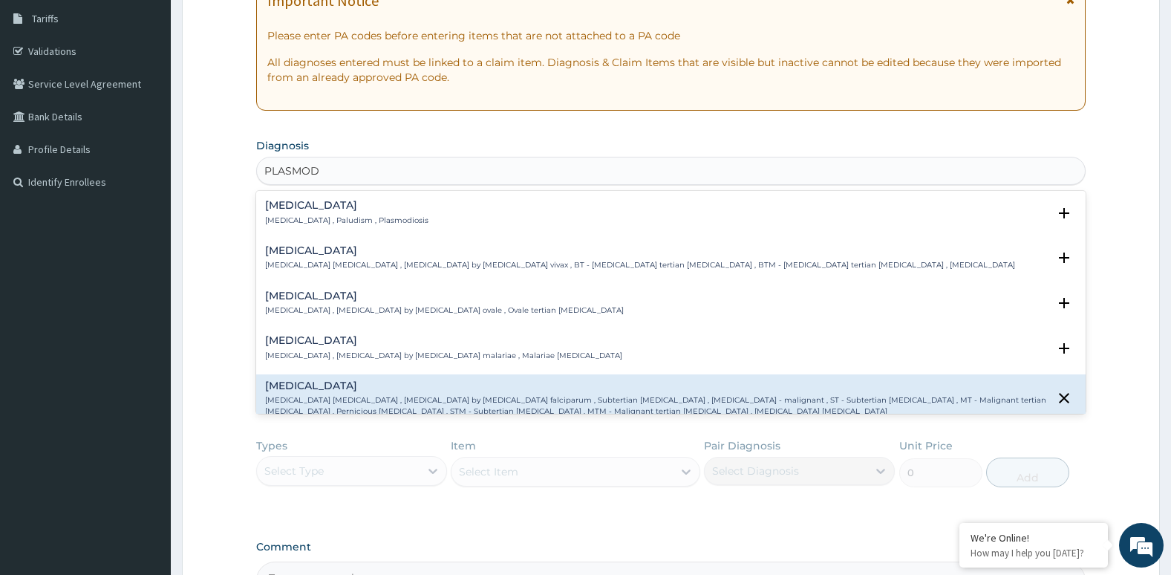
click at [414, 383] on h4 "Falciparum malaria" at bounding box center [657, 385] width 784 height 11
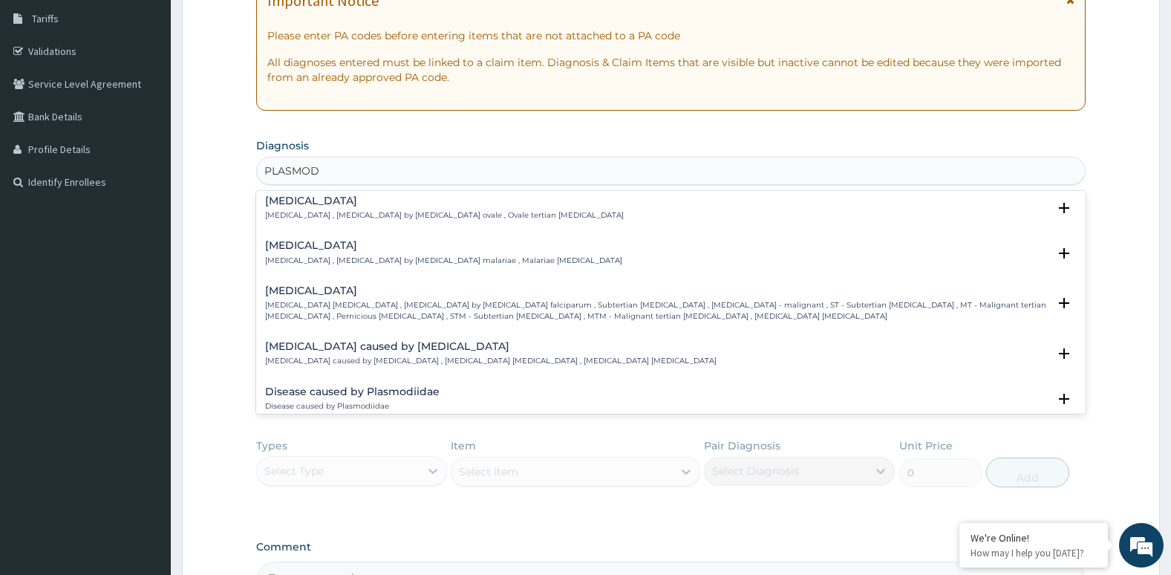
scroll to position [97, 0]
click at [425, 310] on p "Falciparum malaria , Malignant tertian malaria , Malaria by Plasmodium falcipar…" at bounding box center [657, 309] width 784 height 22
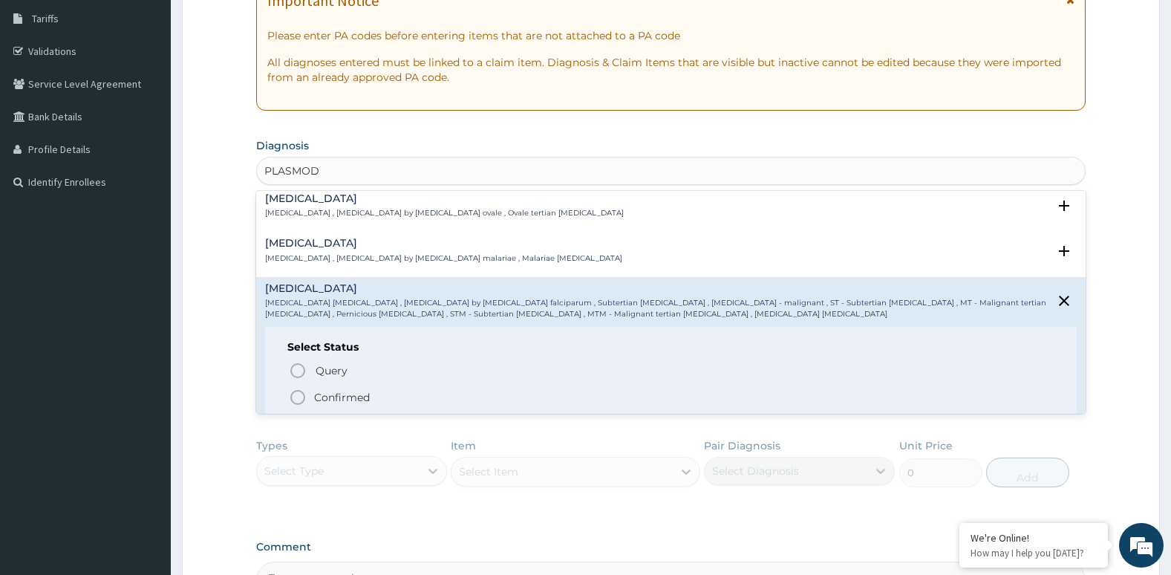
click at [425, 310] on p "Falciparum malaria , Malignant tertian malaria , Malaria by Plasmodium falcipar…" at bounding box center [657, 309] width 784 height 22
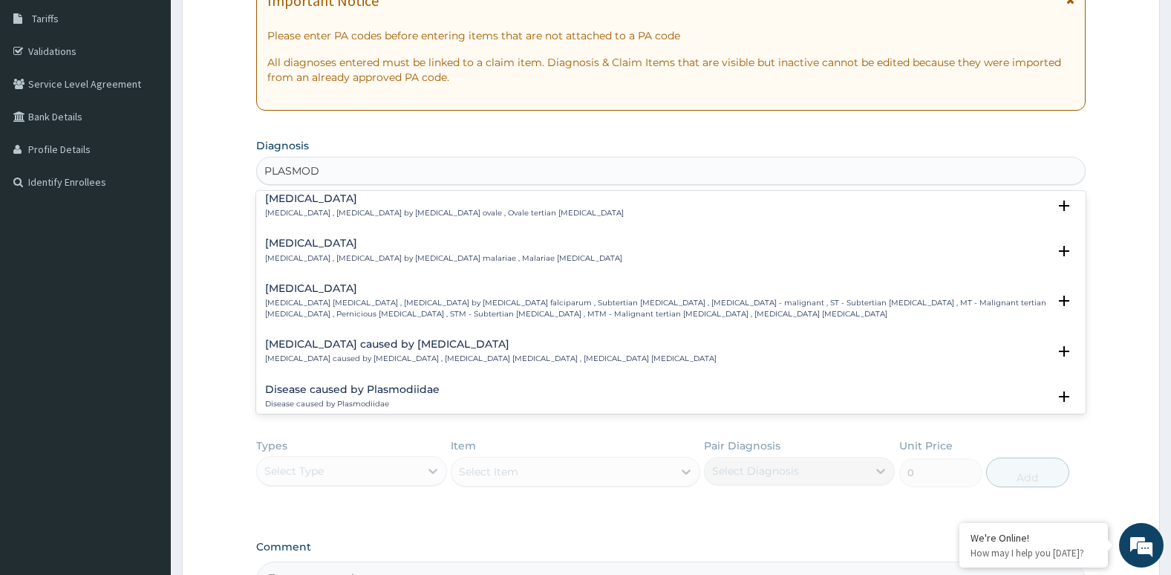
click at [425, 310] on p "Falciparum malaria , Malignant tertian malaria , Malaria by Plasmodium falcipar…" at bounding box center [657, 309] width 784 height 22
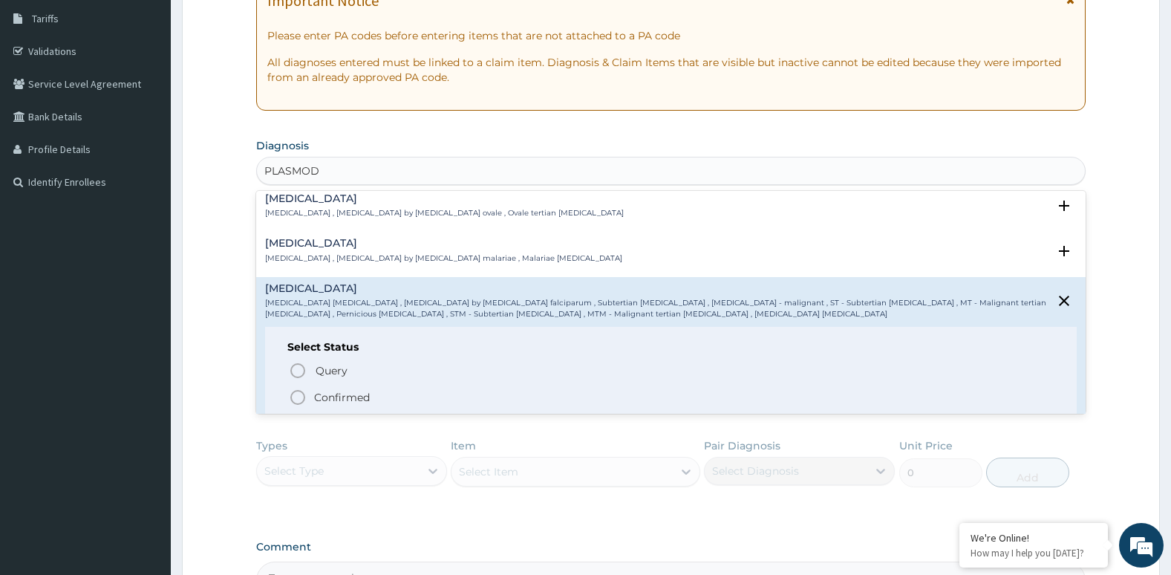
click at [300, 402] on icon "status option filled" at bounding box center [298, 397] width 18 height 18
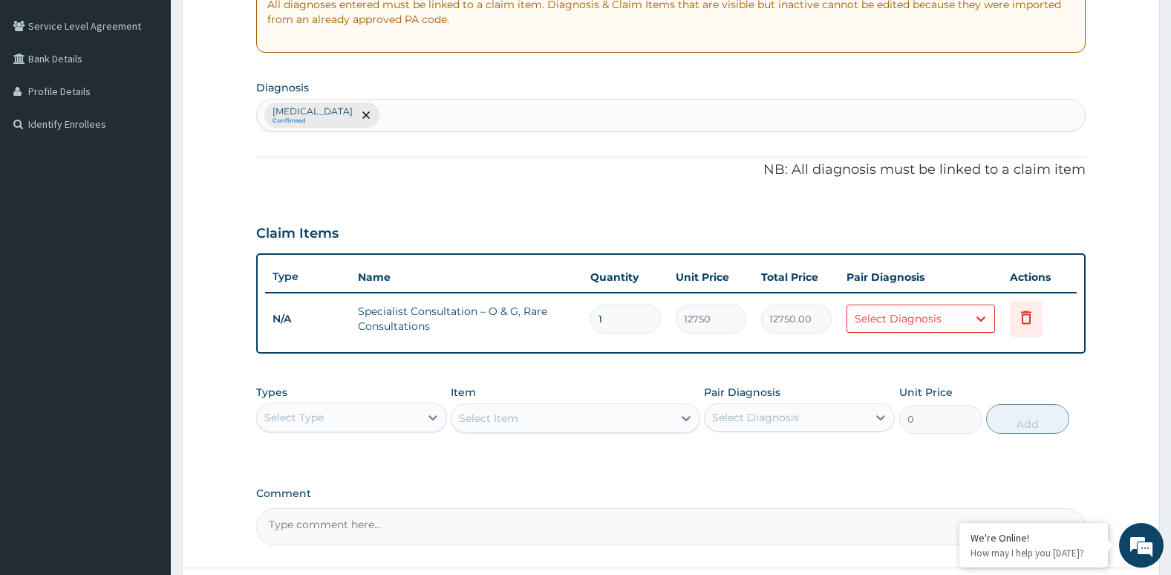
scroll to position [309, 0]
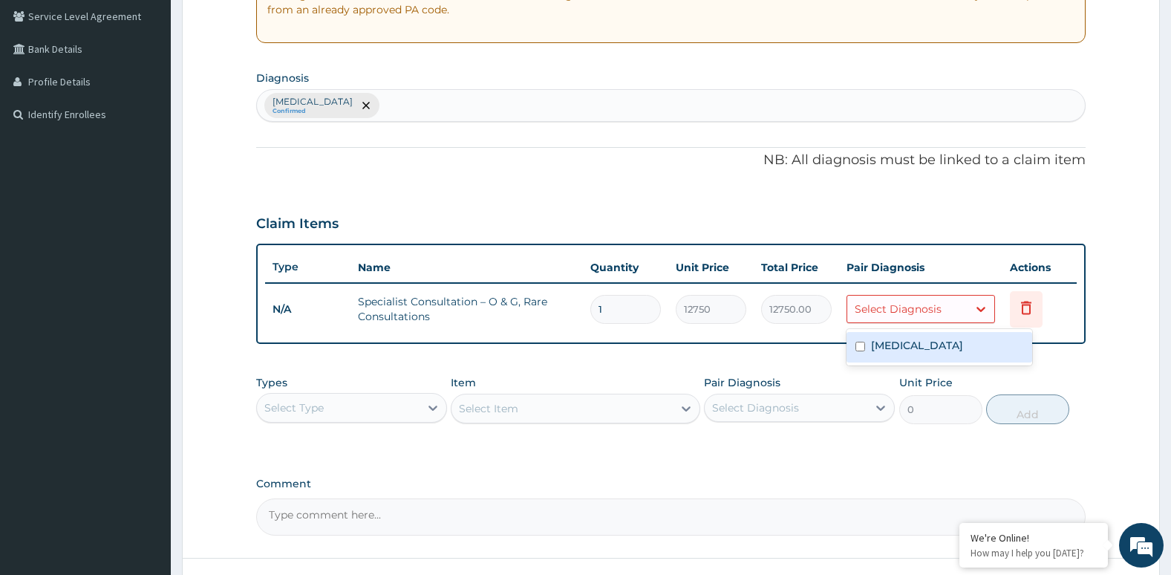
click at [896, 304] on div "Select Diagnosis" at bounding box center [898, 309] width 87 height 15
click at [870, 341] on div "Falciparum malaria" at bounding box center [940, 347] width 186 height 30
checkbox input "true"
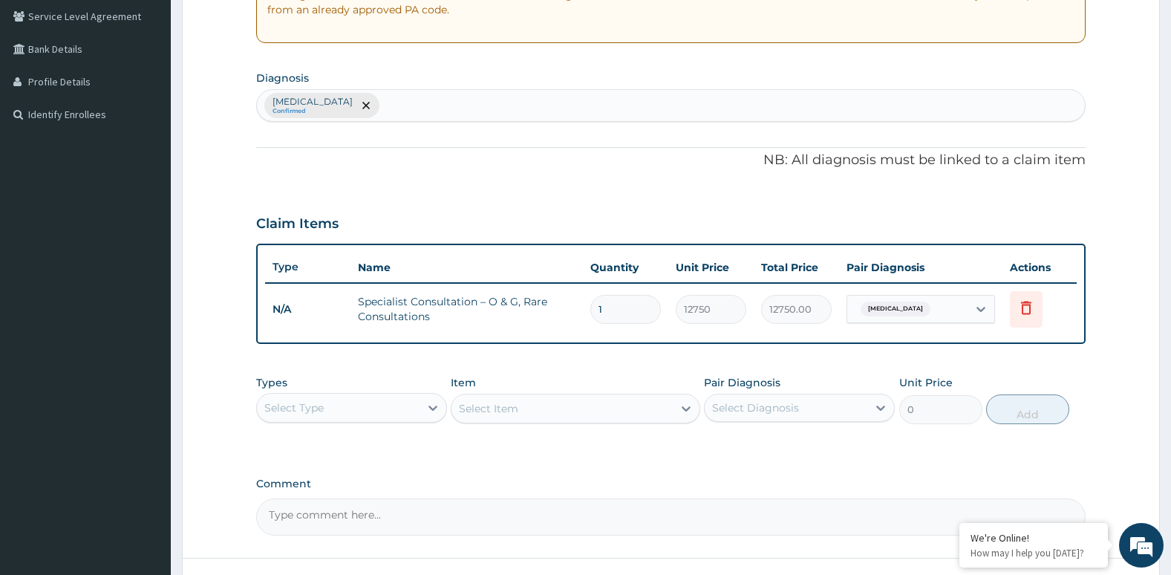
click at [879, 385] on div "Pair Diagnosis Select Diagnosis" at bounding box center [799, 399] width 191 height 49
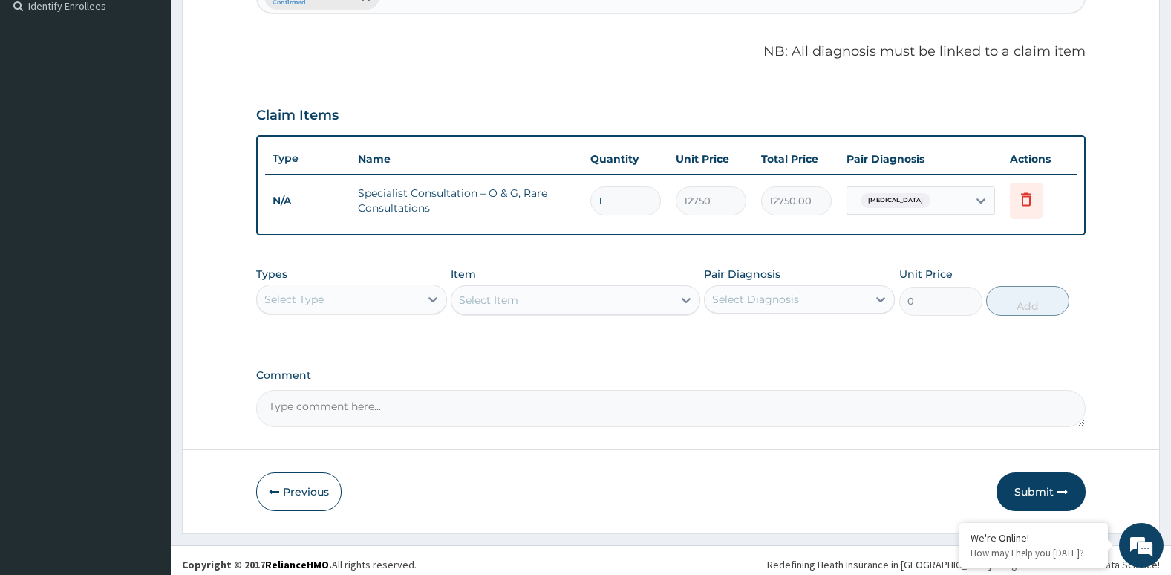
scroll to position [426, 0]
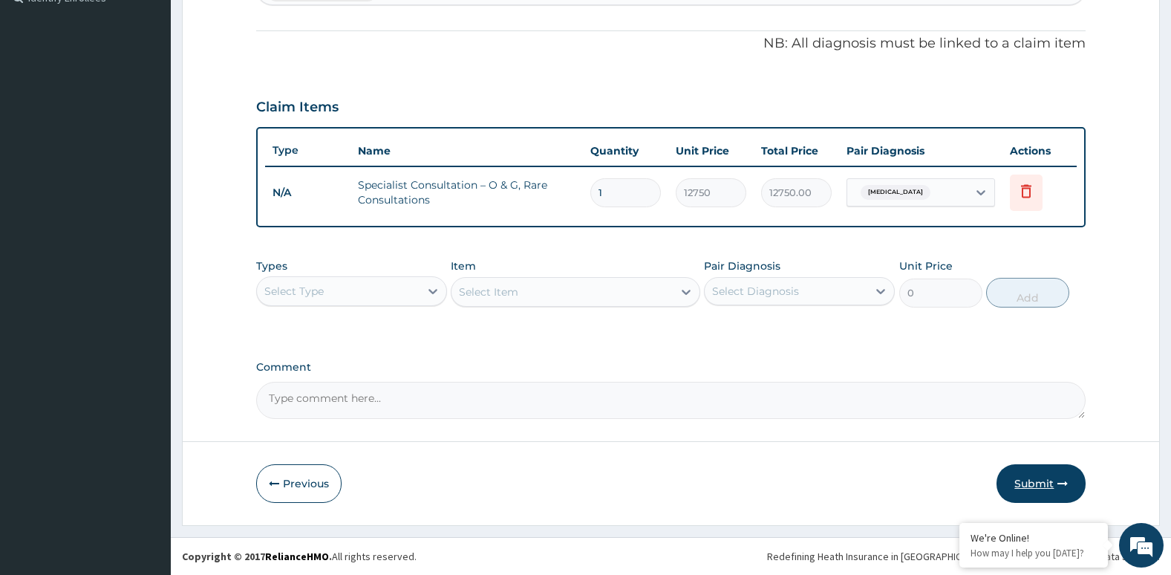
click at [1018, 485] on button "Submit" at bounding box center [1041, 483] width 89 height 39
click at [297, 490] on button "Previous" at bounding box center [298, 483] width 85 height 39
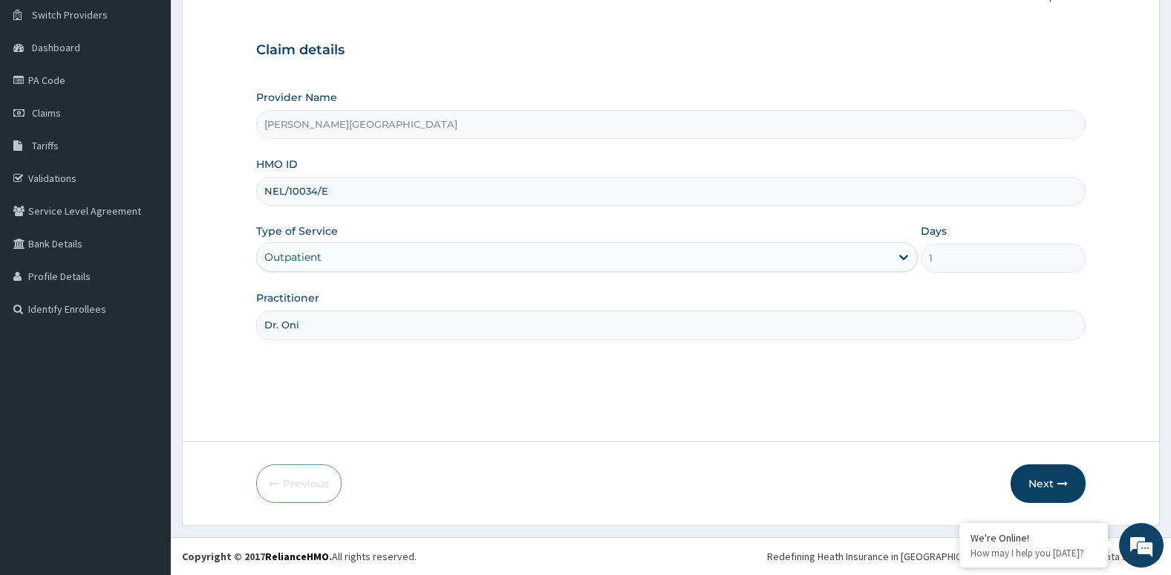
click at [369, 322] on input "Dr. Oni" at bounding box center [671, 324] width 830 height 29
click at [318, 322] on input "Dr. Oni" at bounding box center [671, 324] width 830 height 29
type input "Dr. CHIKE"
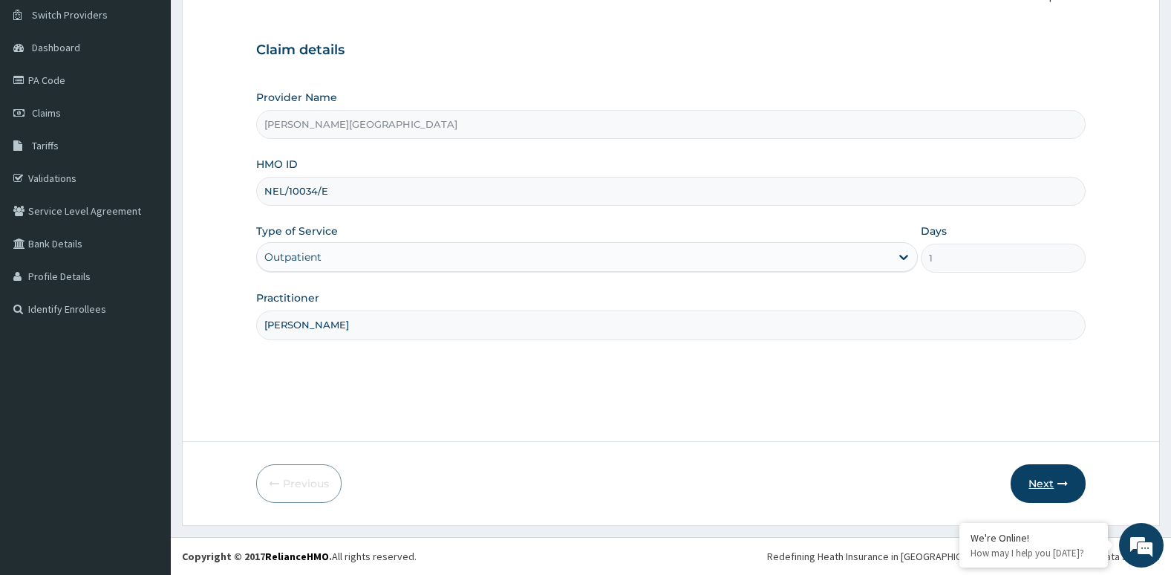
click at [1029, 486] on button "Next" at bounding box center [1048, 483] width 75 height 39
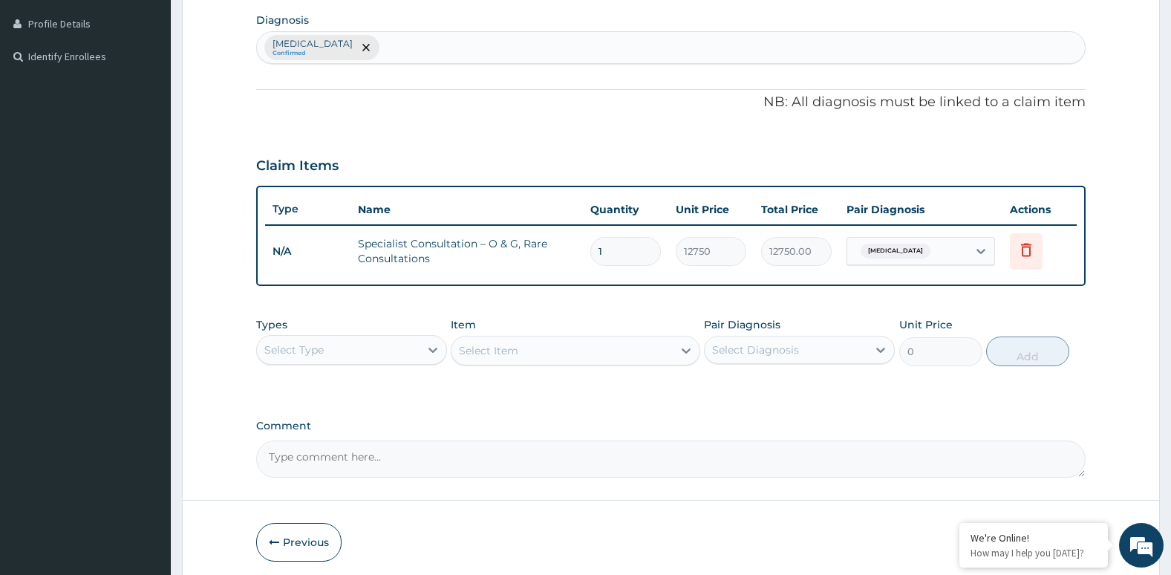
scroll to position [426, 0]
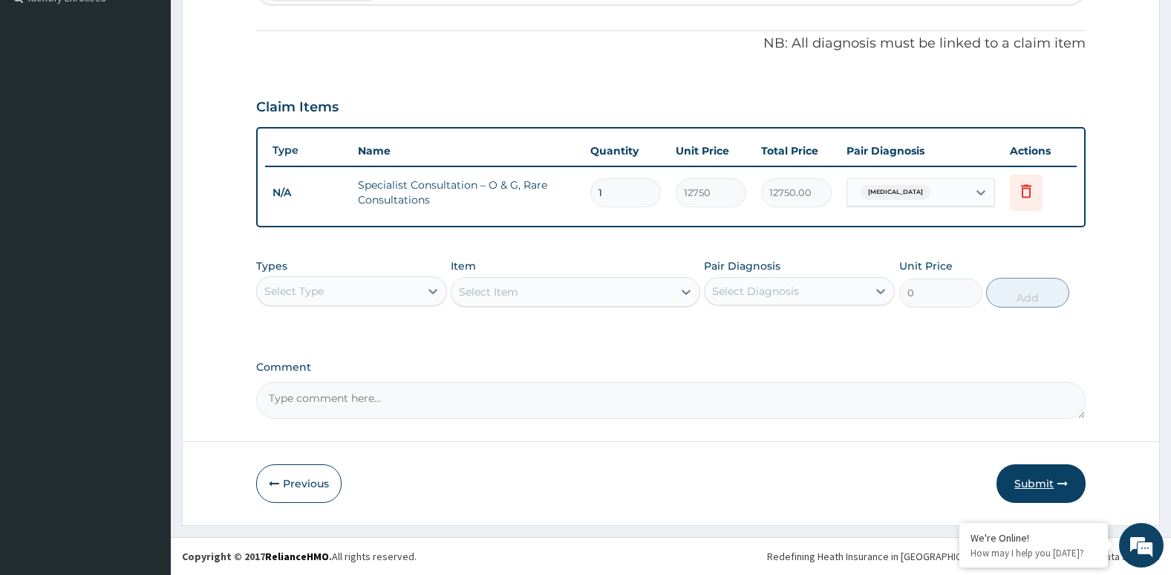
click at [1029, 486] on button "Submit" at bounding box center [1041, 483] width 89 height 39
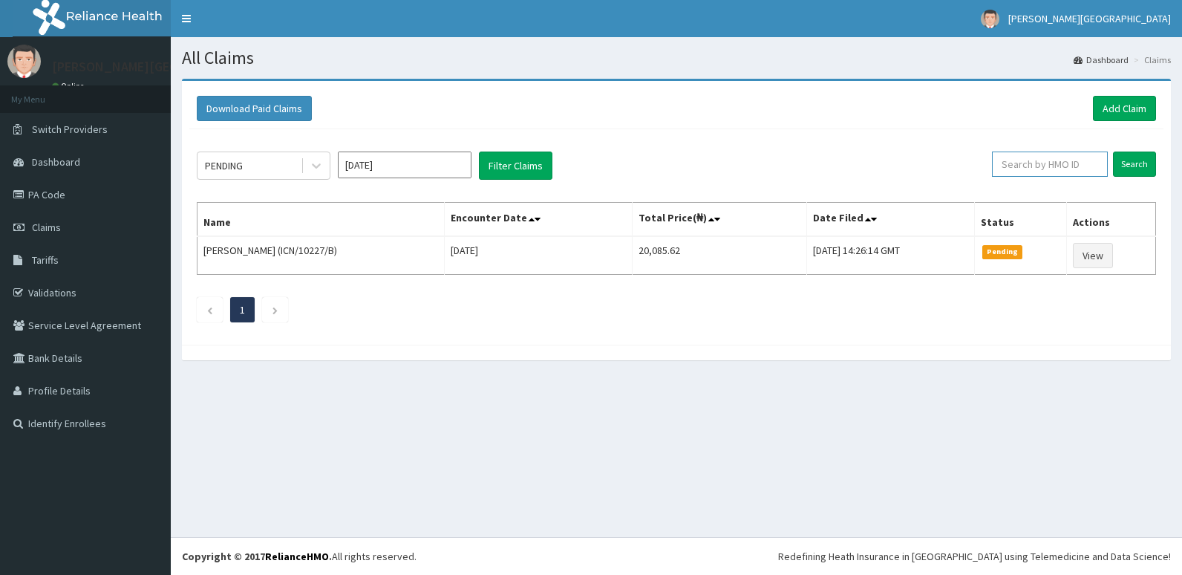
click at [1039, 163] on input "text" at bounding box center [1050, 164] width 116 height 25
type input "NEL/10034/B"
click at [1145, 161] on input "Search" at bounding box center [1134, 164] width 43 height 25
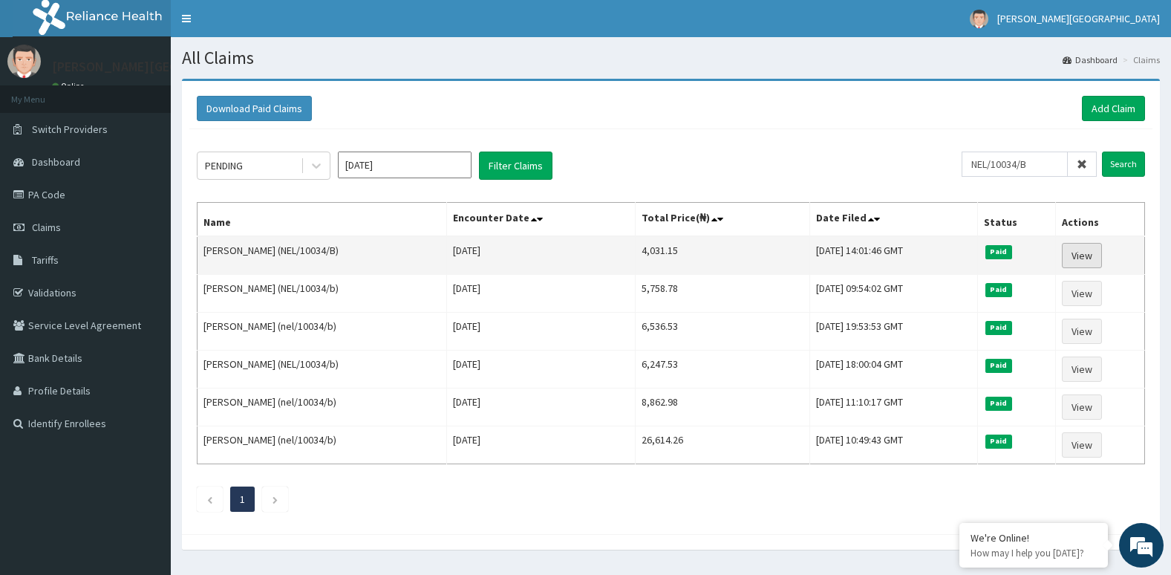
click at [1078, 247] on link "View" at bounding box center [1082, 255] width 40 height 25
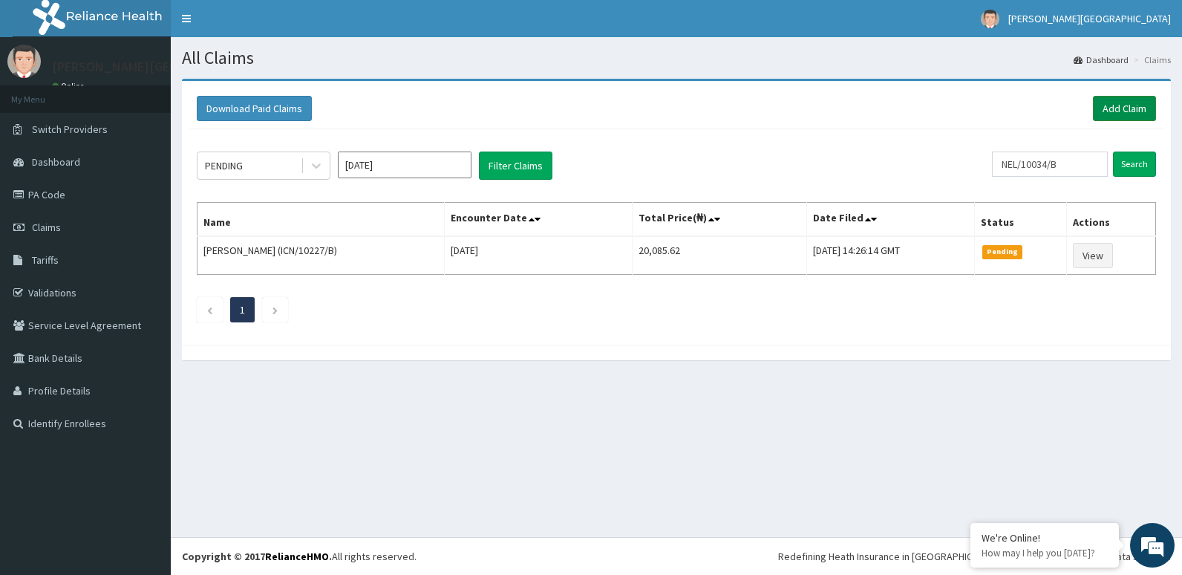
click at [1115, 101] on link "Add Claim" at bounding box center [1124, 108] width 63 height 25
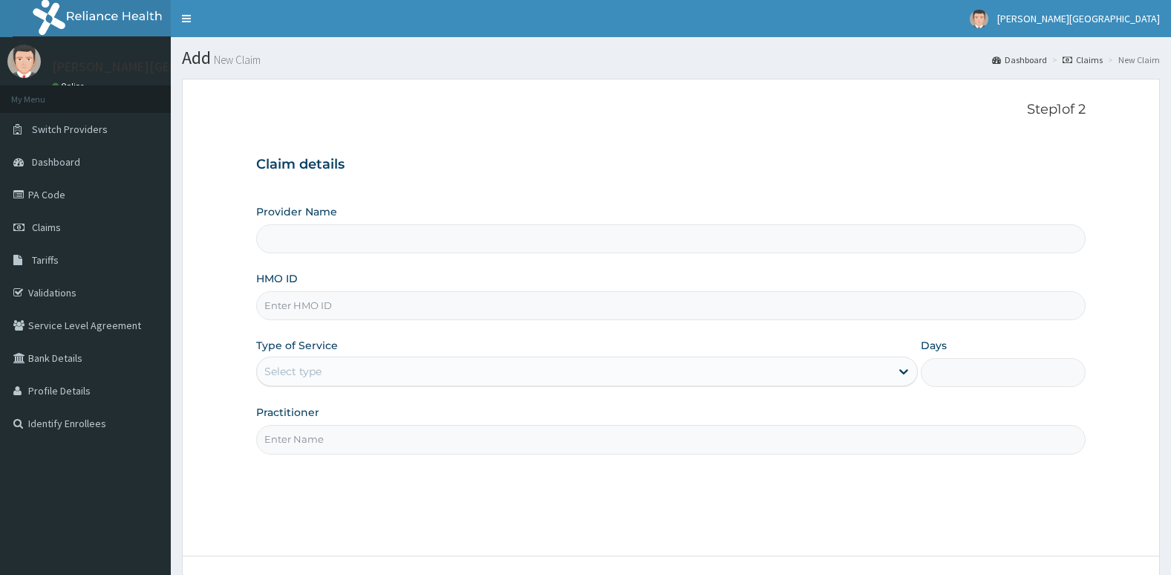
click at [674, 317] on input "HMO ID" at bounding box center [671, 305] width 830 height 29
type input "N"
type input "[PERSON_NAME][GEOGRAPHIC_DATA]"
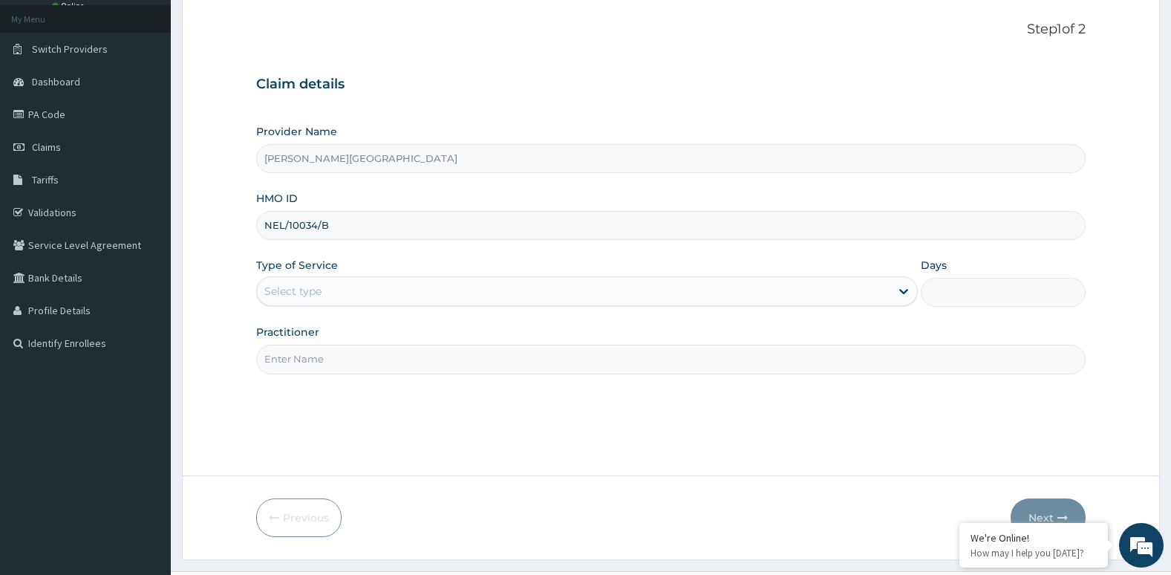
scroll to position [114, 0]
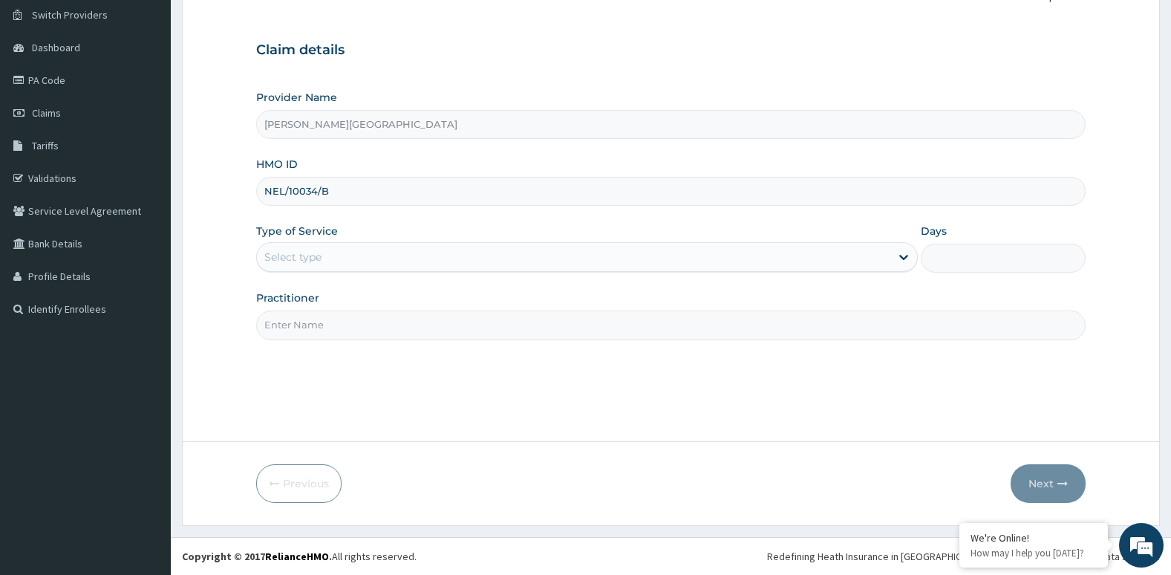
type input "NEL/10034/B"
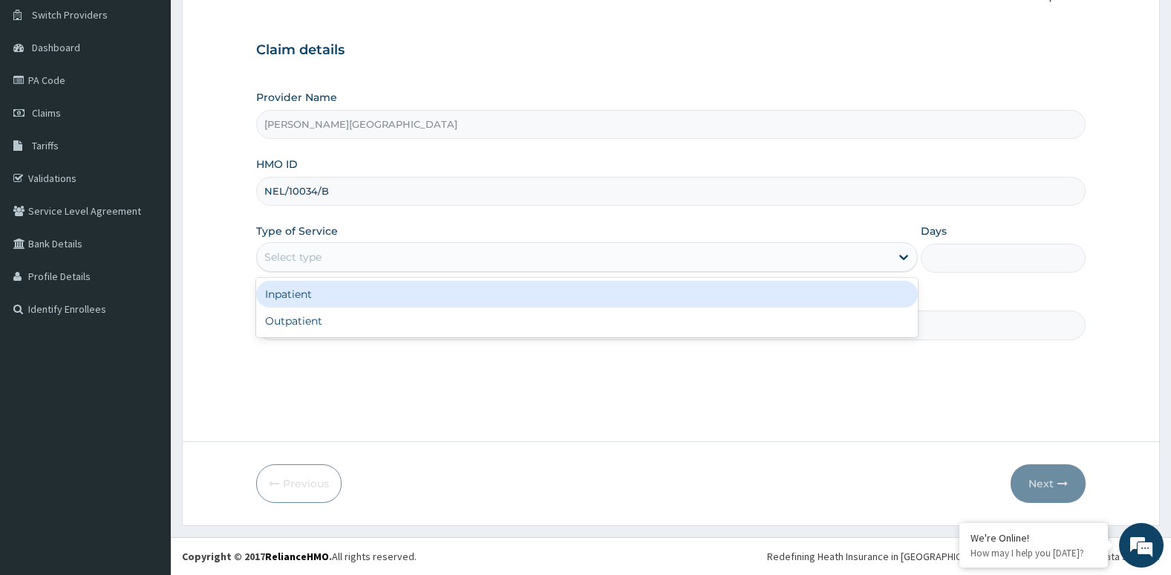
click at [642, 263] on div "Select type" at bounding box center [574, 257] width 634 height 24
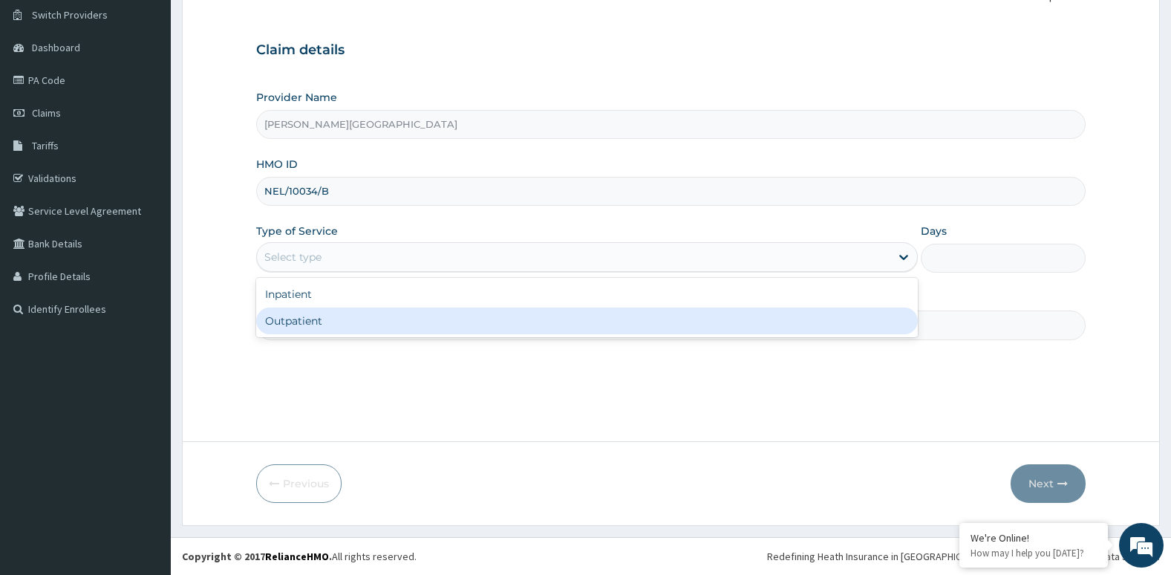
click at [631, 316] on div "Outpatient" at bounding box center [587, 320] width 662 height 27
type input "1"
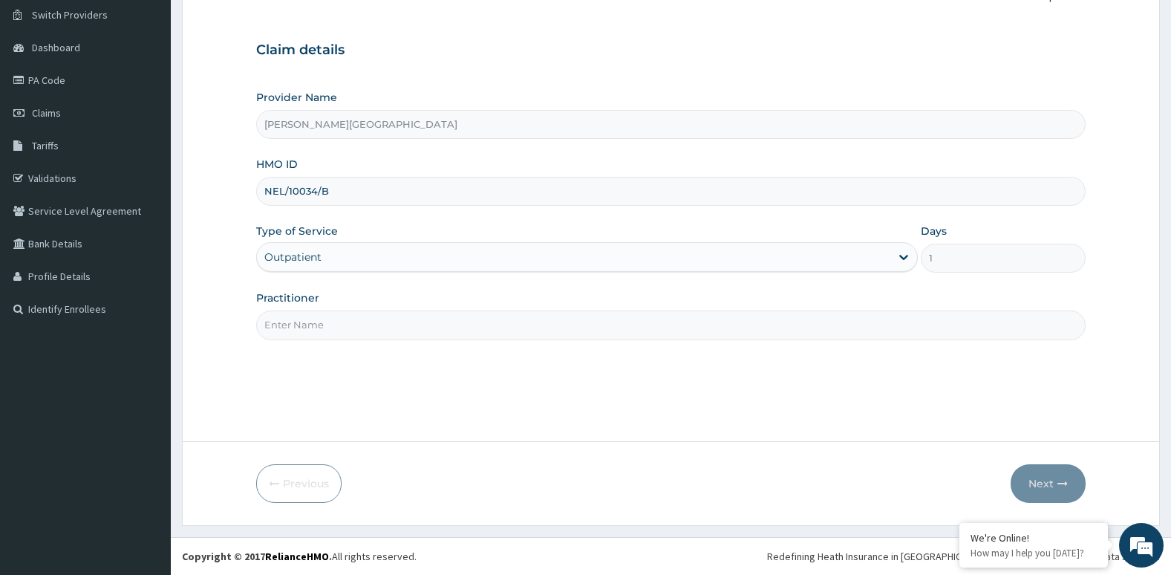
click at [641, 325] on input "Practitioner" at bounding box center [671, 324] width 830 height 29
type input "[PERSON_NAME]"
click at [1037, 484] on button "Next" at bounding box center [1048, 483] width 75 height 39
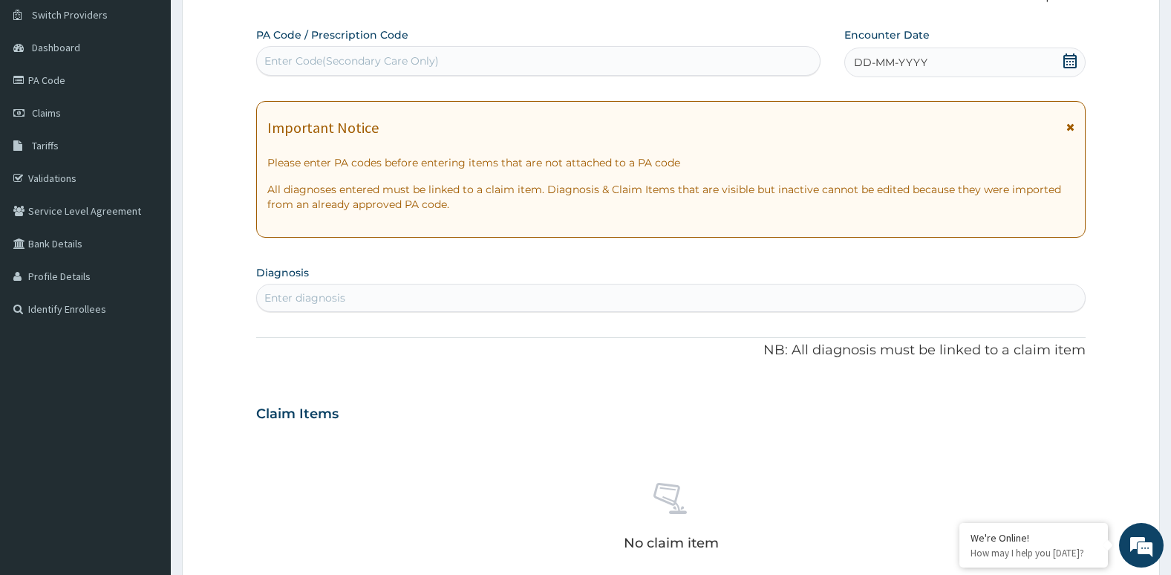
click at [631, 284] on div "Enter diagnosis" at bounding box center [671, 298] width 830 height 28
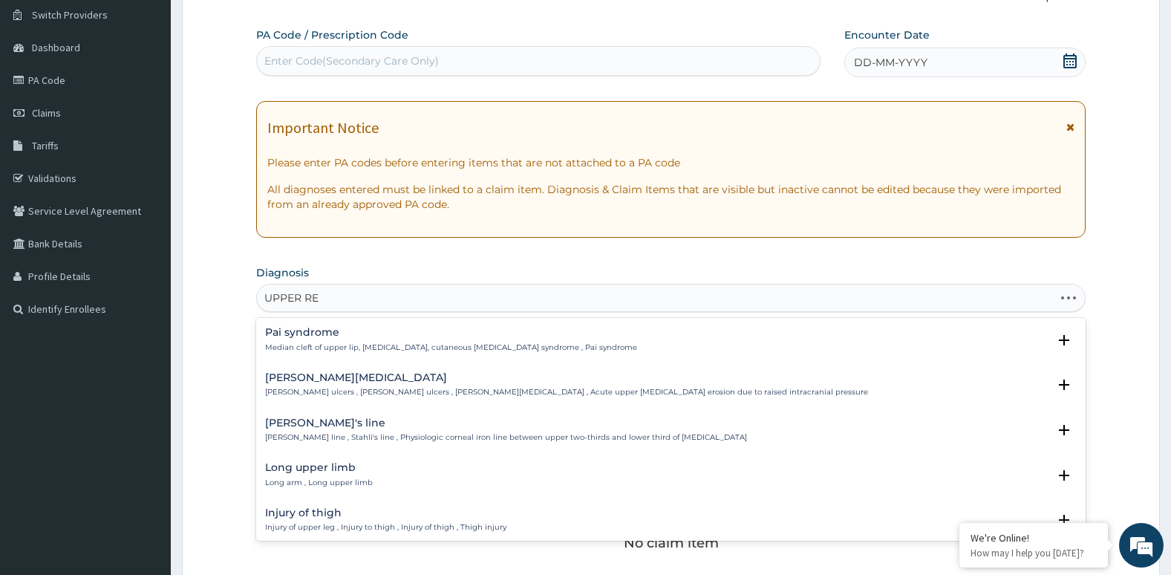
type input "UPPER RES"
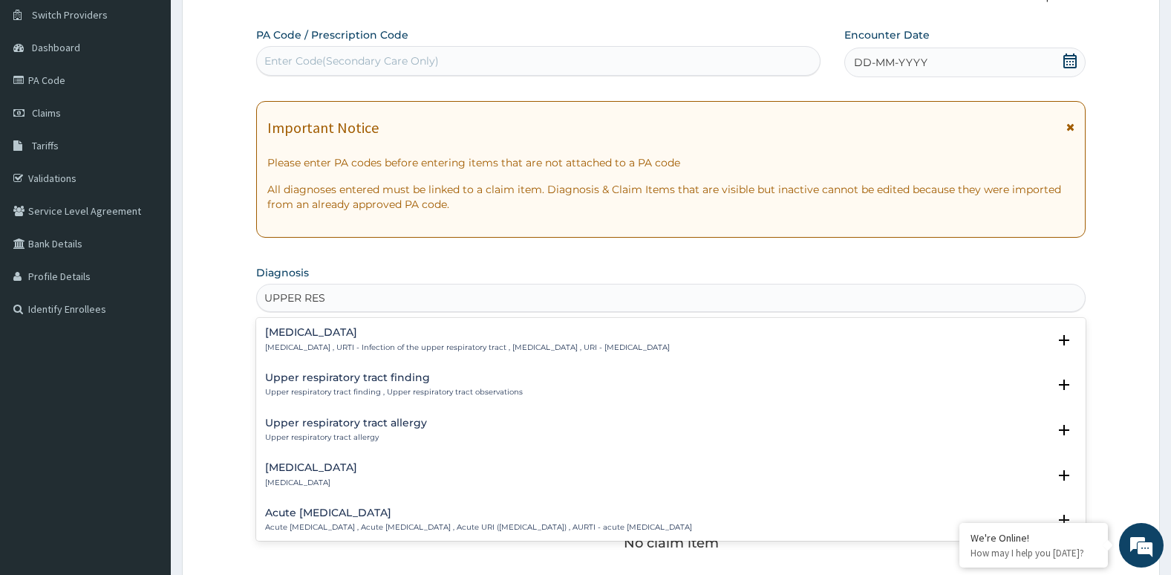
scroll to position [69, 0]
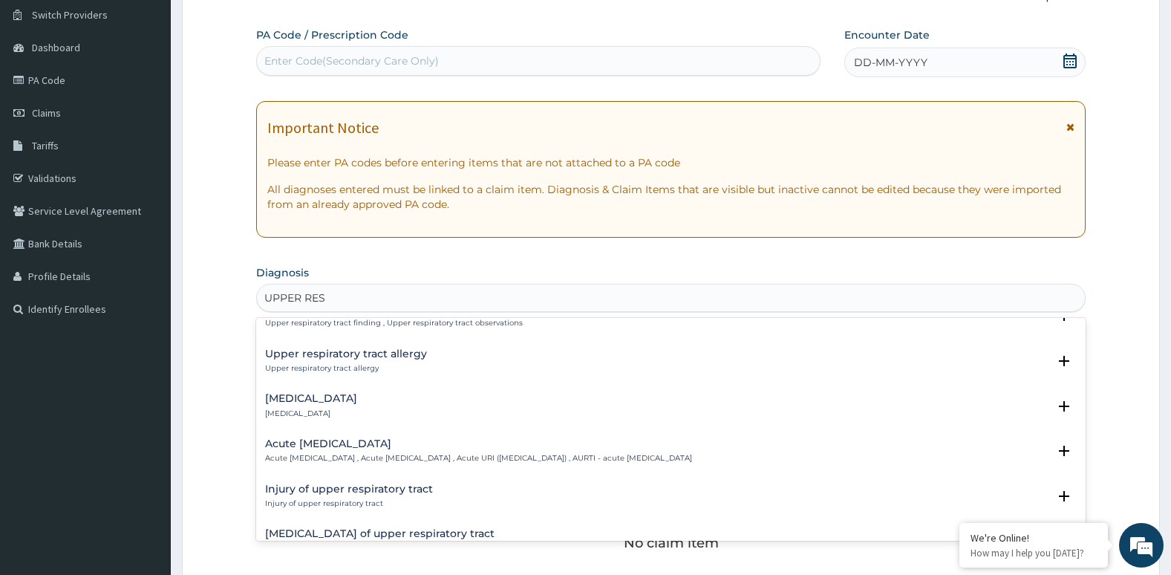
click at [510, 449] on h4 "Acute [MEDICAL_DATA]" at bounding box center [478, 443] width 427 height 11
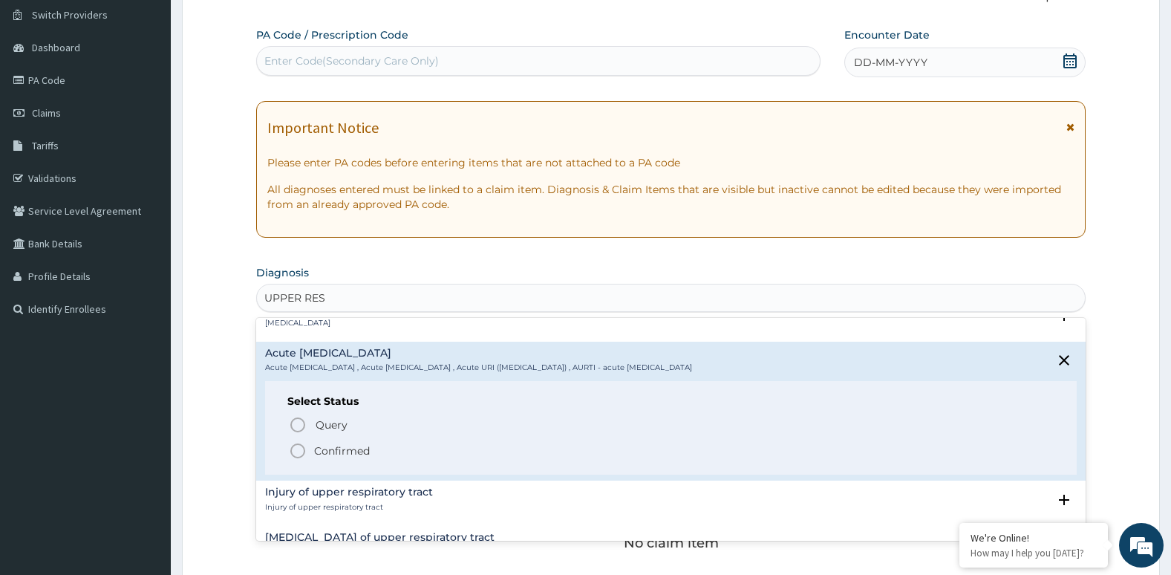
scroll to position [163, 0]
click at [299, 450] on icon "status option filled" at bounding box center [298, 448] width 18 height 18
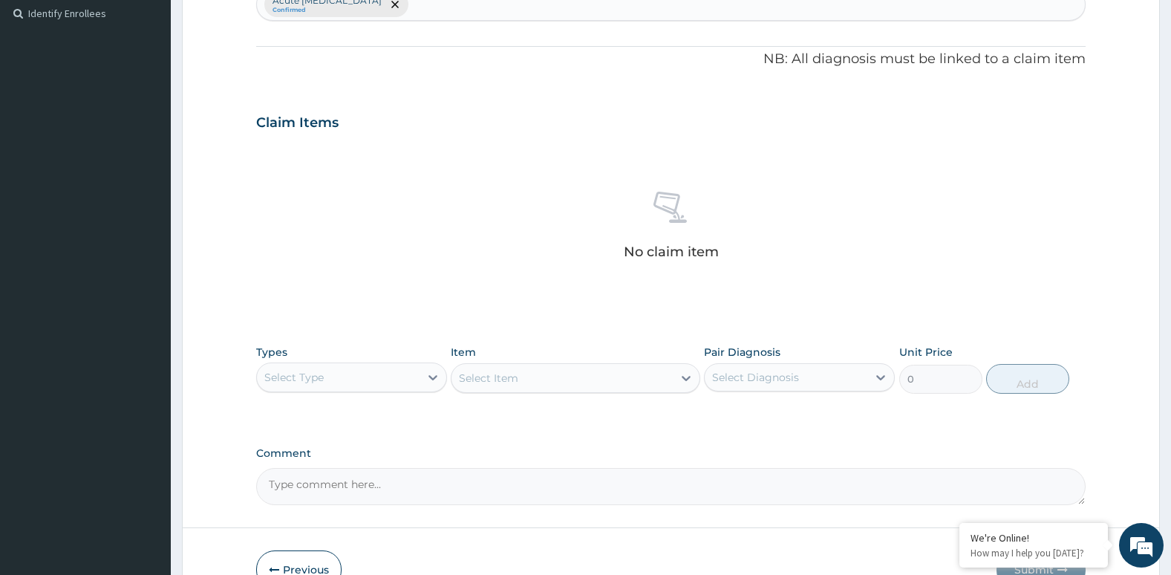
scroll to position [414, 0]
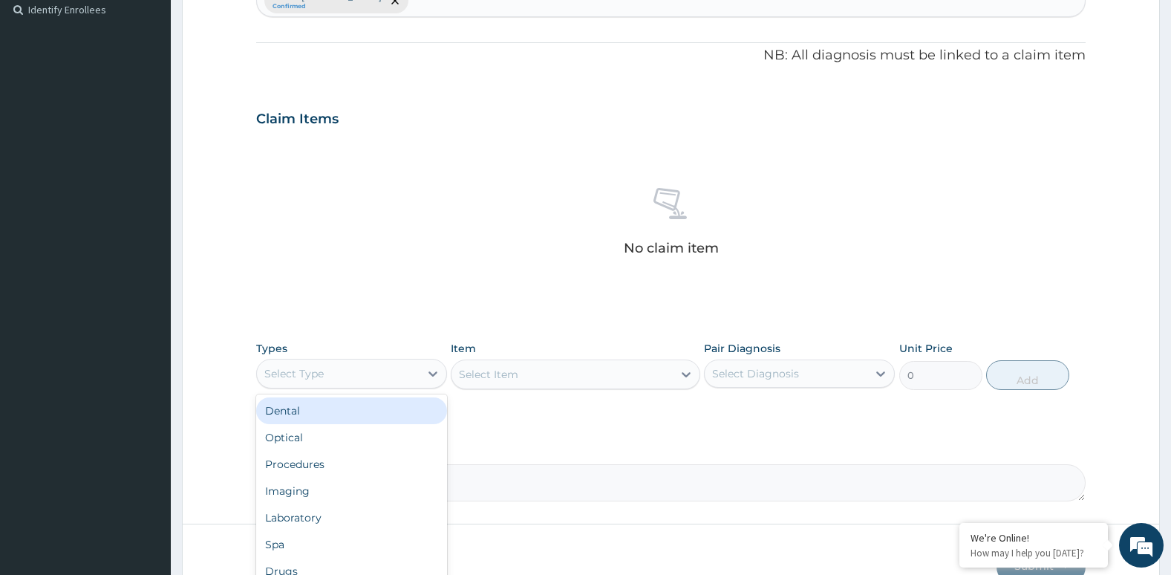
click at [309, 372] on div "Select Type" at bounding box center [293, 373] width 59 height 15
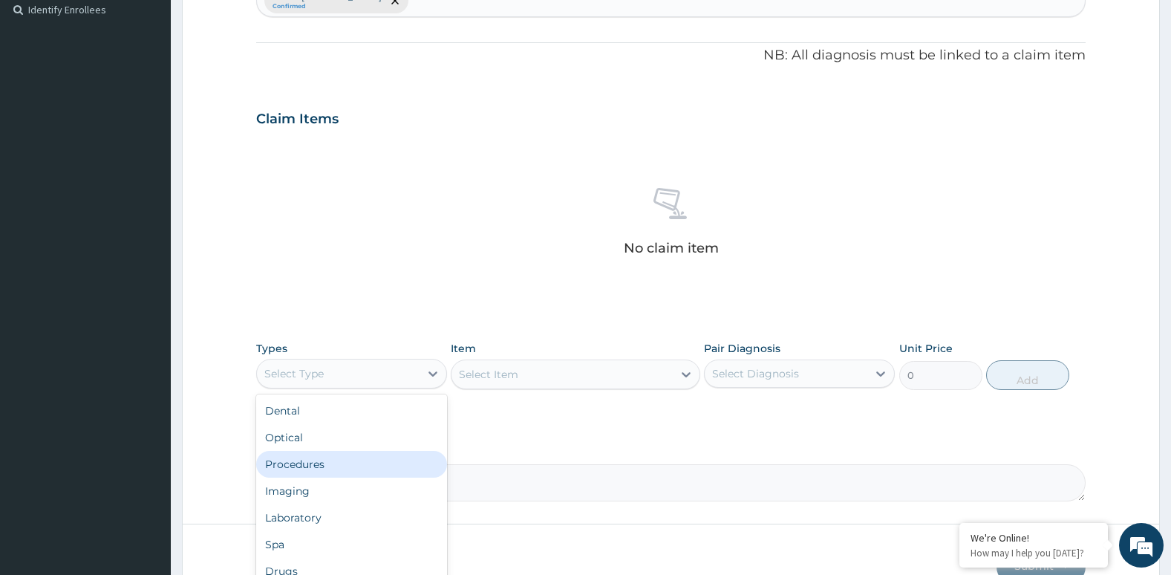
click at [293, 470] on div "Procedures" at bounding box center [351, 464] width 191 height 27
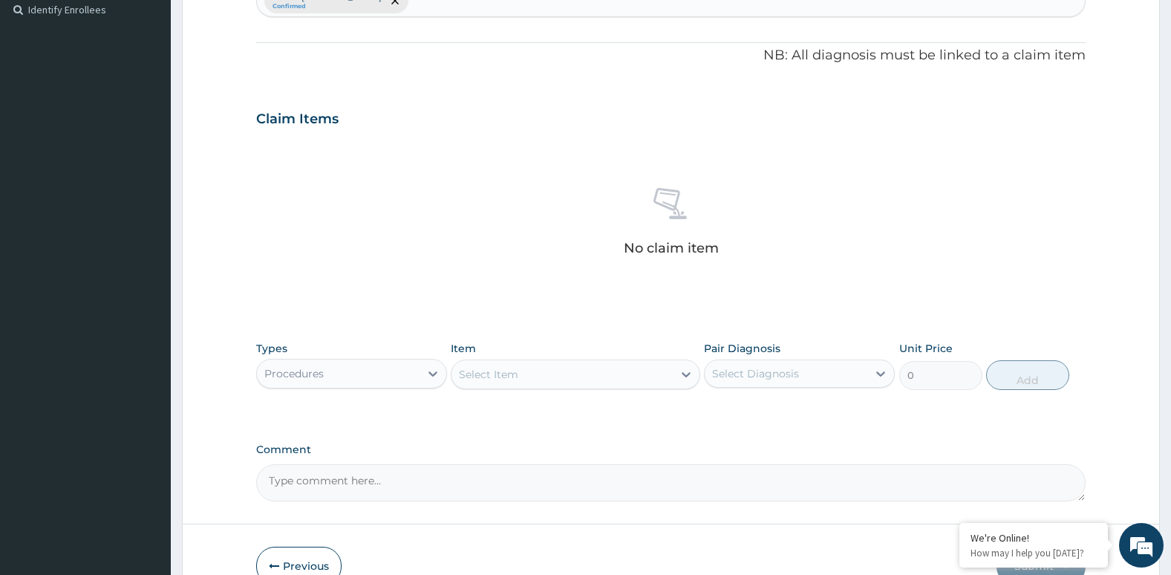
click at [789, 370] on div "Select Diagnosis" at bounding box center [755, 373] width 87 height 15
click at [732, 416] on label "Acute [MEDICAL_DATA]" at bounding box center [792, 410] width 126 height 15
checkbox input "true"
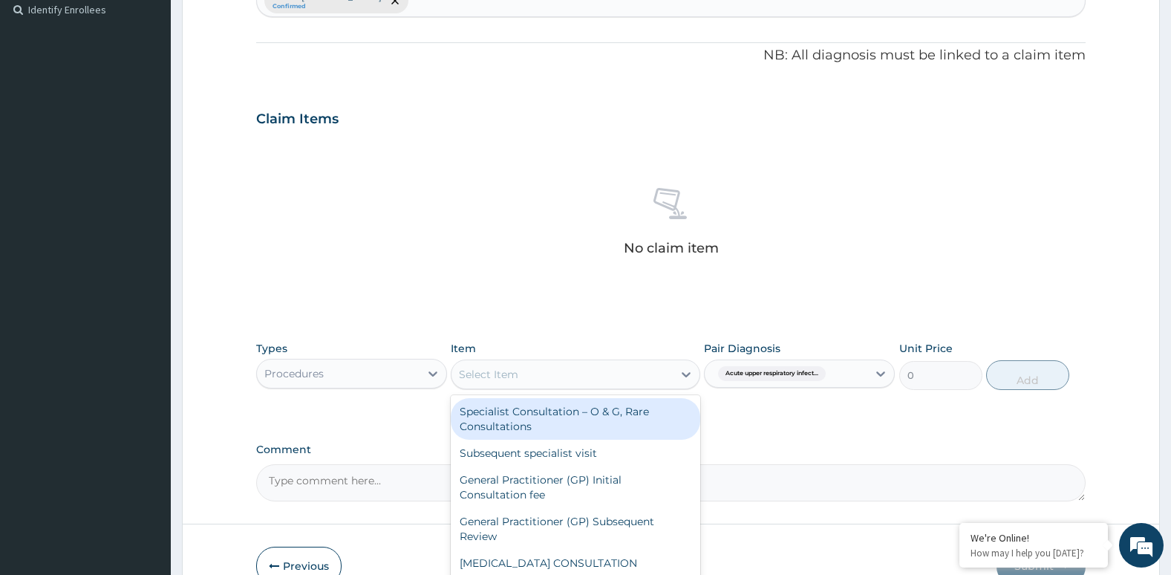
click at [612, 373] on div "Select Item" at bounding box center [562, 374] width 221 height 24
click at [604, 414] on div "Specialist Consultation – O & G, Rare Consultations" at bounding box center [575, 419] width 249 height 42
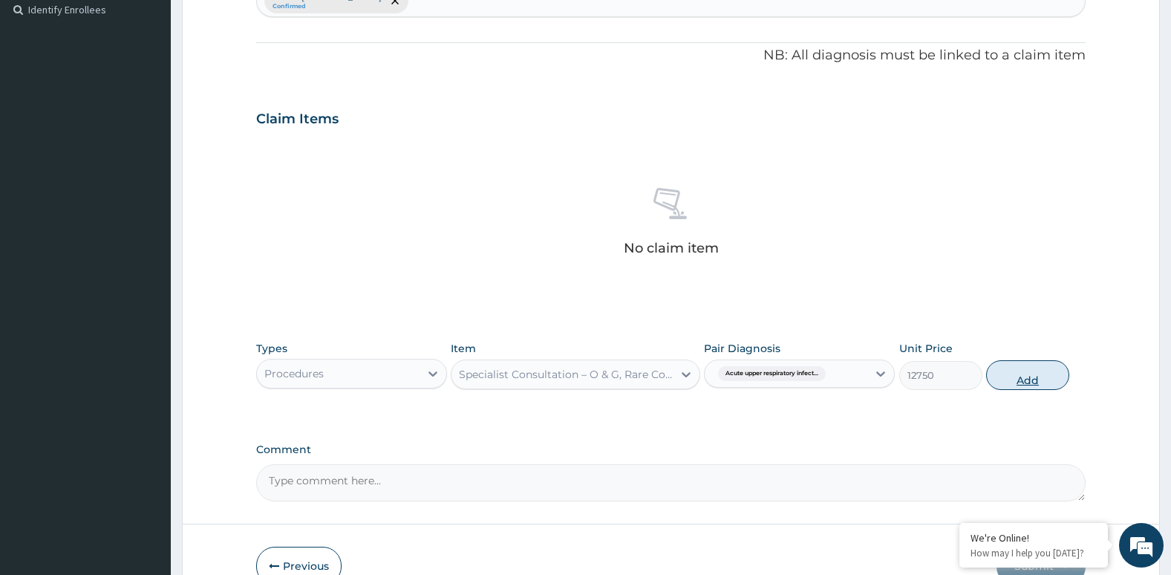
click at [1018, 382] on button "Add" at bounding box center [1027, 375] width 83 height 30
type input "0"
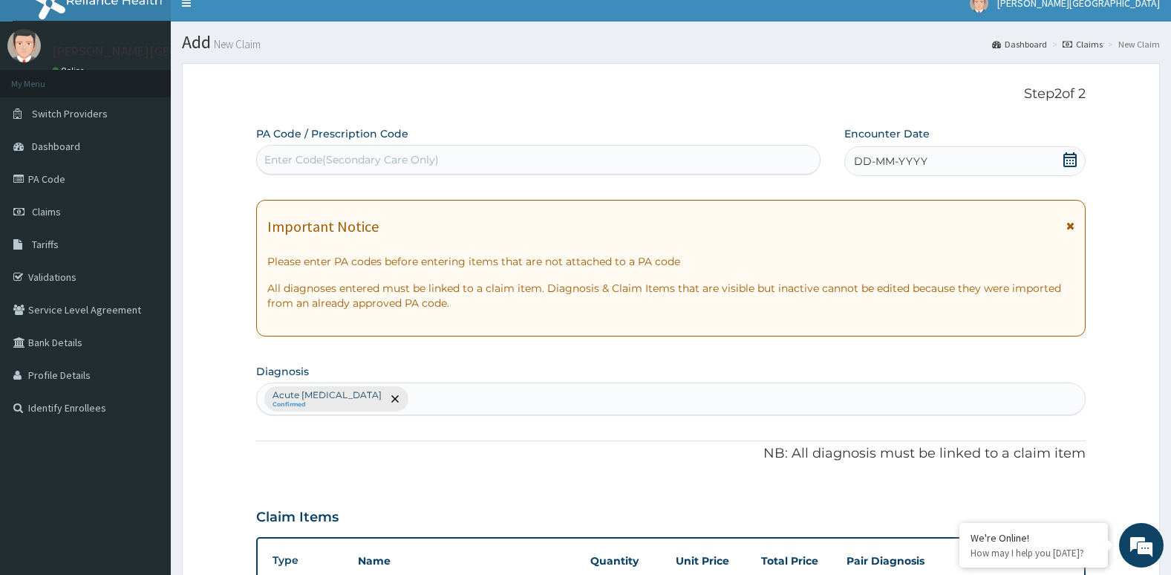
scroll to position [0, 0]
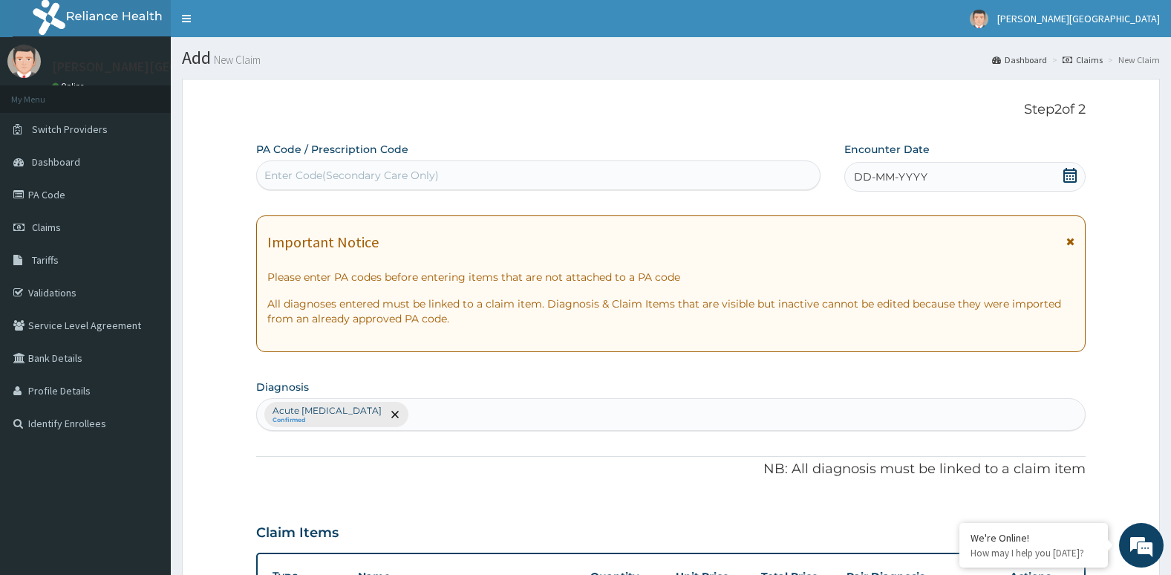
click at [1070, 176] on icon at bounding box center [1070, 175] width 15 height 15
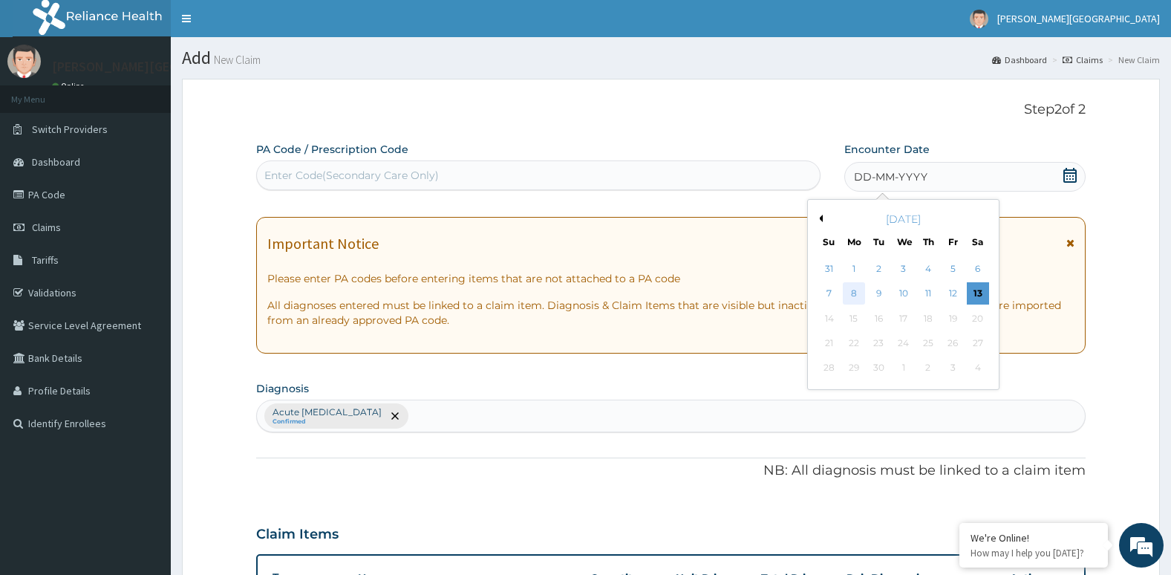
click at [861, 285] on div "8" at bounding box center [854, 294] width 22 height 22
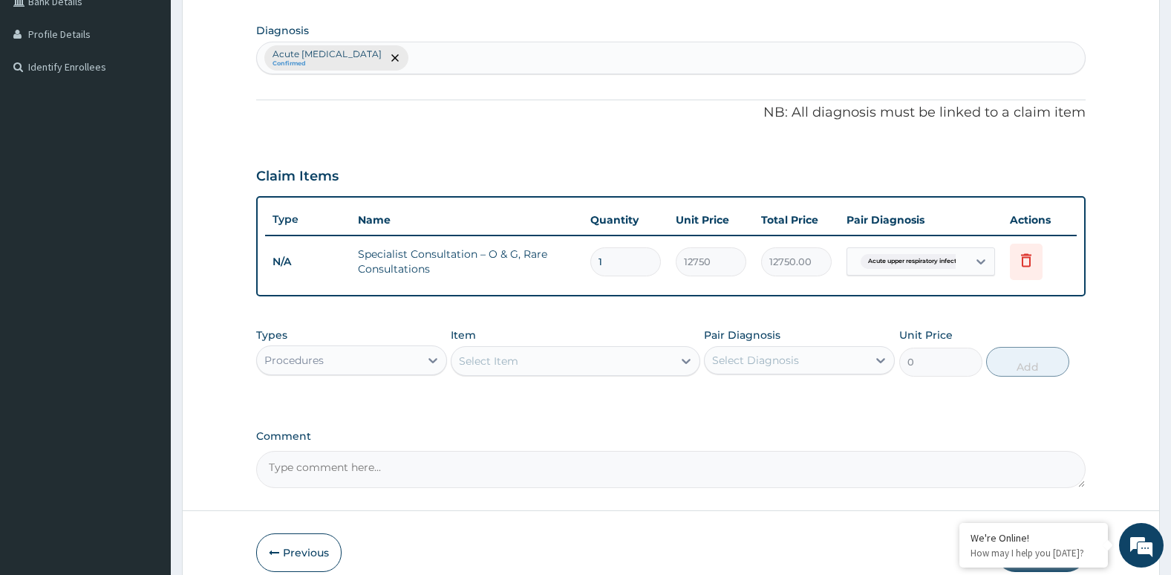
scroll to position [426, 0]
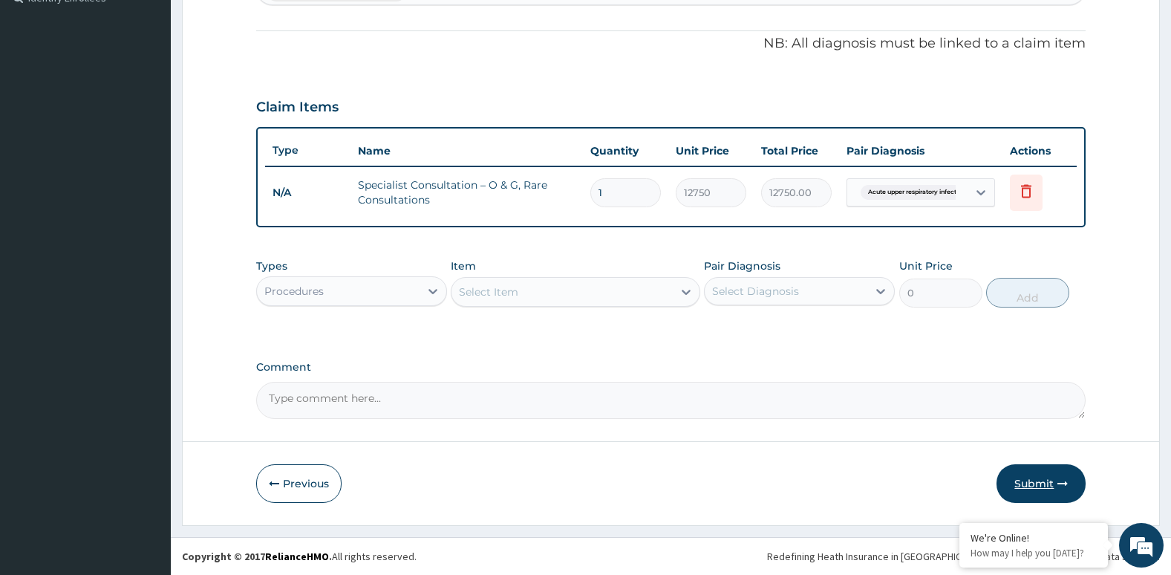
click at [1074, 477] on button "Submit" at bounding box center [1041, 483] width 89 height 39
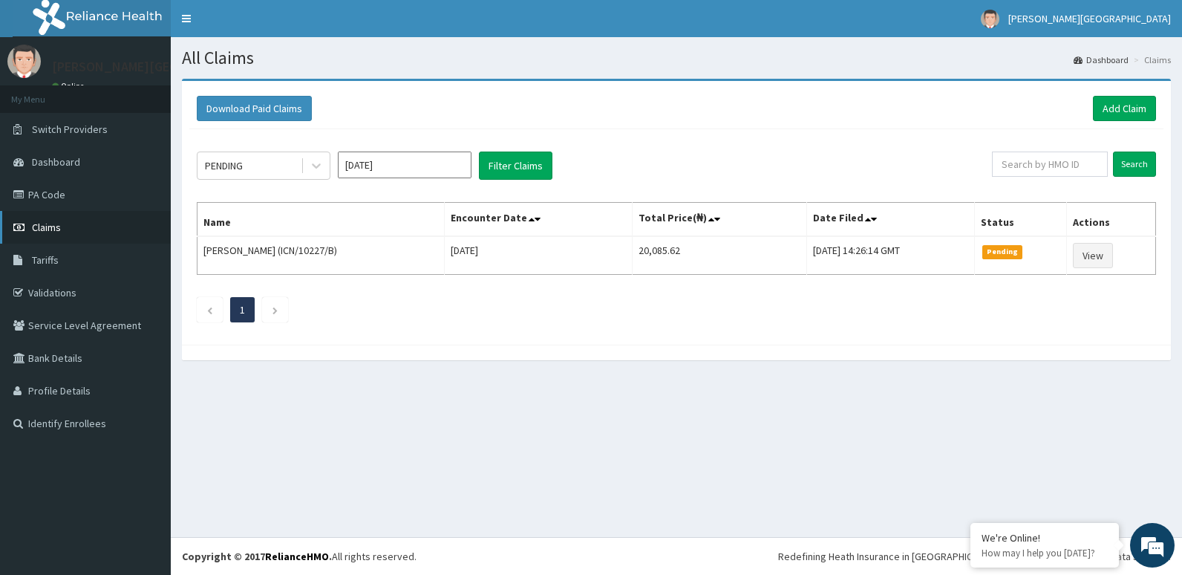
click at [123, 237] on link "Claims" at bounding box center [85, 227] width 171 height 33
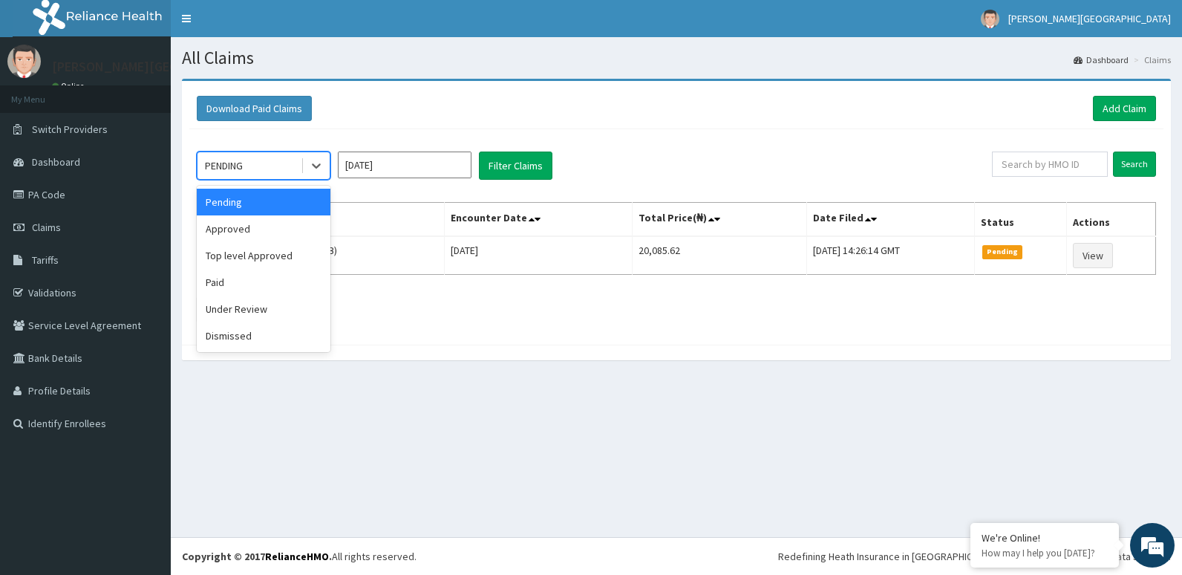
click at [247, 164] on div "PENDING" at bounding box center [249, 166] width 103 height 24
click at [267, 223] on div "Approved" at bounding box center [264, 228] width 134 height 27
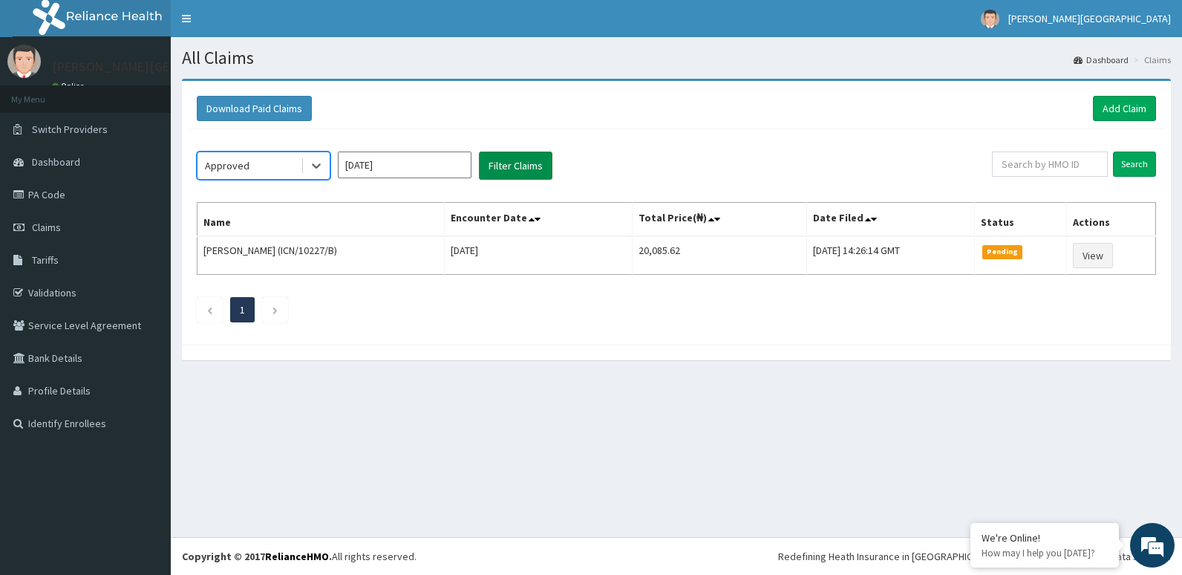
click at [512, 160] on button "Filter Claims" at bounding box center [516, 166] width 74 height 28
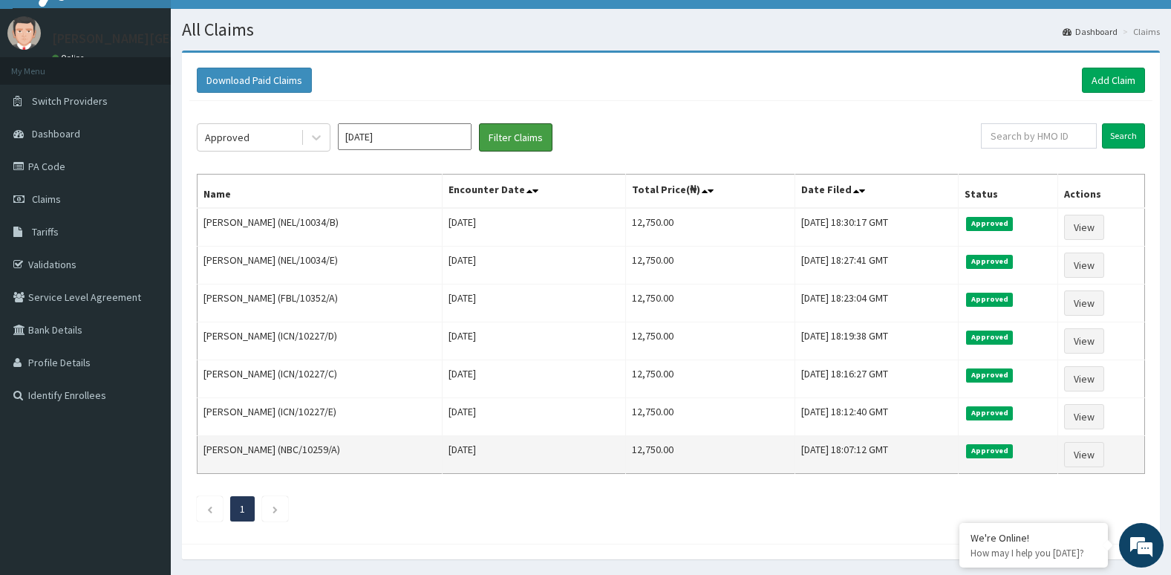
scroll to position [27, 0]
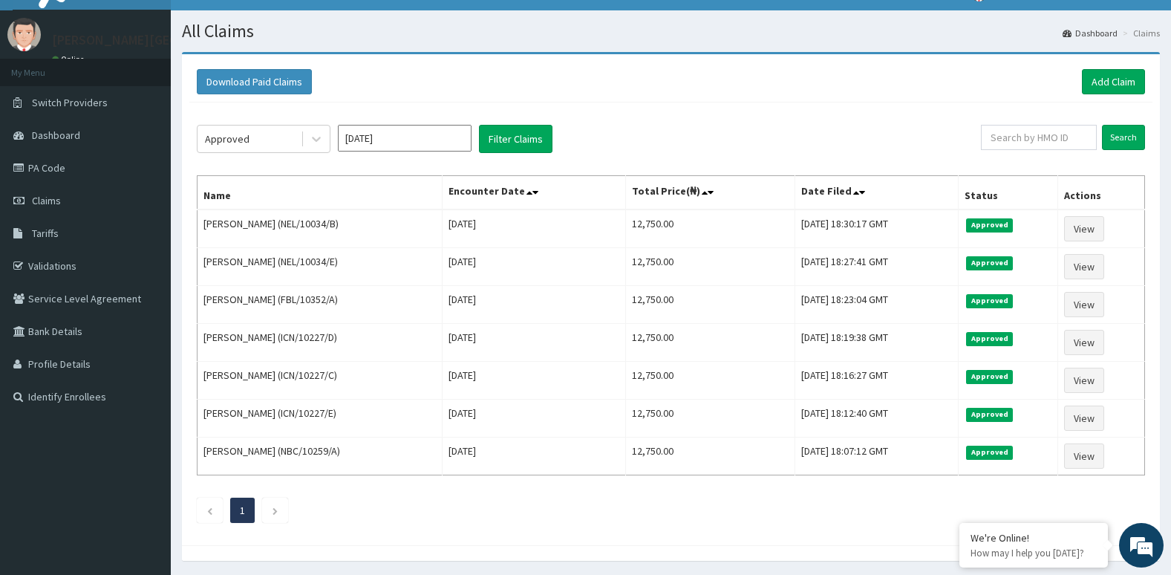
click at [849, 48] on section "Download Paid Claims Add Claim × Note you can only download claims within a max…" at bounding box center [671, 314] width 1000 height 546
